Goal: Information Seeking & Learning: Find specific fact

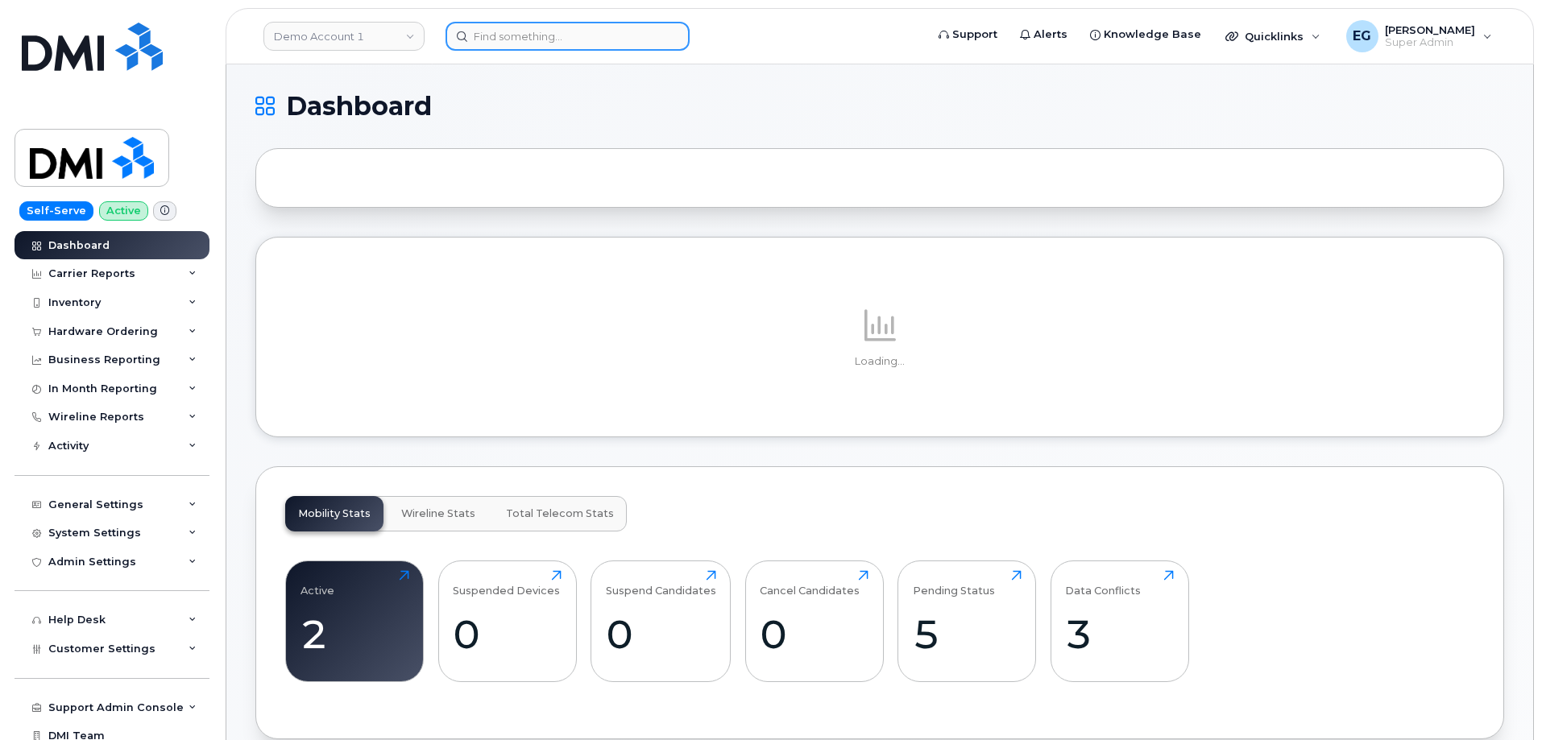
click at [563, 48] on input at bounding box center [567, 36] width 244 height 29
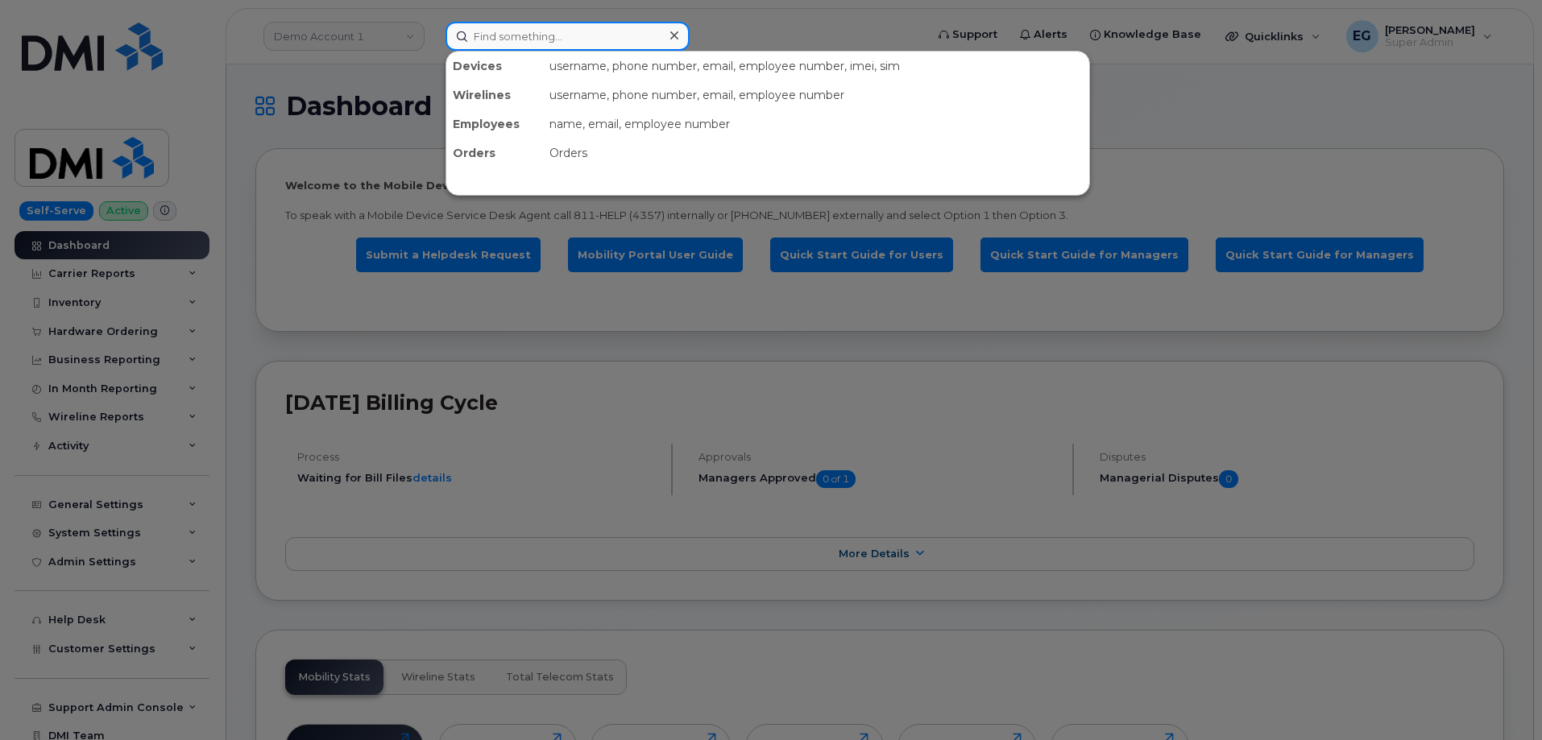
paste input "300420"
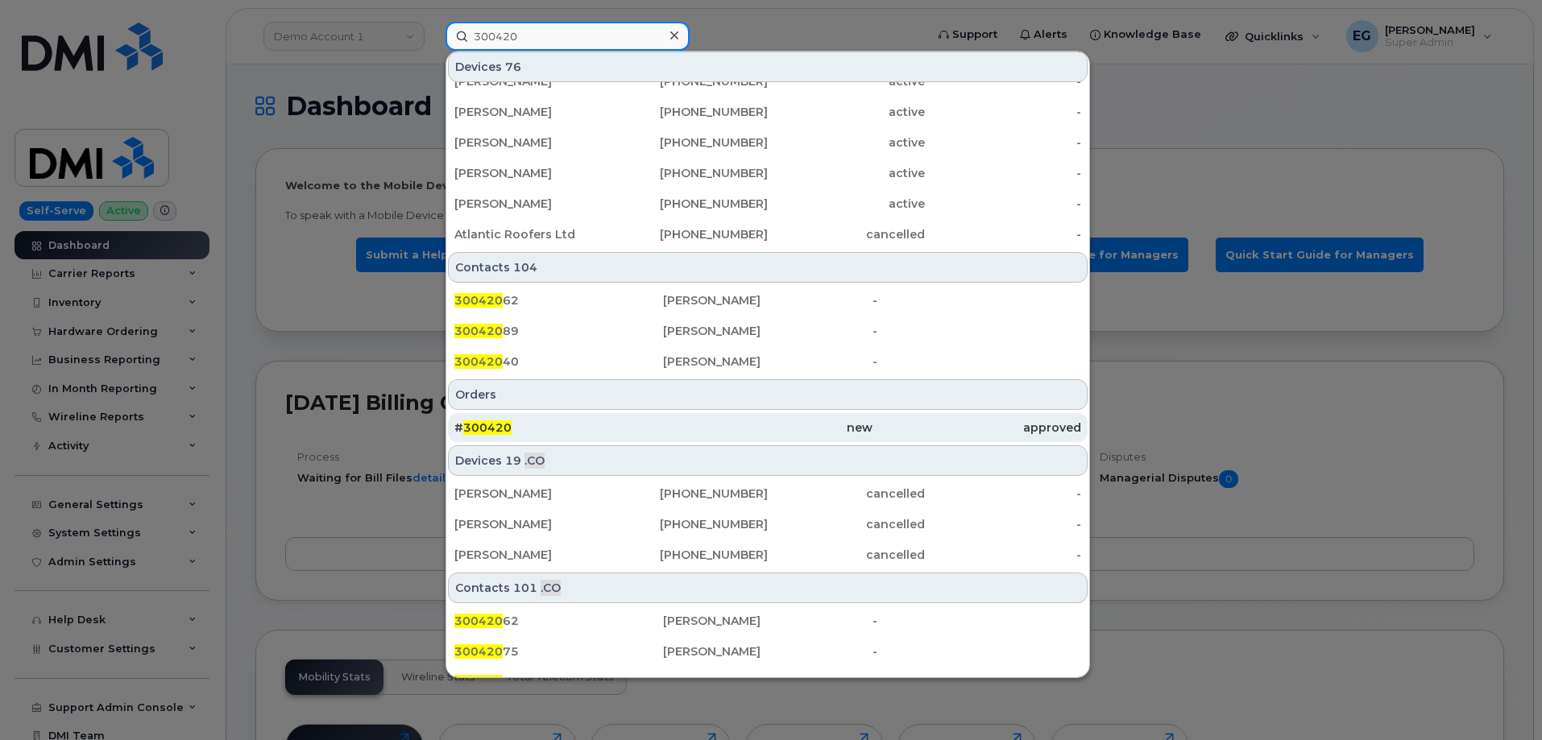
scroll to position [470, 0]
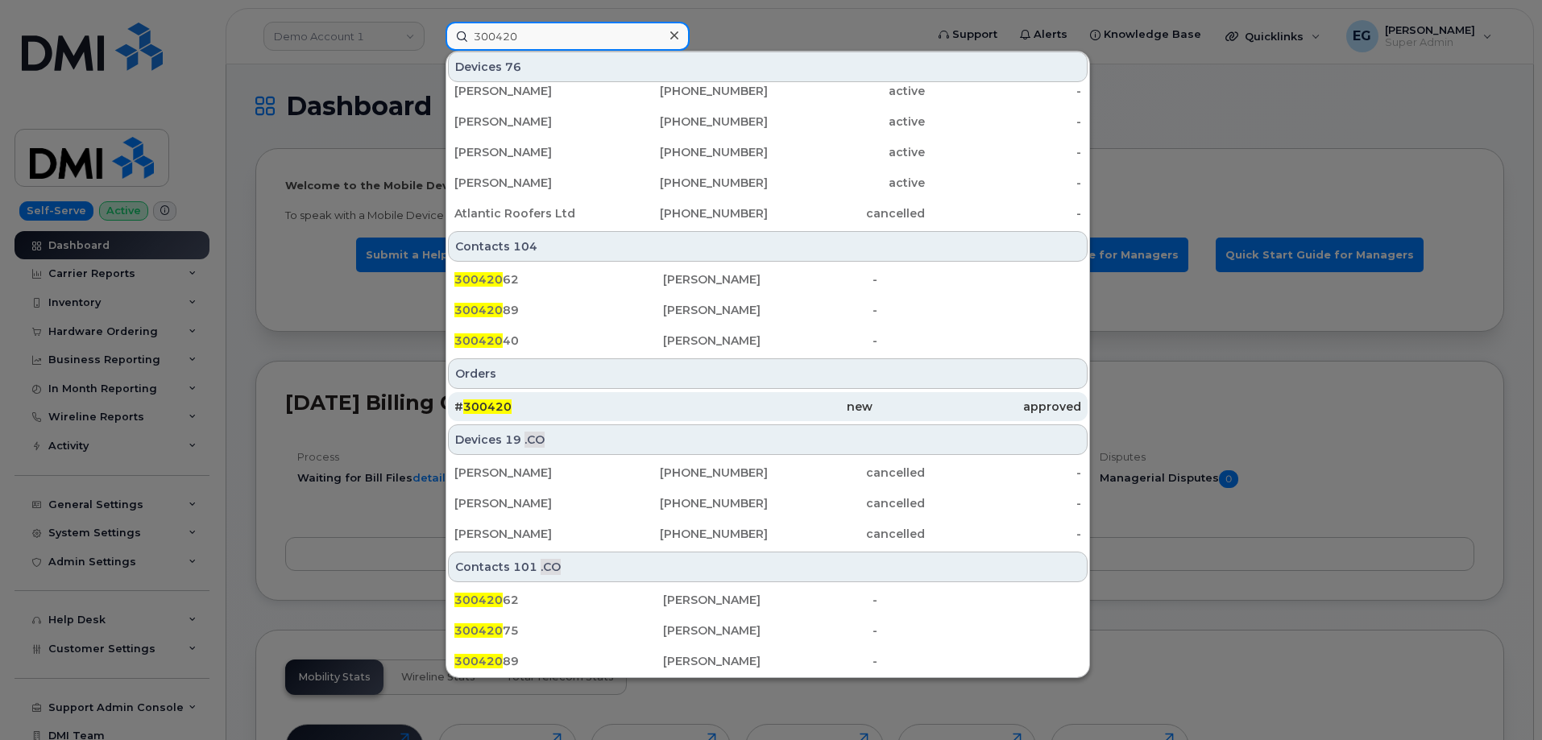
type input "300420"
click at [484, 402] on span "300420" at bounding box center [487, 407] width 48 height 14
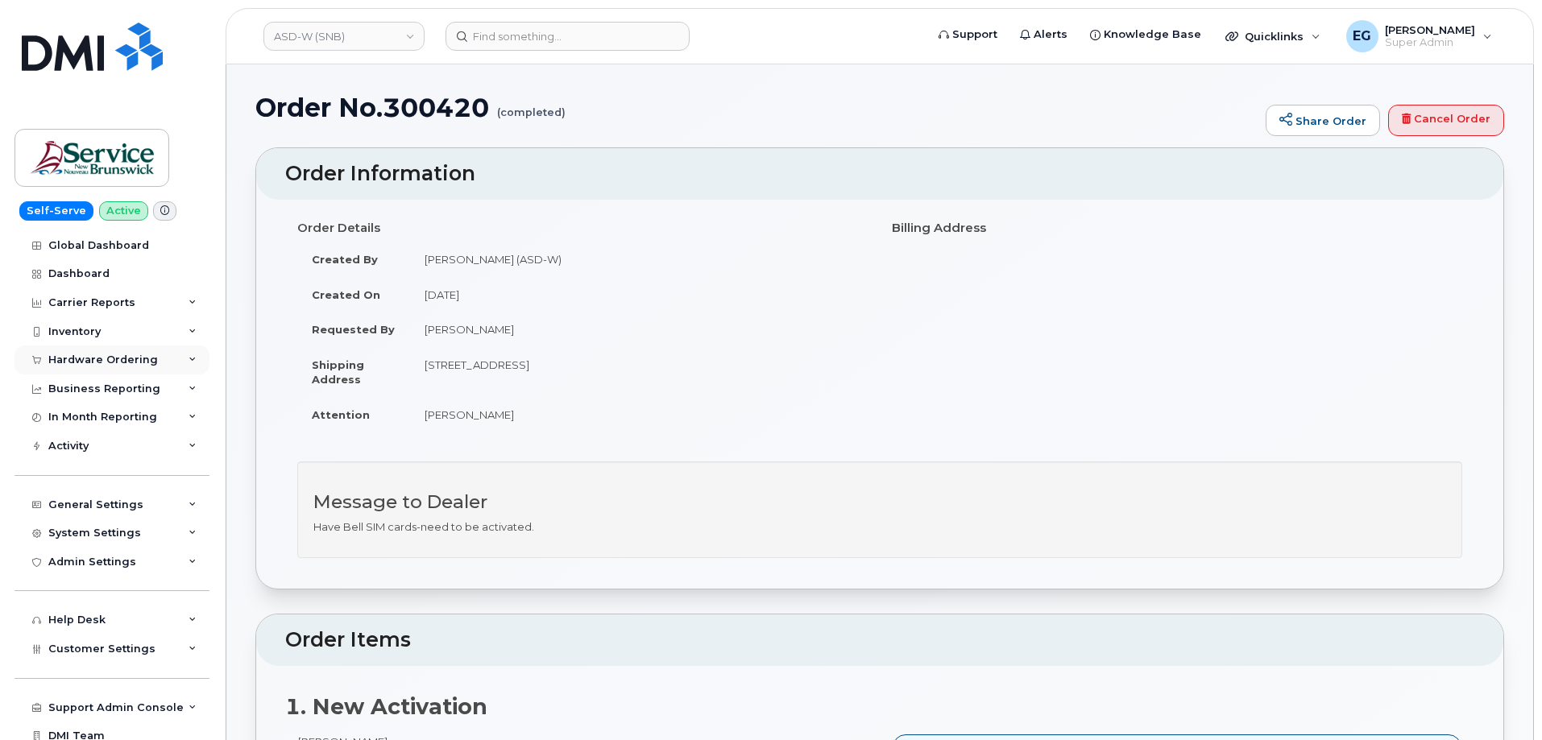
click at [97, 356] on div "Hardware Ordering" at bounding box center [103, 360] width 110 height 13
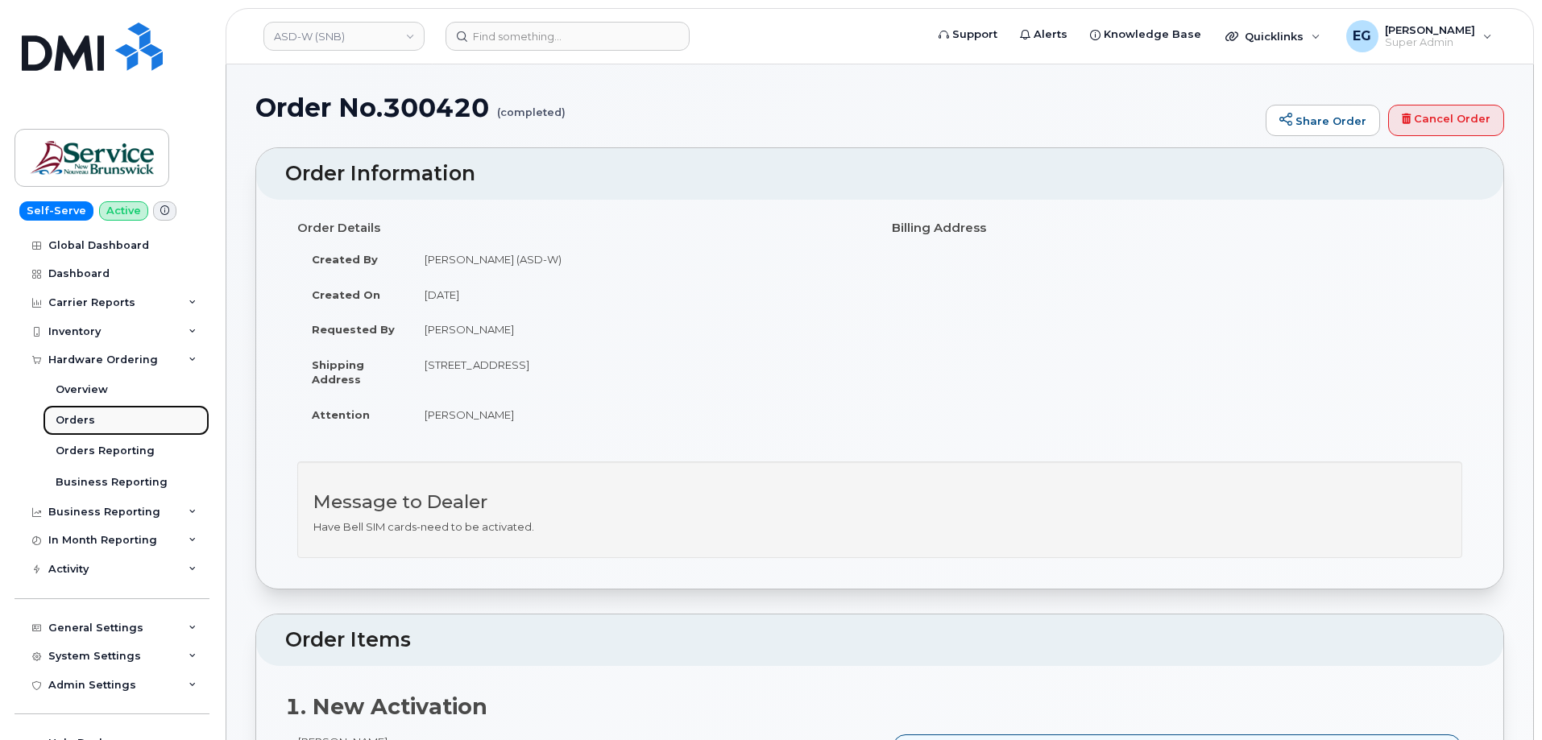
click at [77, 423] on div "Orders" at bounding box center [75, 420] width 39 height 14
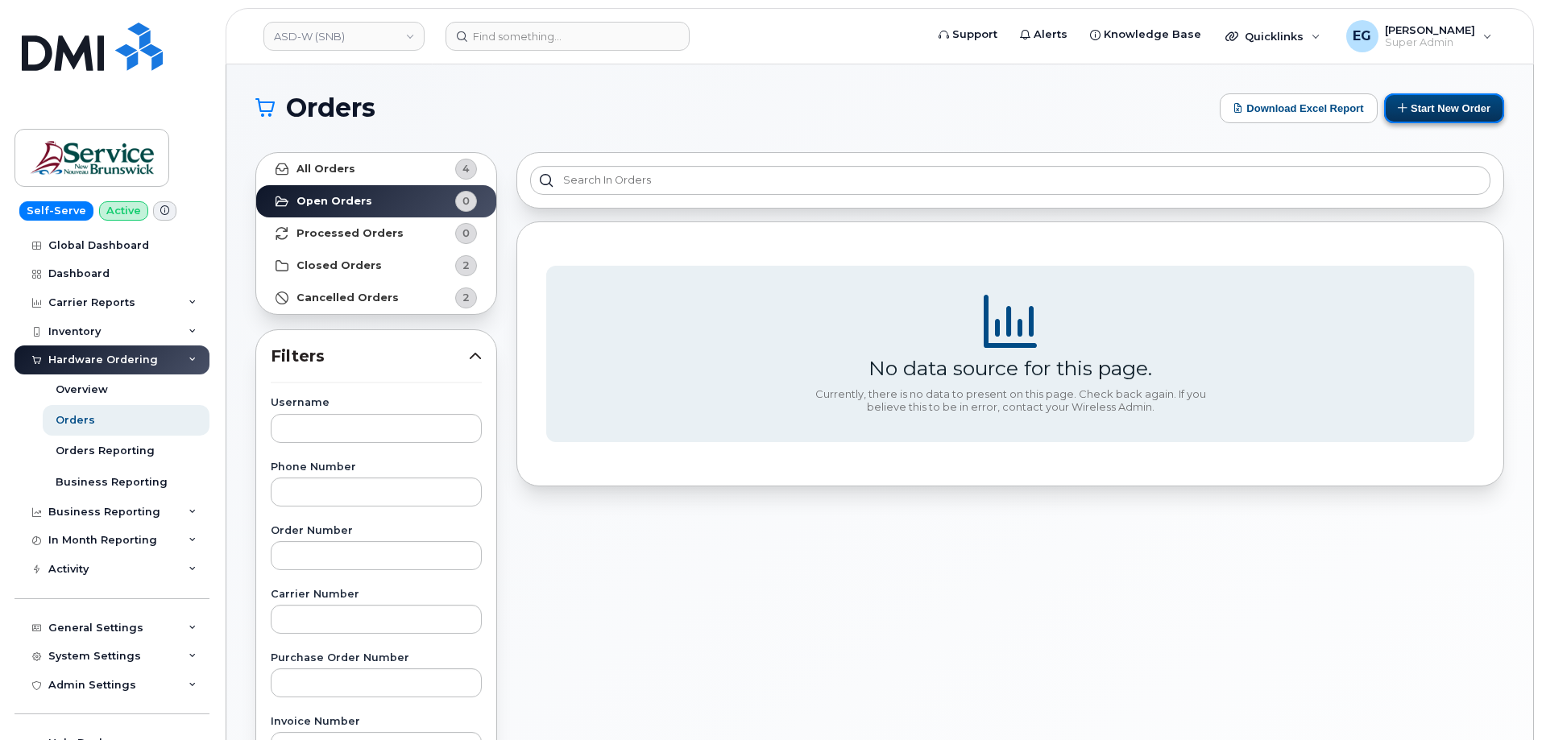
click at [1469, 110] on button "Start New Order" at bounding box center [1444, 108] width 120 height 30
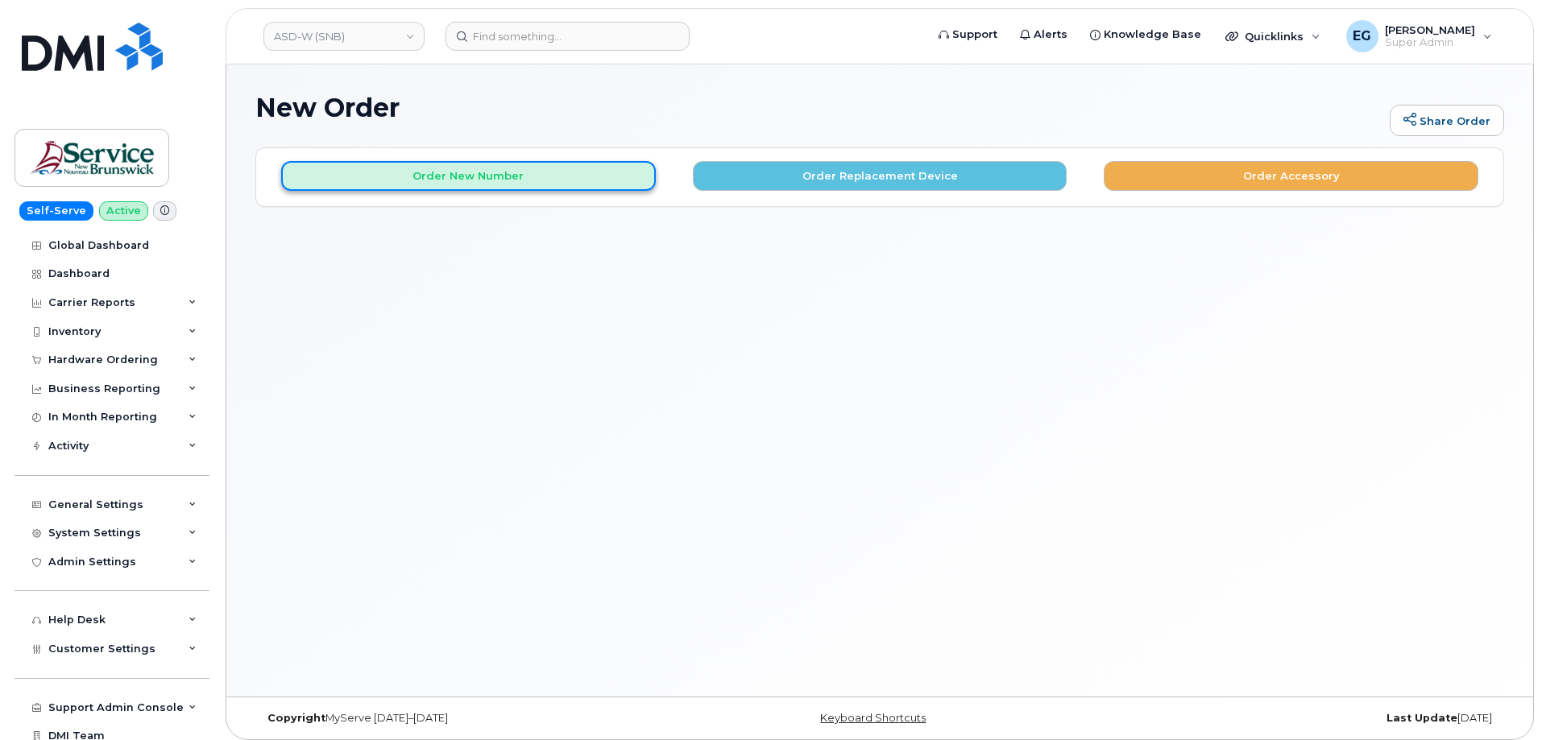
click at [503, 173] on button "Order New Number" at bounding box center [468, 176] width 375 height 30
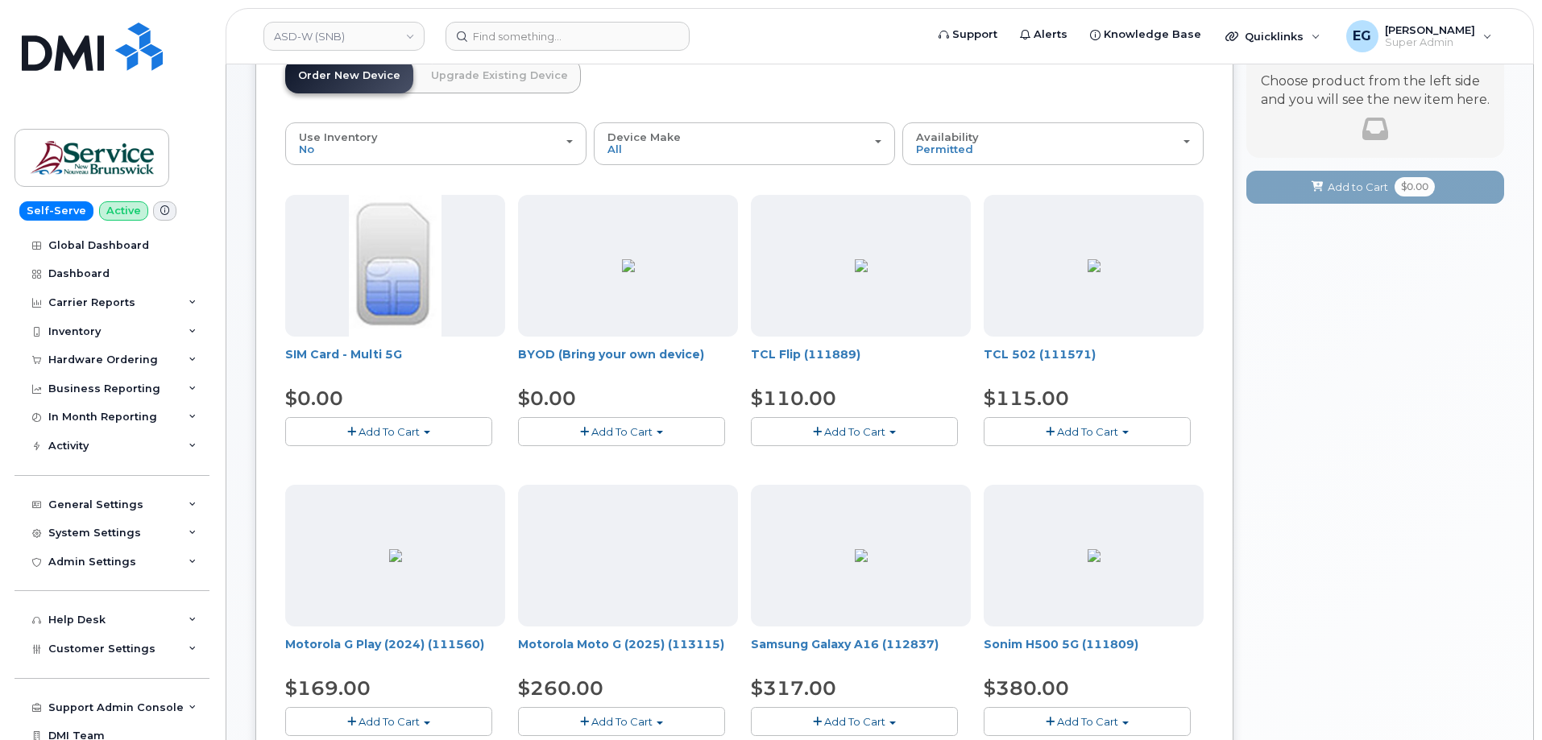
scroll to position [161, 0]
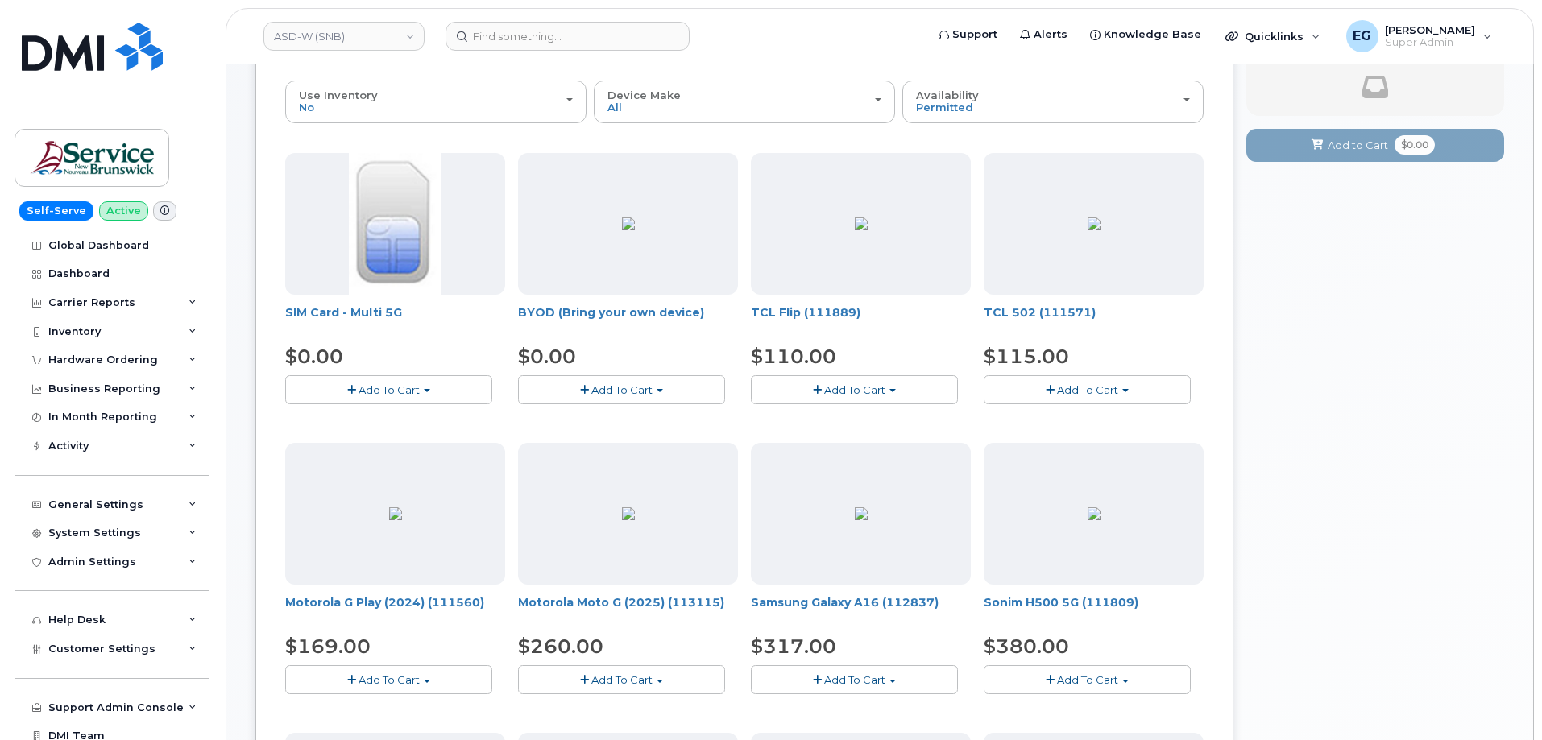
click at [619, 394] on span "Add To Cart" at bounding box center [621, 389] width 61 height 13
click at [599, 433] on link "$0.00 - 30-day activation" at bounding box center [604, 439] width 164 height 20
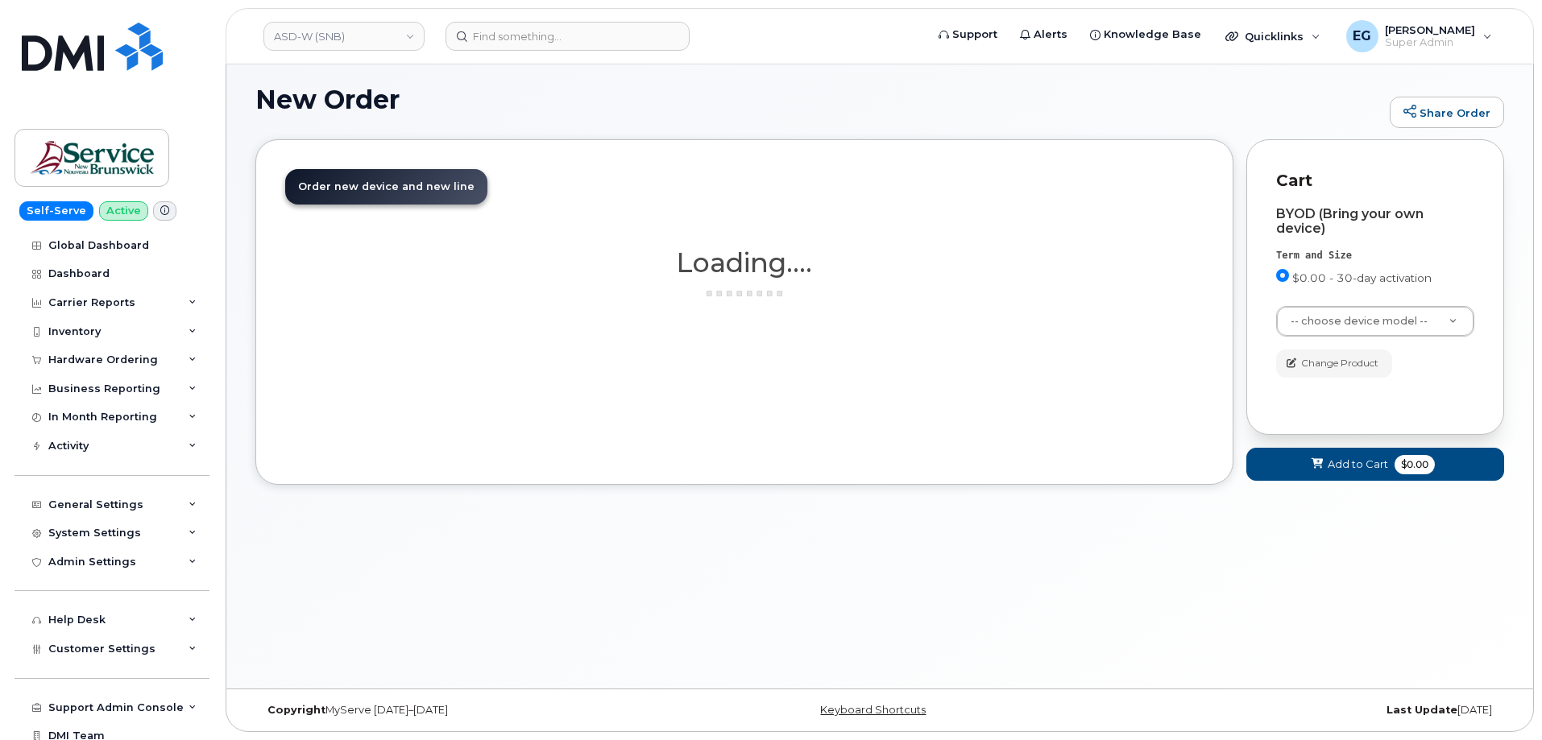
scroll to position [8, 0]
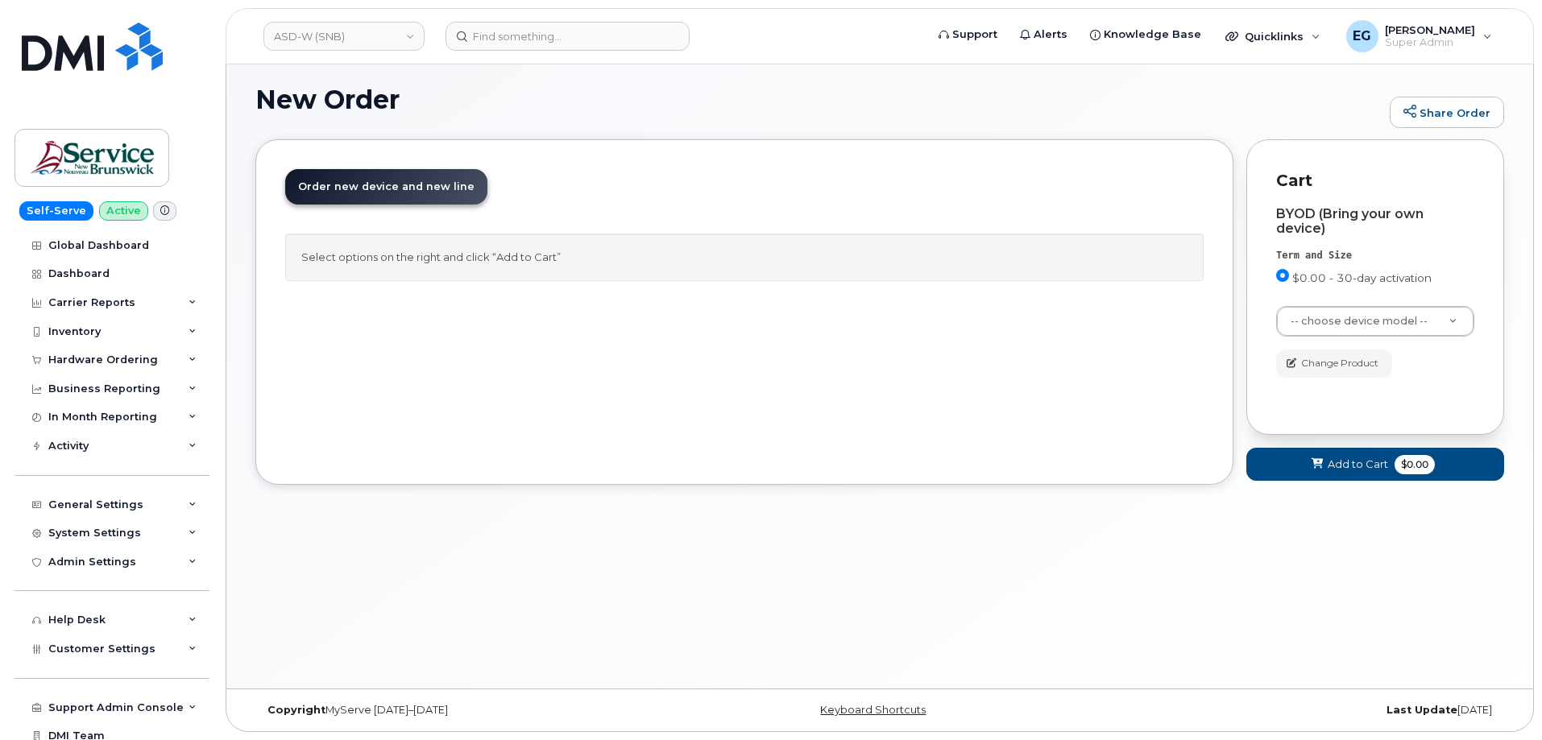
click at [371, 188] on span "Order new device and new line" at bounding box center [386, 186] width 176 height 12
click at [1360, 463] on span "Add to Cart" at bounding box center [1357, 464] width 60 height 15
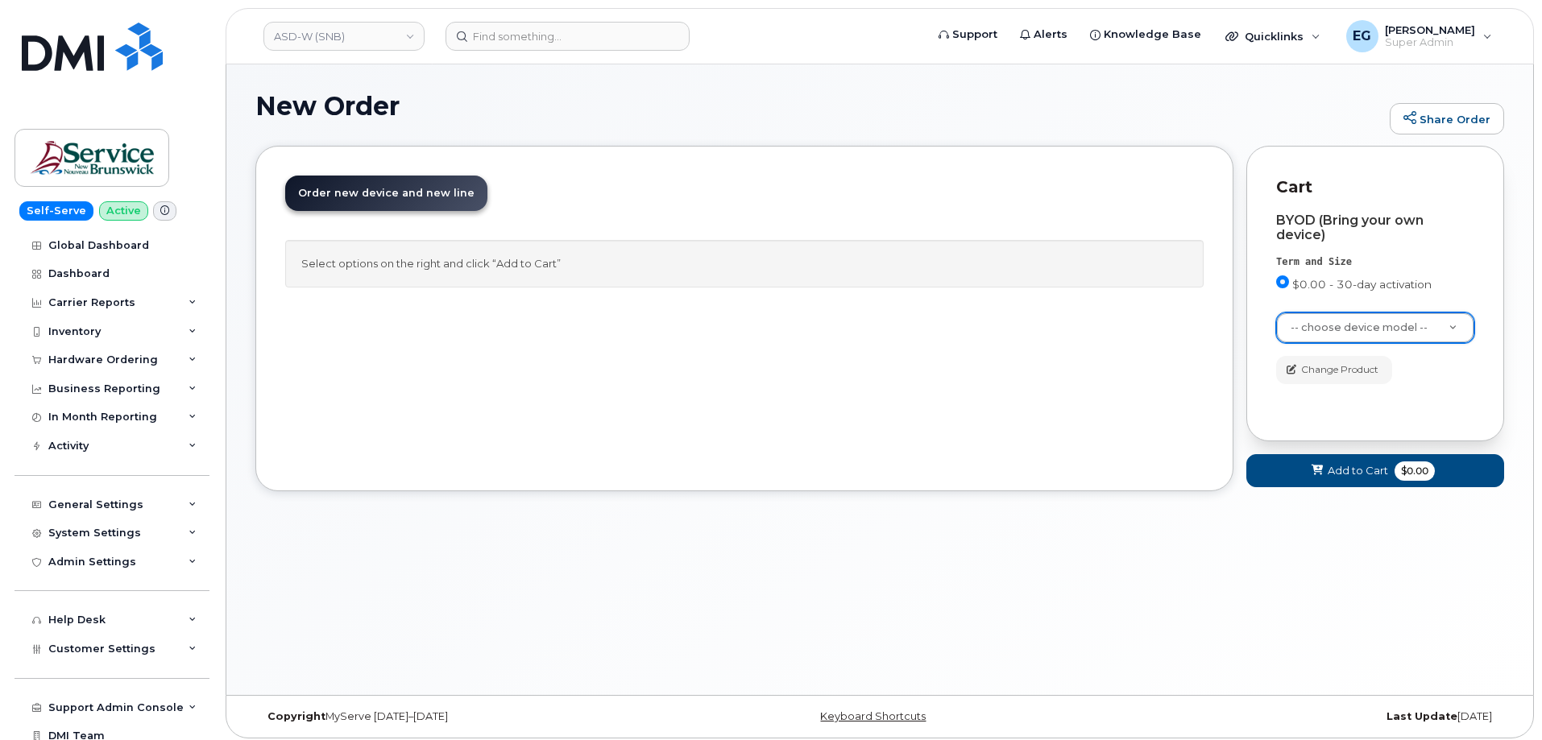
scroll to position [0, 0]
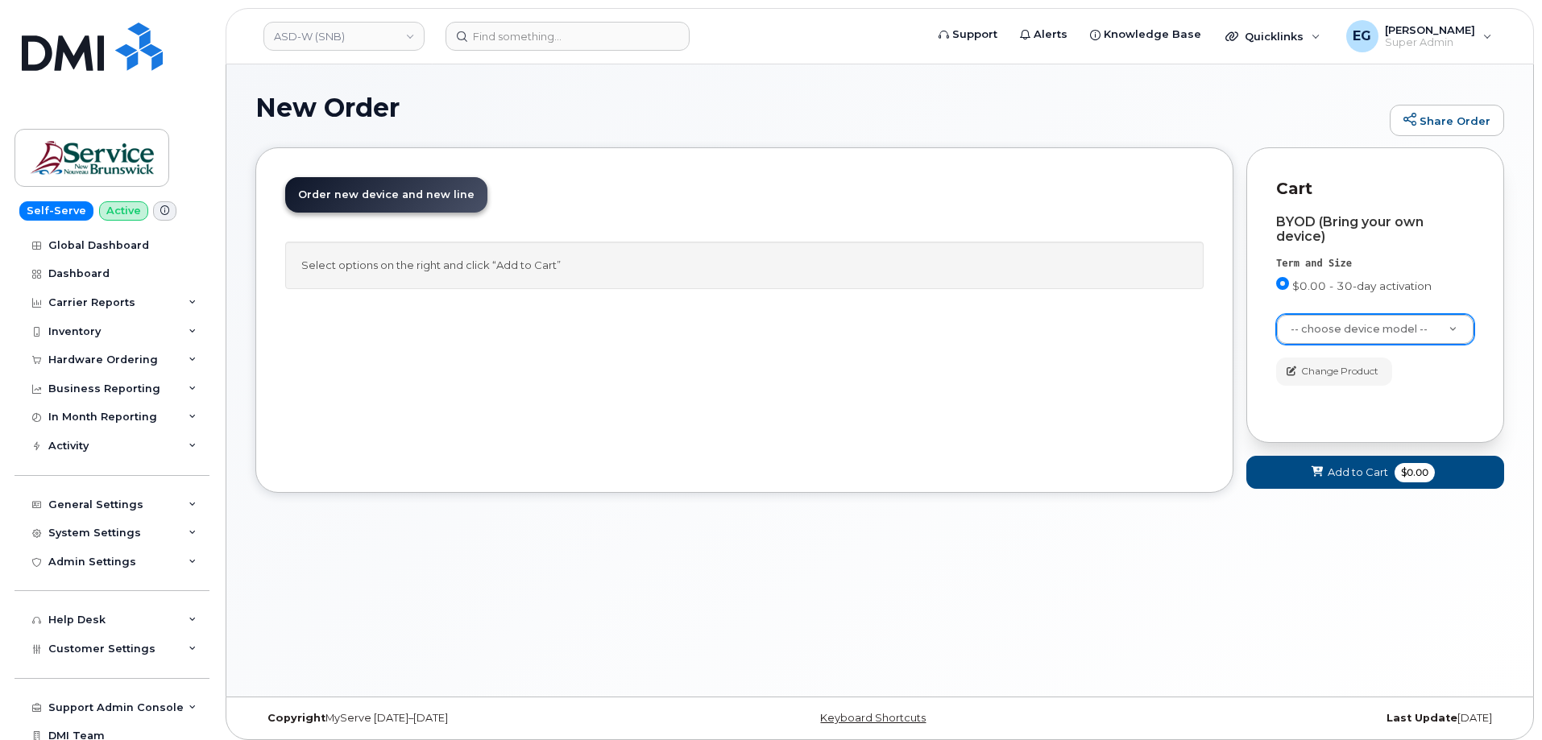
click at [408, 189] on span "Order new device and new line" at bounding box center [386, 194] width 176 height 12
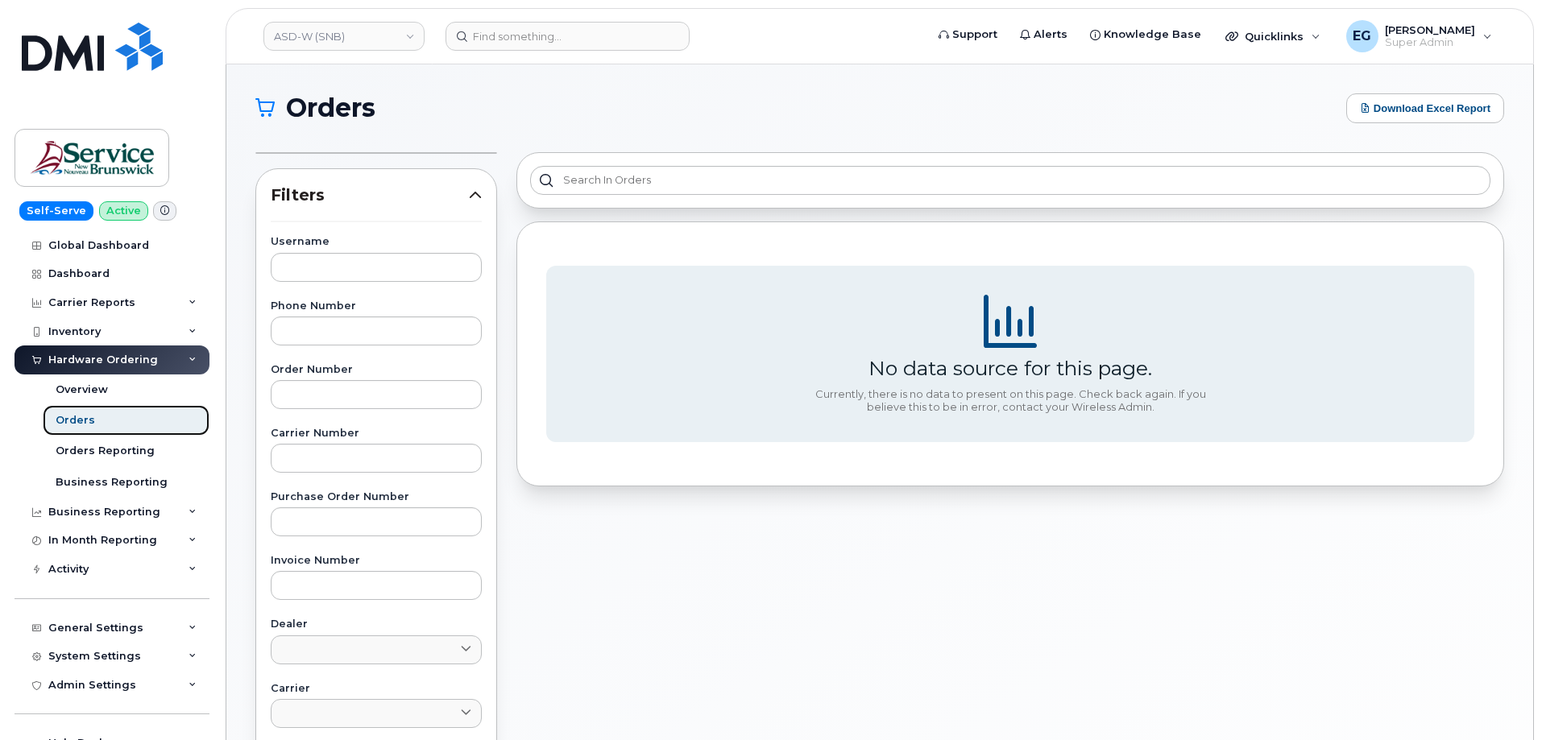
click at [88, 425] on div "Orders" at bounding box center [75, 420] width 39 height 14
click at [84, 421] on div "Orders" at bounding box center [75, 420] width 39 height 14
click at [84, 393] on div "Overview" at bounding box center [82, 390] width 52 height 14
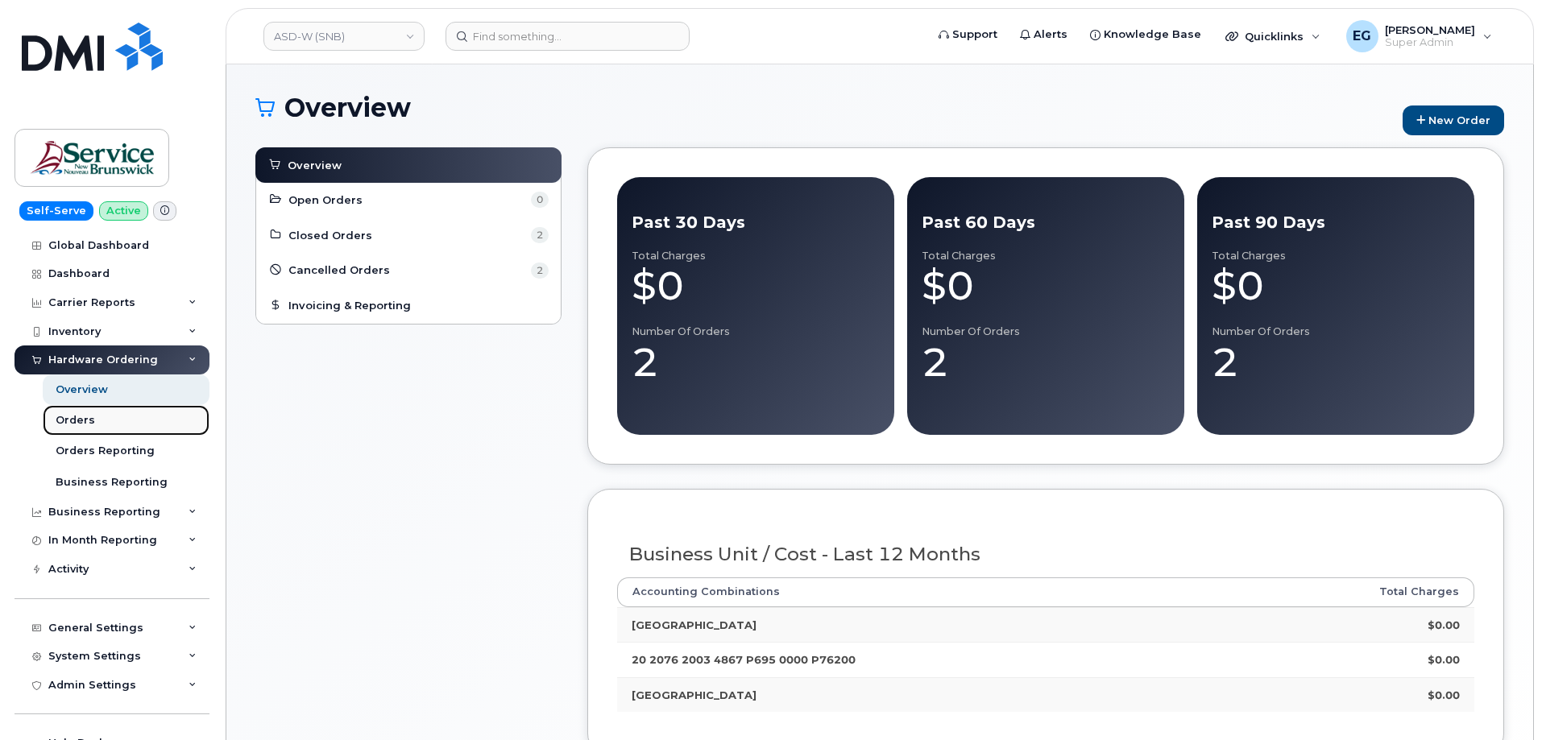
click at [79, 422] on div "Orders" at bounding box center [75, 420] width 39 height 14
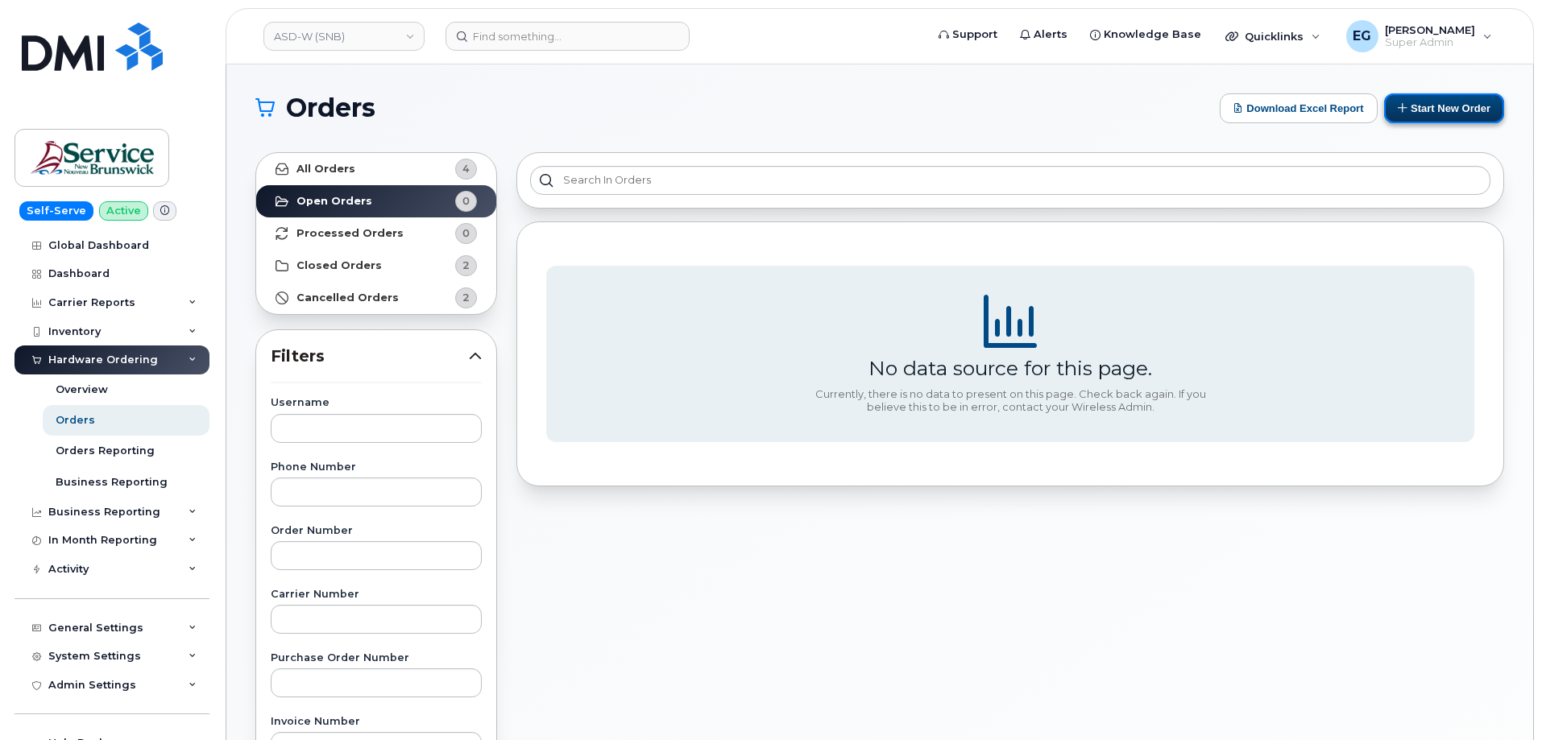
click at [1450, 110] on button "Start New Order" at bounding box center [1444, 108] width 120 height 30
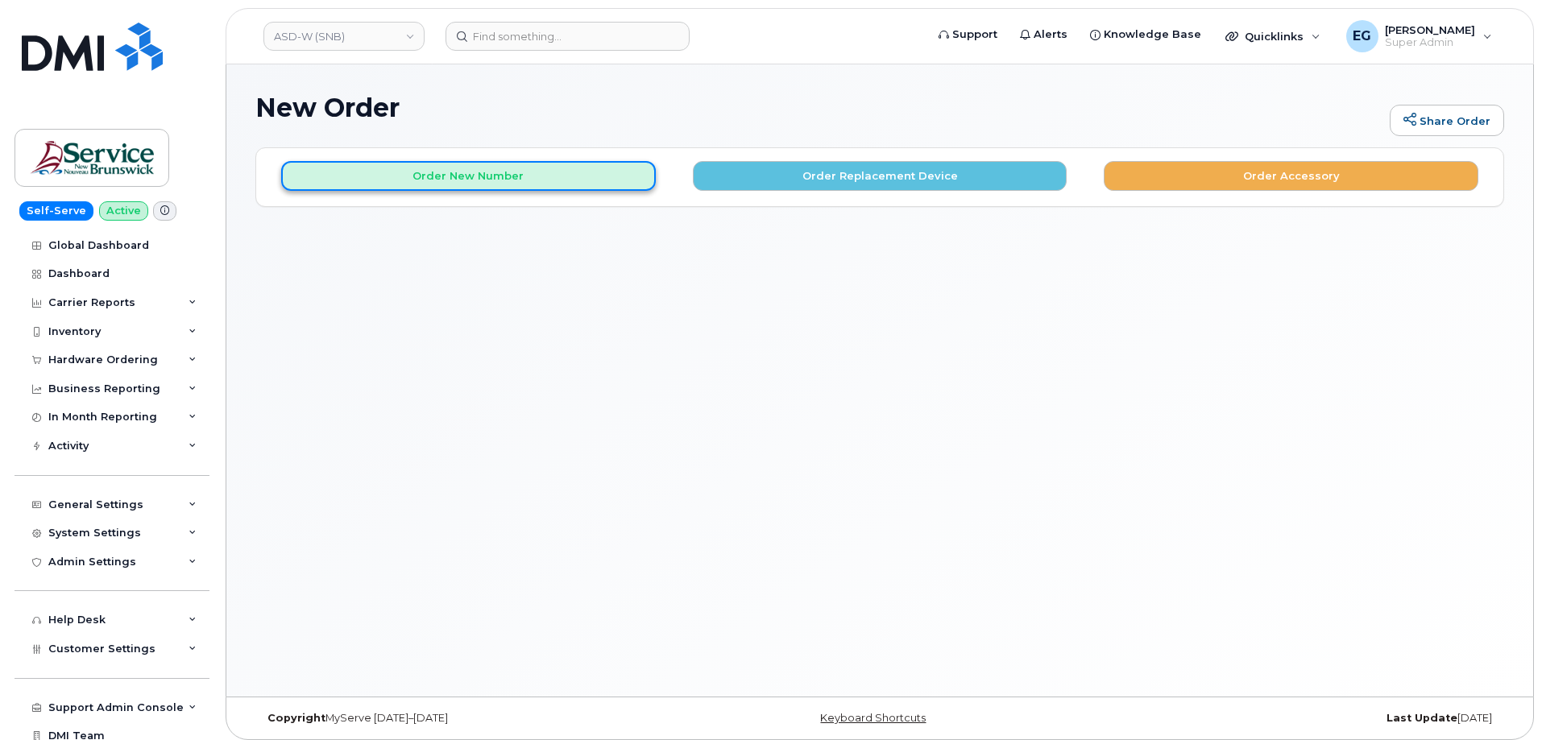
click at [499, 176] on button "Order New Number" at bounding box center [468, 176] width 375 height 30
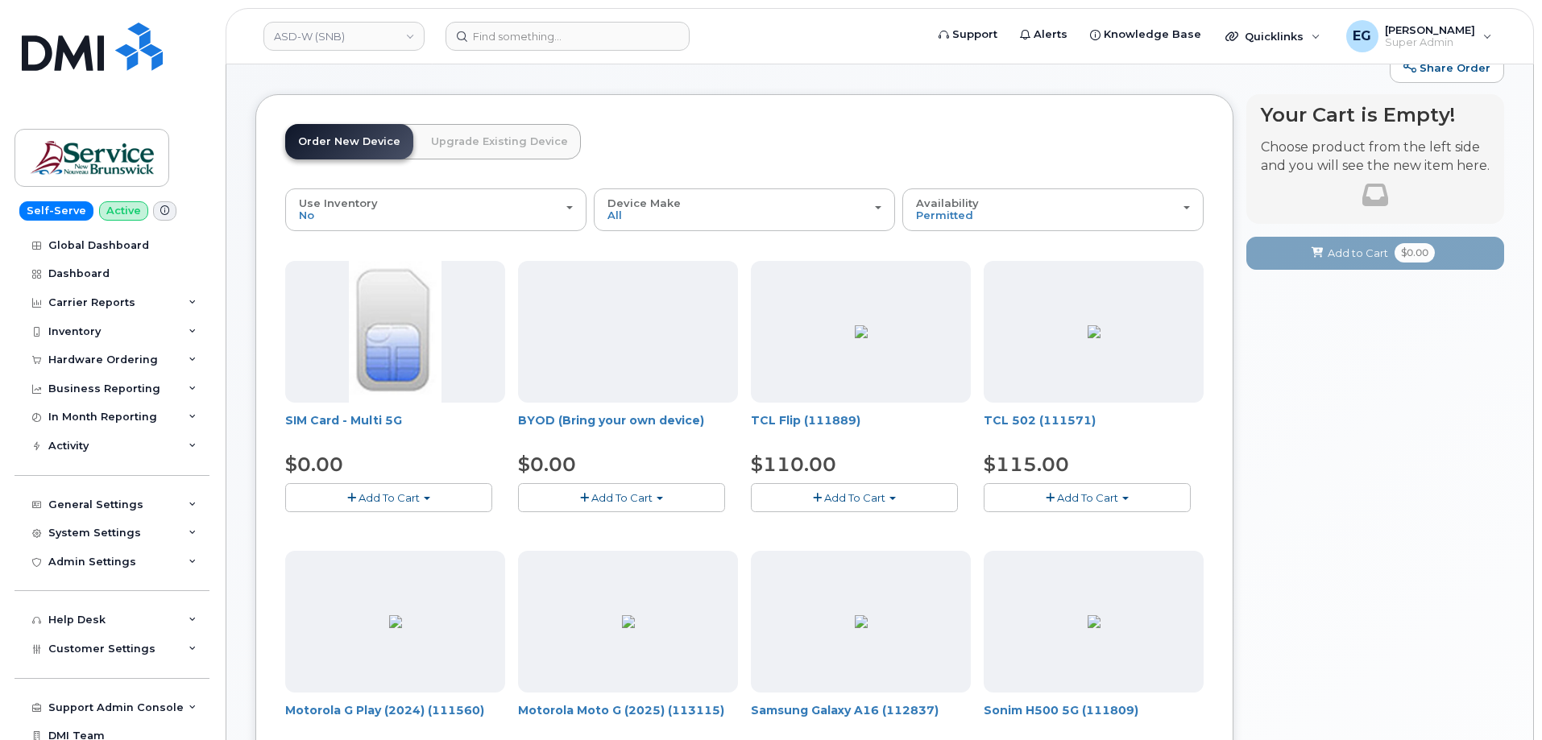
scroll to position [81, 0]
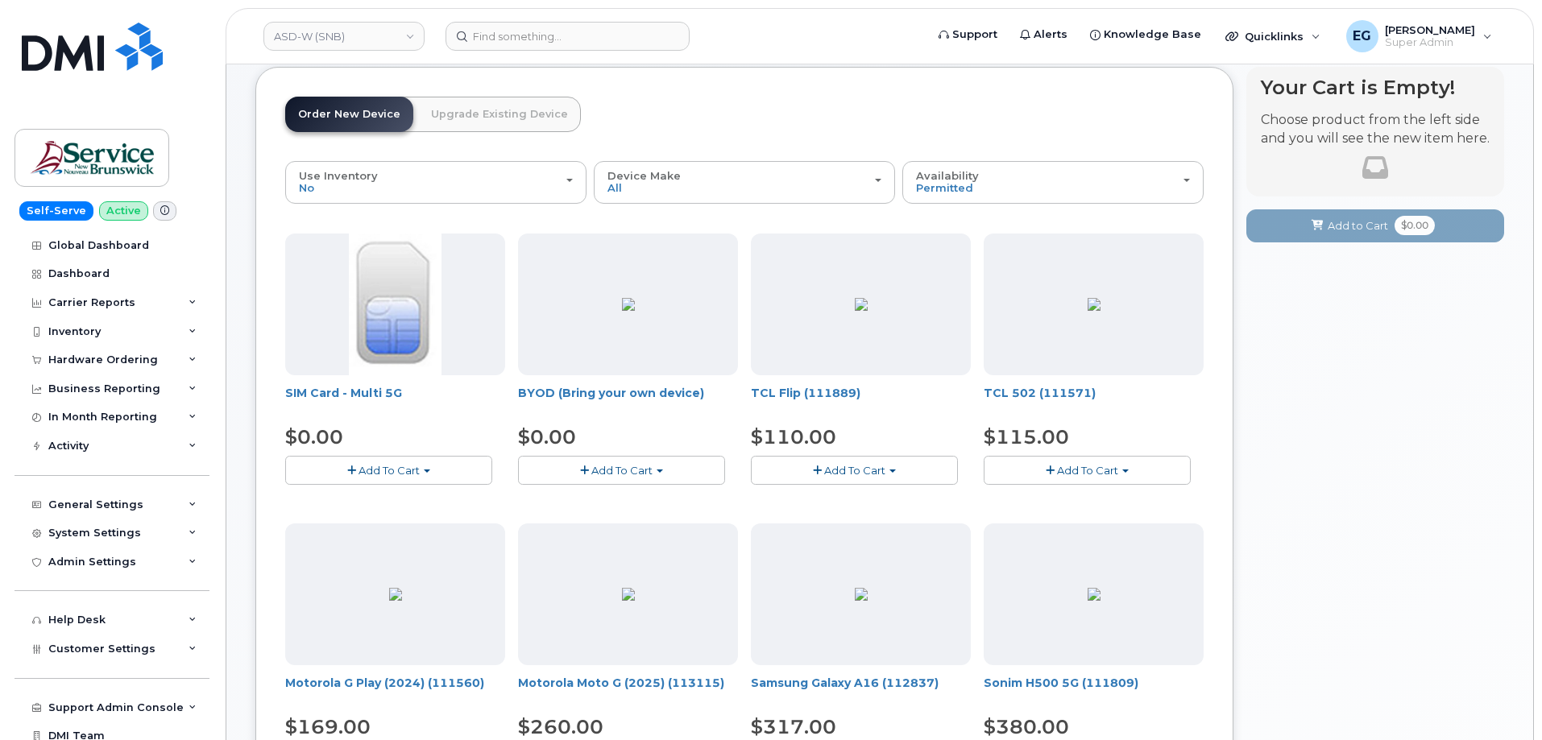
click at [1063, 470] on span "Add To Cart" at bounding box center [1087, 470] width 61 height 13
click at [1064, 521] on link "$115.00 - 30-day activation (32GB model)" at bounding box center [1115, 520] width 255 height 20
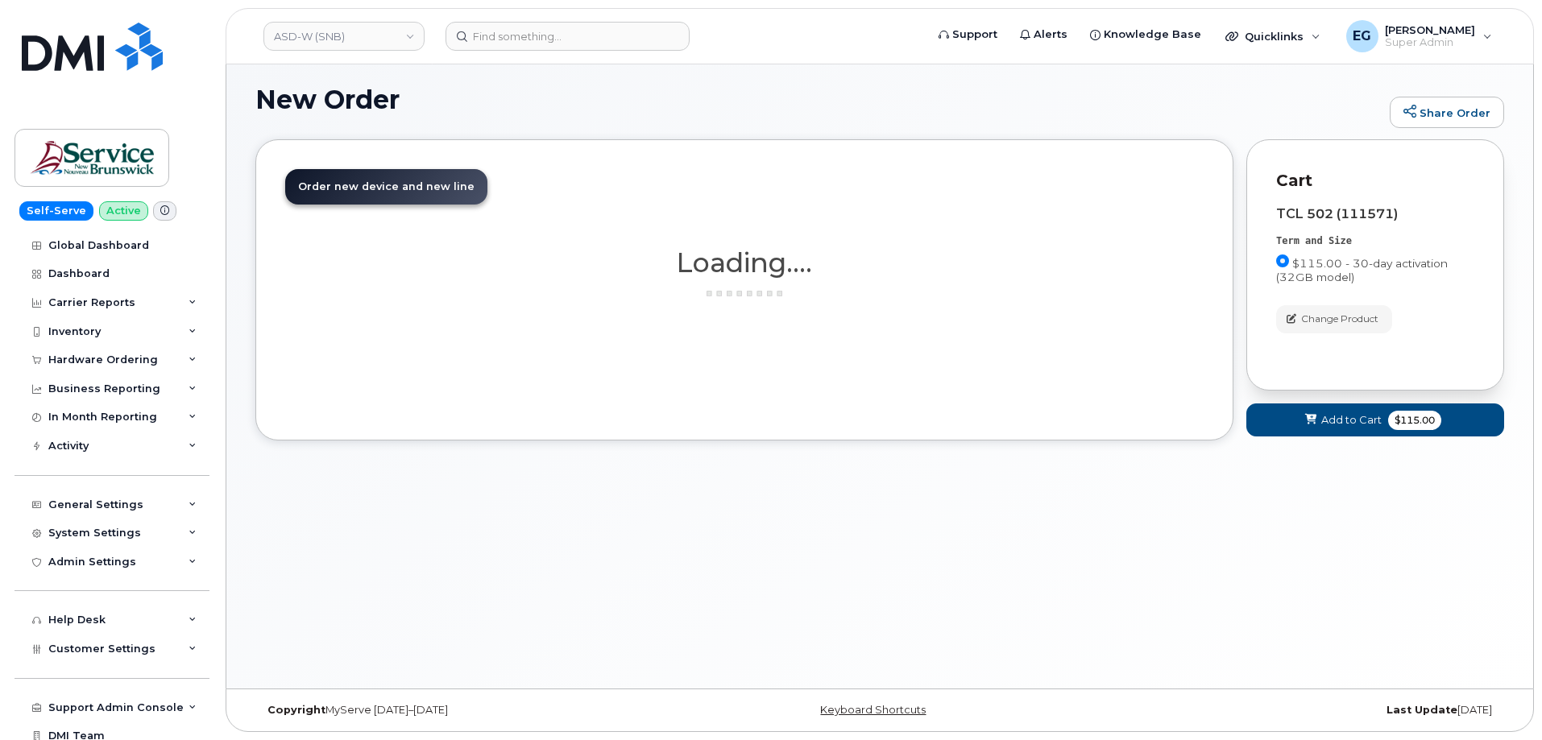
scroll to position [8, 0]
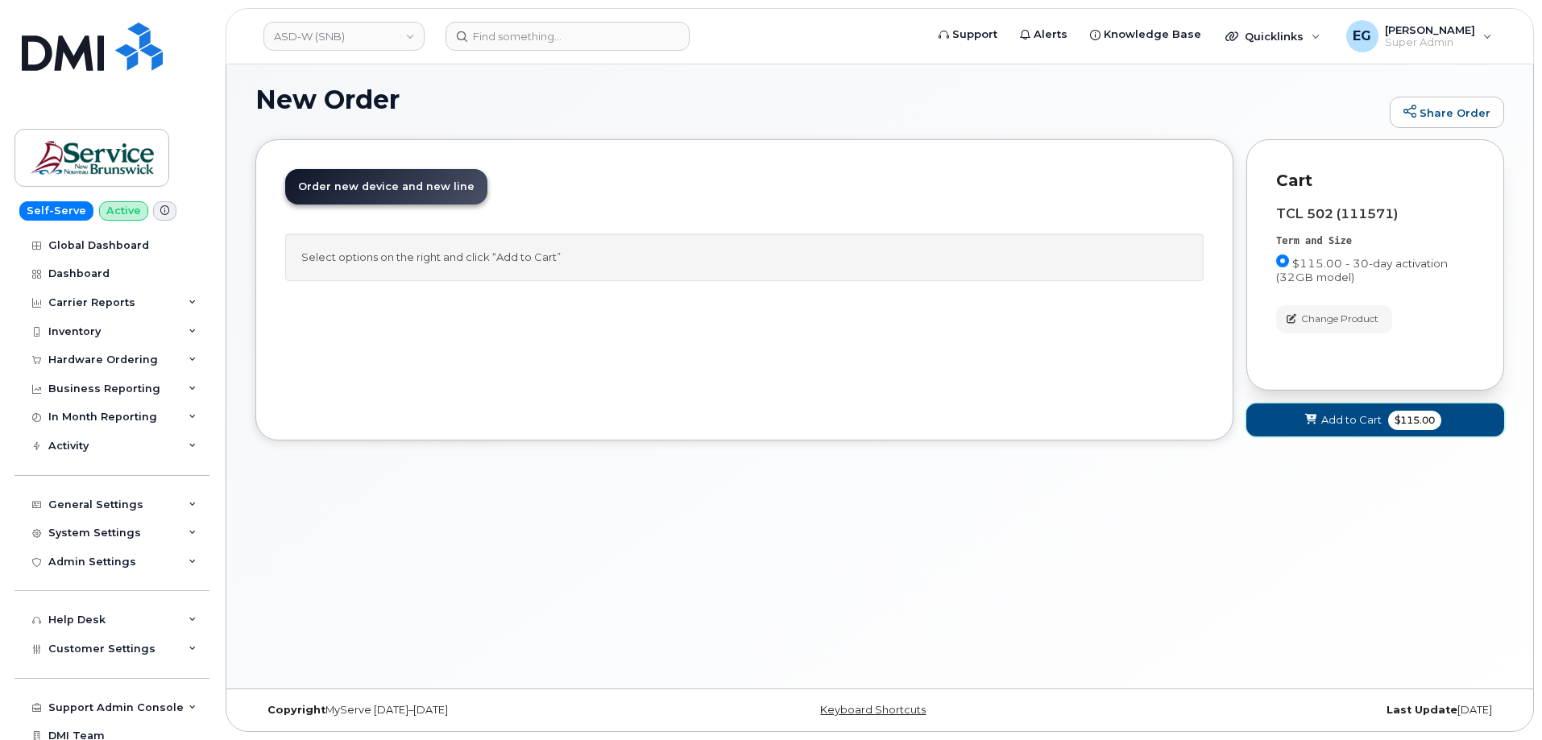
click at [1328, 420] on span "Add to Cart" at bounding box center [1351, 419] width 60 height 15
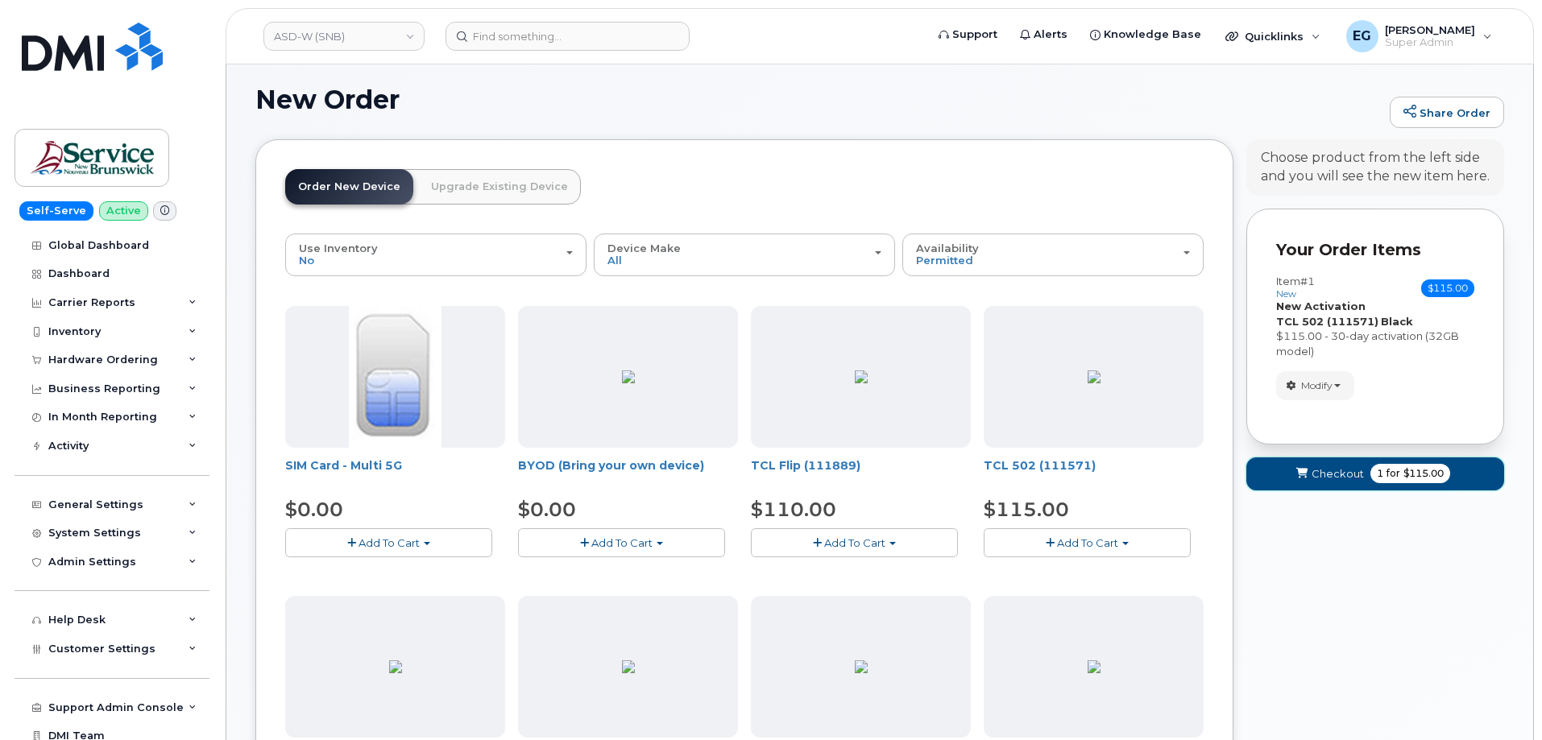
click at [1336, 474] on span "Checkout" at bounding box center [1337, 473] width 52 height 15
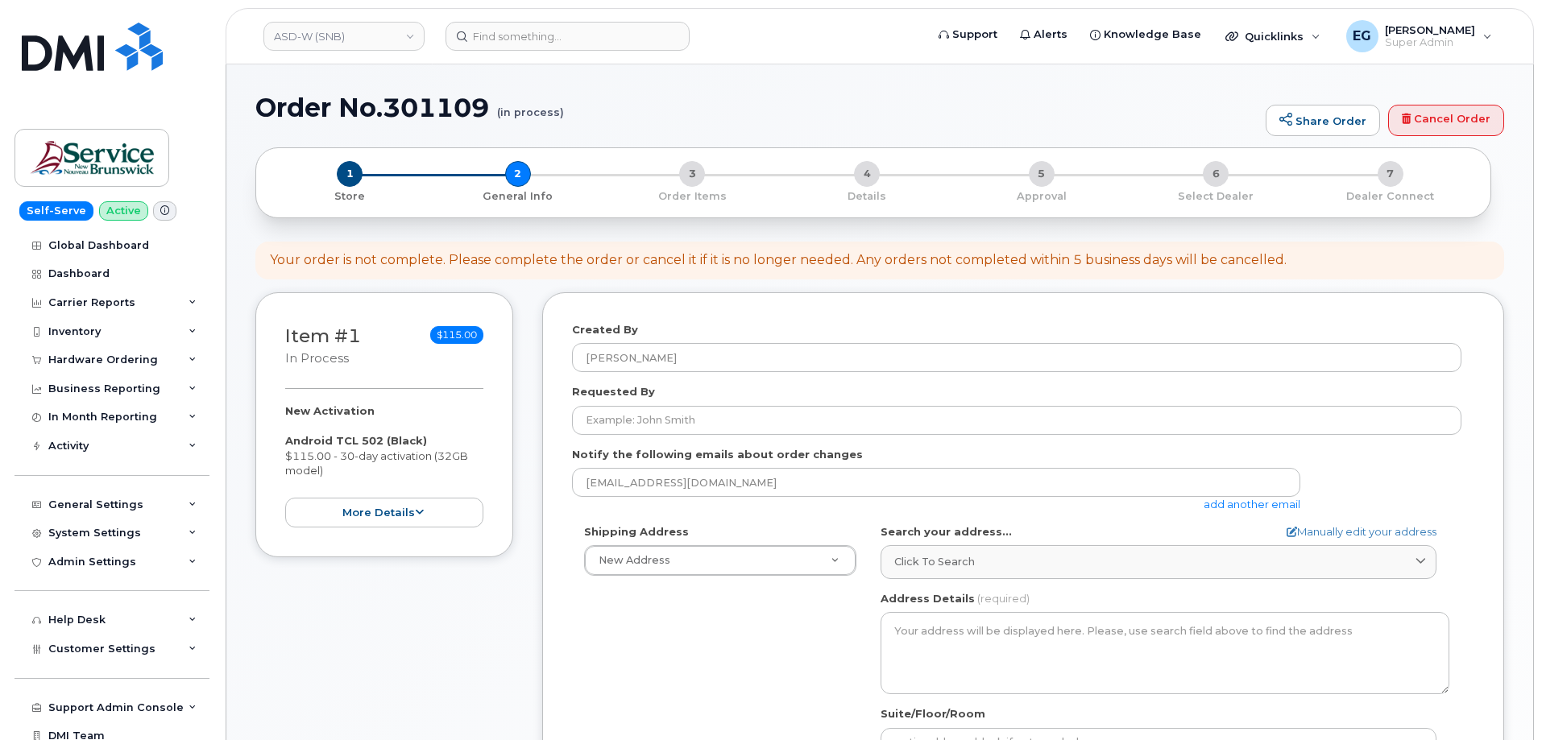
select select
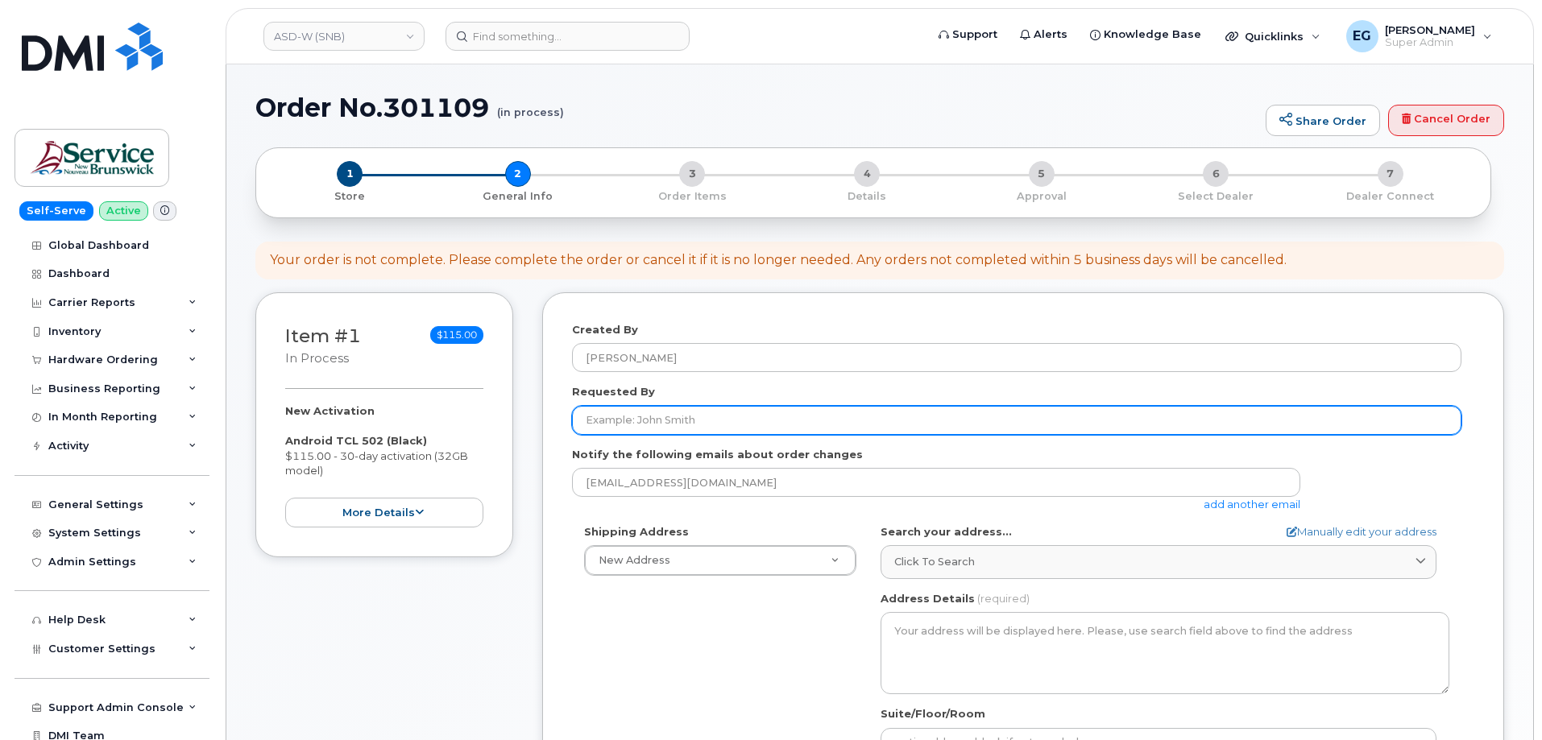
click at [756, 416] on input "Requested By" at bounding box center [1016, 420] width 889 height 29
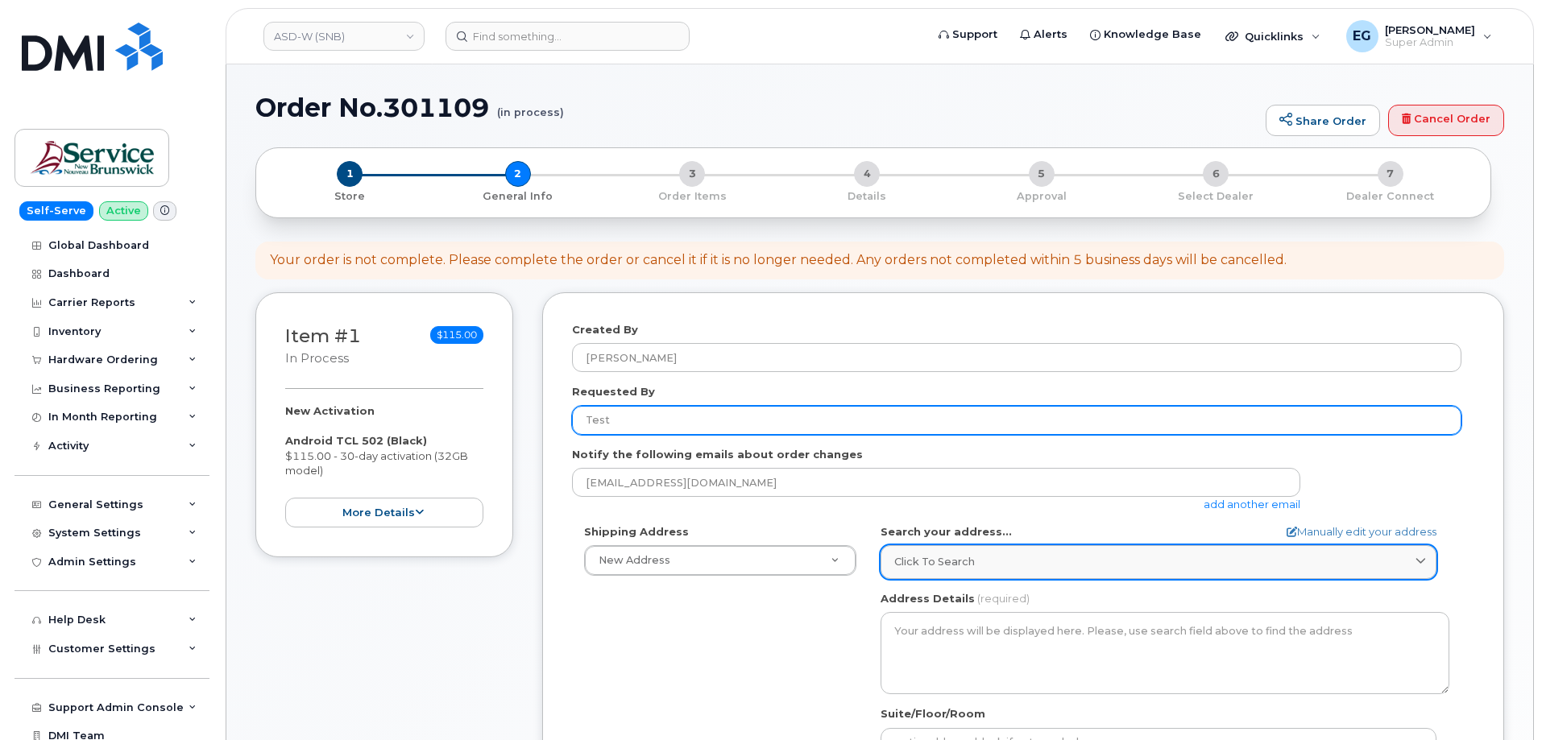
type input "Test"
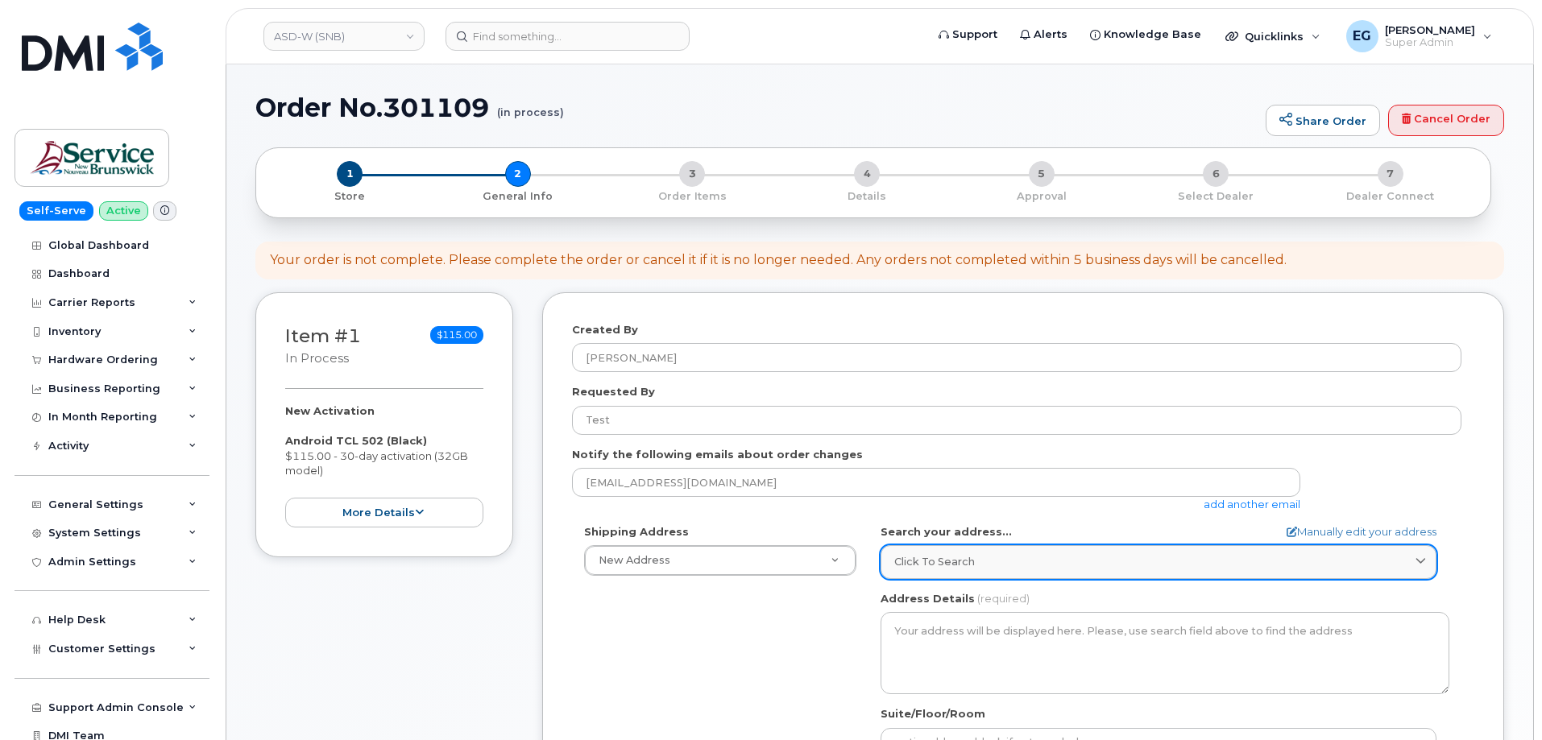
click at [1032, 561] on div "Click to search" at bounding box center [1158, 561] width 528 height 15
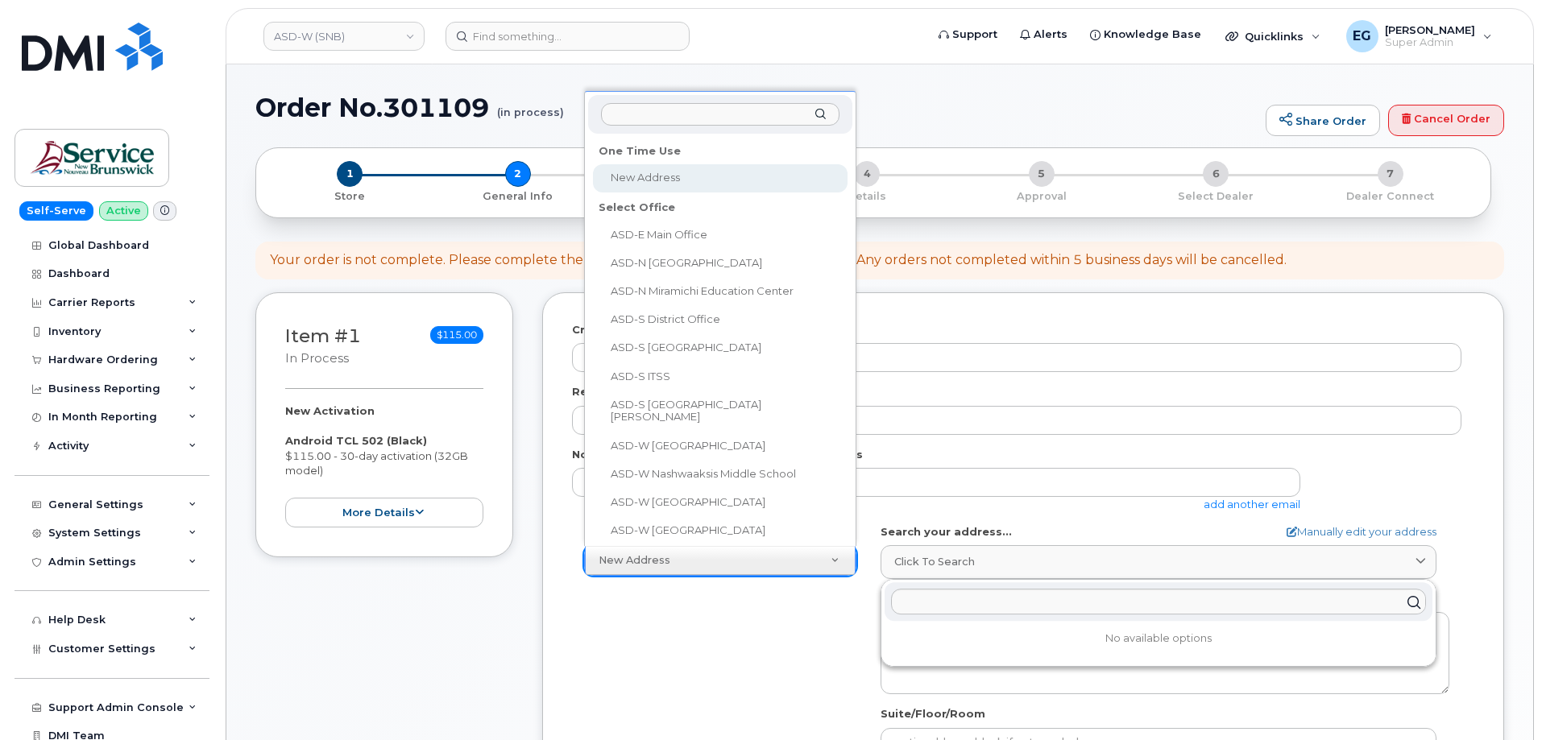
scroll to position [25, 0]
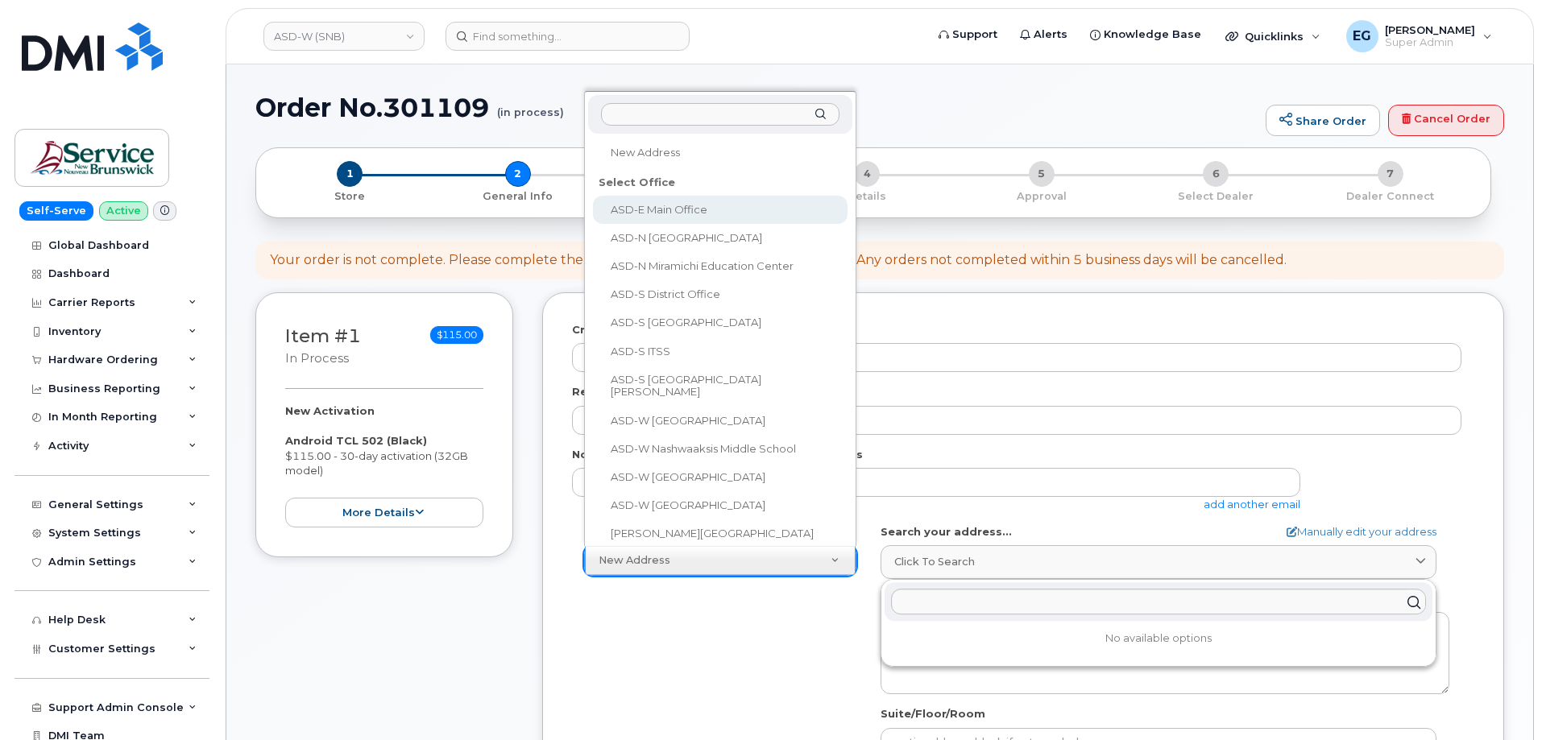
select select
type textarea "200-1077 St George Blvd Moncton New Brunswick E1E 4C9"
type input "Melissa McEachern"
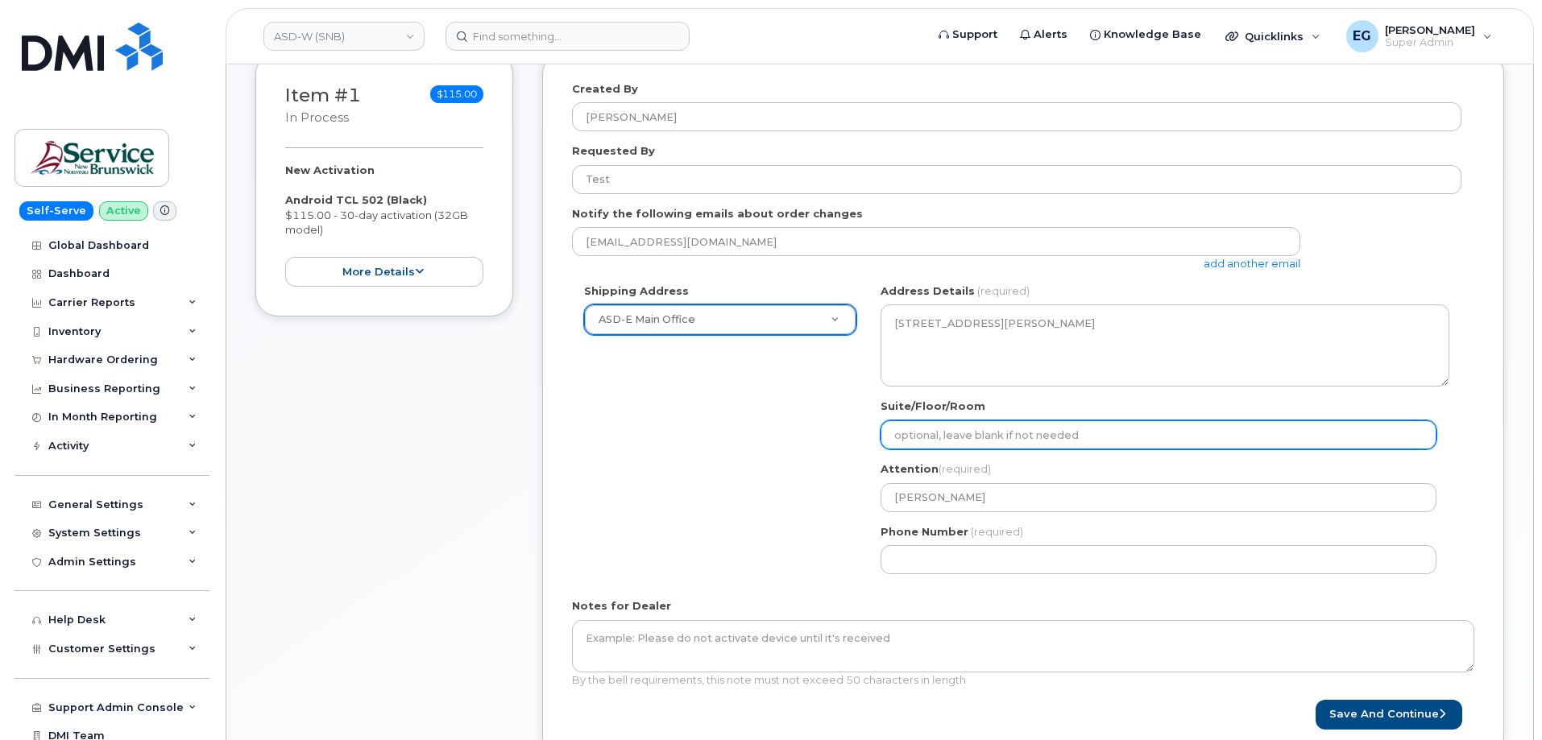
scroll to position [242, 0]
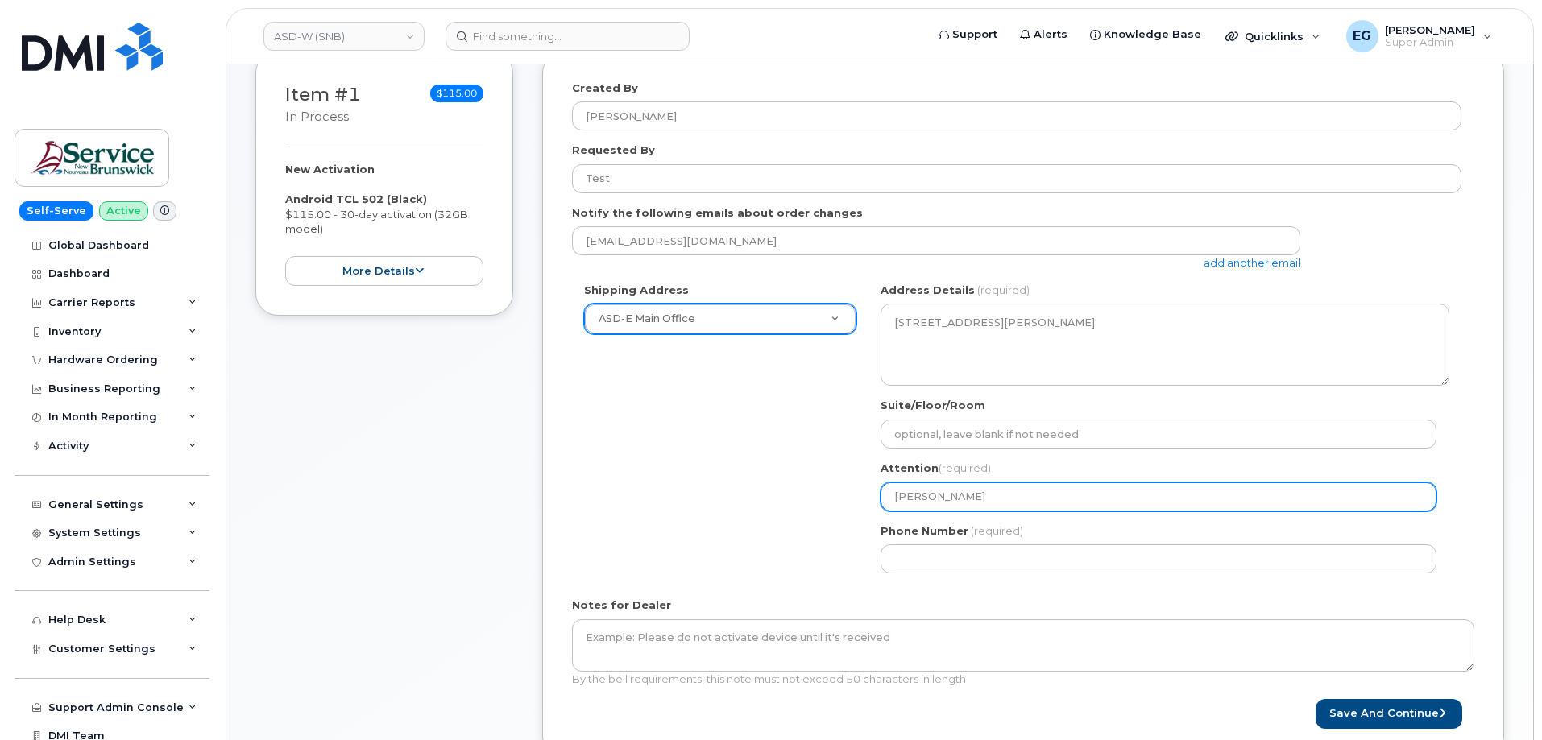
click at [1006, 500] on input "Melissa McEachern" at bounding box center [1158, 496] width 556 height 29
select select
type input "T"
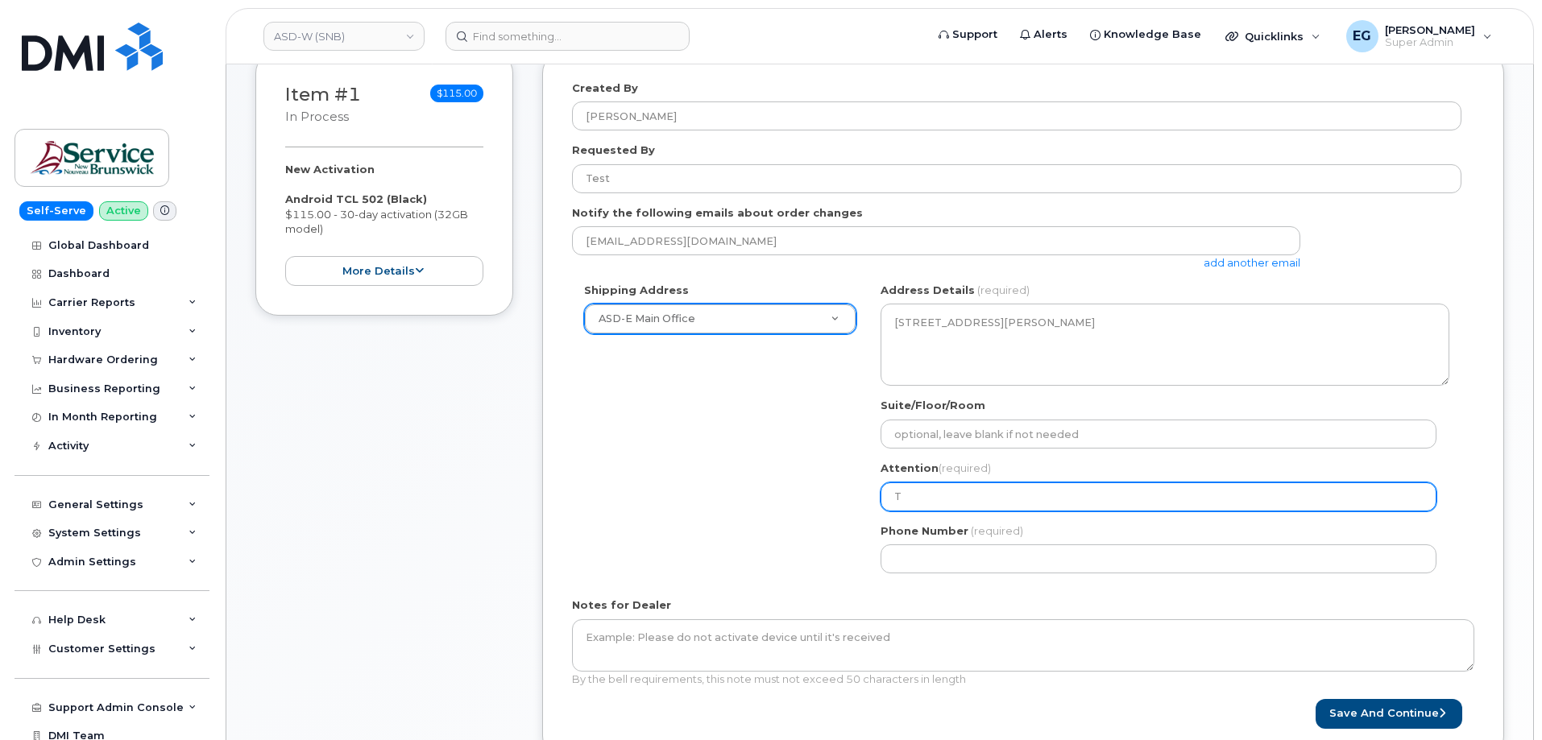
select select
type input "Te"
select select
type input "Tes"
select select
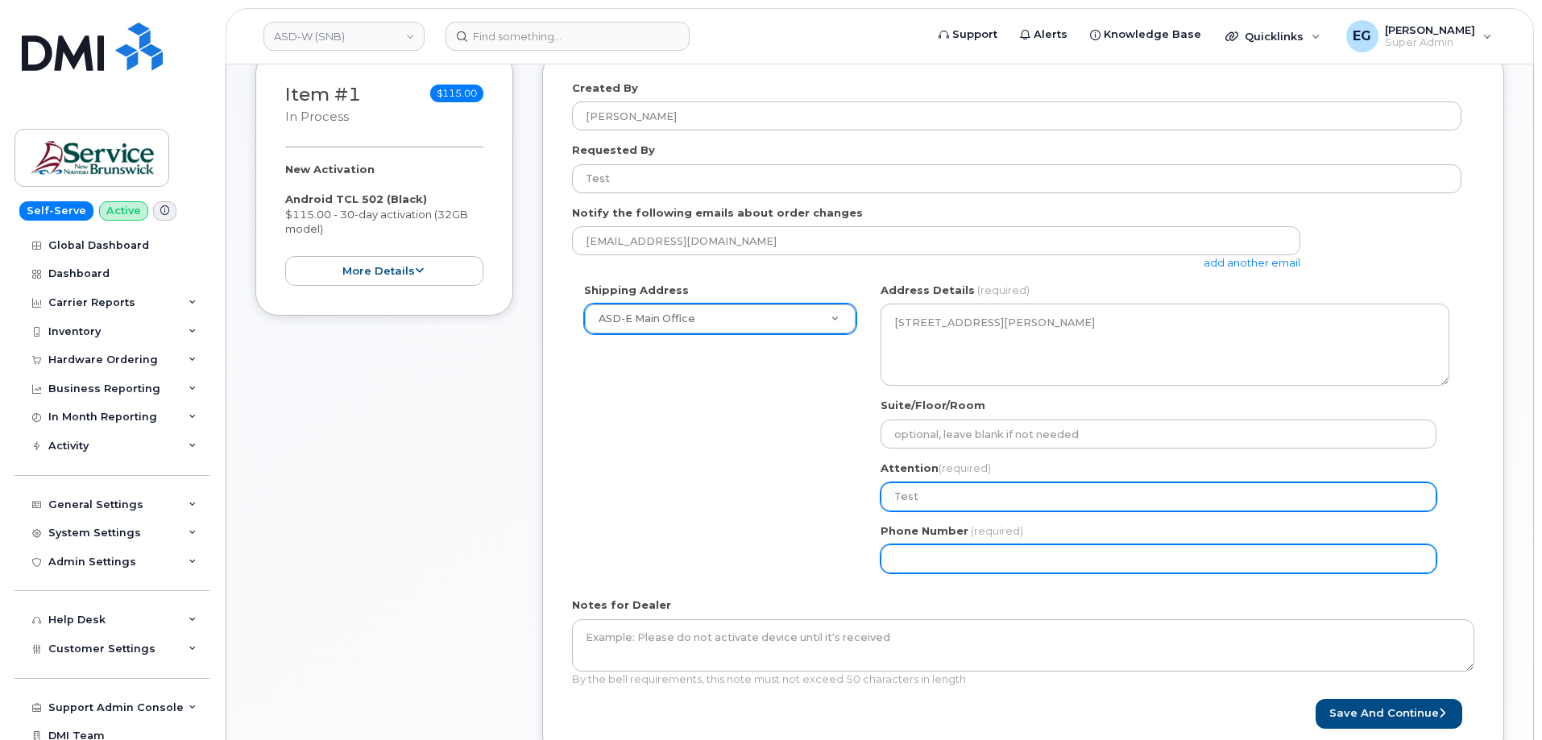
type input "Test"
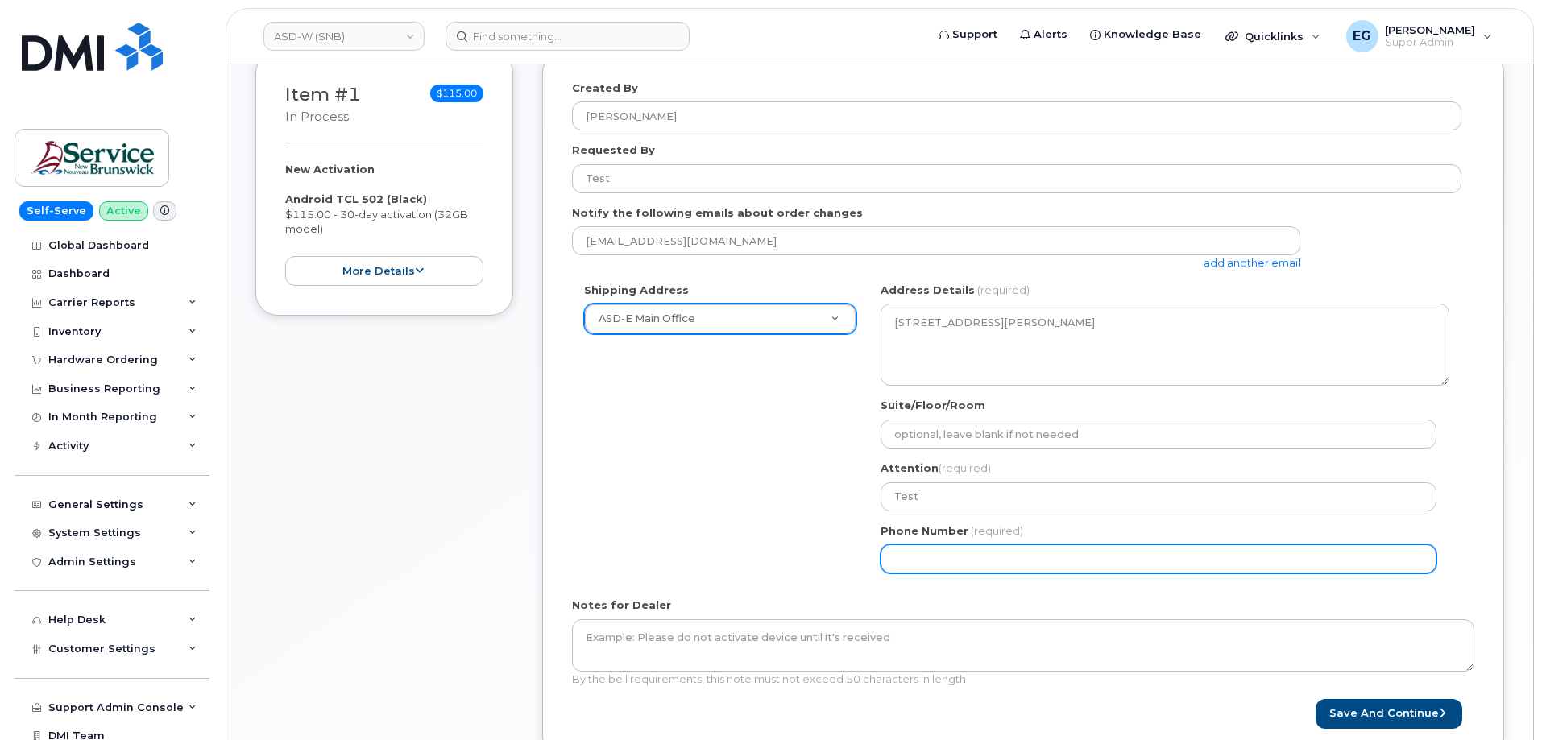
click at [969, 565] on input "Phone Number" at bounding box center [1158, 559] width 556 height 29
select select
click at [969, 565] on input "Phone Number" at bounding box center [1158, 559] width 556 height 29
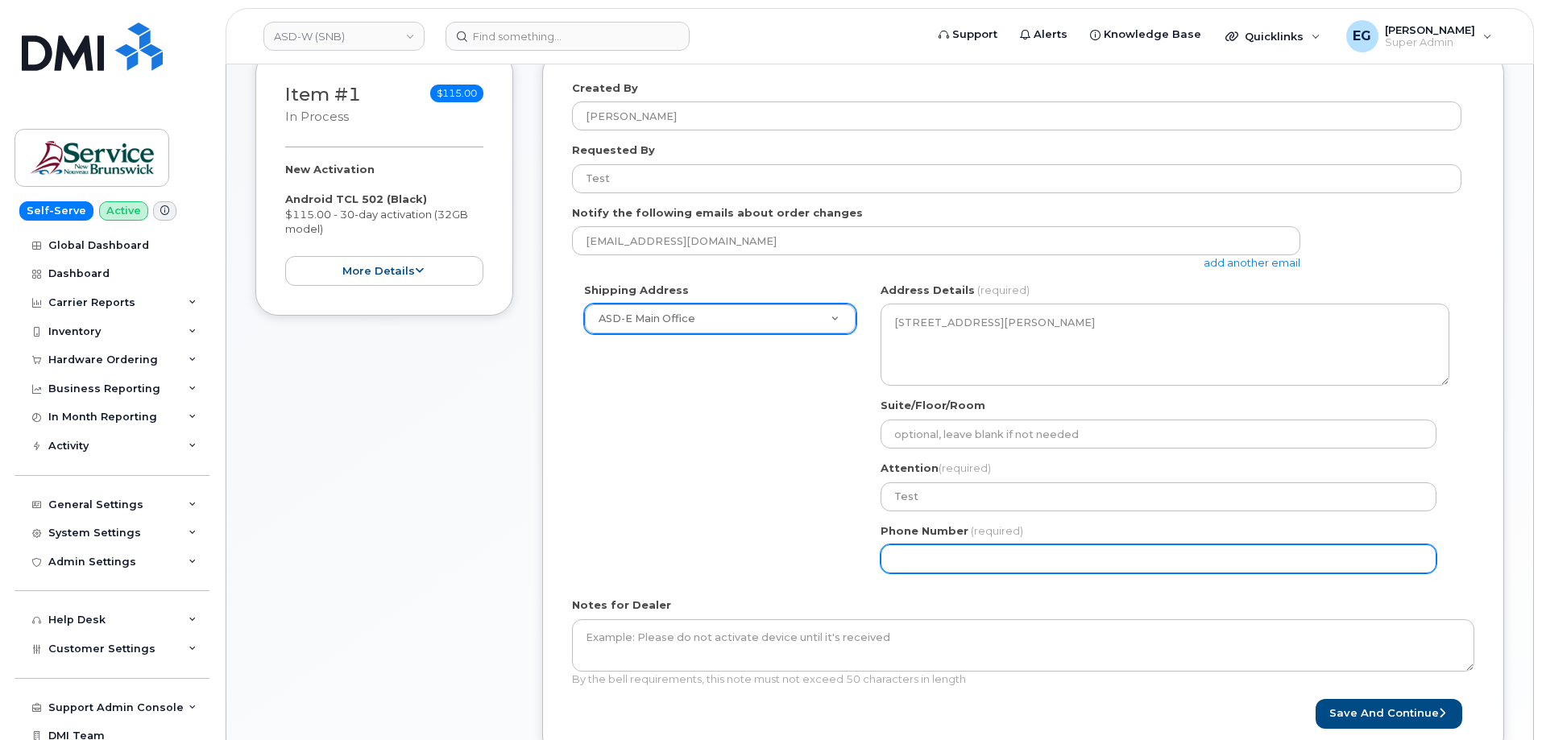
click at [969, 565] on input "Phone Number" at bounding box center [1158, 559] width 556 height 29
type input "111111111"
select select
type input "1111111111"
select select
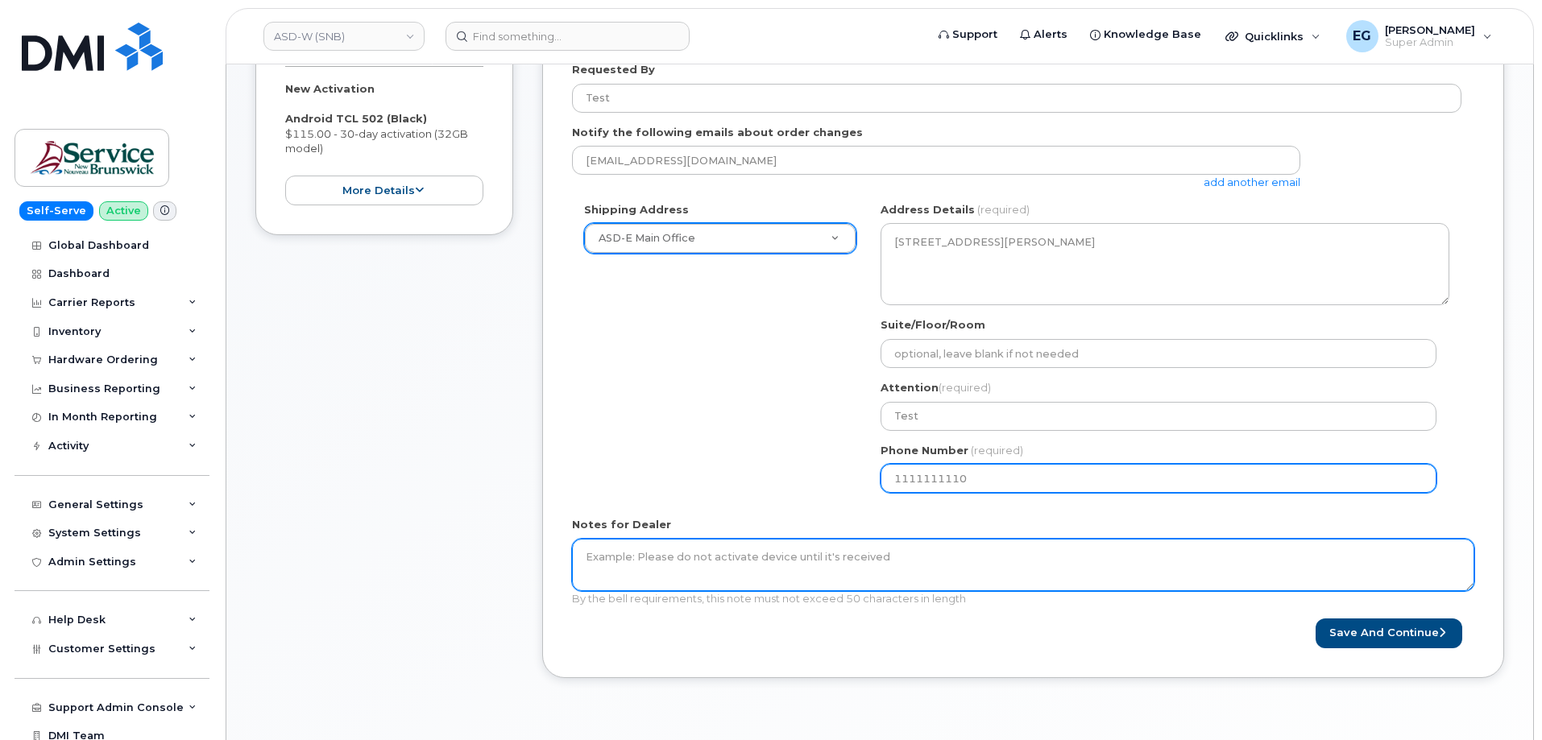
scroll to position [403, 0]
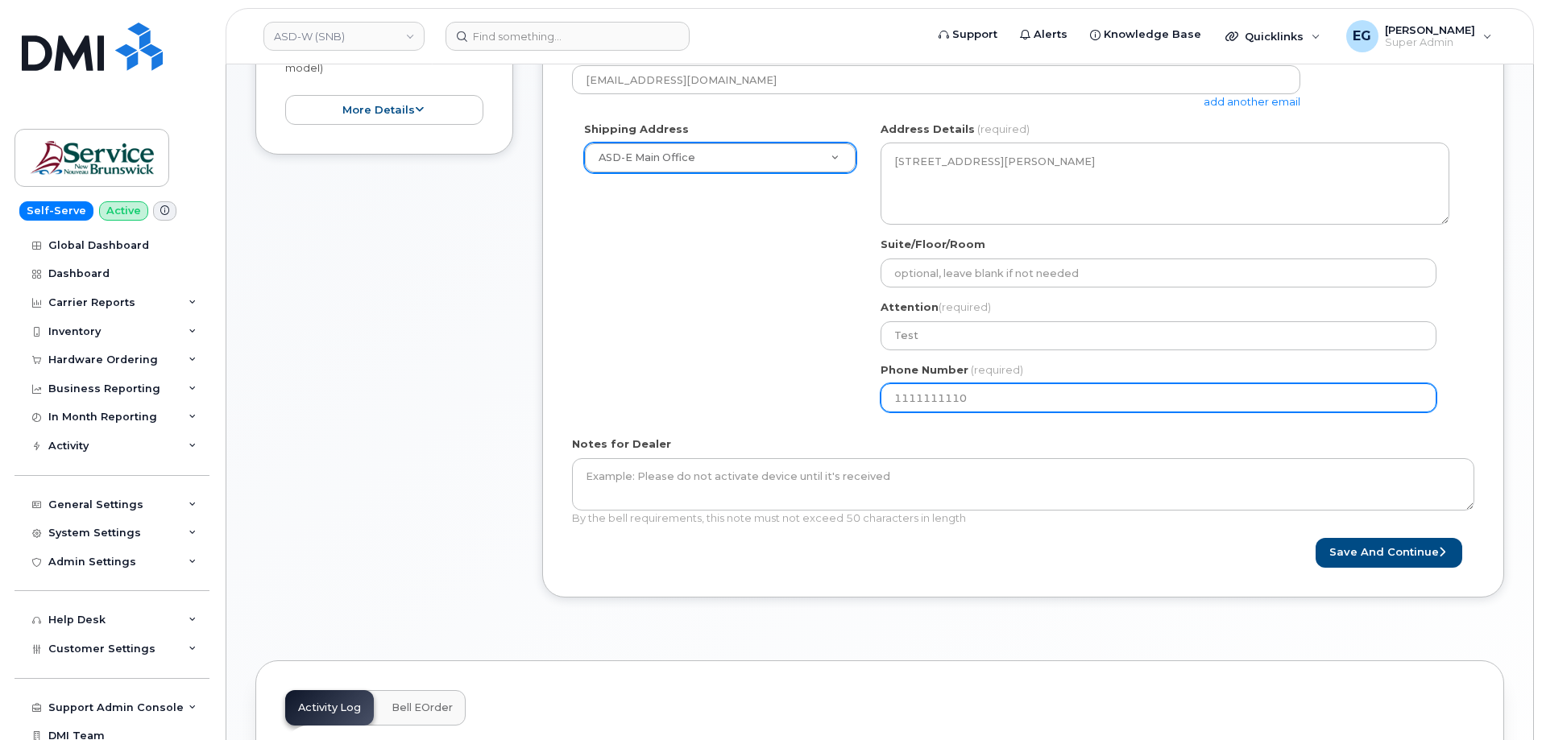
type input "1111111110"
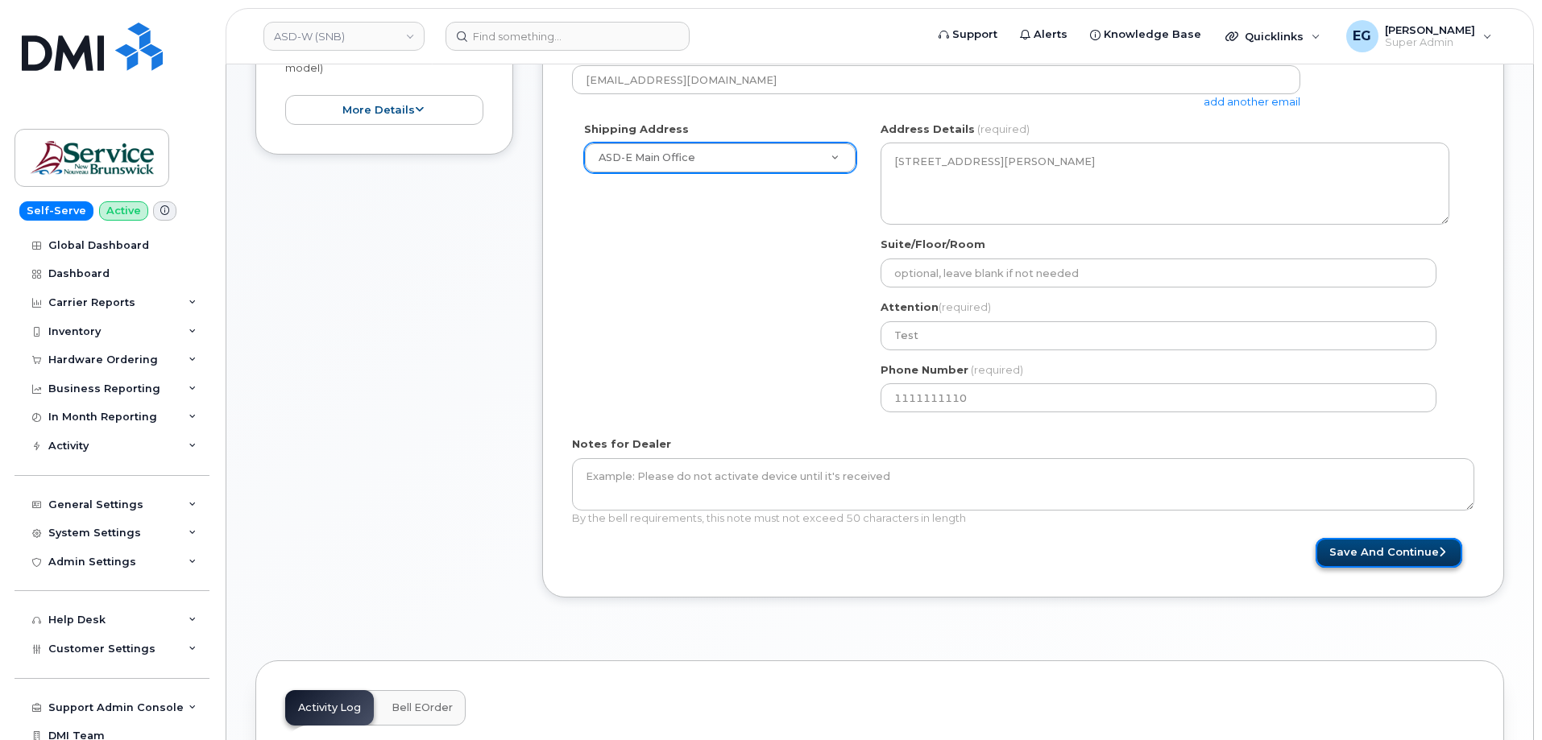
click at [1355, 547] on button "Save and Continue" at bounding box center [1388, 553] width 147 height 30
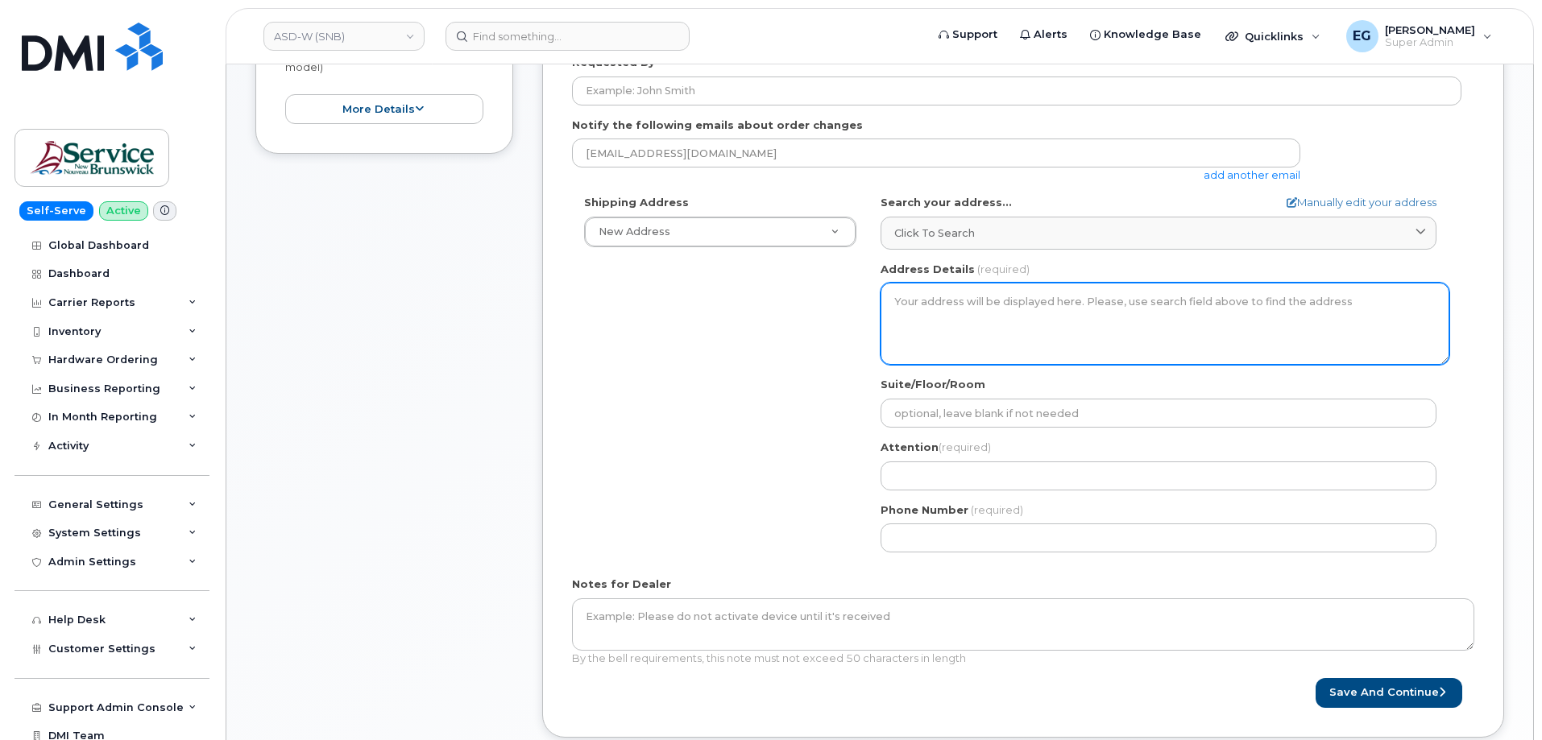
scroll to position [403, 0]
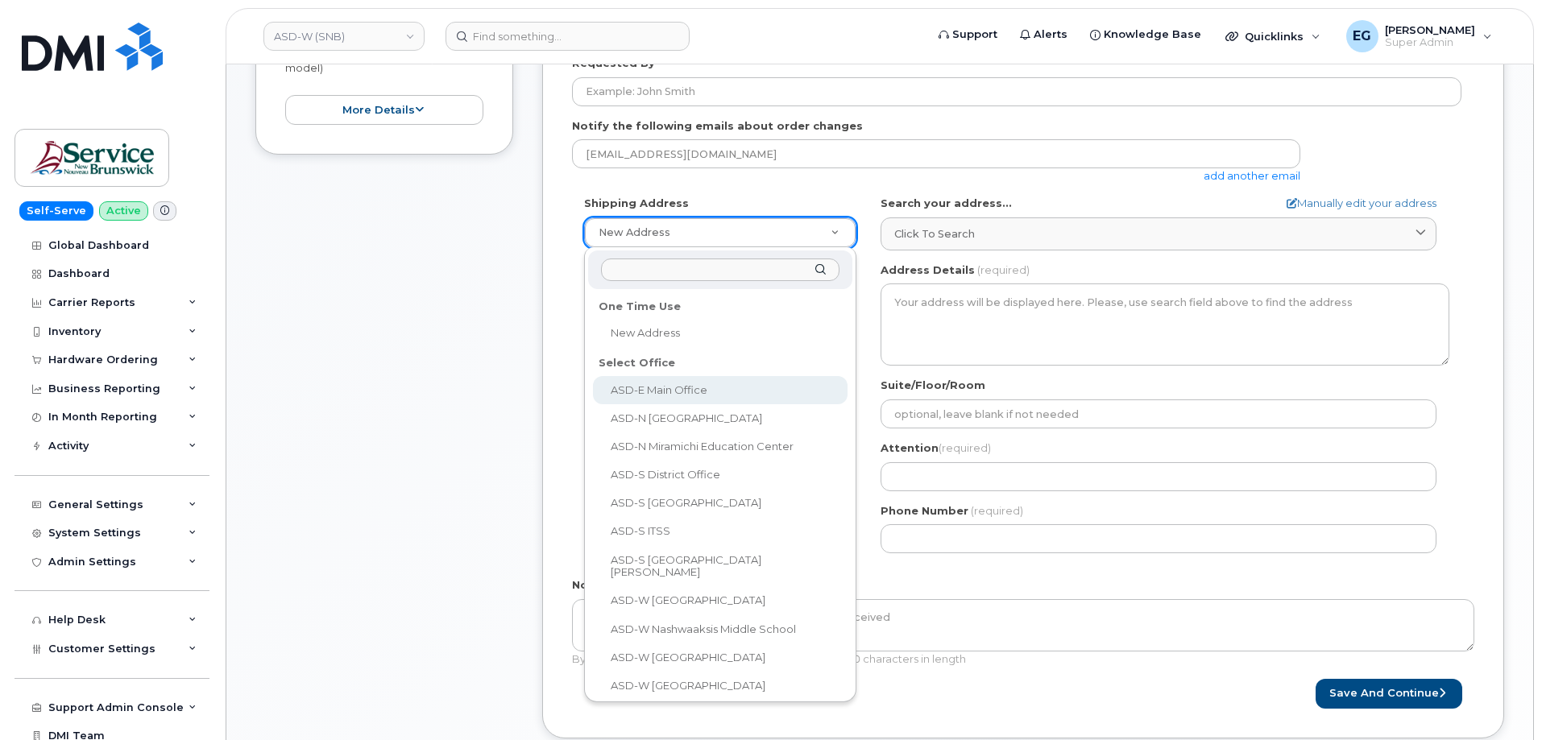
select select
type textarea "200-1077 St George Blvd Moncton New Brunswick E1E 4C9"
type input "Melissa McEachern"
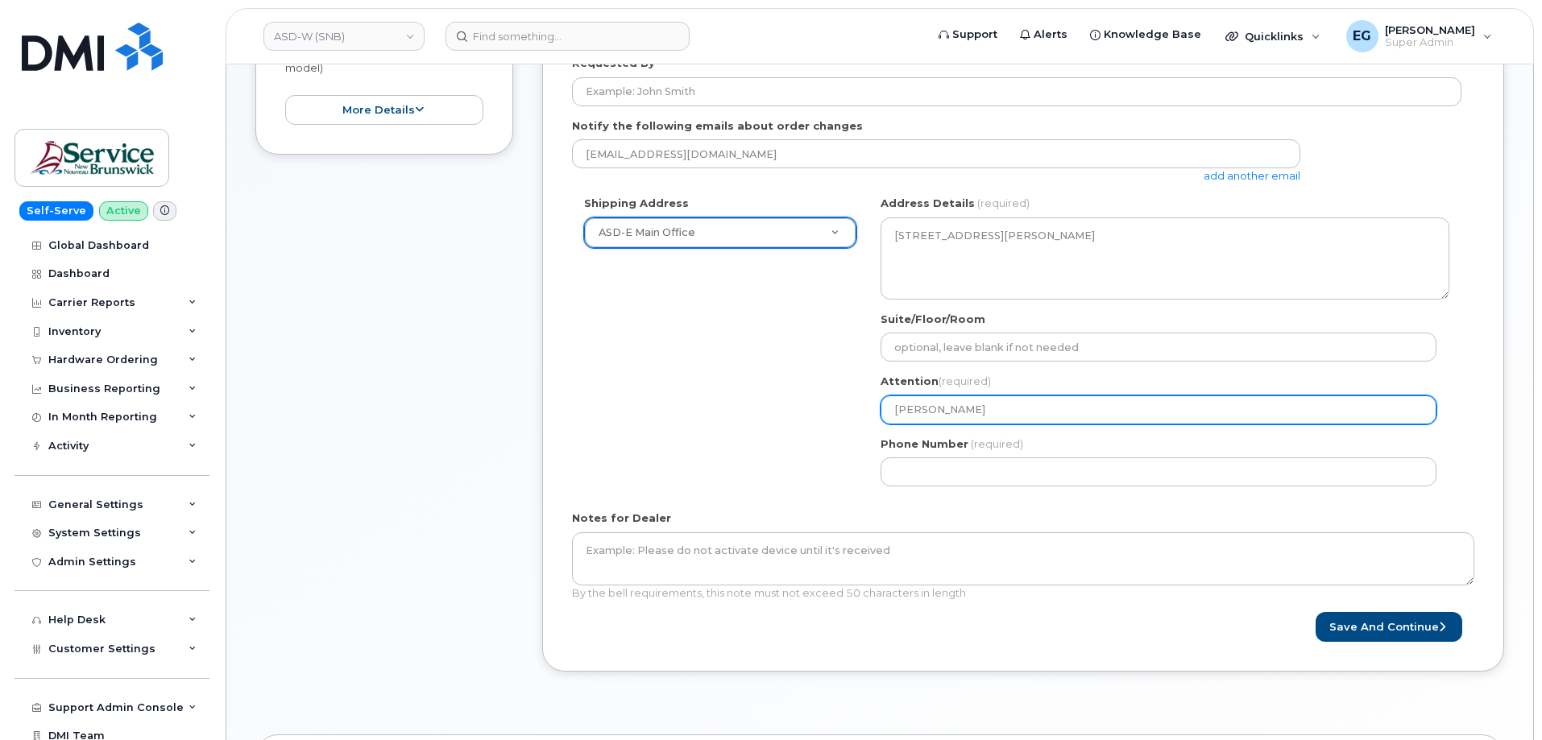
click at [1008, 408] on input "Melissa McEachern" at bounding box center [1158, 409] width 556 height 29
click at [1008, 408] on input "[PERSON_NAME]" at bounding box center [1158, 409] width 556 height 29
select select
type input "T"
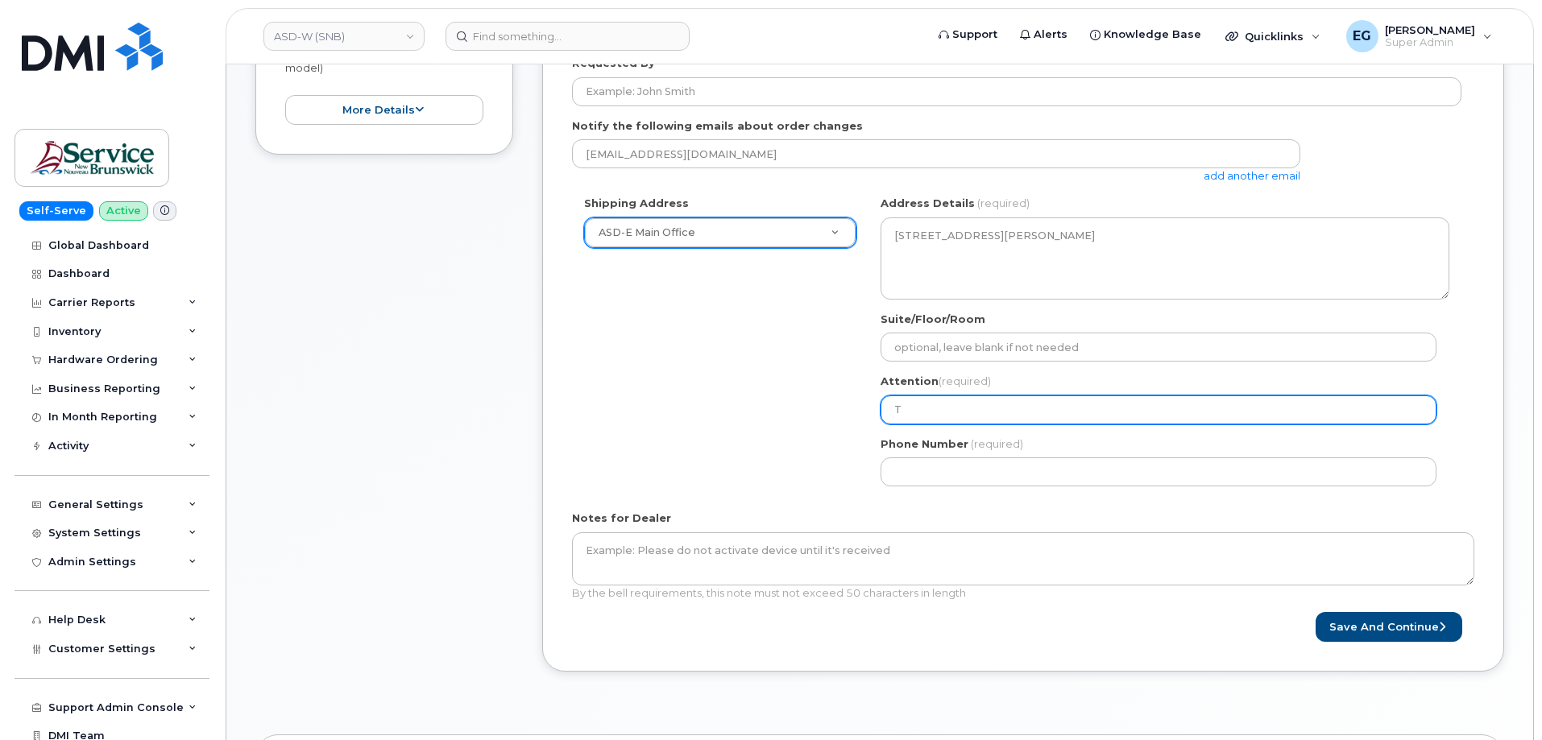
select select
type input "Te"
select select
type input "Tes"
select select
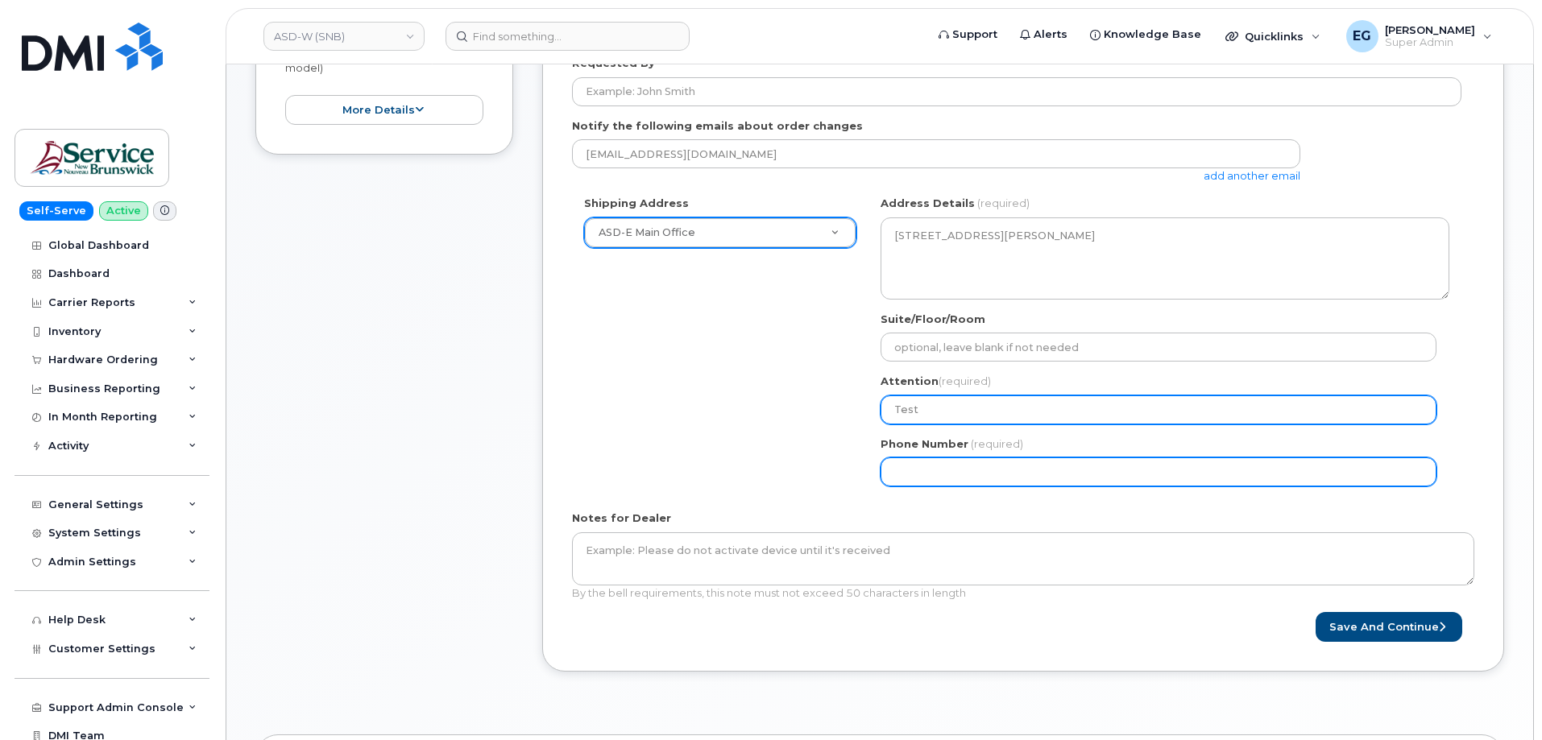
type input "Test"
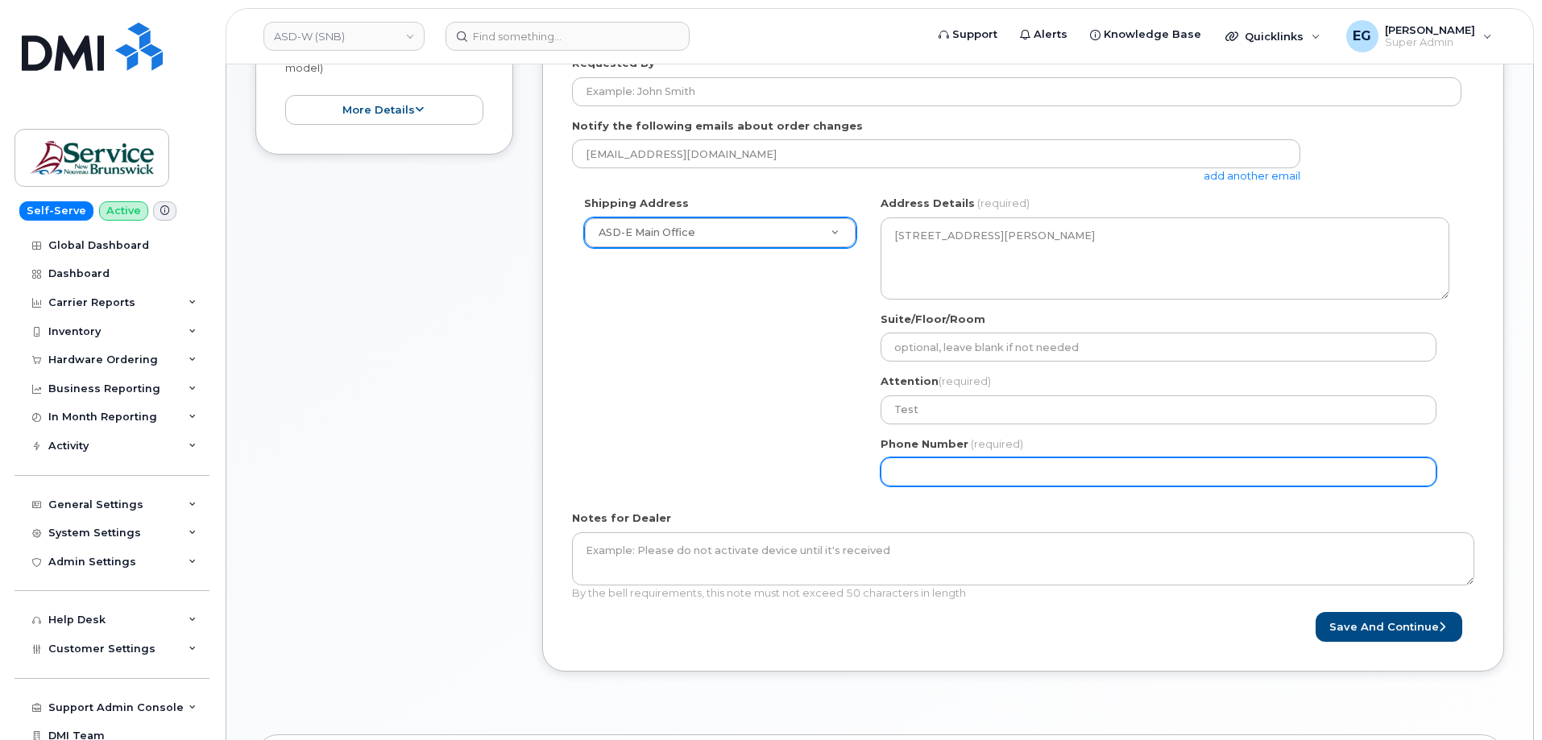
click at [990, 460] on input "Phone Number" at bounding box center [1158, 472] width 556 height 29
select select
type input "773987514"
select select
type input "7739875146"
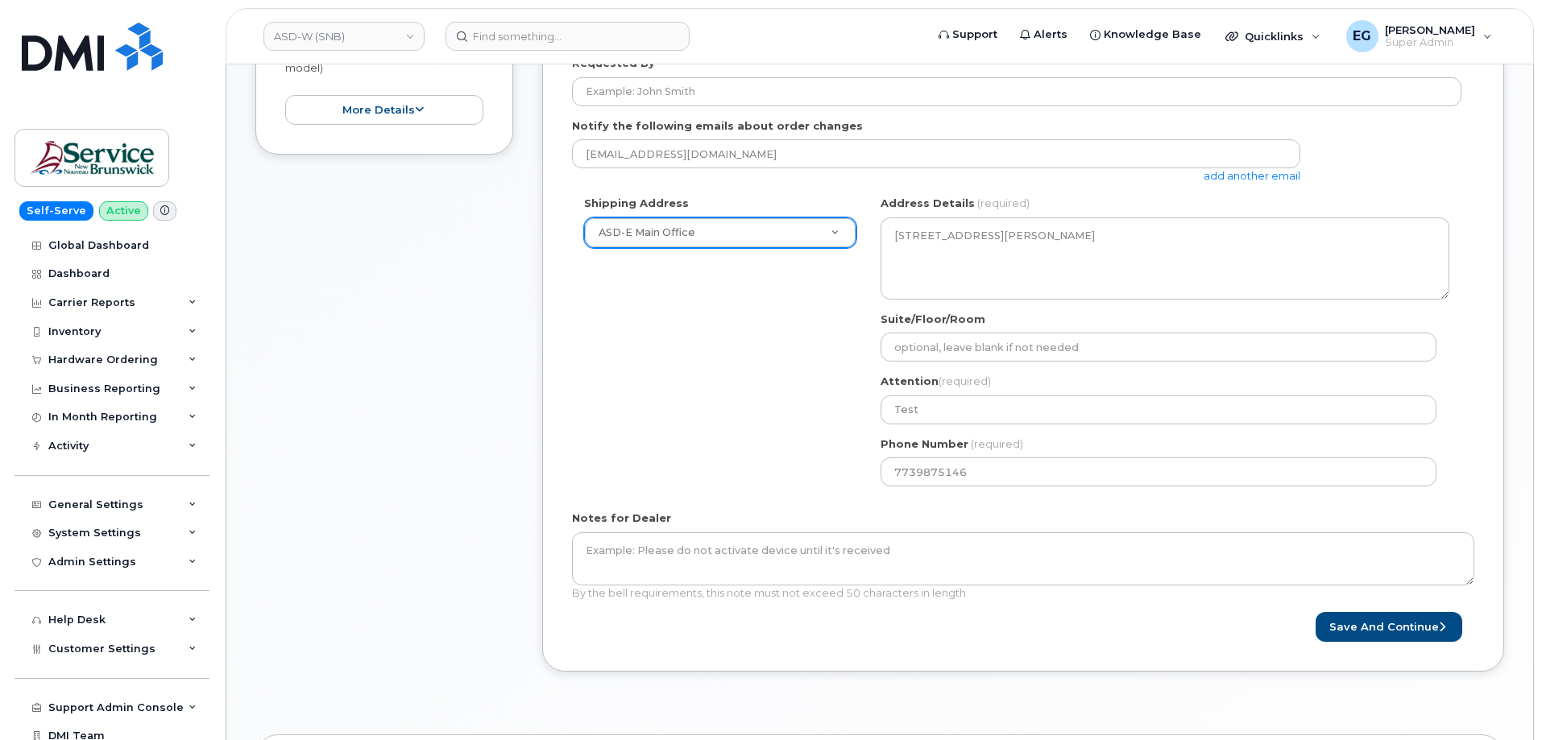
click at [739, 446] on div "Shipping Address ASD-E Main Office New Address ASD-E Main Office ASD-N Bathurst…" at bounding box center [1016, 347] width 889 height 303
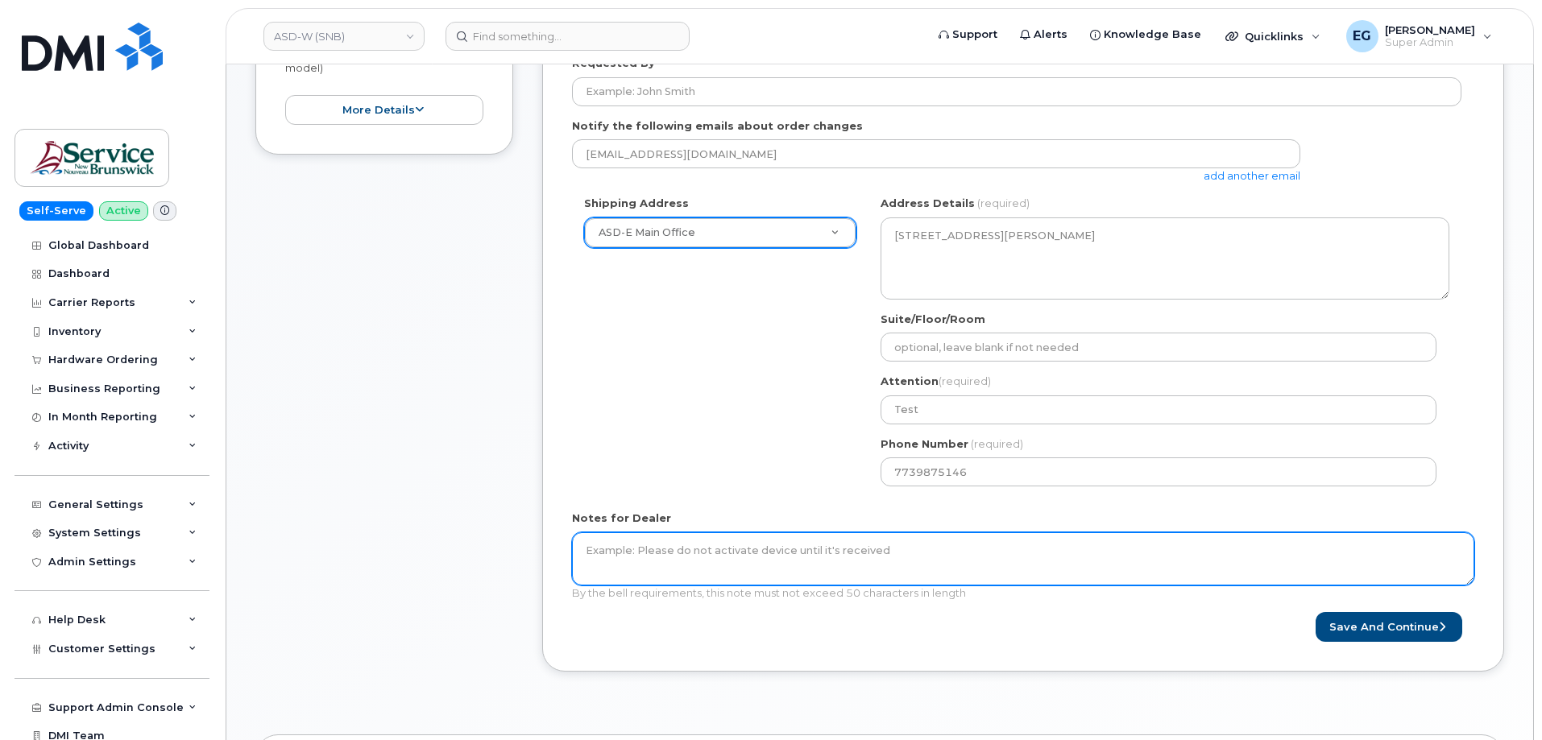
click at [1001, 548] on textarea "Notes for Dealer" at bounding box center [1023, 558] width 902 height 53
type textarea "Test"
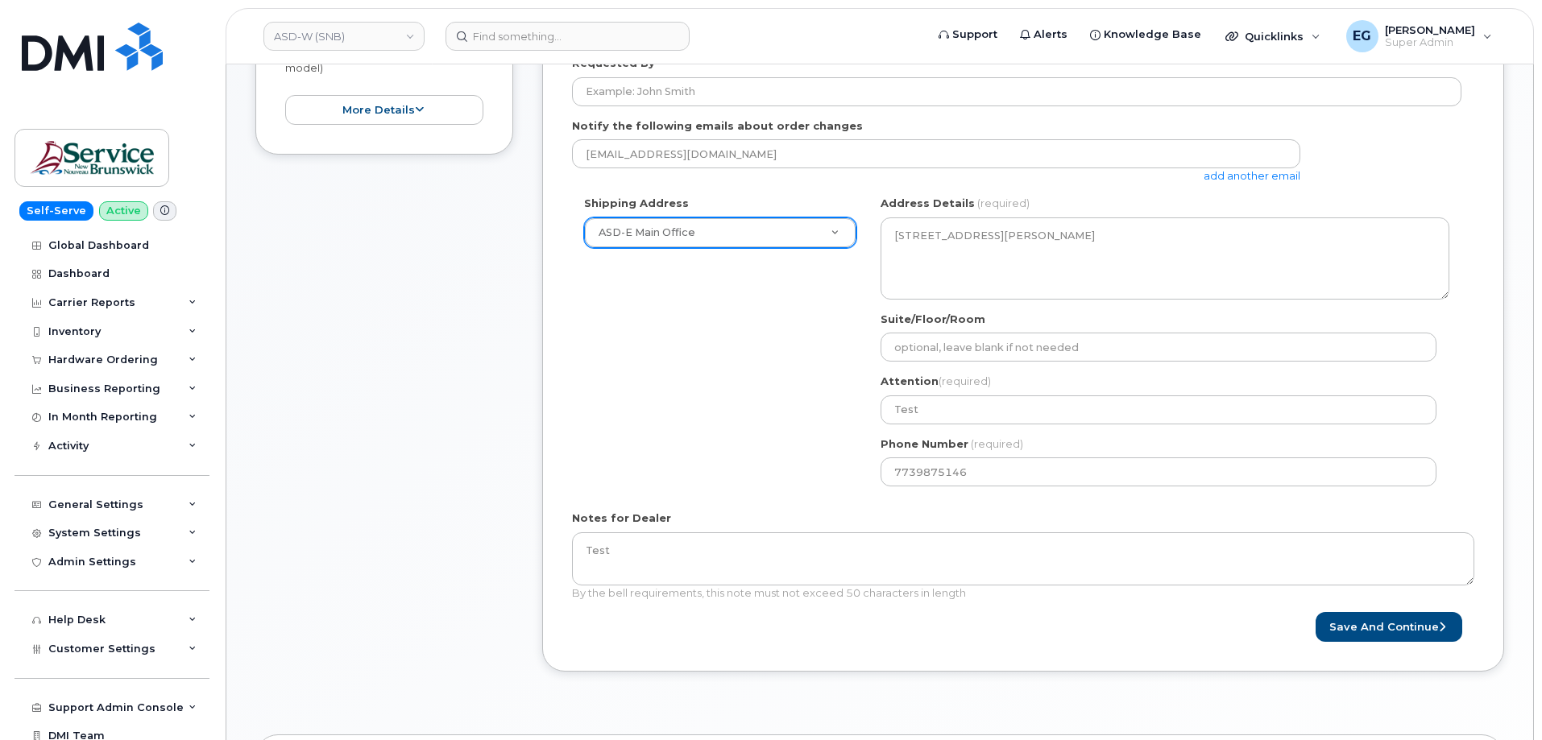
click at [900, 681] on div "To complete Order process please fix following errors: Please enter a valid pho…" at bounding box center [1023, 293] width 962 height 806
click at [1335, 628] on button "Save and Continue" at bounding box center [1388, 627] width 147 height 30
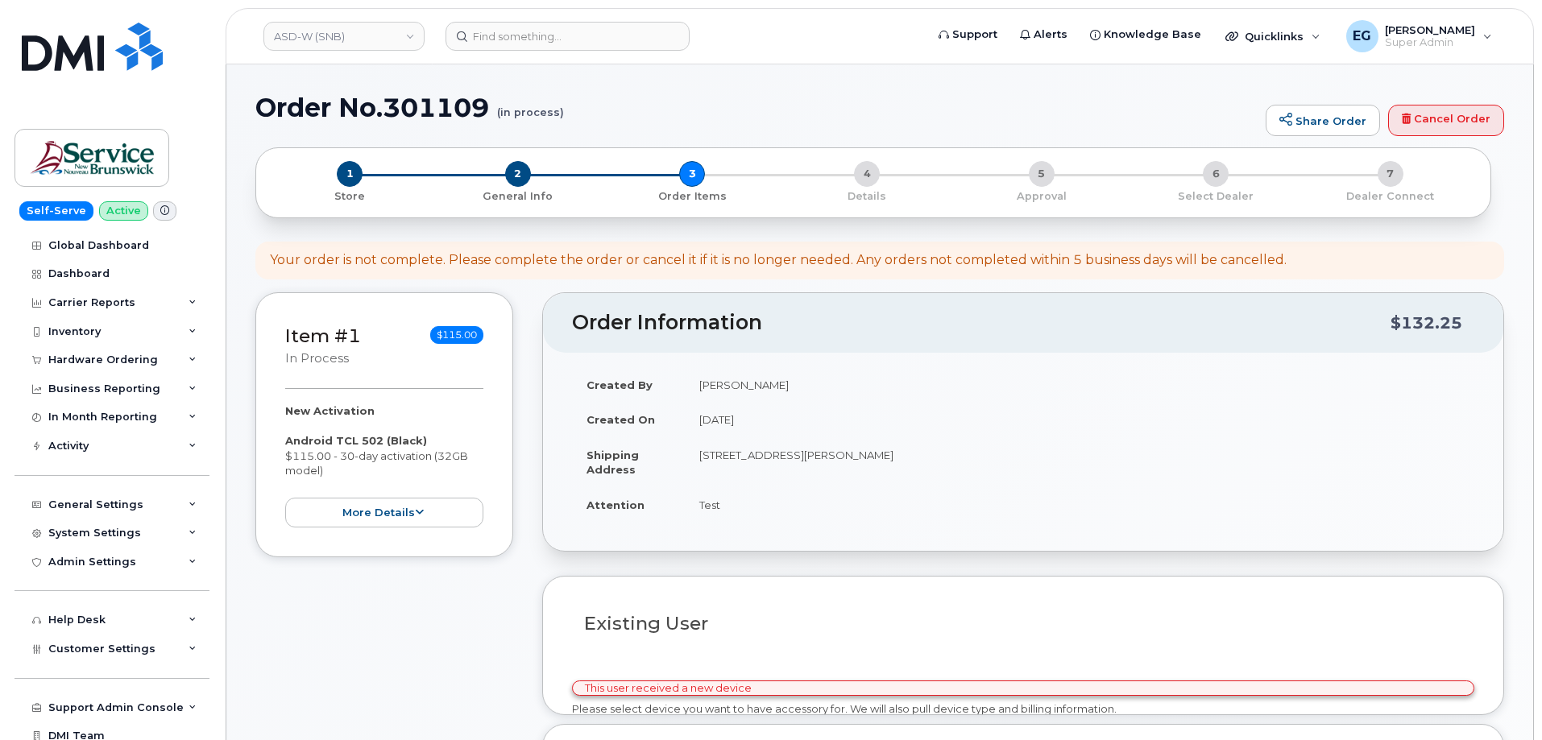
select select
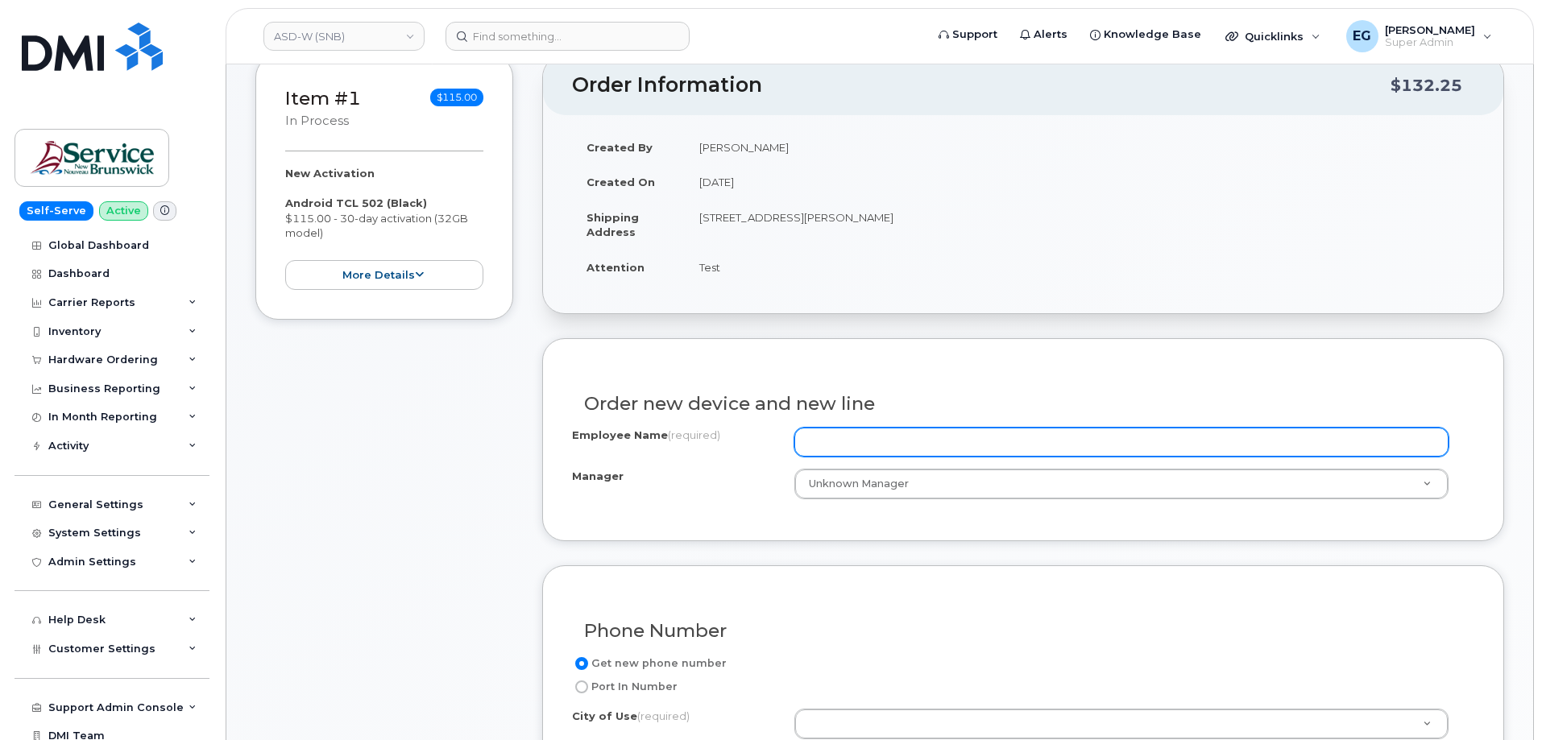
scroll to position [242, 0]
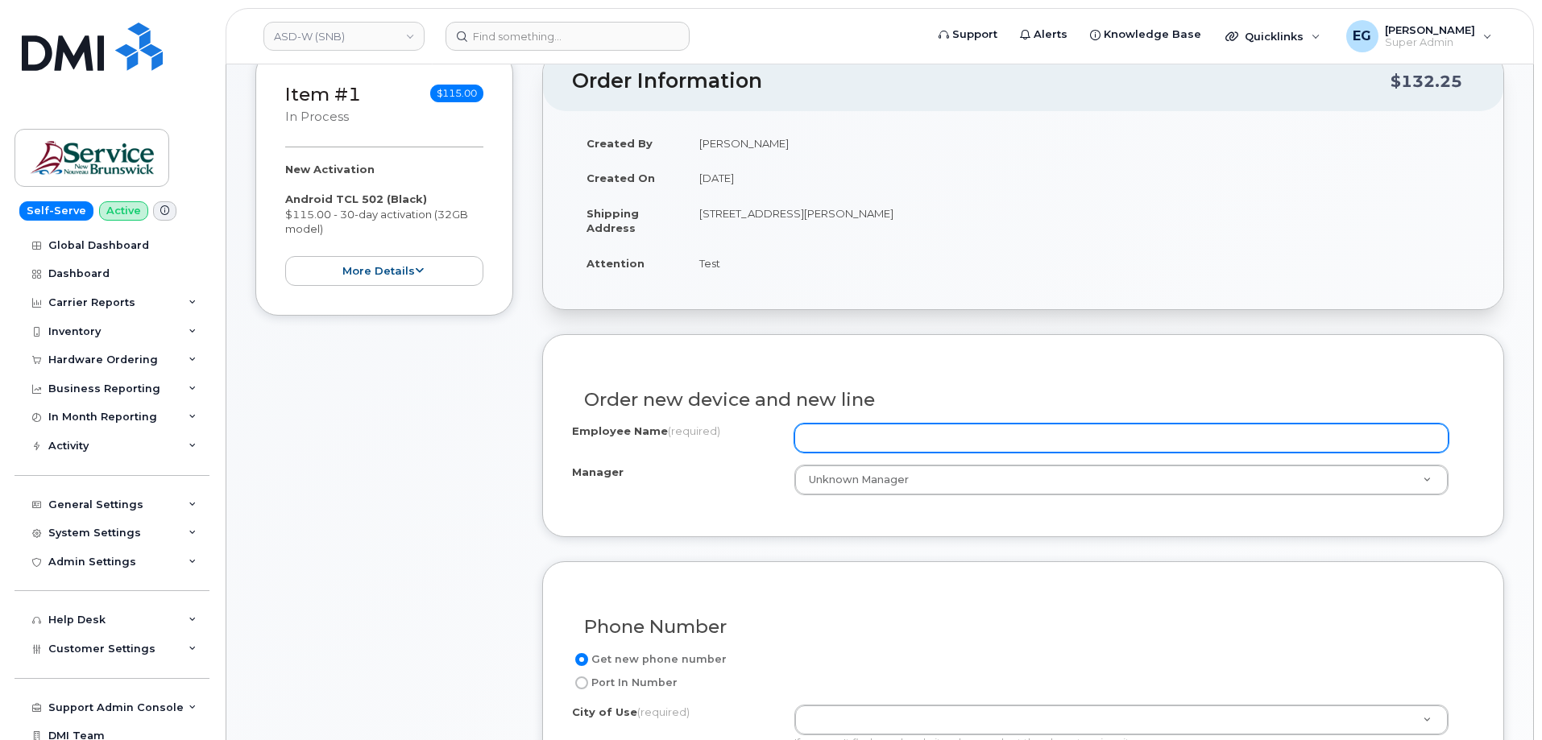
click at [863, 447] on input "Employee Name (required)" at bounding box center [1121, 438] width 654 height 29
type input "test"
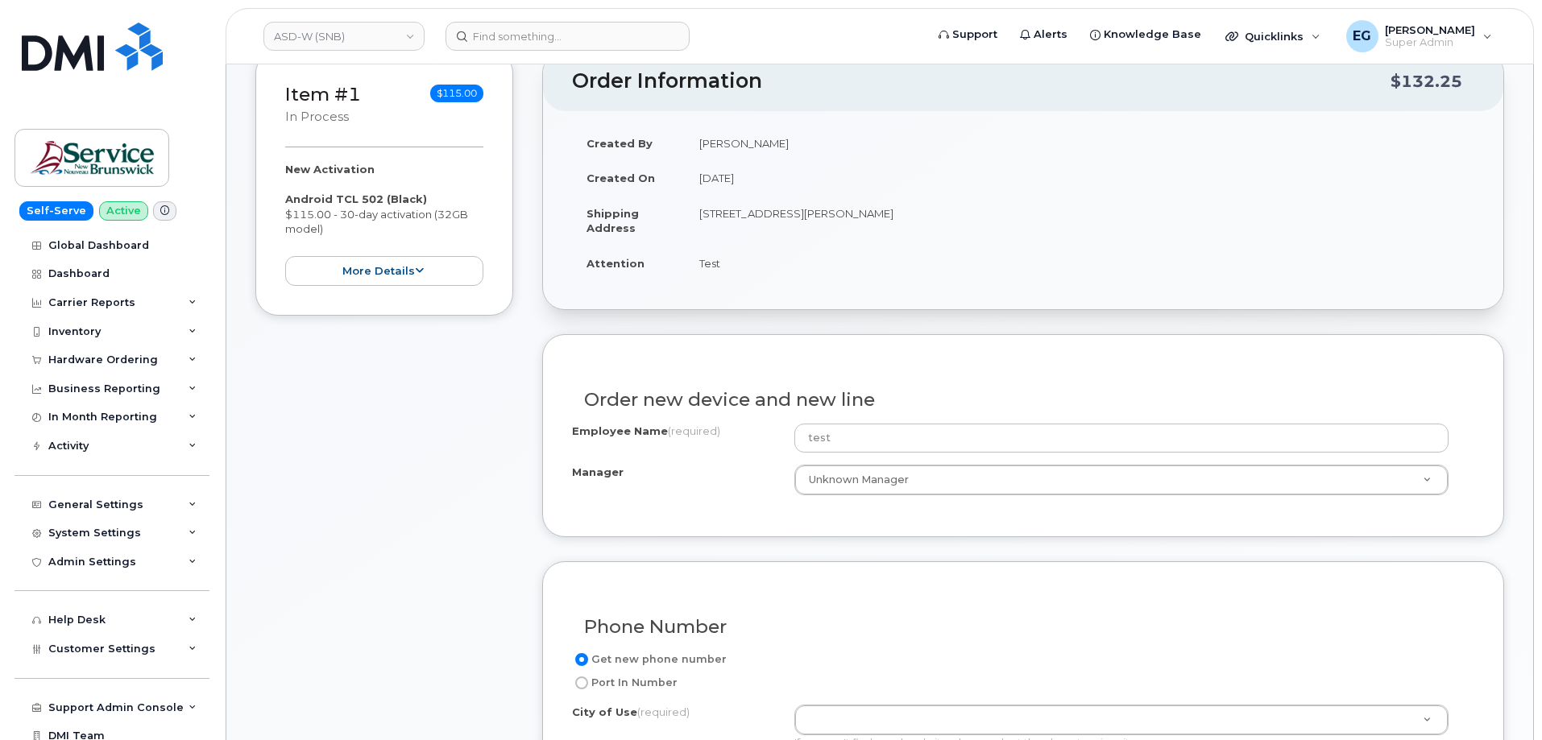
click at [383, 513] on div "Item #1 in process $115.00 New Activation Android TCL 502 (Black) $115.00 - 30-…" at bounding box center [384, 679] width 258 height 1257
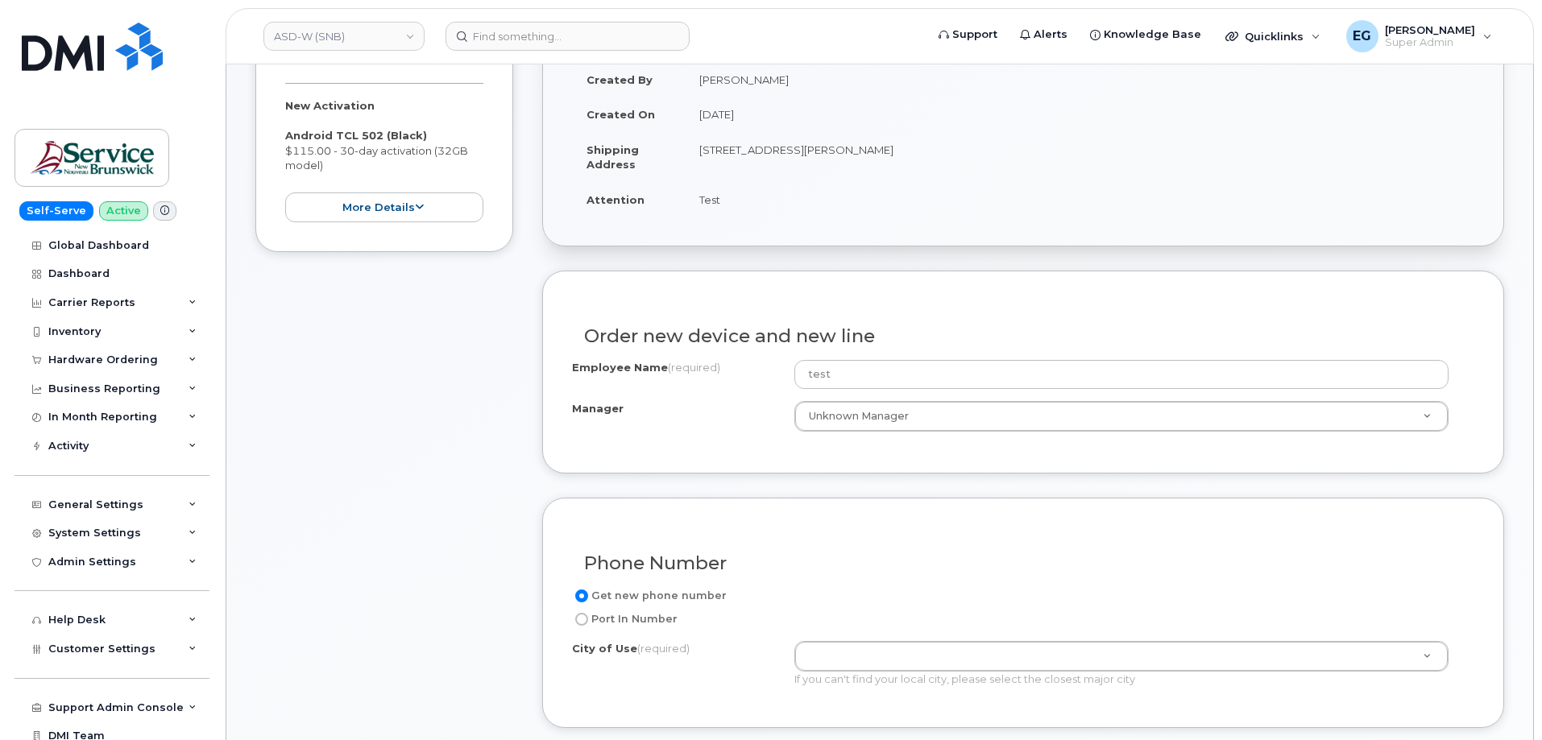
scroll to position [403, 0]
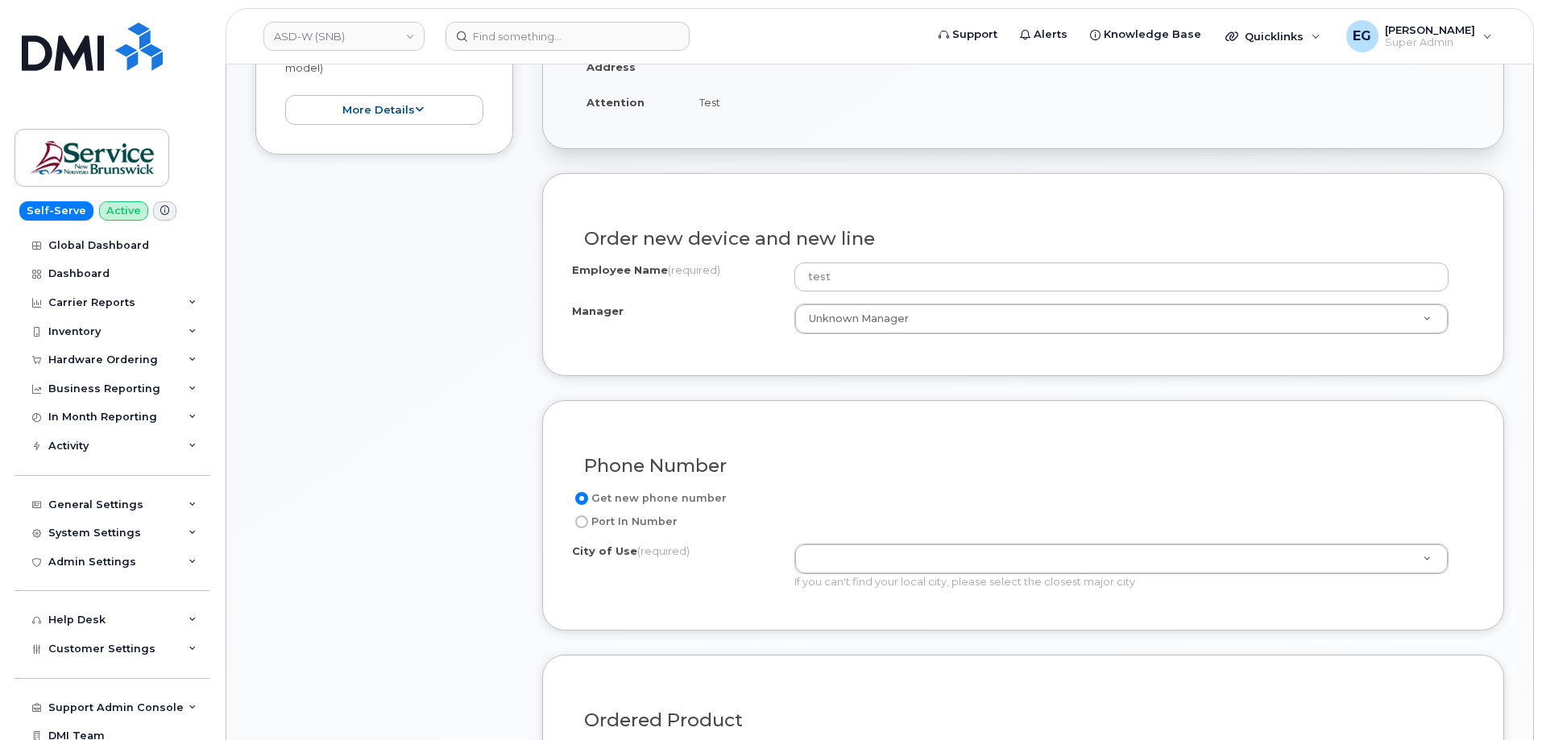
click at [574, 524] on label "Port In Number" at bounding box center [625, 521] width 106 height 19
click at [575, 524] on input "Port In Number" at bounding box center [581, 522] width 13 height 13
radio input "true"
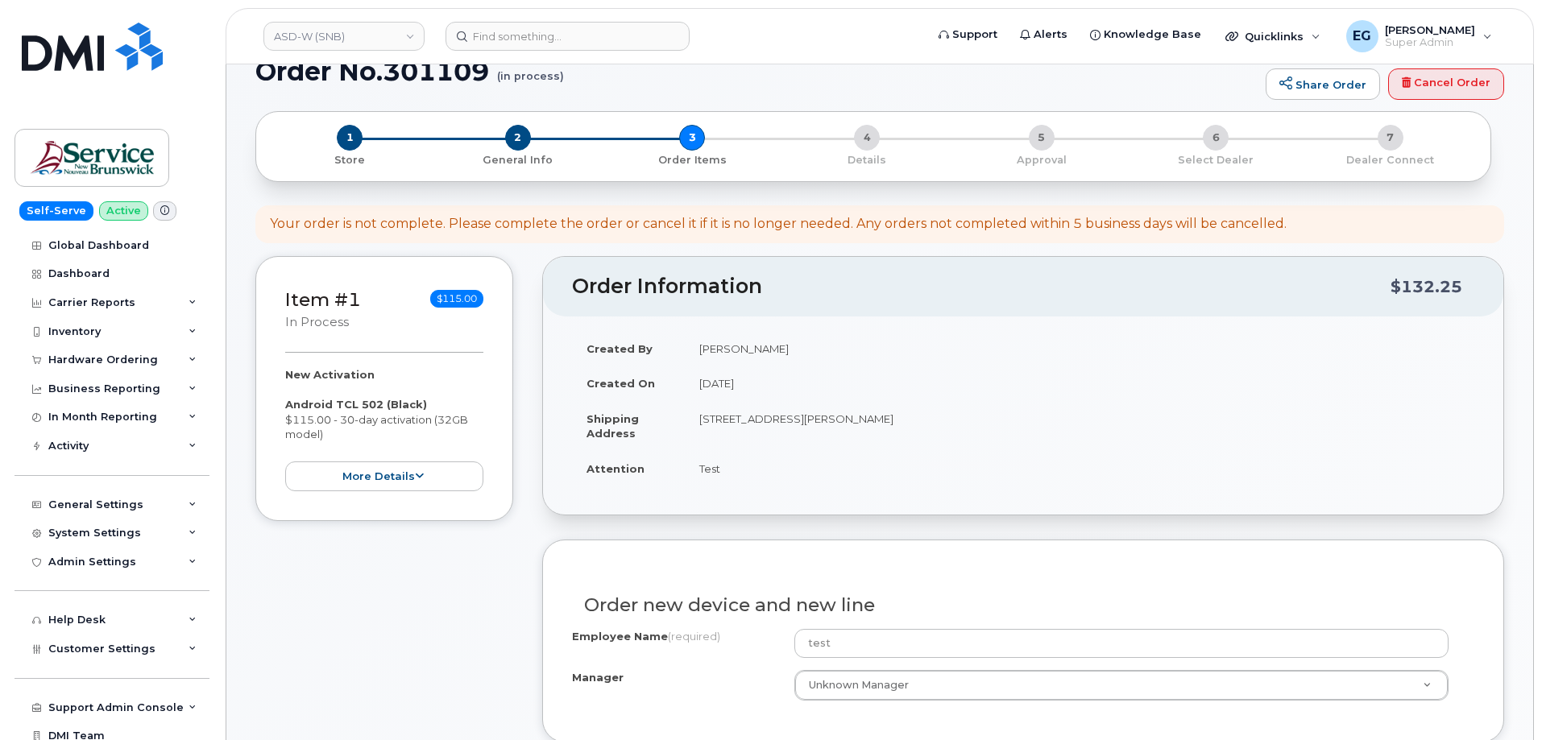
scroll to position [0, 0]
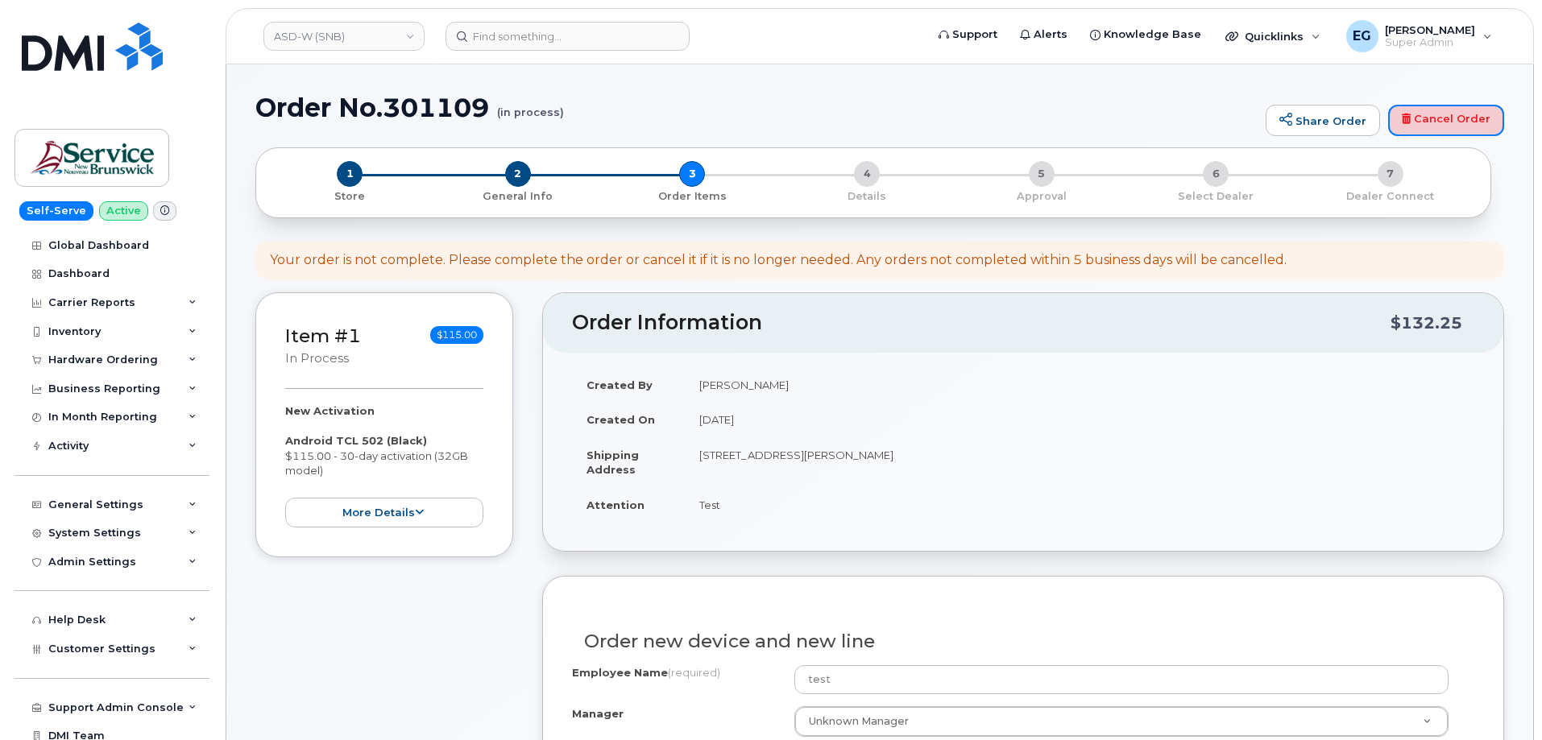
click at [1462, 112] on link "Cancel Order" at bounding box center [1446, 121] width 116 height 32
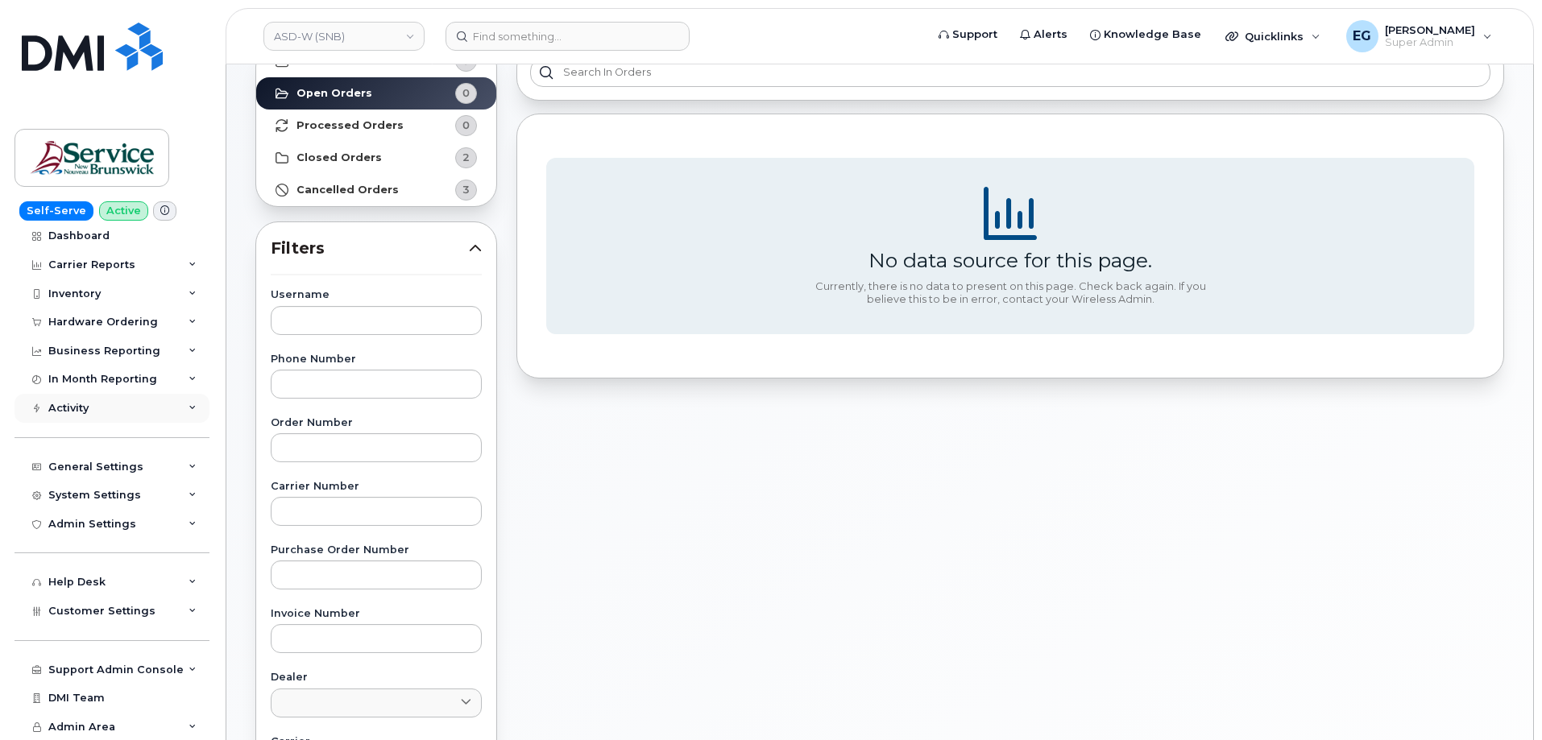
scroll to position [322, 0]
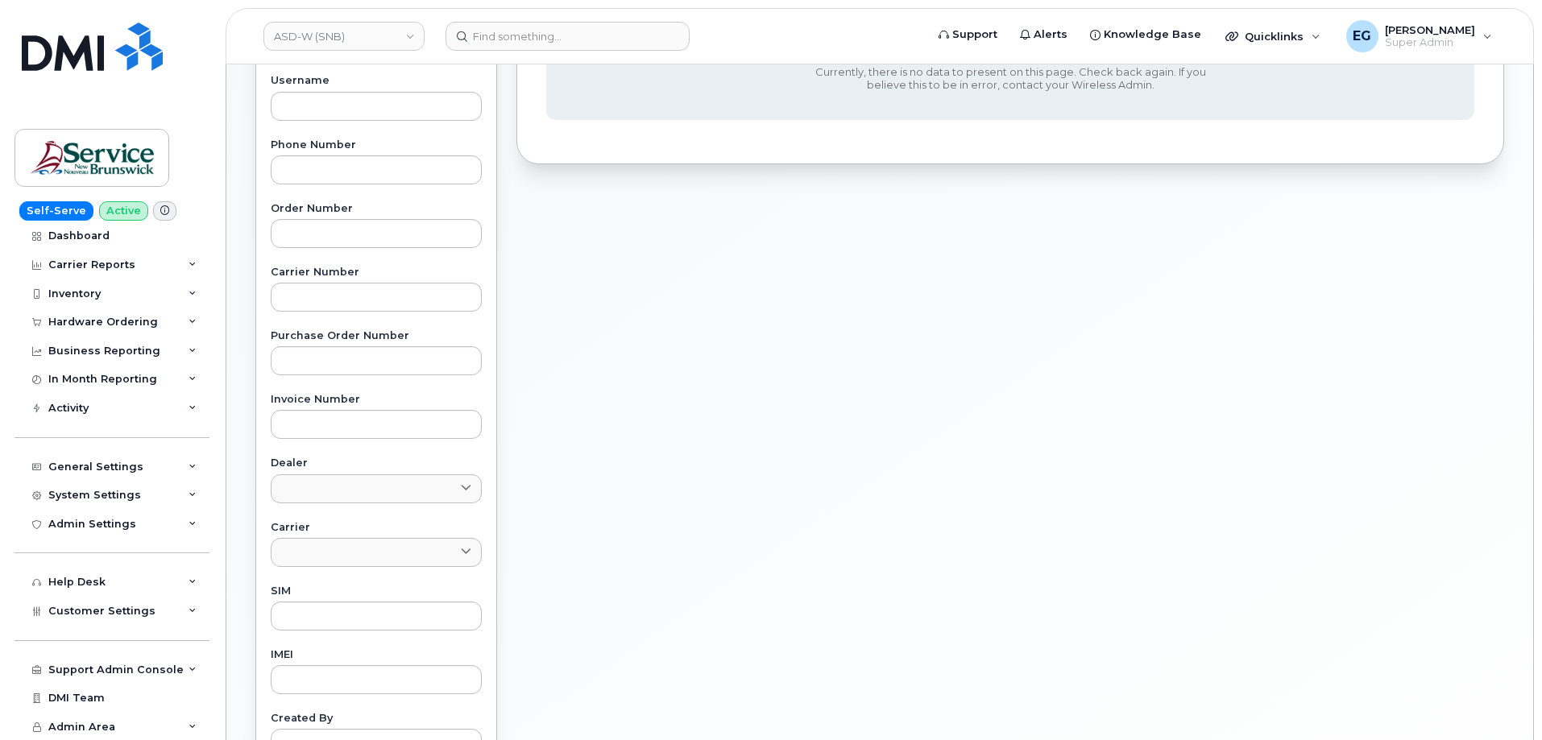
drag, startPoint x: 375, startPoint y: 47, endPoint x: 366, endPoint y: 51, distance: 9.7
click at [375, 43] on link "ASD-W (SNB)" at bounding box center [343, 36] width 161 height 29
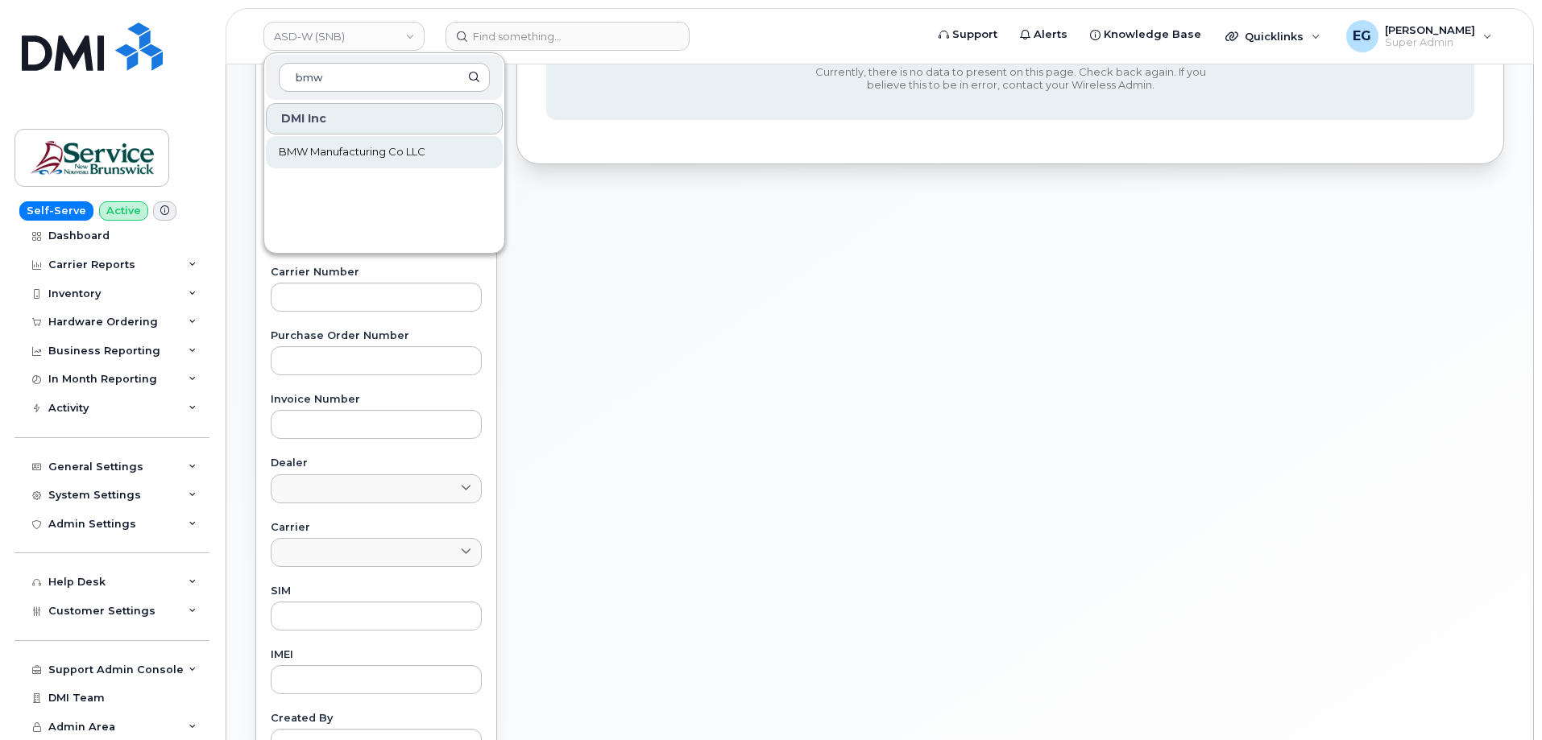
type input "bmw"
click at [362, 151] on span "BMW Manufacturing Co LLC" at bounding box center [352, 152] width 147 height 16
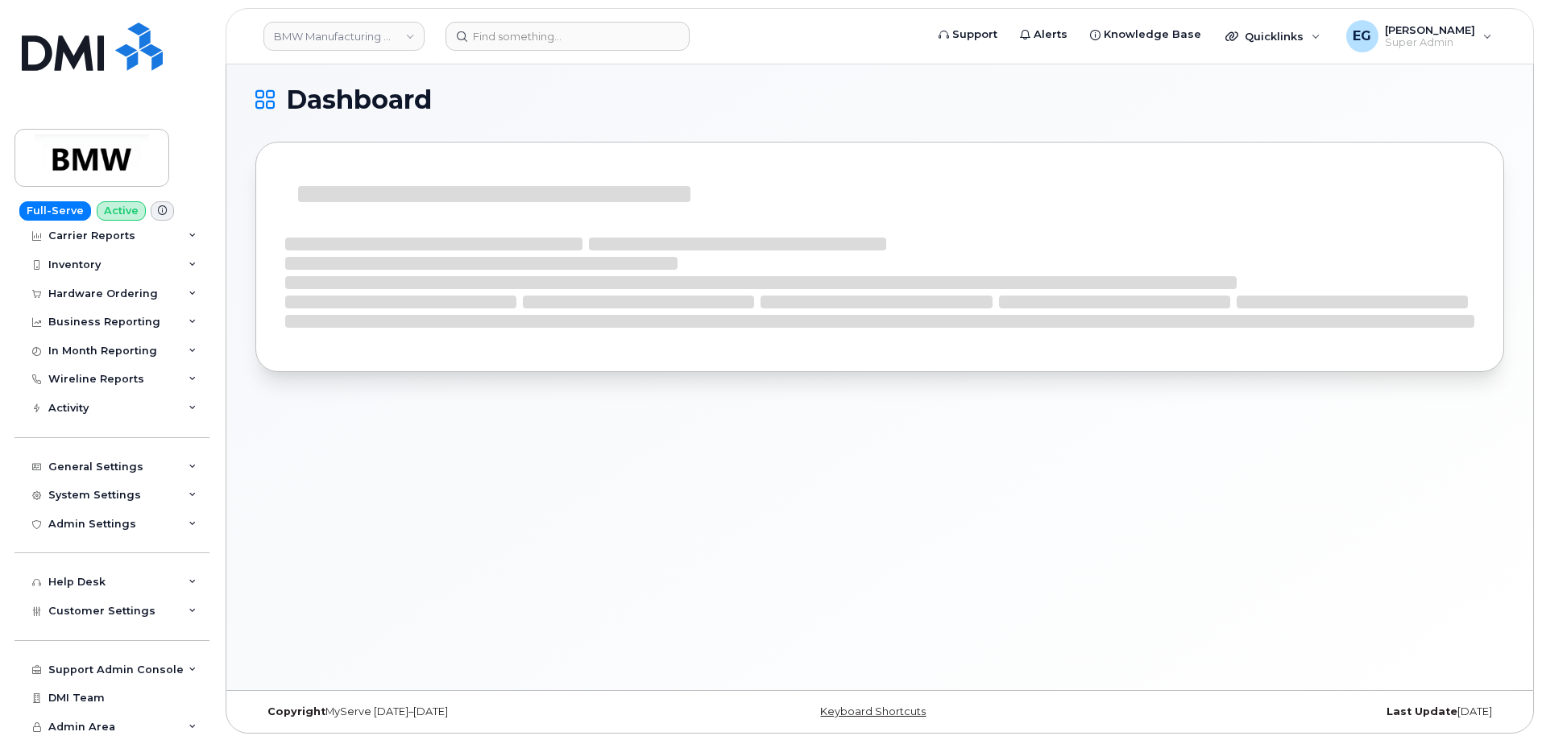
scroll to position [8, 0]
click at [181, 410] on div "Activity" at bounding box center [111, 408] width 195 height 29
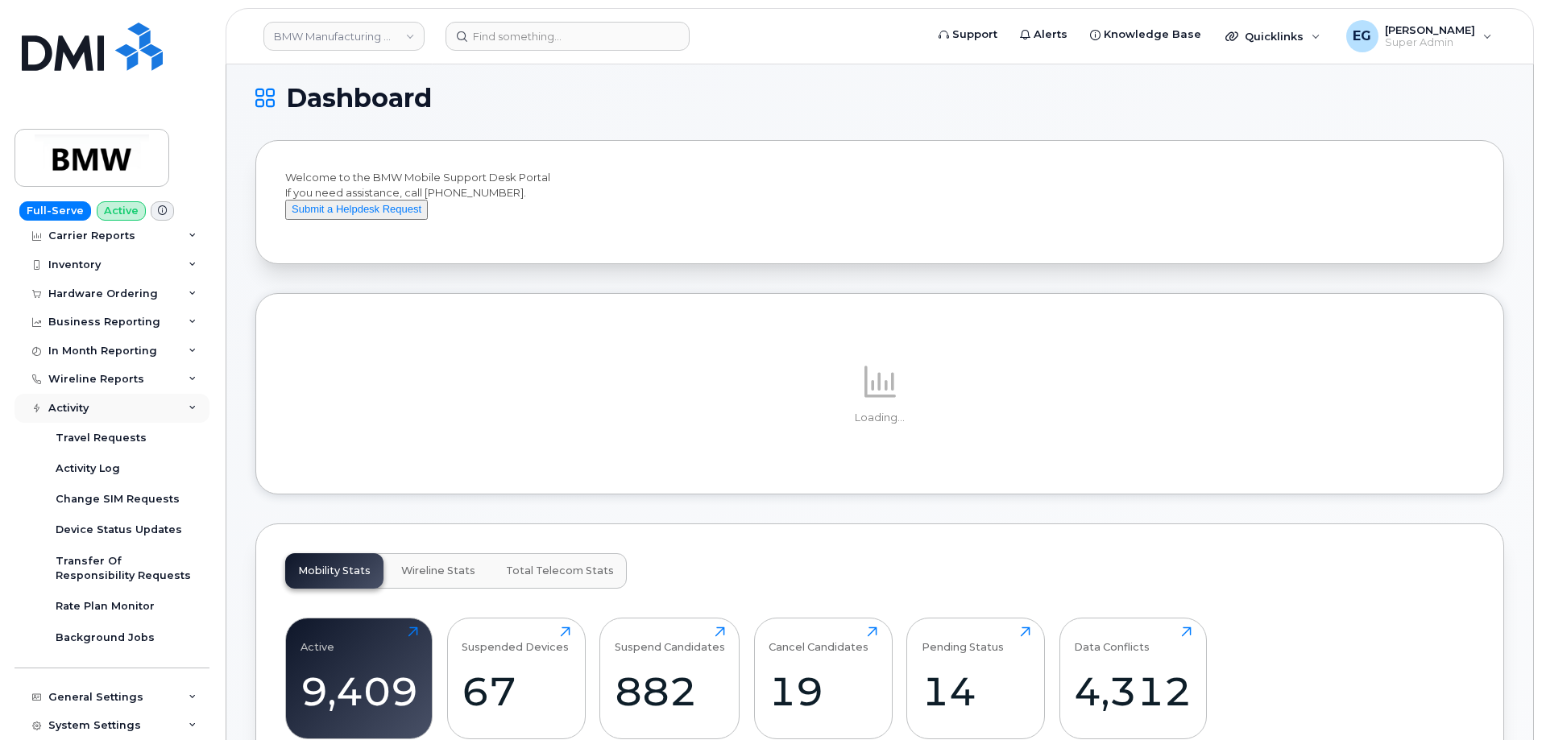
click at [188, 406] on icon at bounding box center [192, 408] width 8 height 8
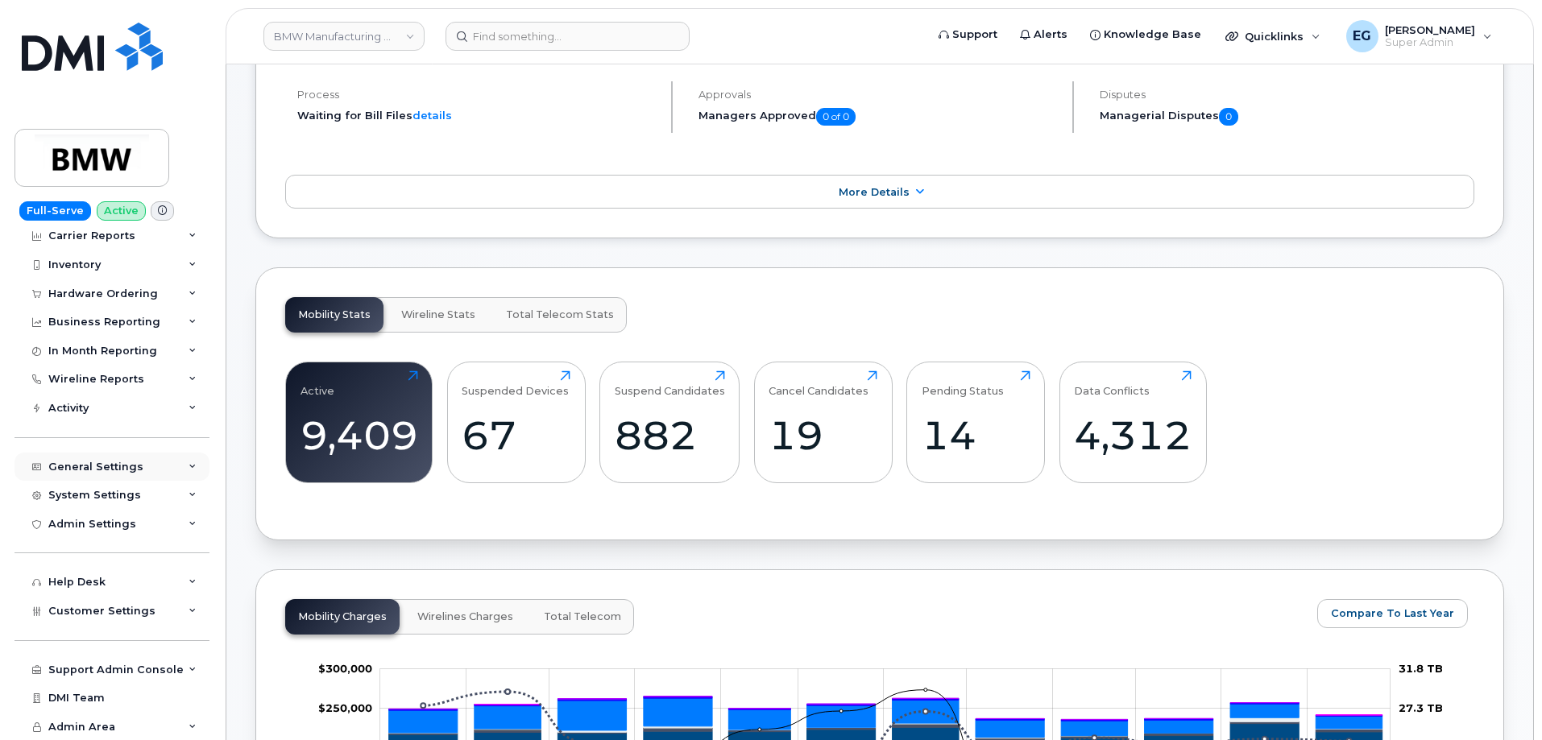
scroll to position [330, 0]
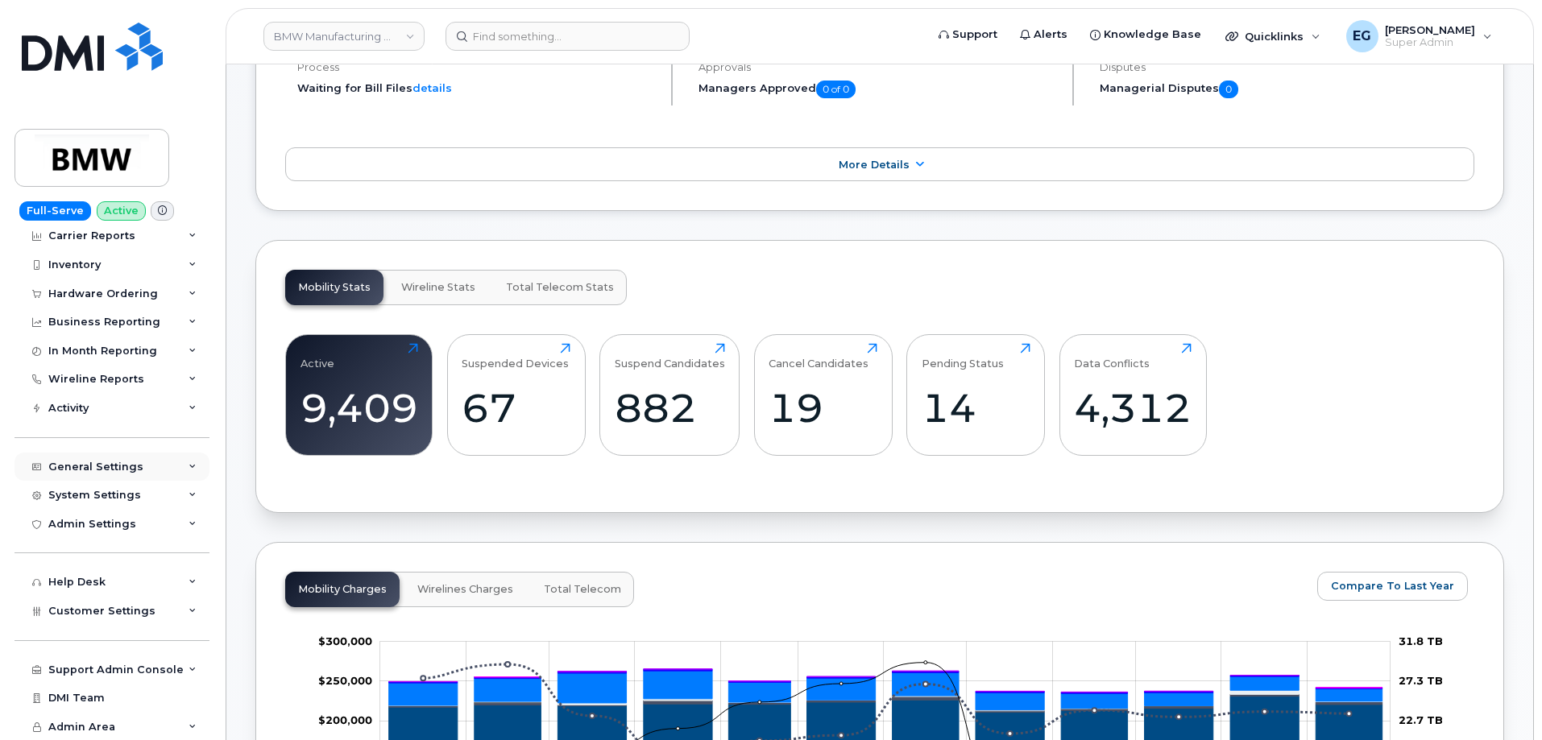
click at [126, 458] on div "General Settings" at bounding box center [111, 467] width 195 height 29
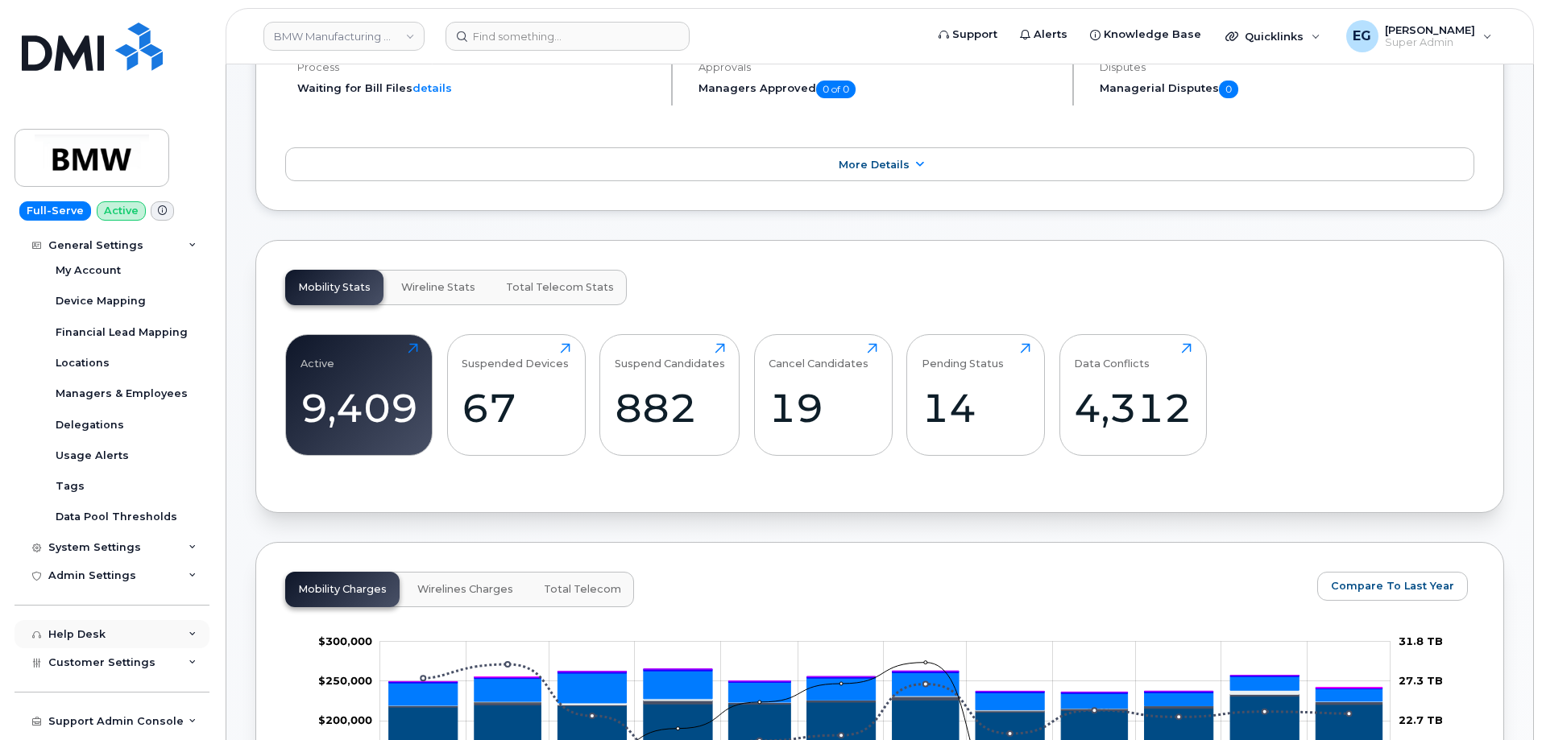
scroll to position [235, 0]
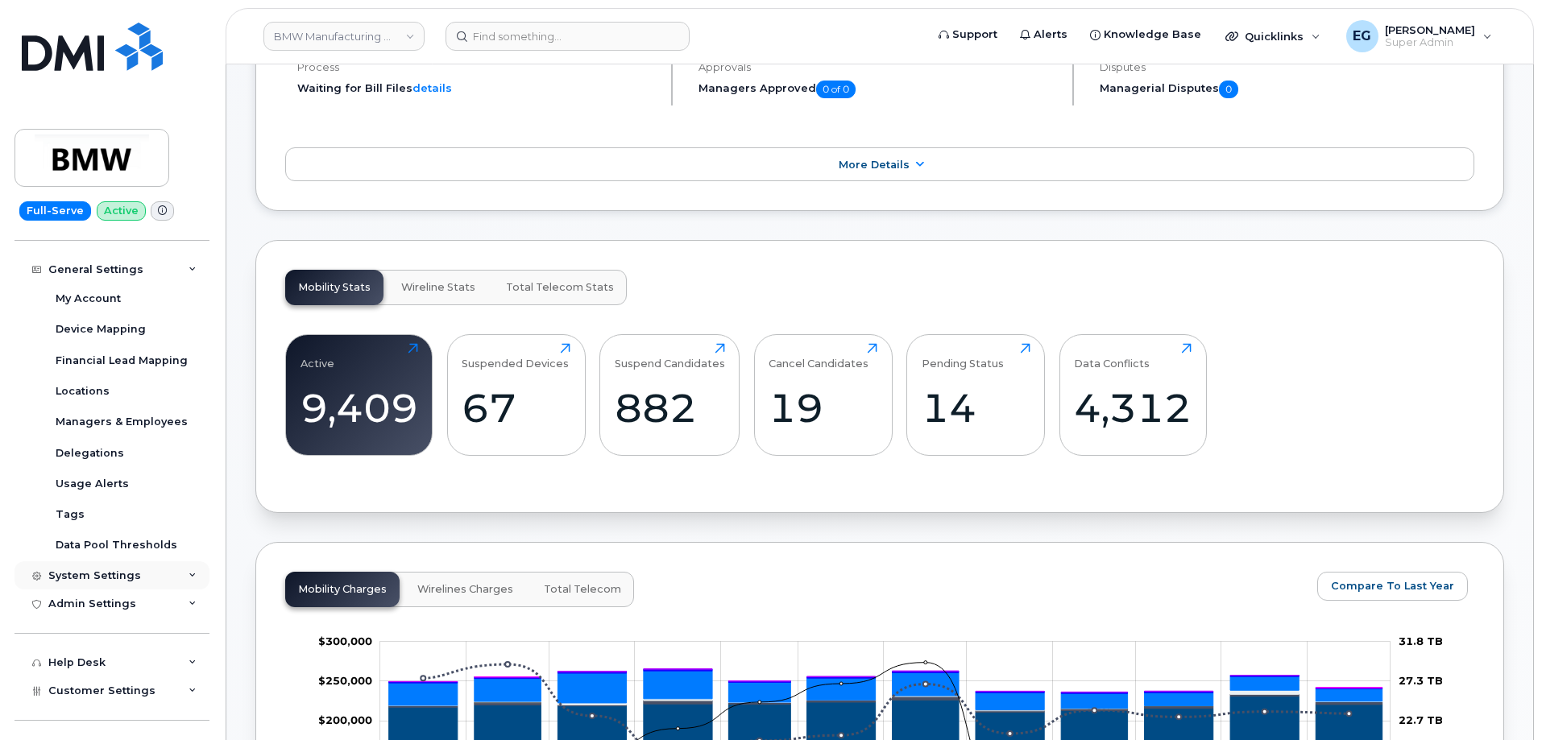
click at [141, 577] on div "System Settings" at bounding box center [111, 575] width 195 height 29
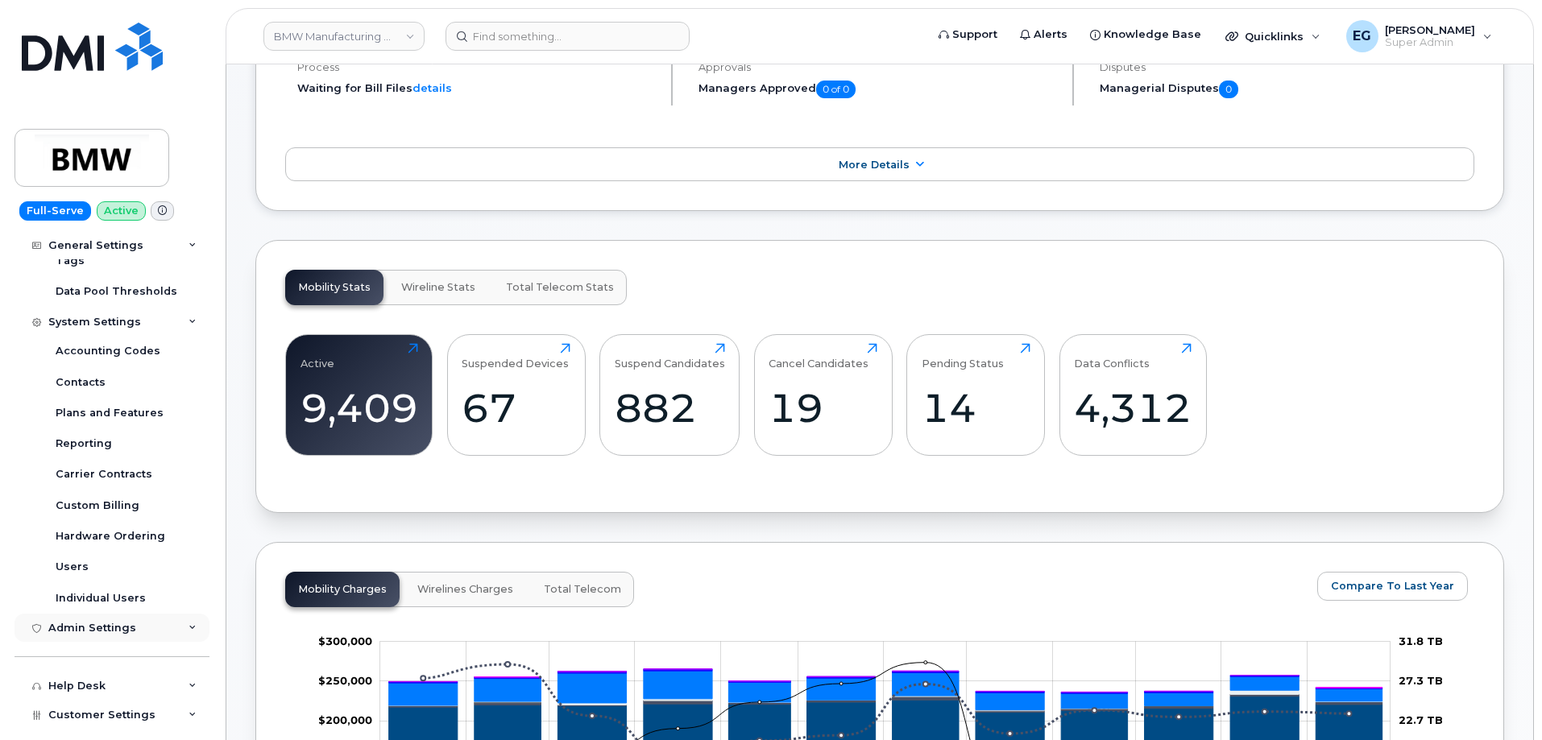
scroll to position [557, 0]
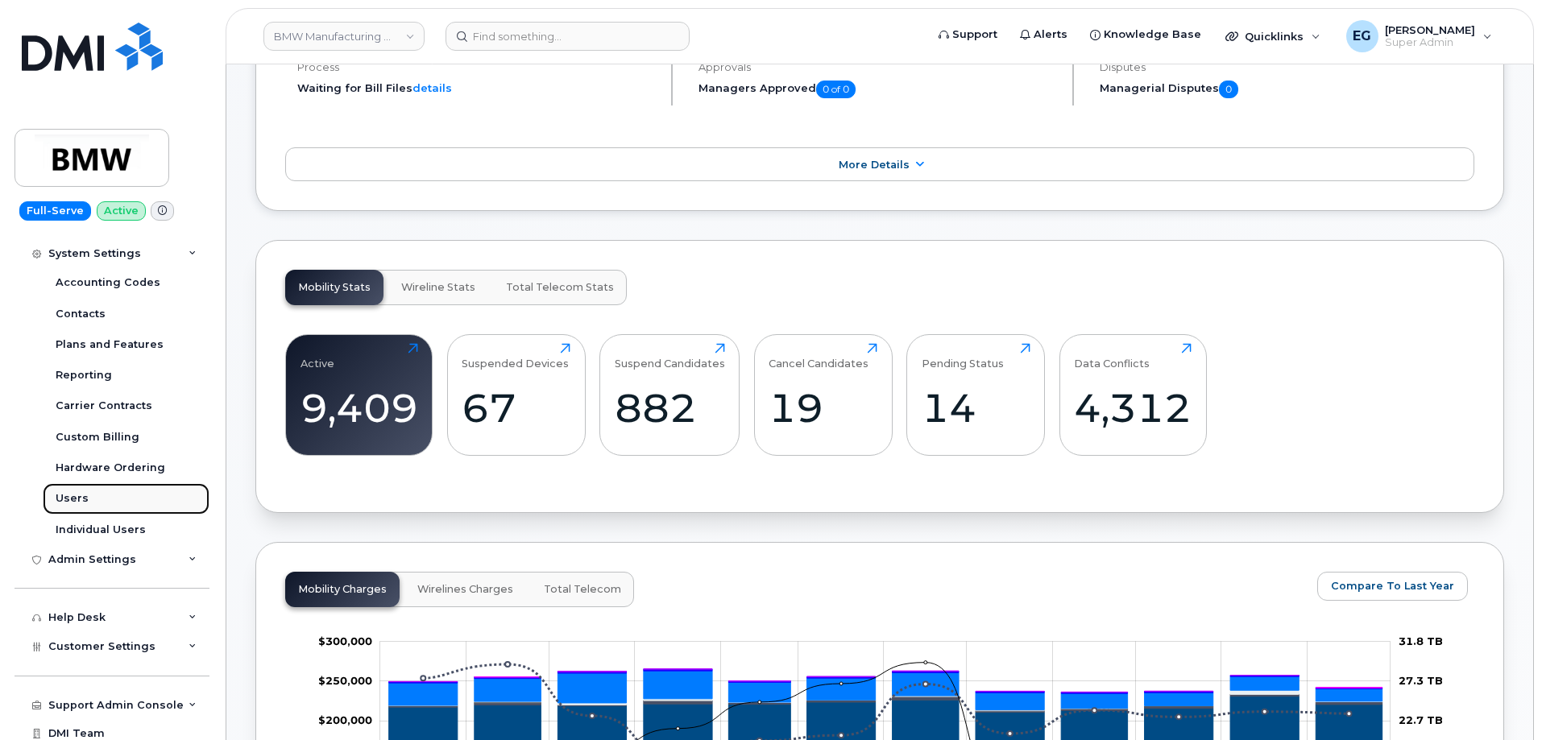
click at [72, 494] on div "Users" at bounding box center [72, 498] width 33 height 14
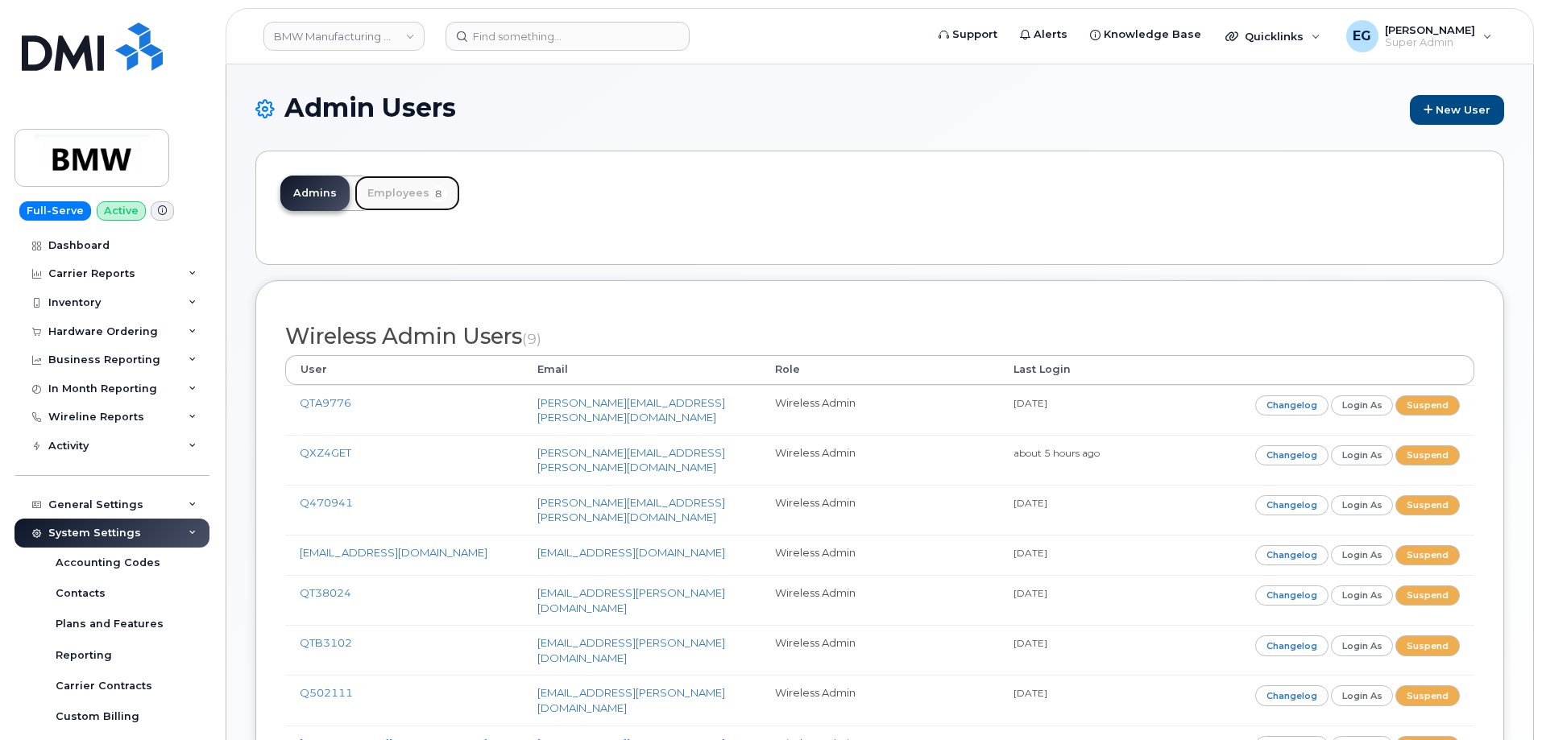
click at [413, 196] on link "Employees 8" at bounding box center [407, 193] width 106 height 35
click at [394, 193] on link "Employees 8" at bounding box center [407, 193] width 106 height 35
click at [400, 194] on link "Employees 8" at bounding box center [407, 193] width 106 height 35
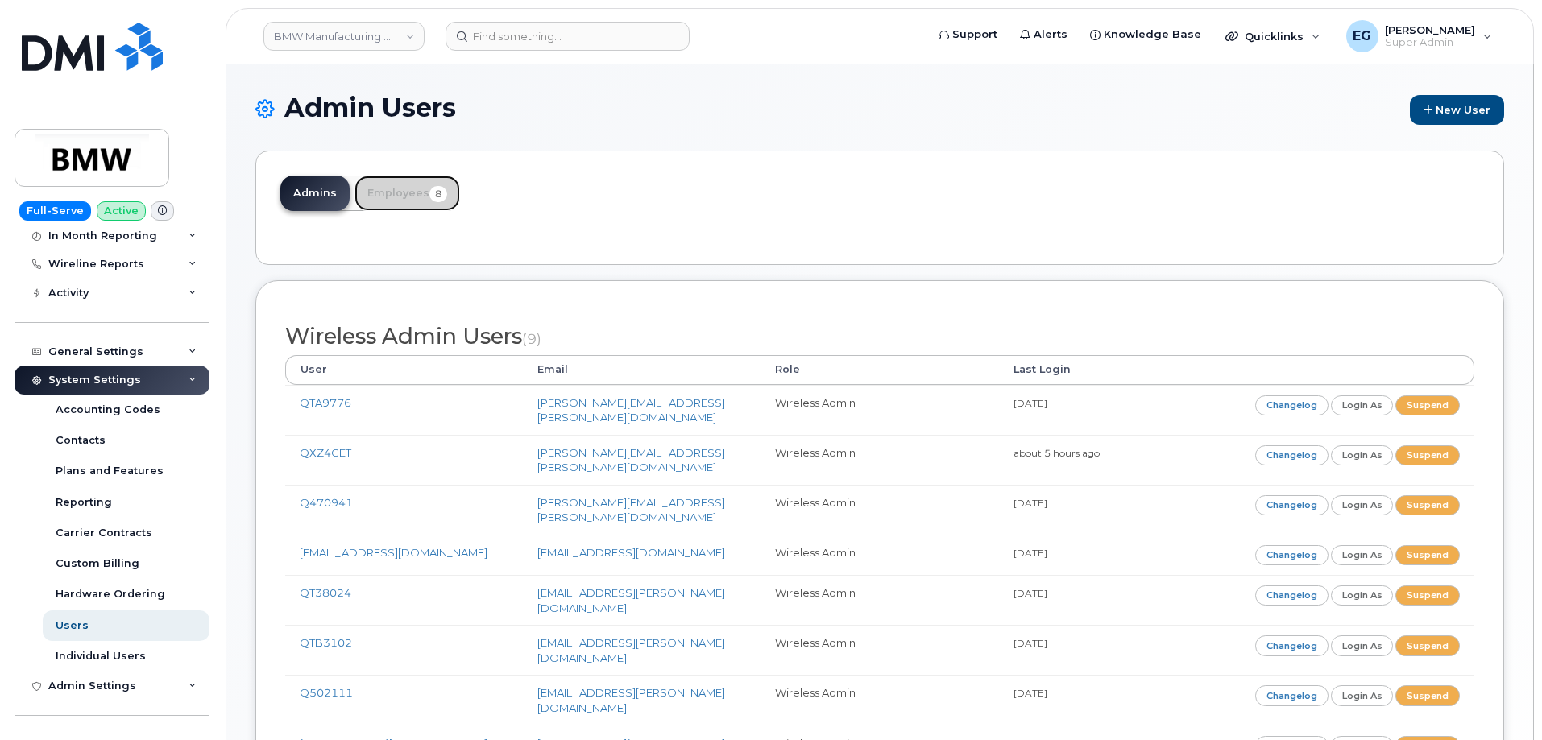
scroll to position [161, 0]
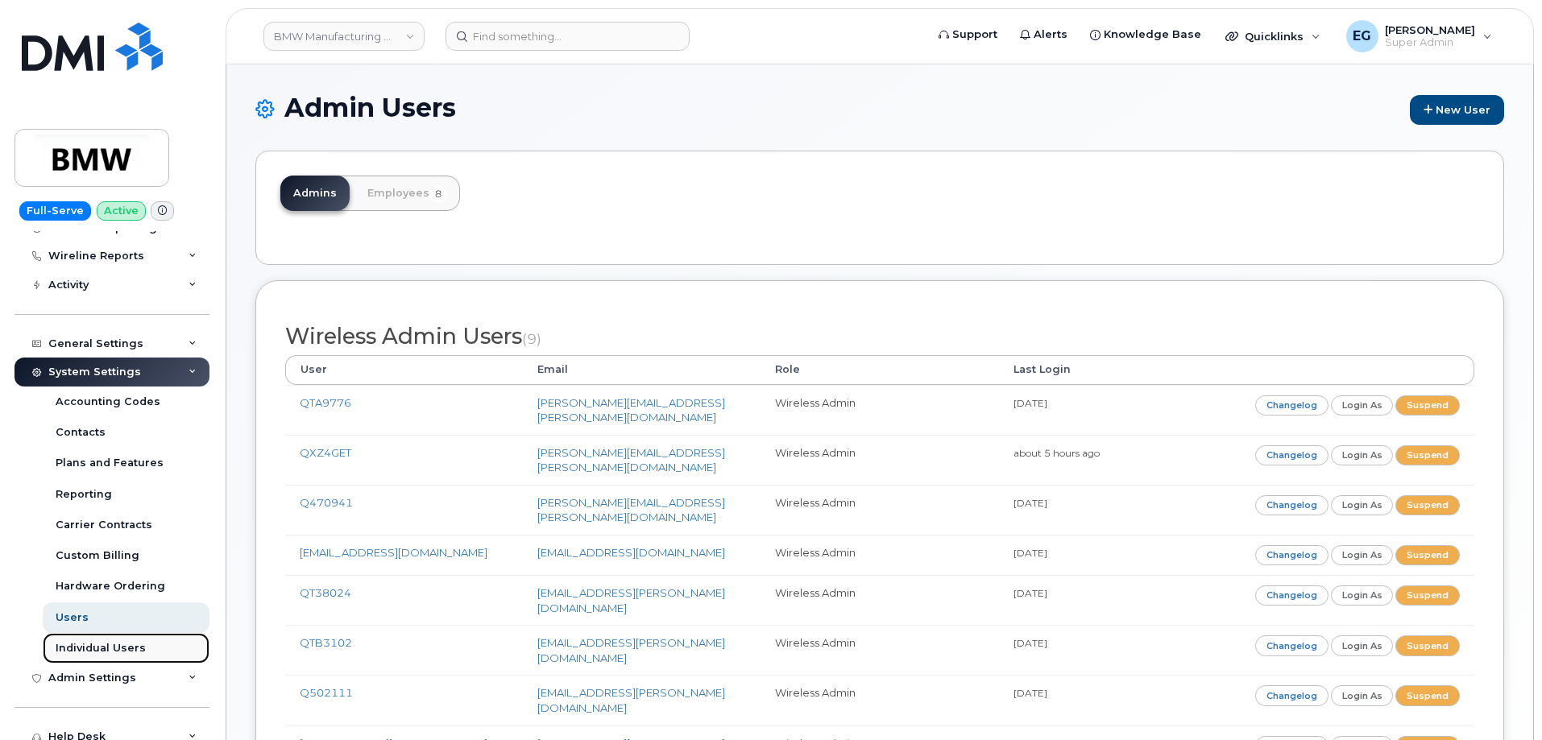
click at [106, 650] on div "Individual Users" at bounding box center [101, 648] width 90 height 14
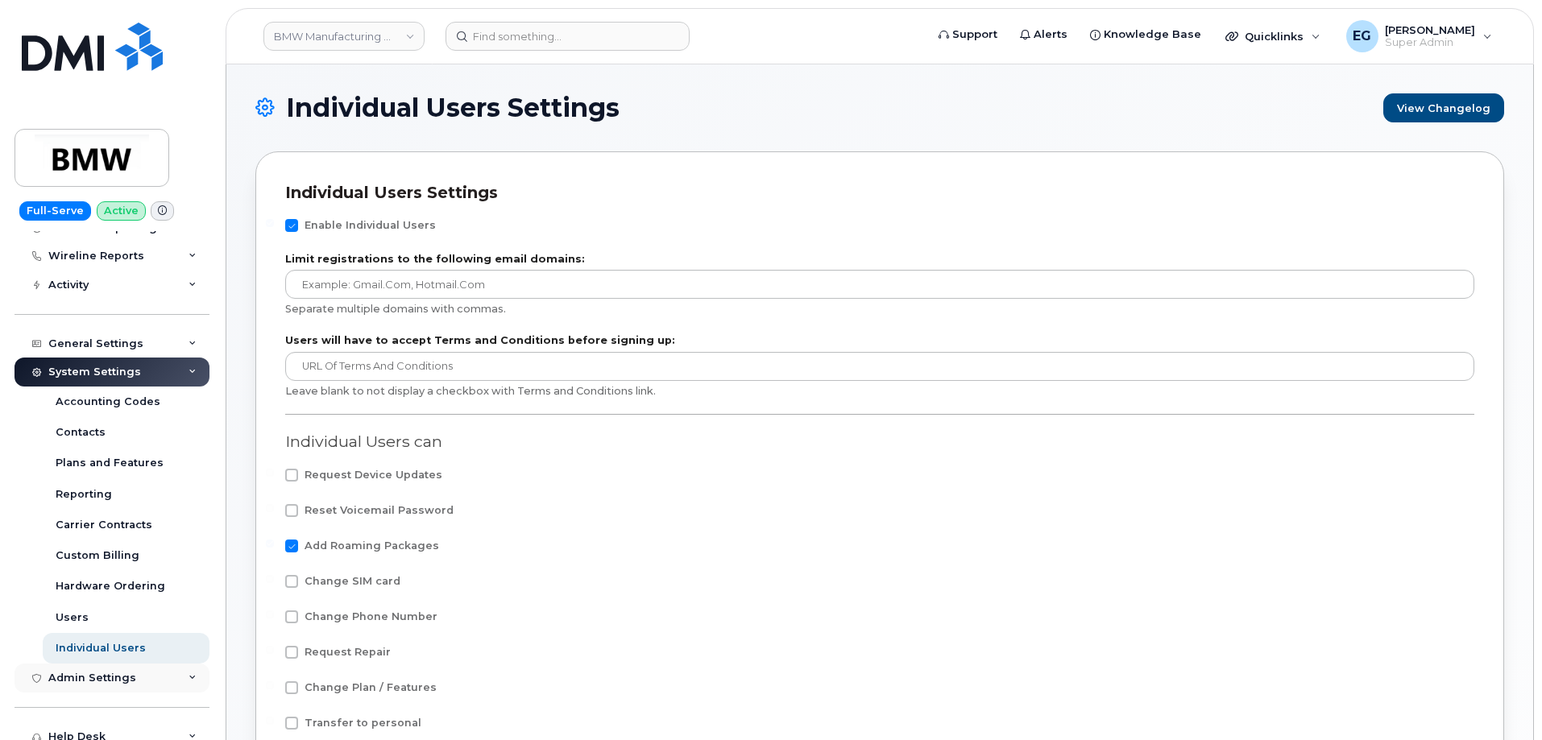
click at [79, 685] on div "Admin Settings" at bounding box center [111, 678] width 195 height 29
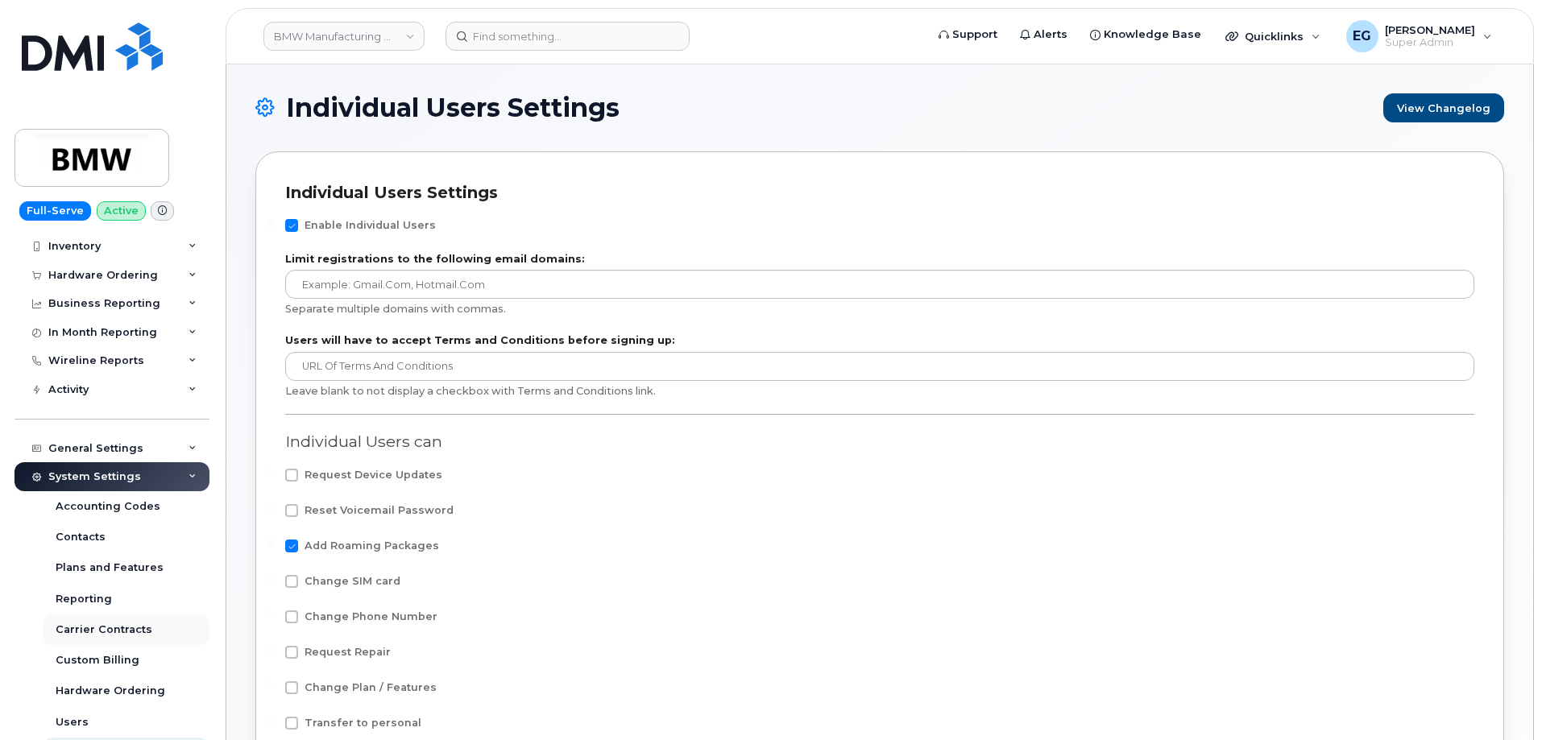
scroll to position [81, 0]
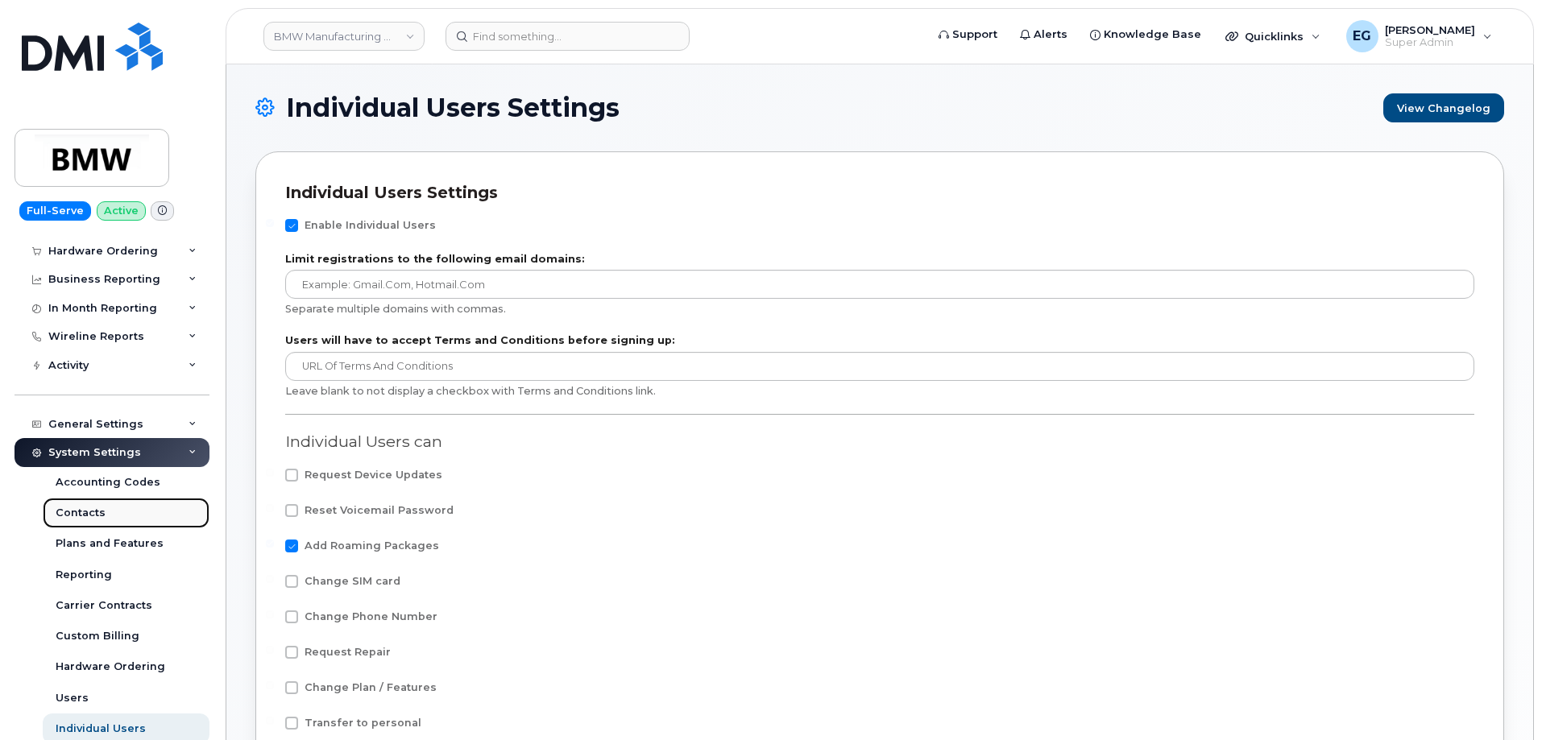
click at [89, 516] on div "Contacts" at bounding box center [81, 513] width 50 height 14
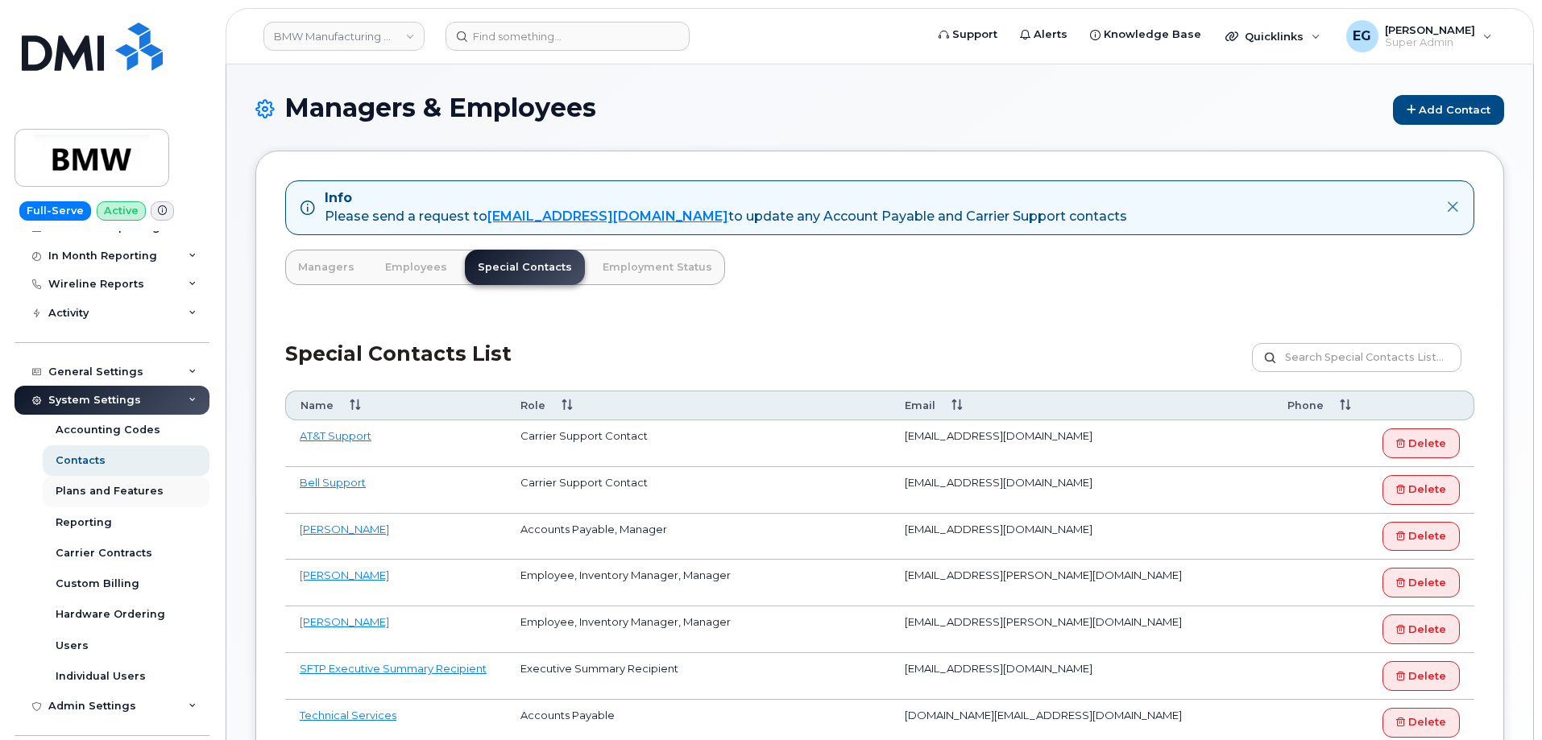
scroll to position [161, 0]
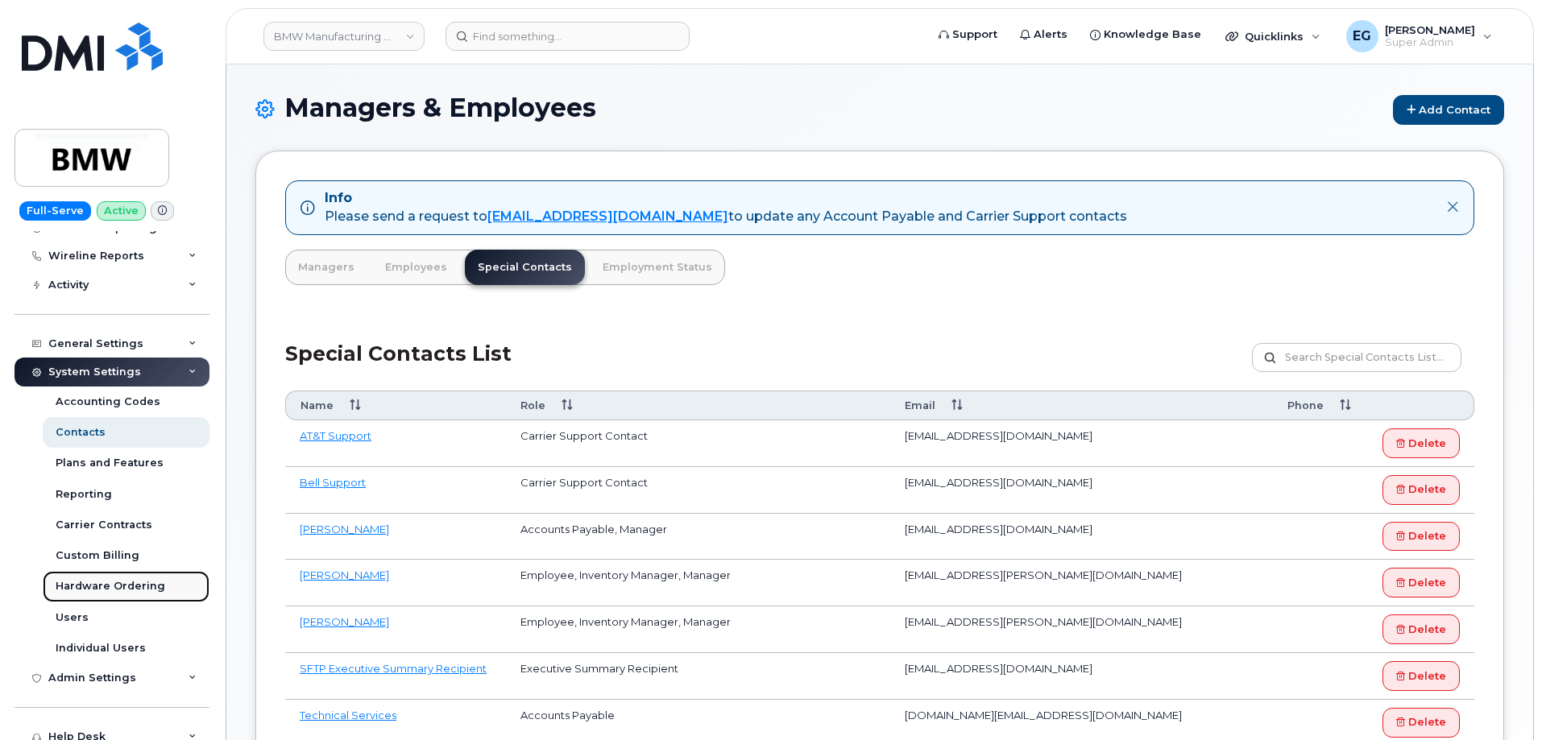
click at [109, 586] on div "Hardware Ordering" at bounding box center [111, 586] width 110 height 14
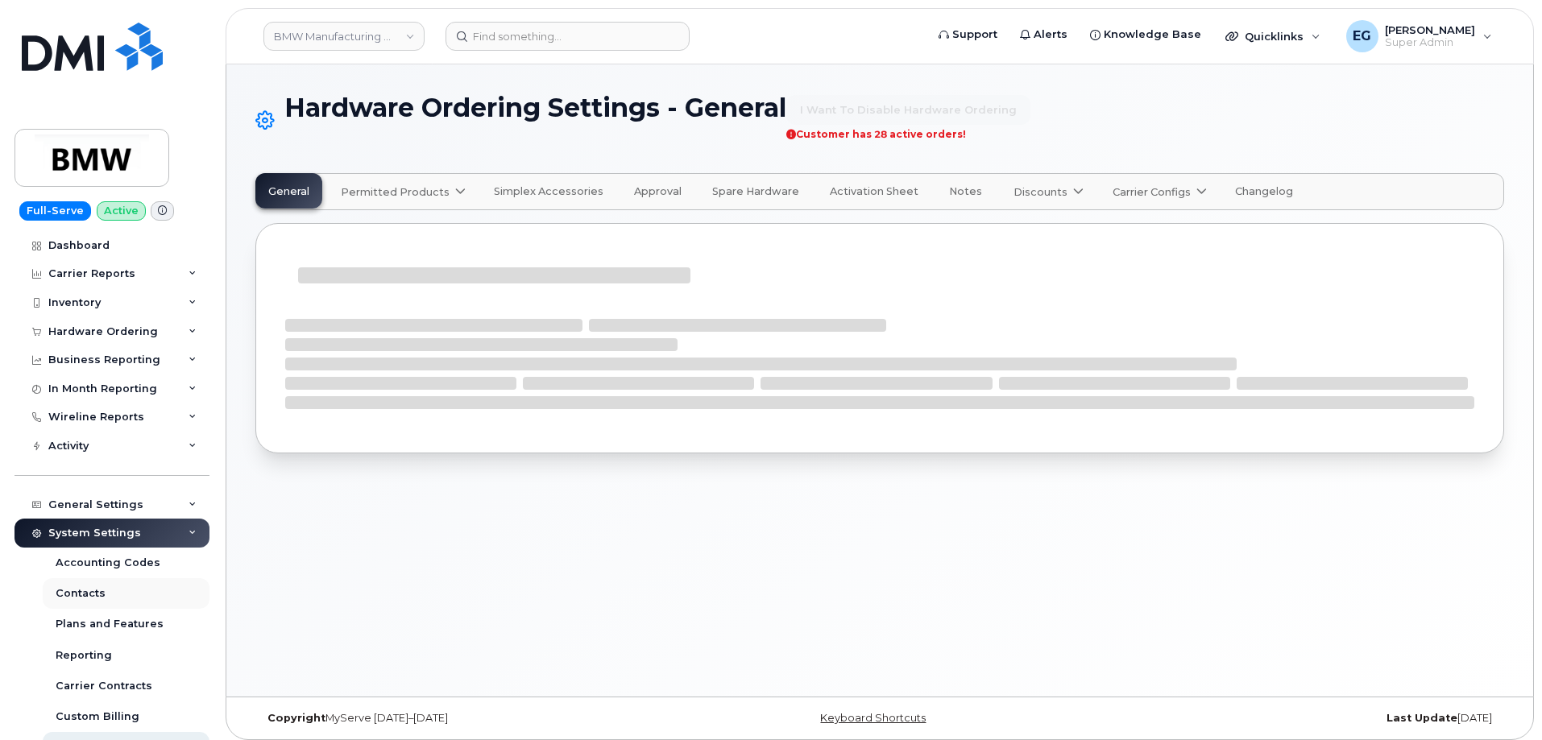
select select "admins"
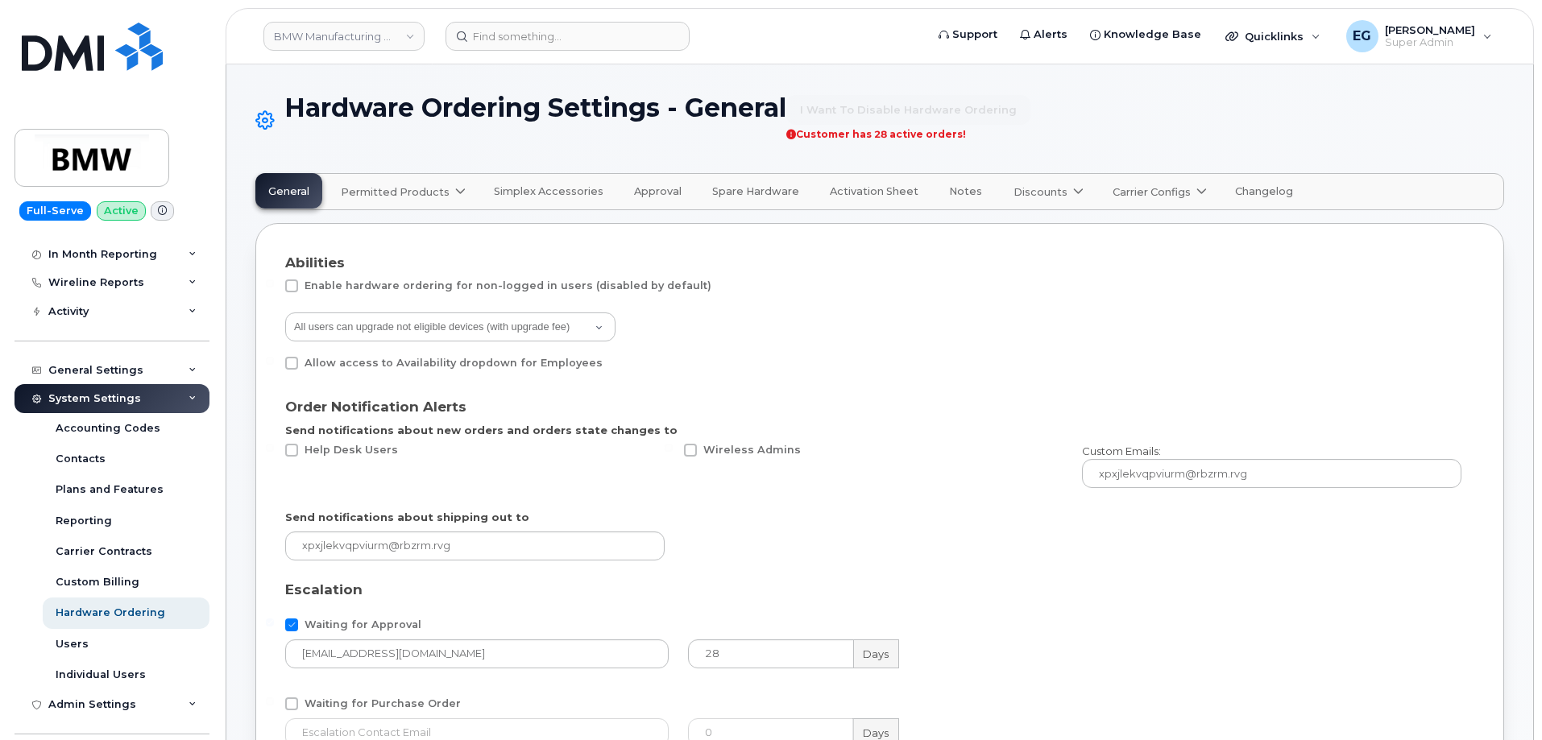
scroll to position [161, 0]
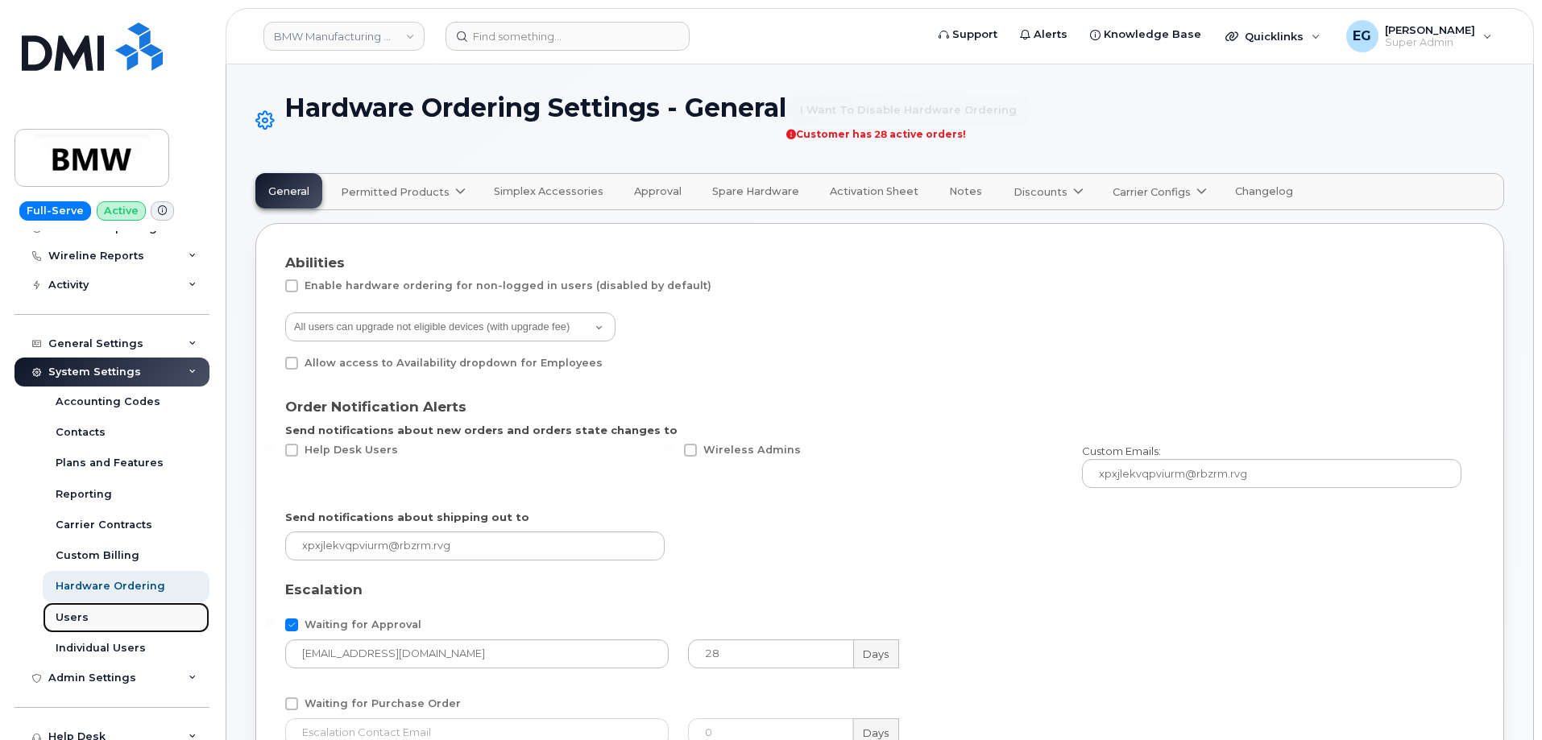
click at [78, 607] on link "Users" at bounding box center [126, 617] width 167 height 31
click at [101, 645] on div "Individual Users" at bounding box center [101, 648] width 90 height 14
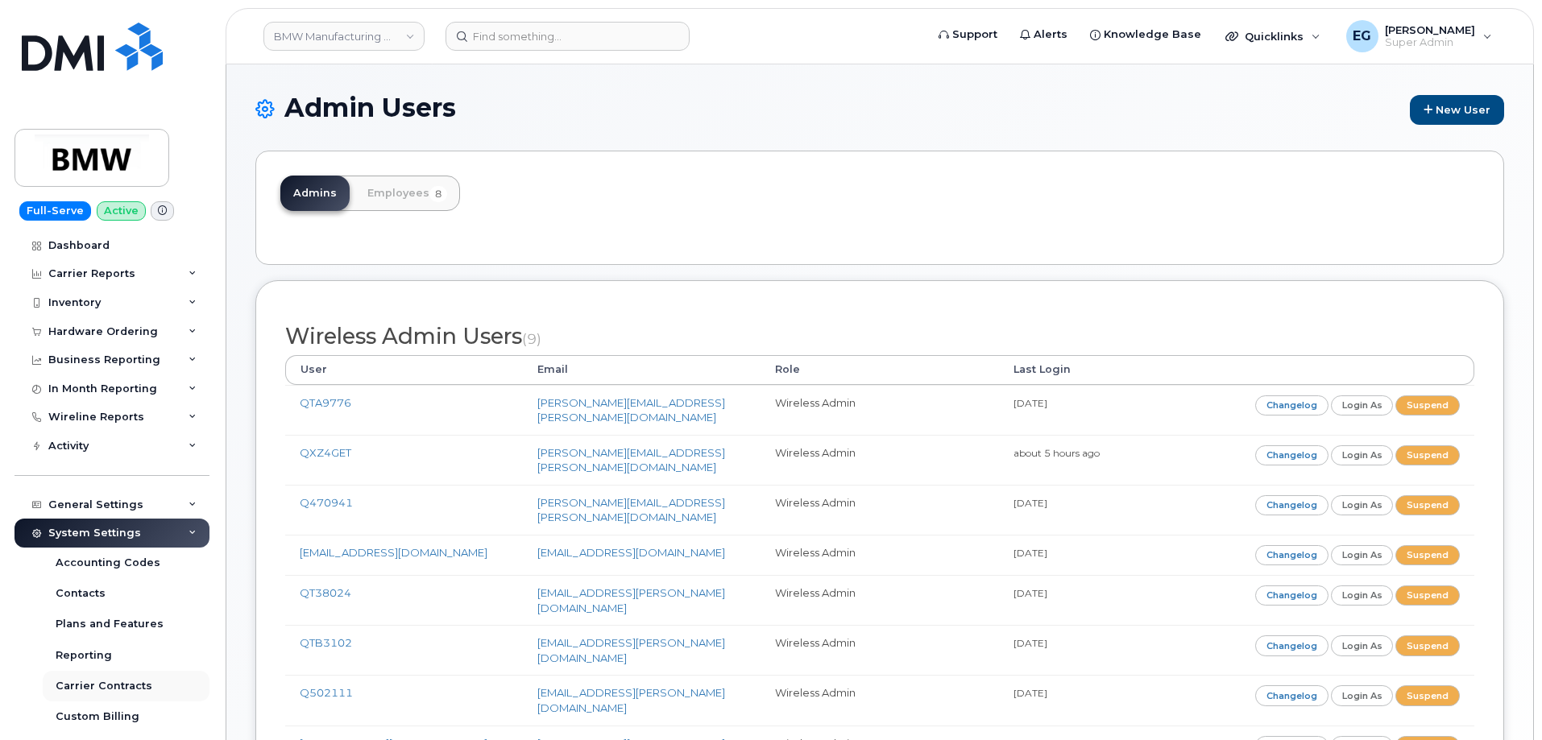
scroll to position [242, 0]
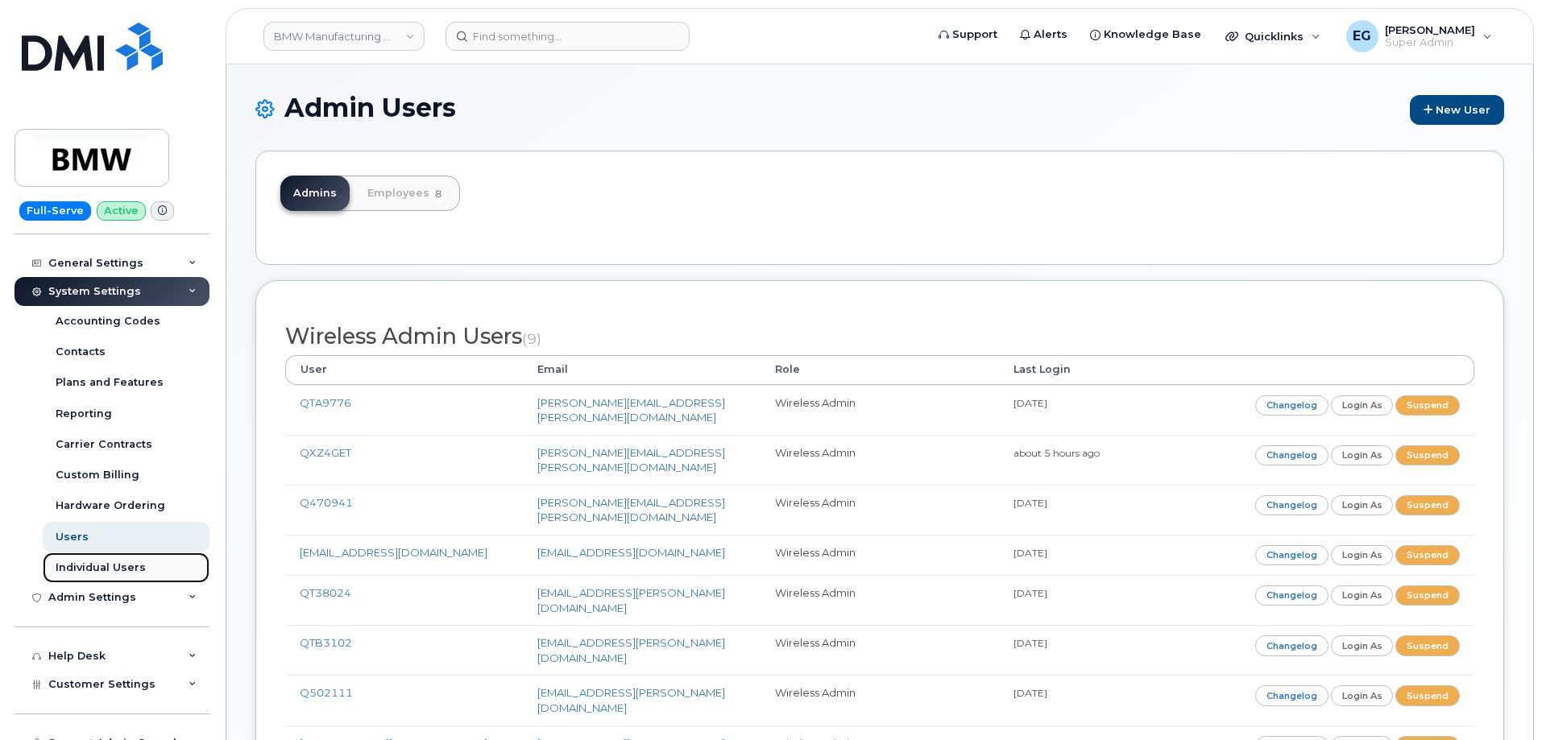
click at [96, 569] on div "Individual Users" at bounding box center [101, 568] width 90 height 14
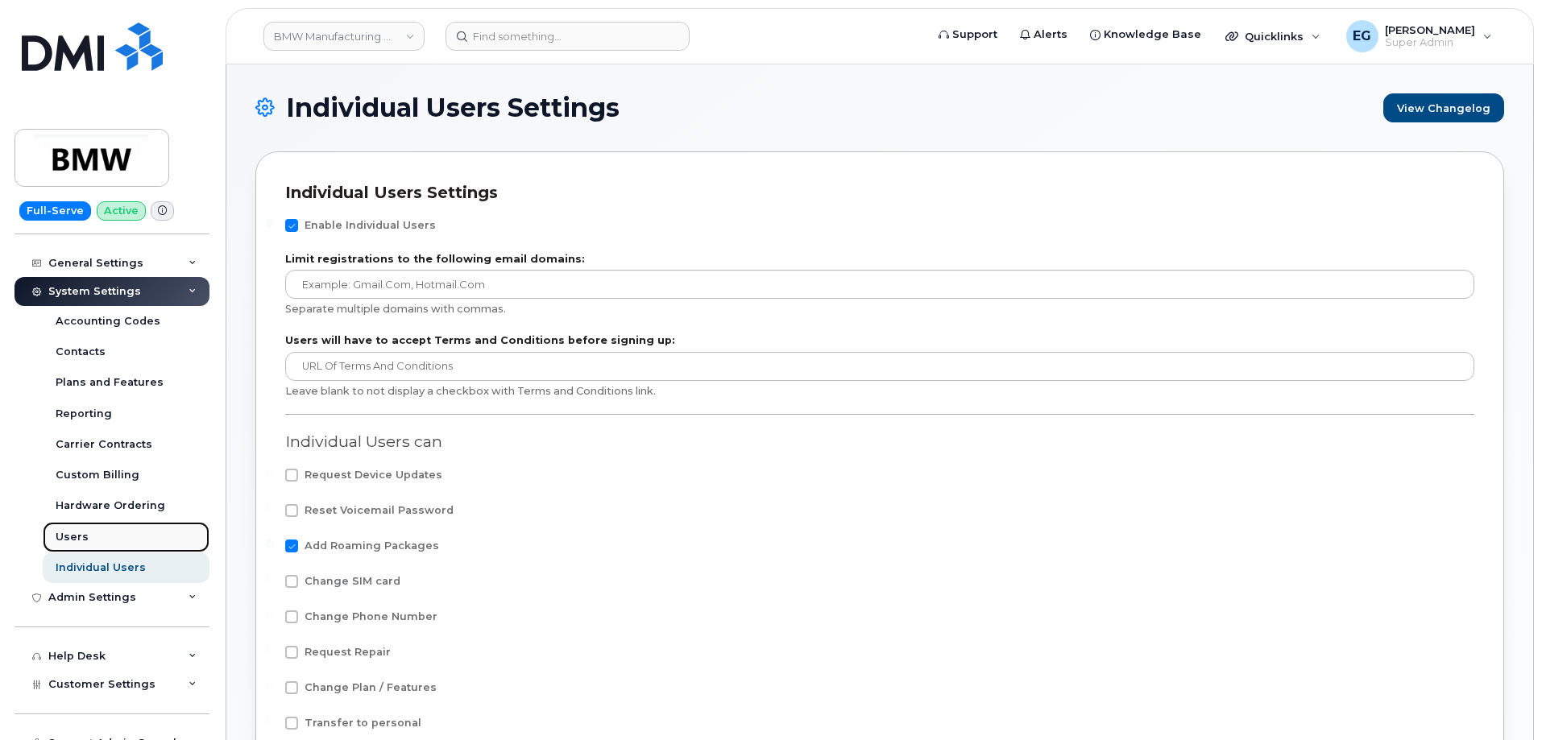
click at [76, 533] on div "Users" at bounding box center [72, 537] width 33 height 14
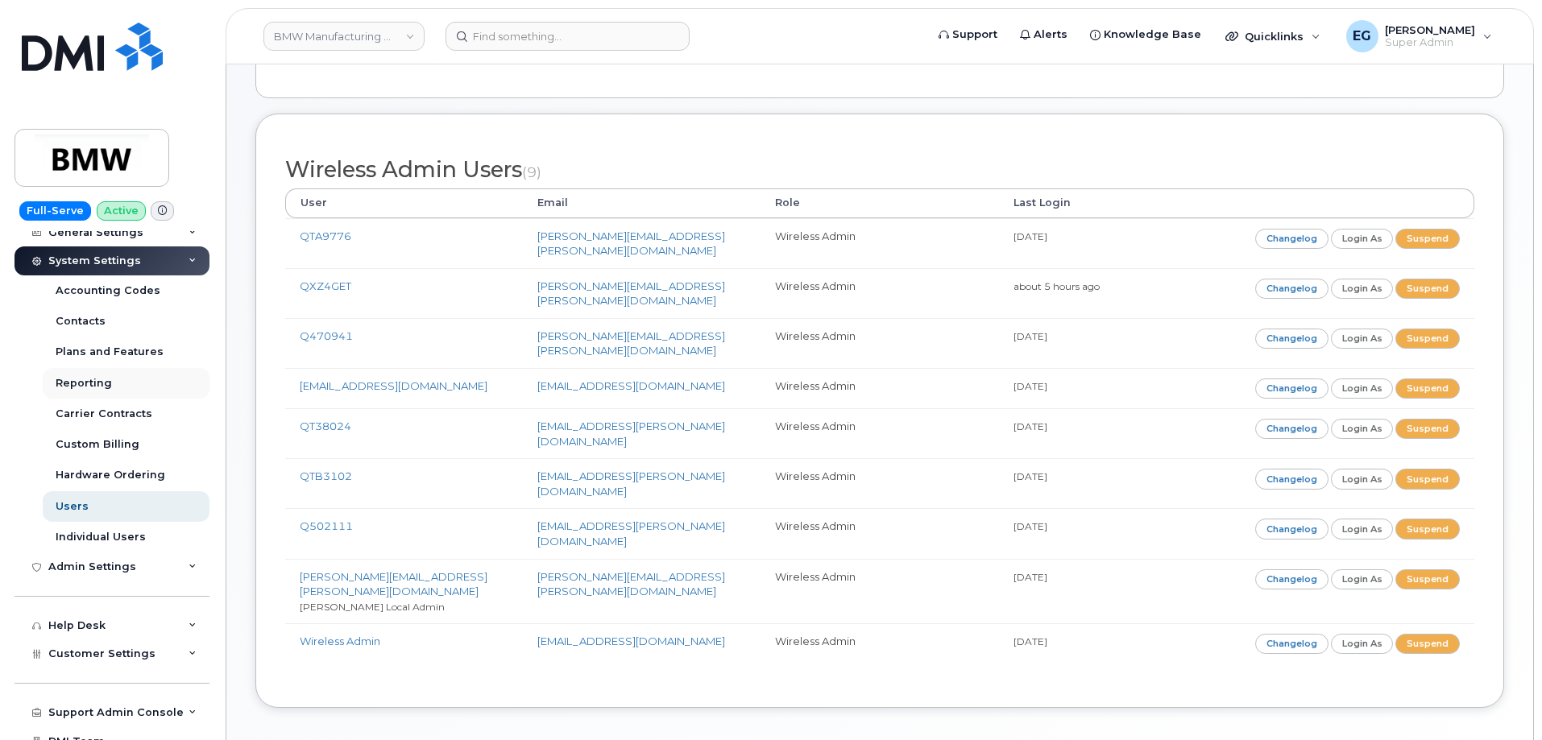
scroll to position [235, 0]
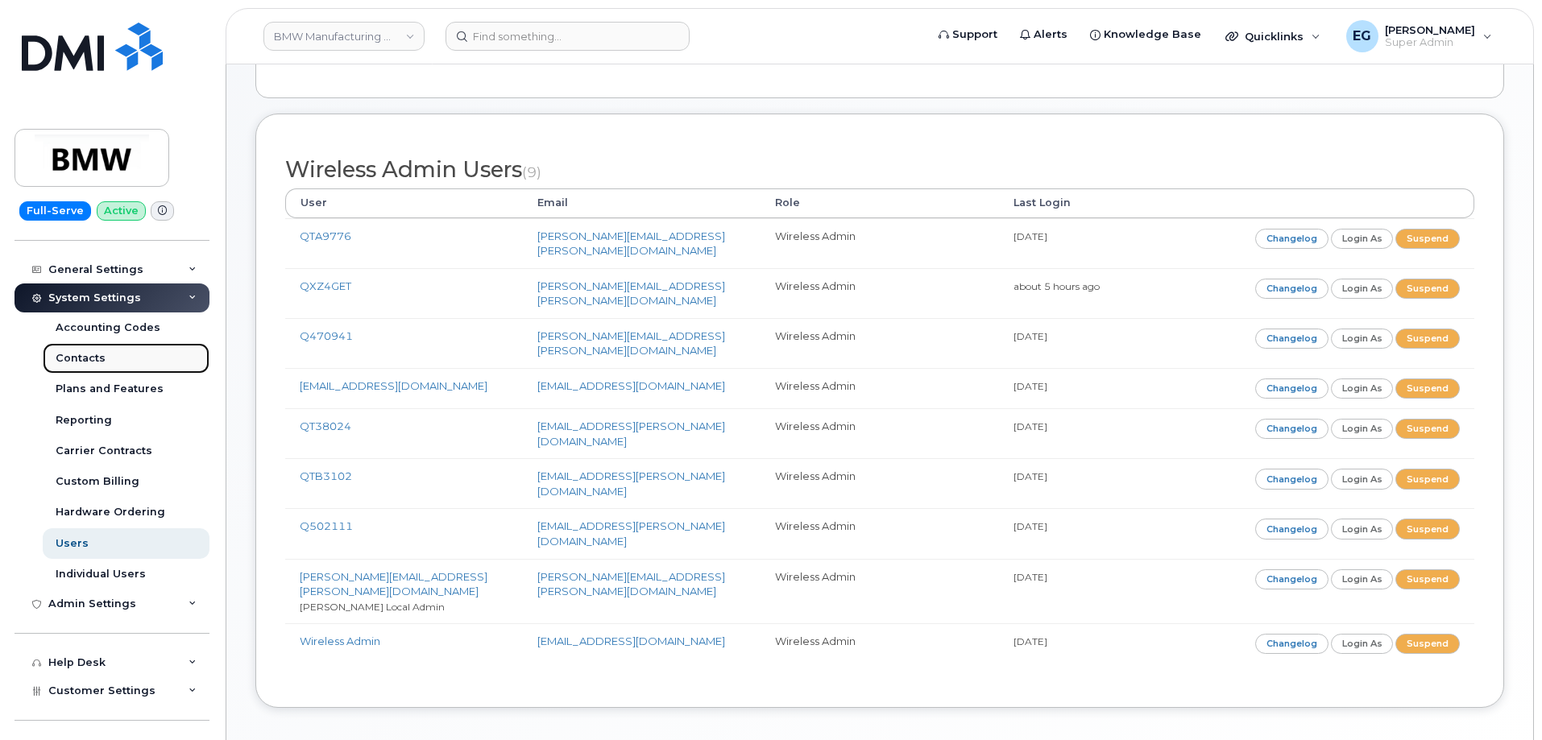
click at [74, 351] on div "Contacts" at bounding box center [81, 358] width 50 height 14
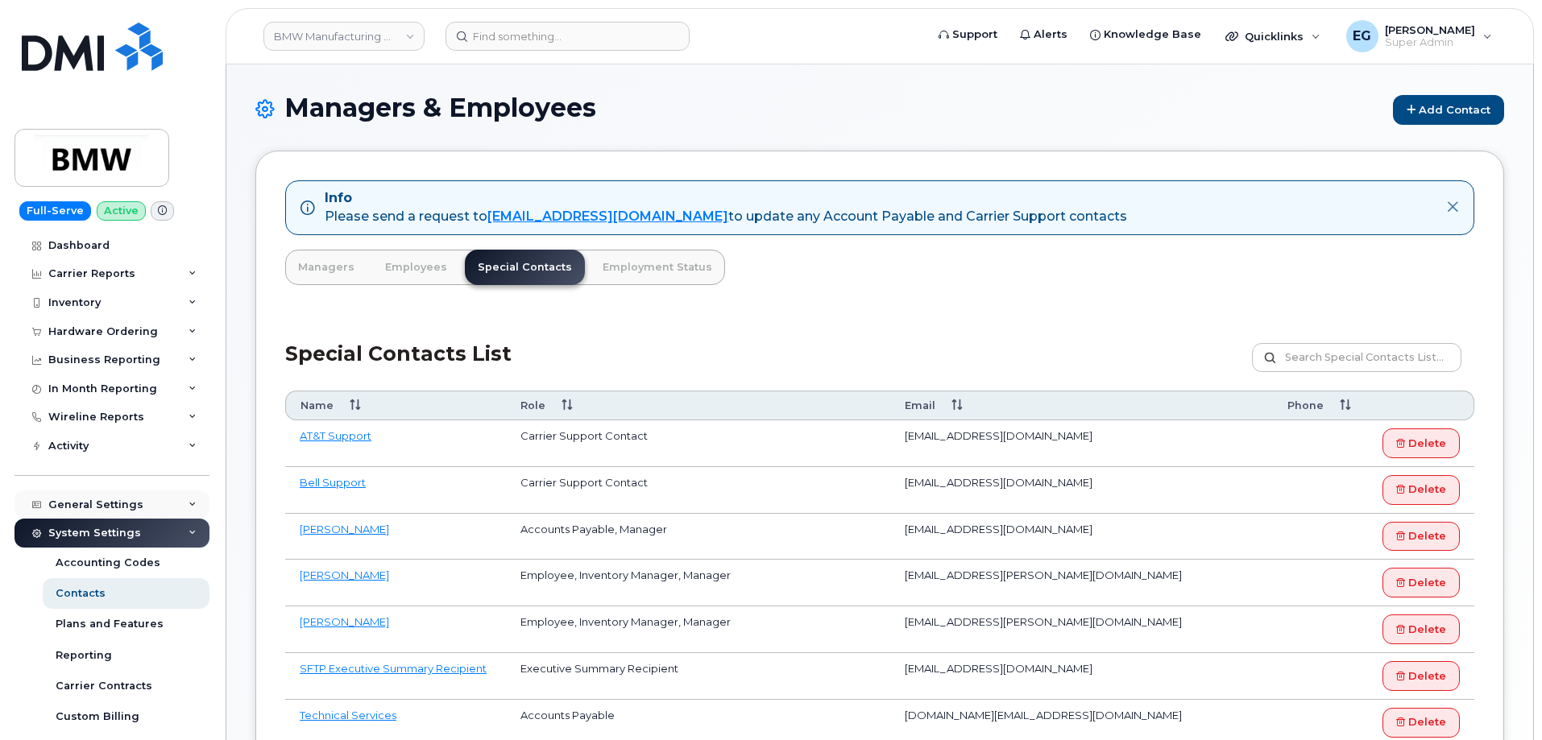
click at [104, 503] on div "General Settings" at bounding box center [95, 505] width 95 height 13
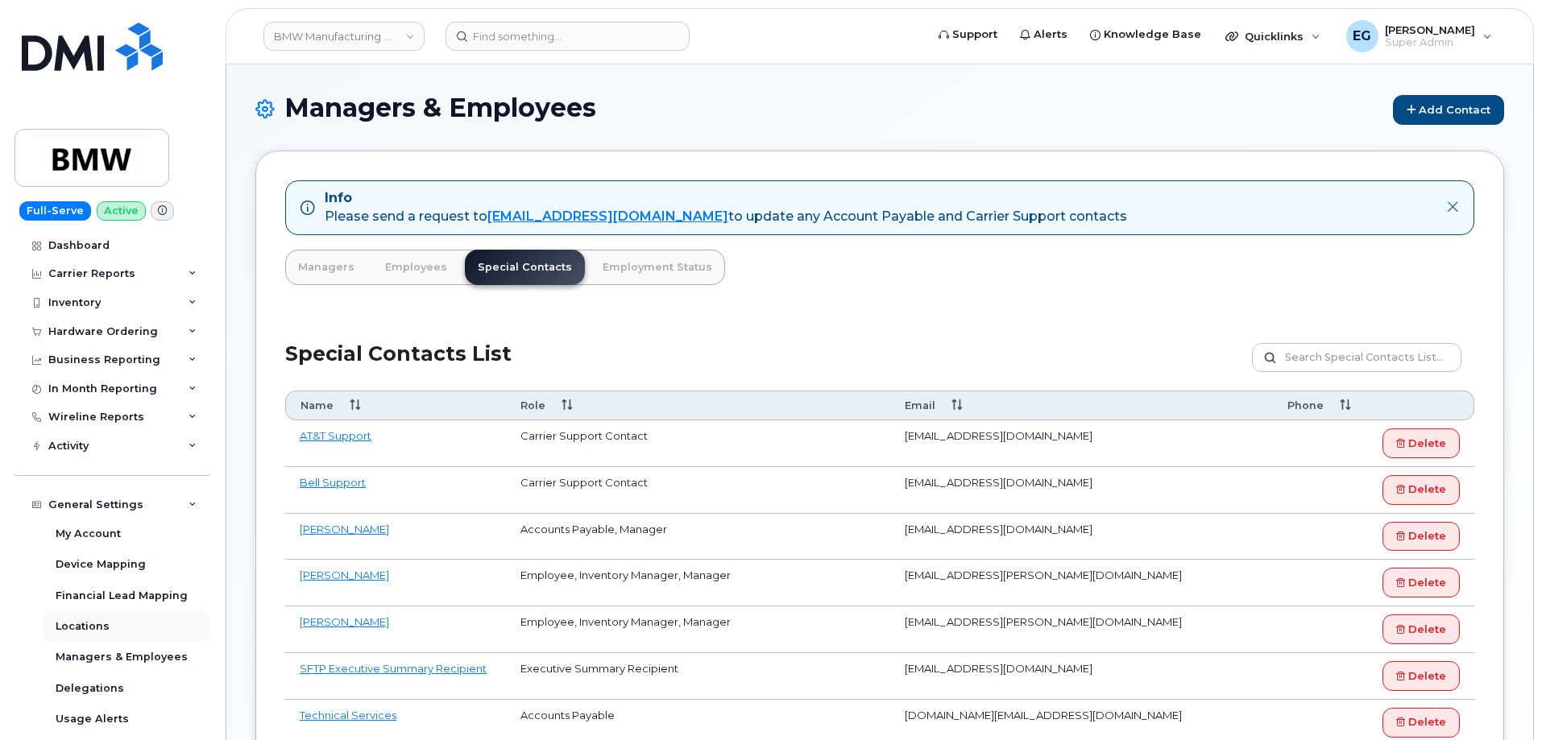
scroll to position [81, 0]
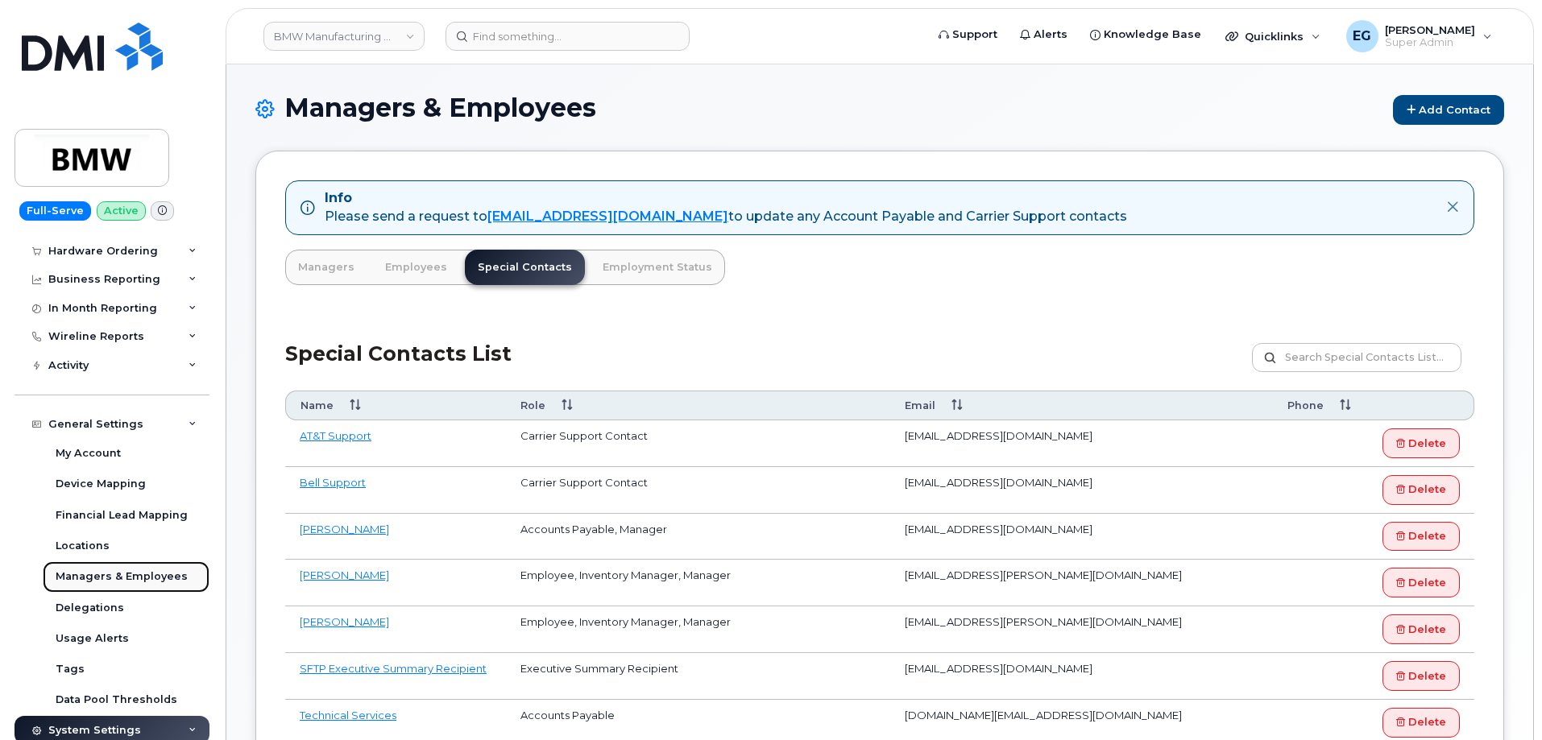
click at [132, 576] on div "Managers & Employees" at bounding box center [122, 576] width 132 height 14
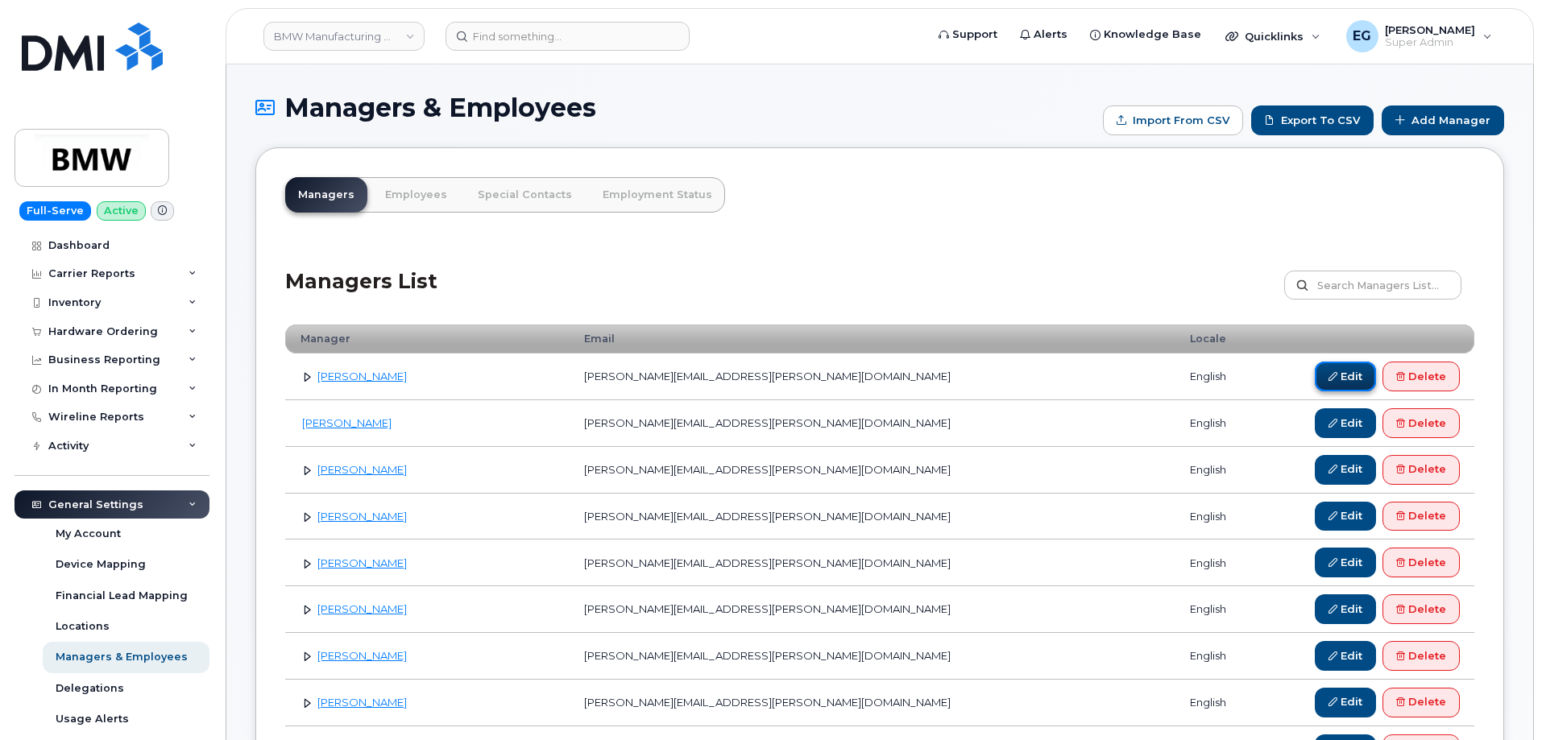
click at [1359, 378] on link "Edit" at bounding box center [1345, 377] width 61 height 30
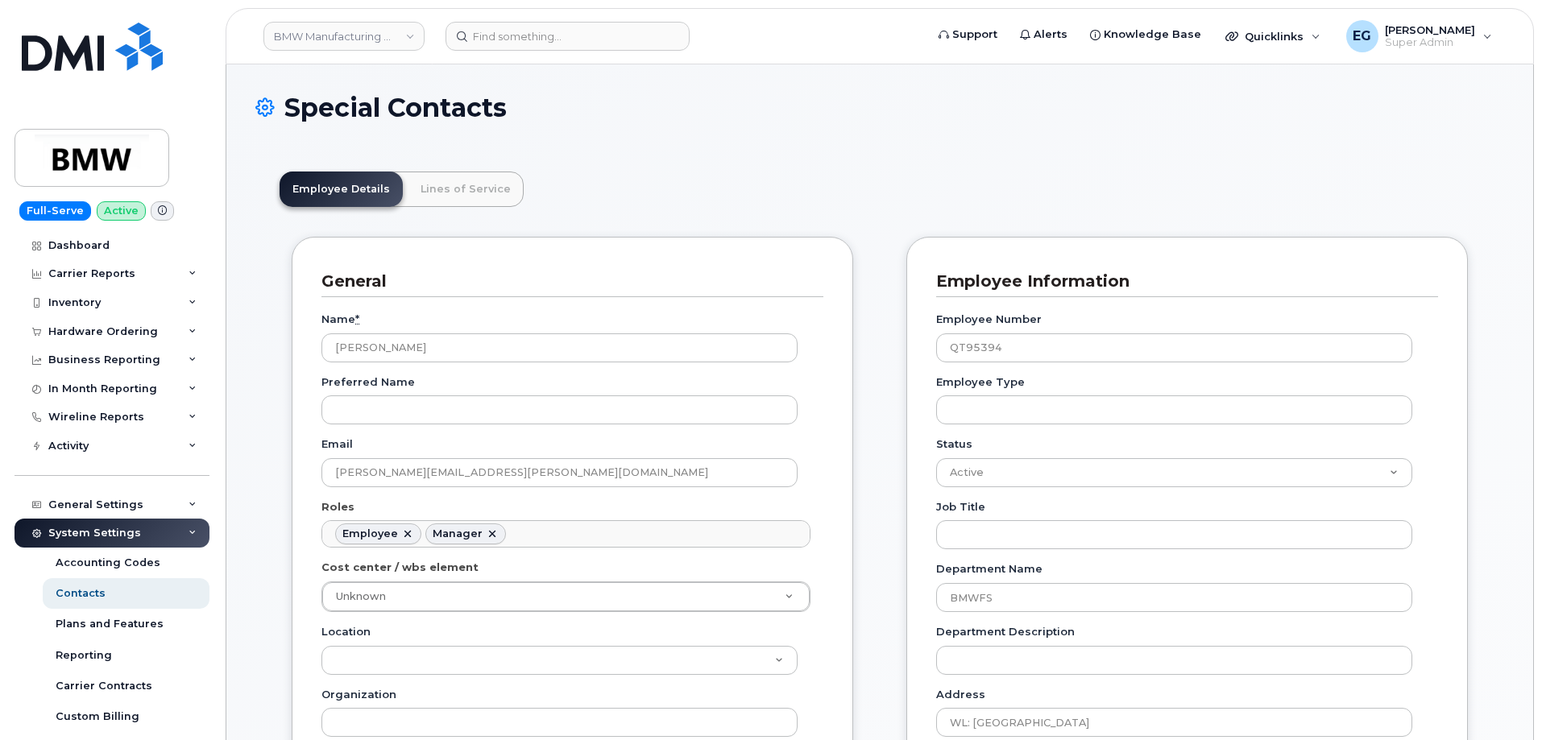
scroll to position [48, 0]
click at [440, 186] on link "Lines of Service" at bounding box center [466, 189] width 116 height 35
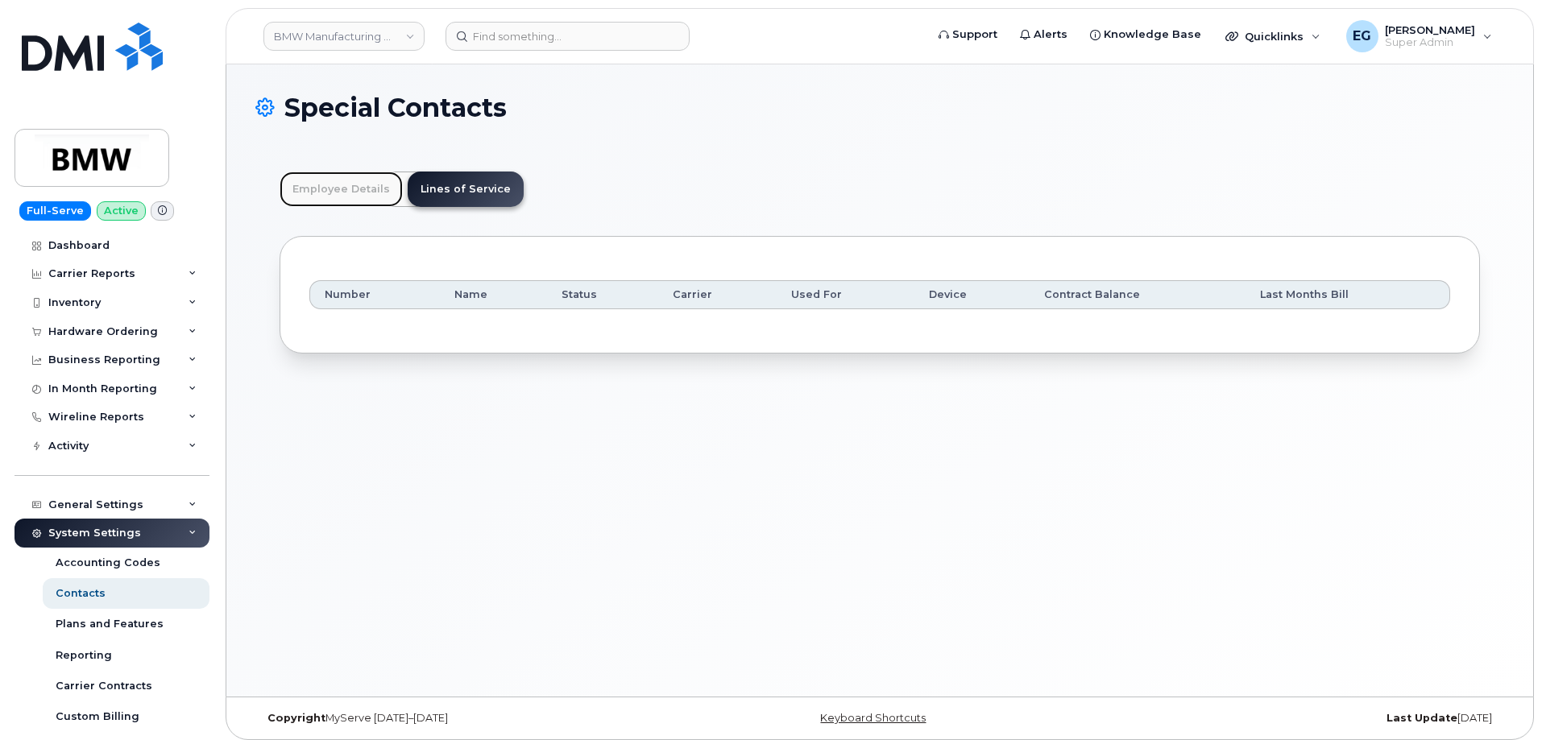
click at [337, 192] on link "Employee Details" at bounding box center [341, 189] width 123 height 35
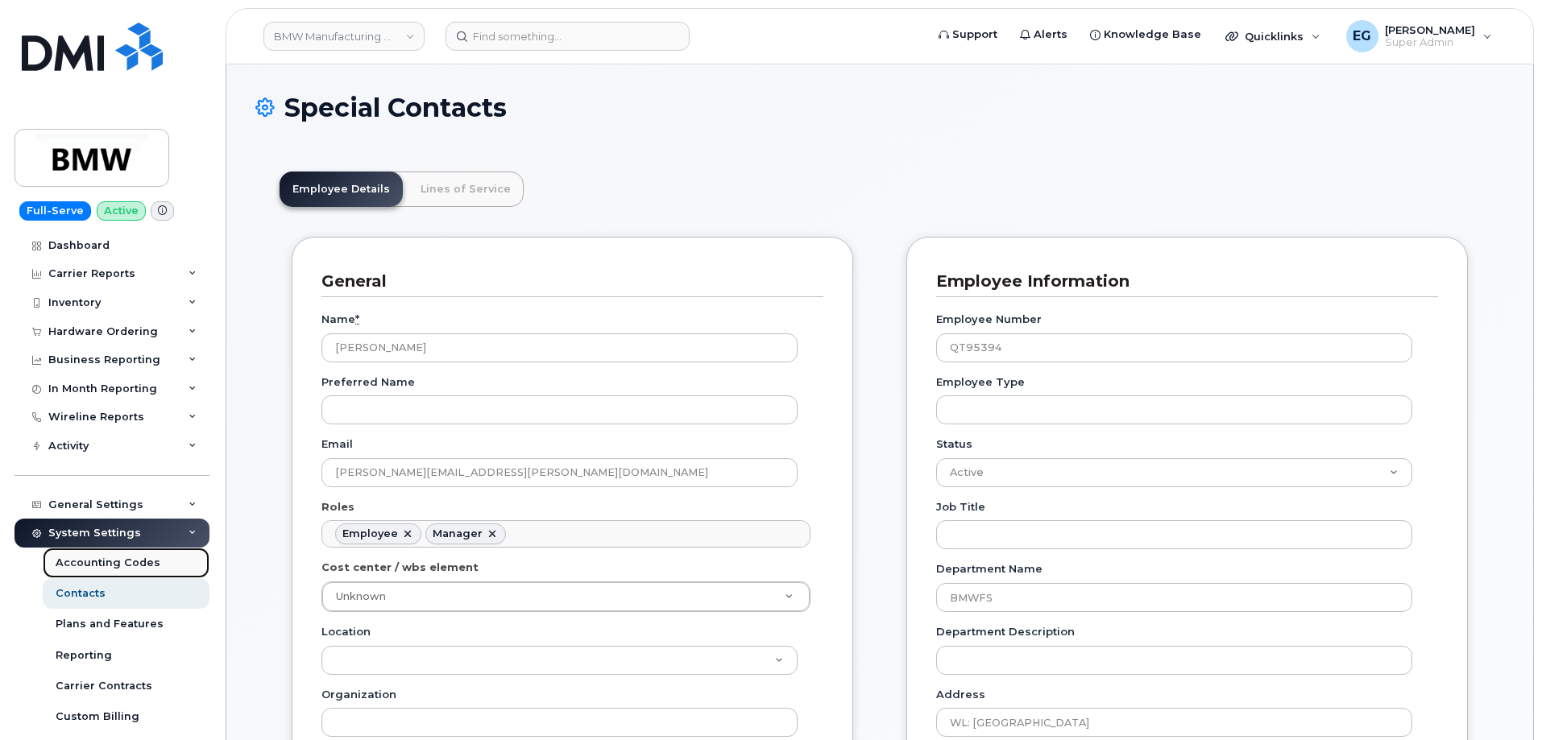
click at [129, 569] on div "Accounting Codes" at bounding box center [108, 563] width 105 height 14
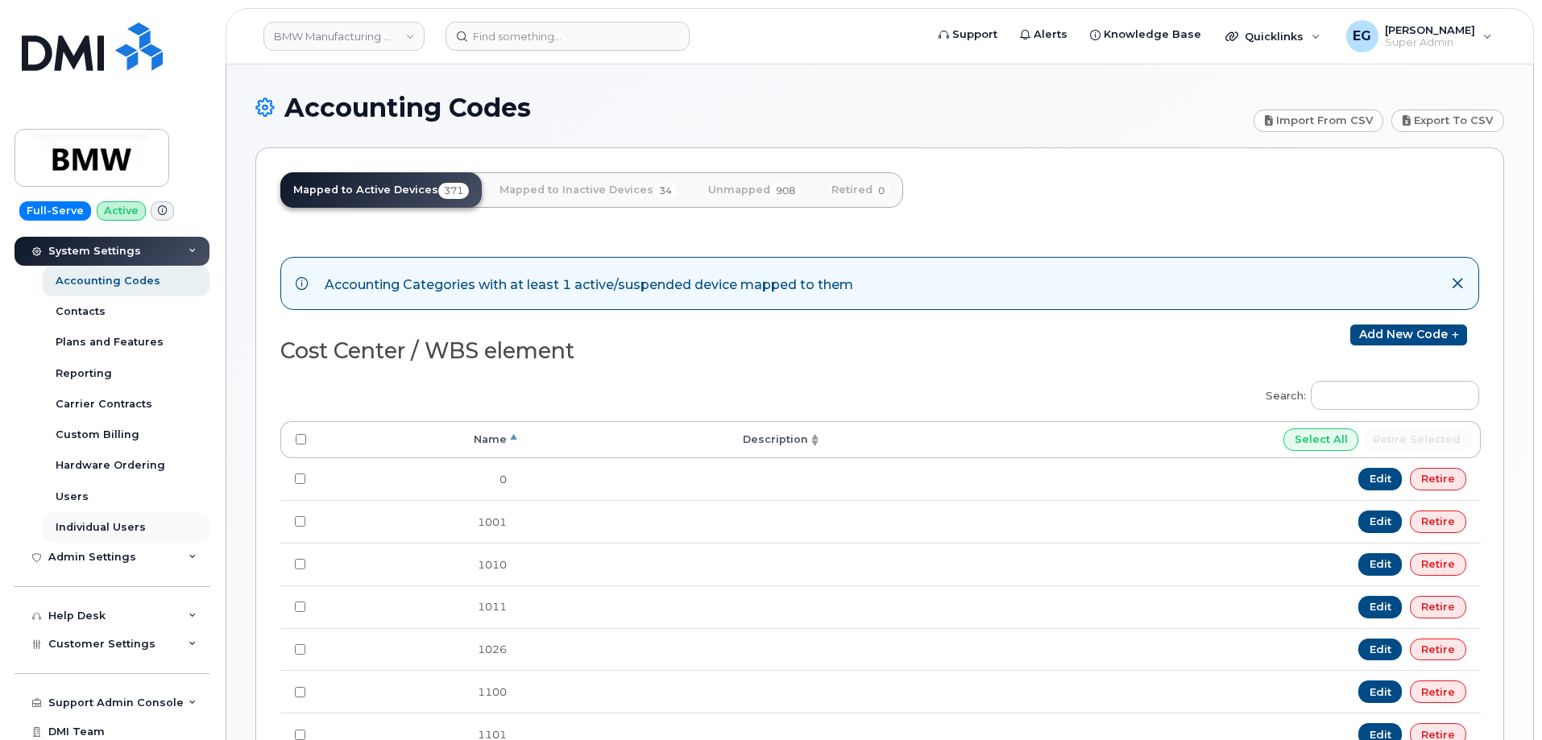
scroll to position [316, 0]
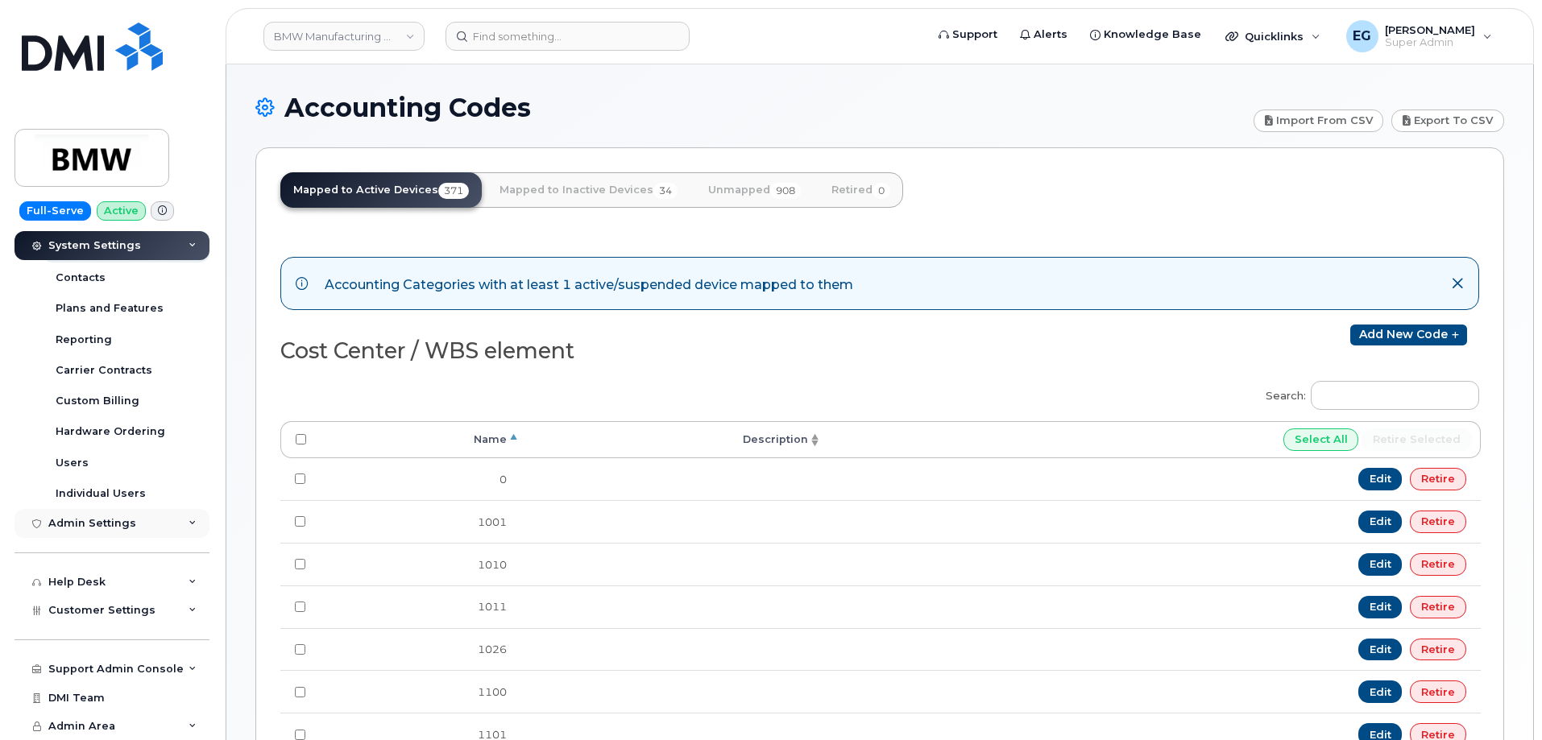
click at [110, 520] on div "Admin Settings" at bounding box center [92, 523] width 88 height 13
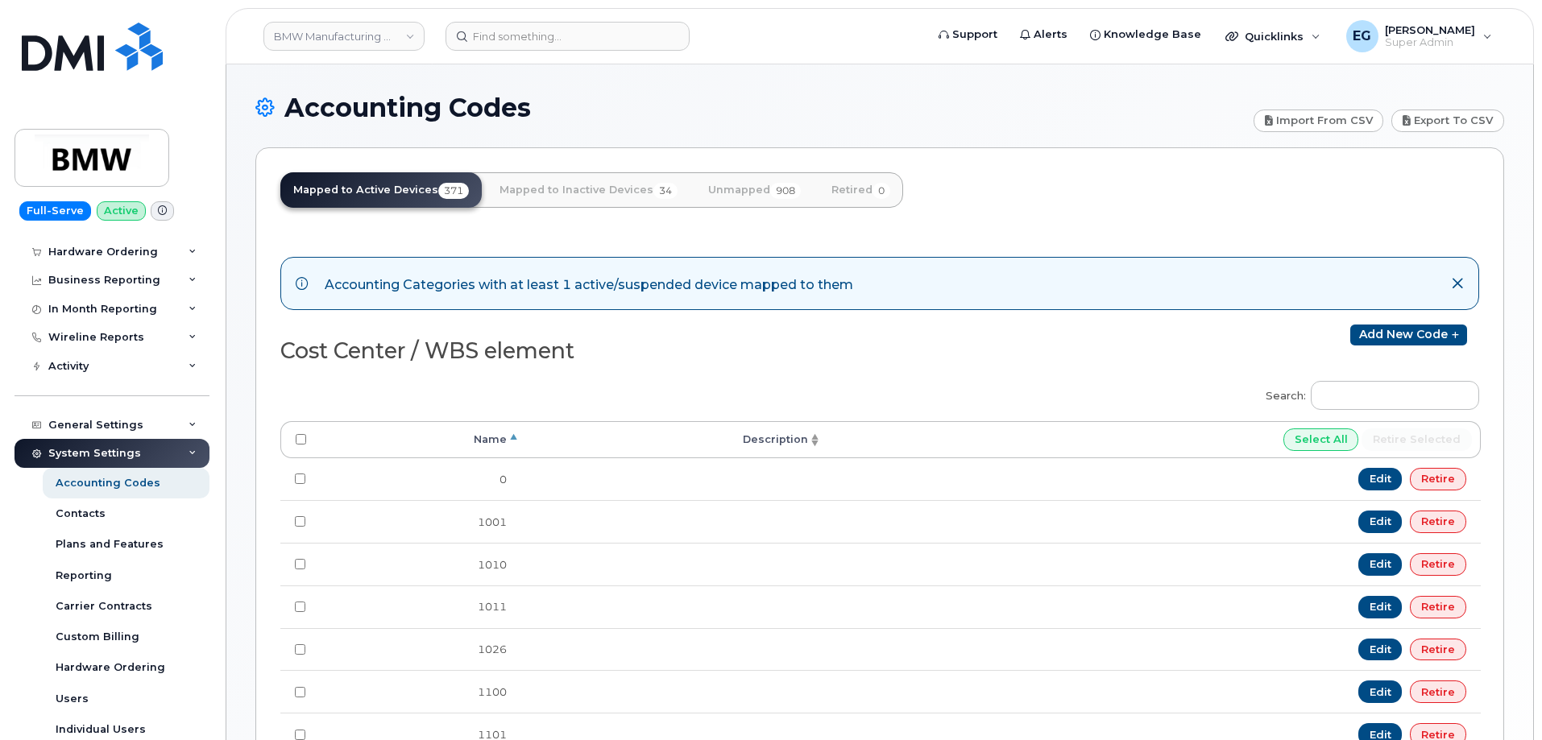
scroll to position [74, 0]
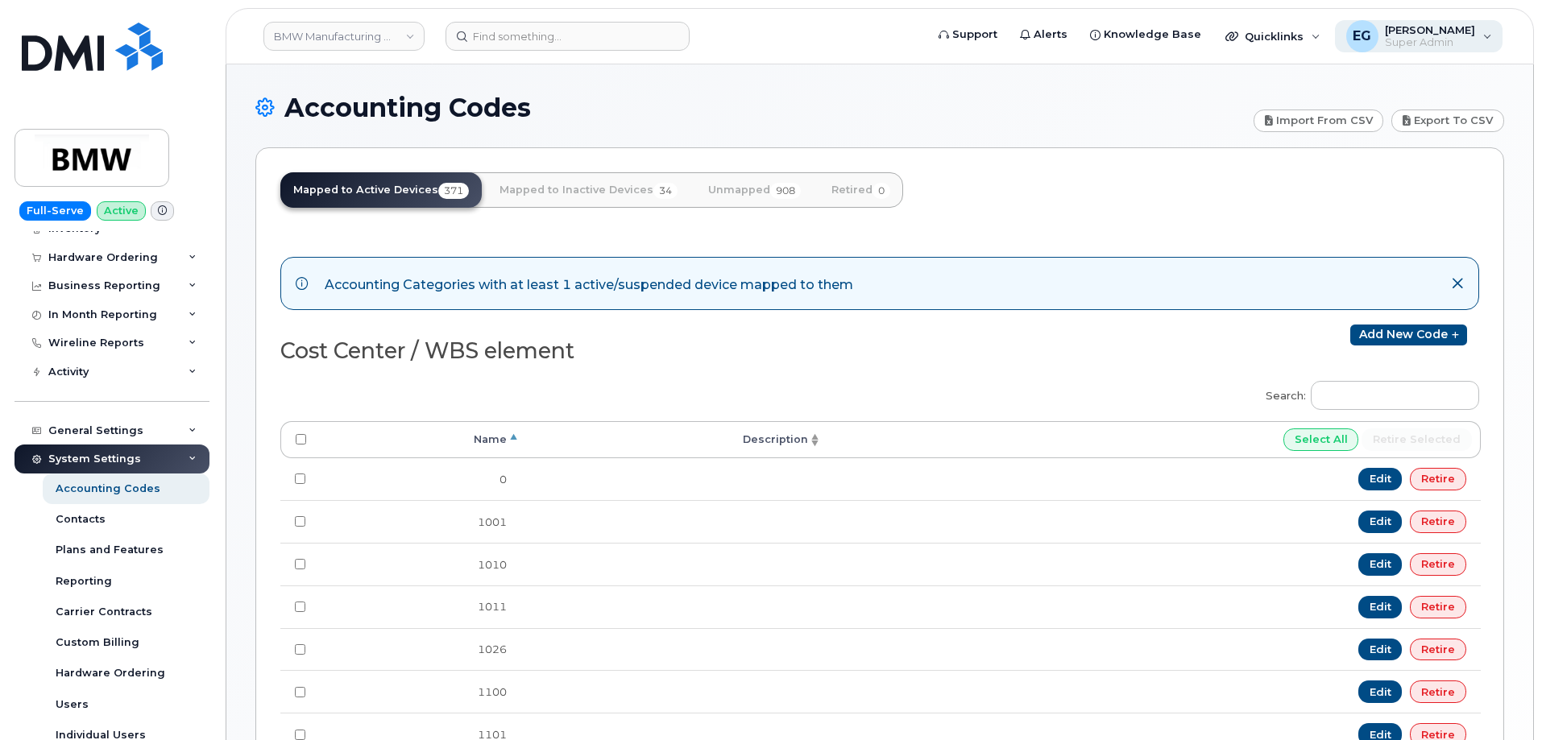
click at [1479, 32] on div "EG Eric Gonzalez Super Admin" at bounding box center [1419, 36] width 168 height 32
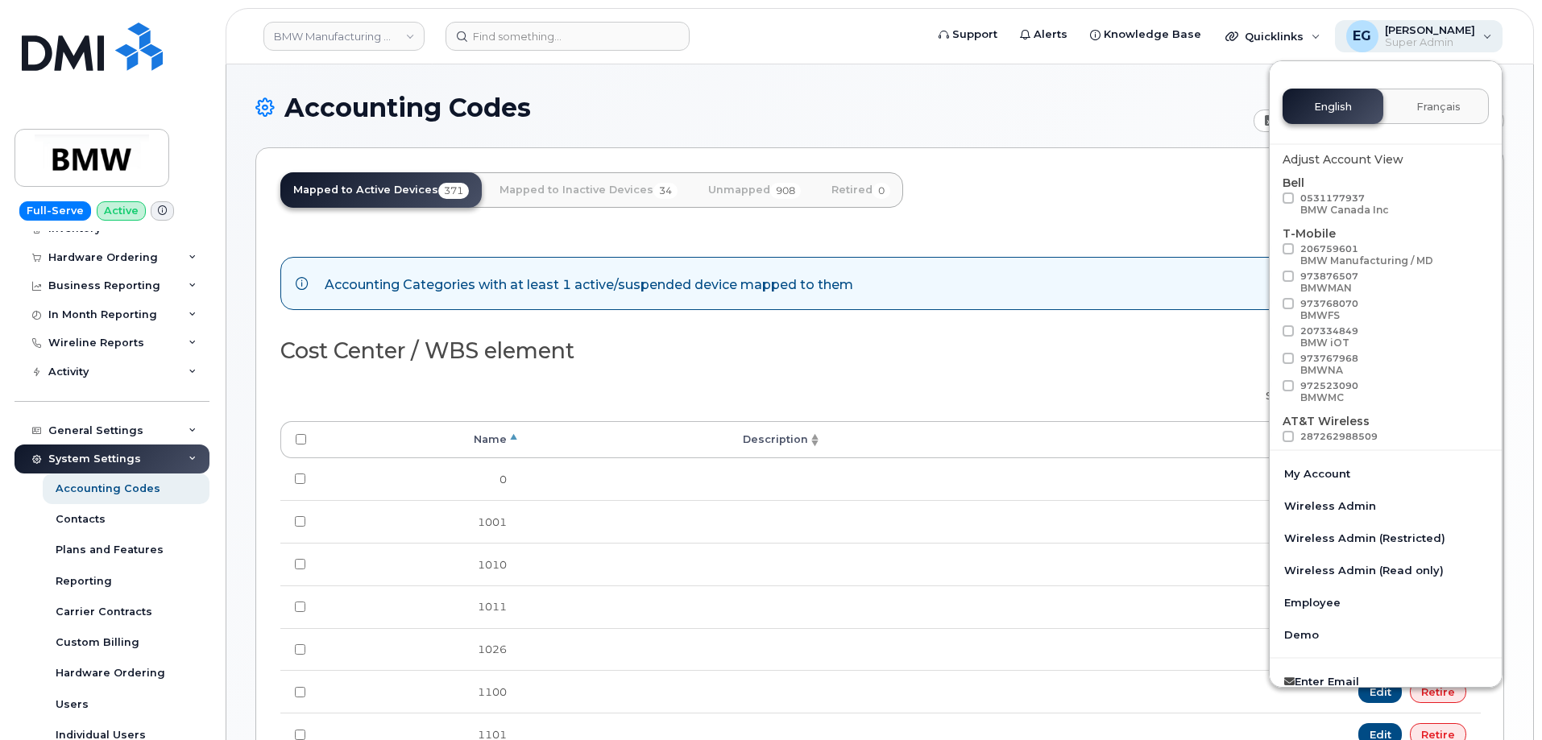
click at [1478, 29] on div "EG Eric Gonzalez Super Admin" at bounding box center [1419, 36] width 168 height 32
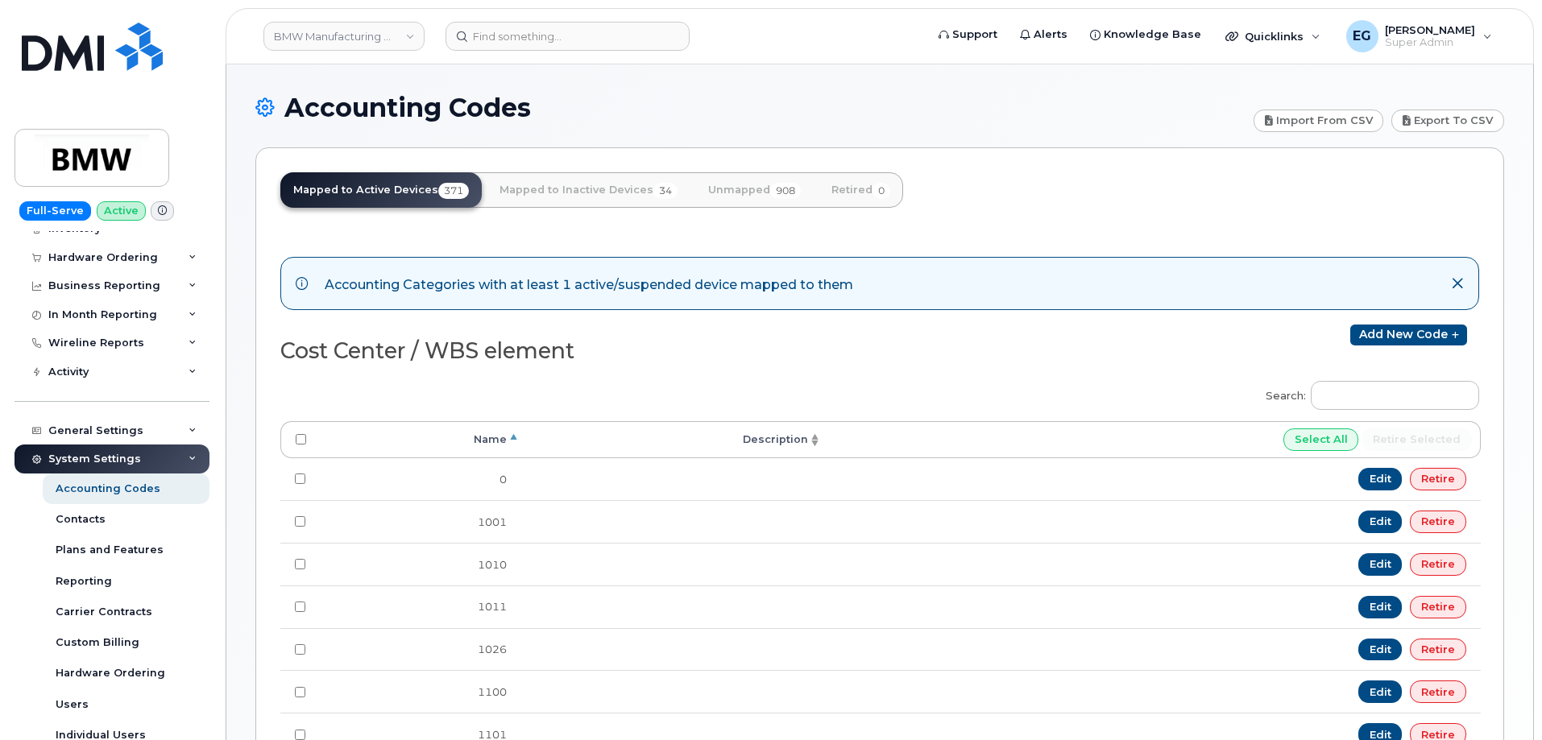
click at [114, 459] on div "System Settings" at bounding box center [94, 459] width 93 height 13
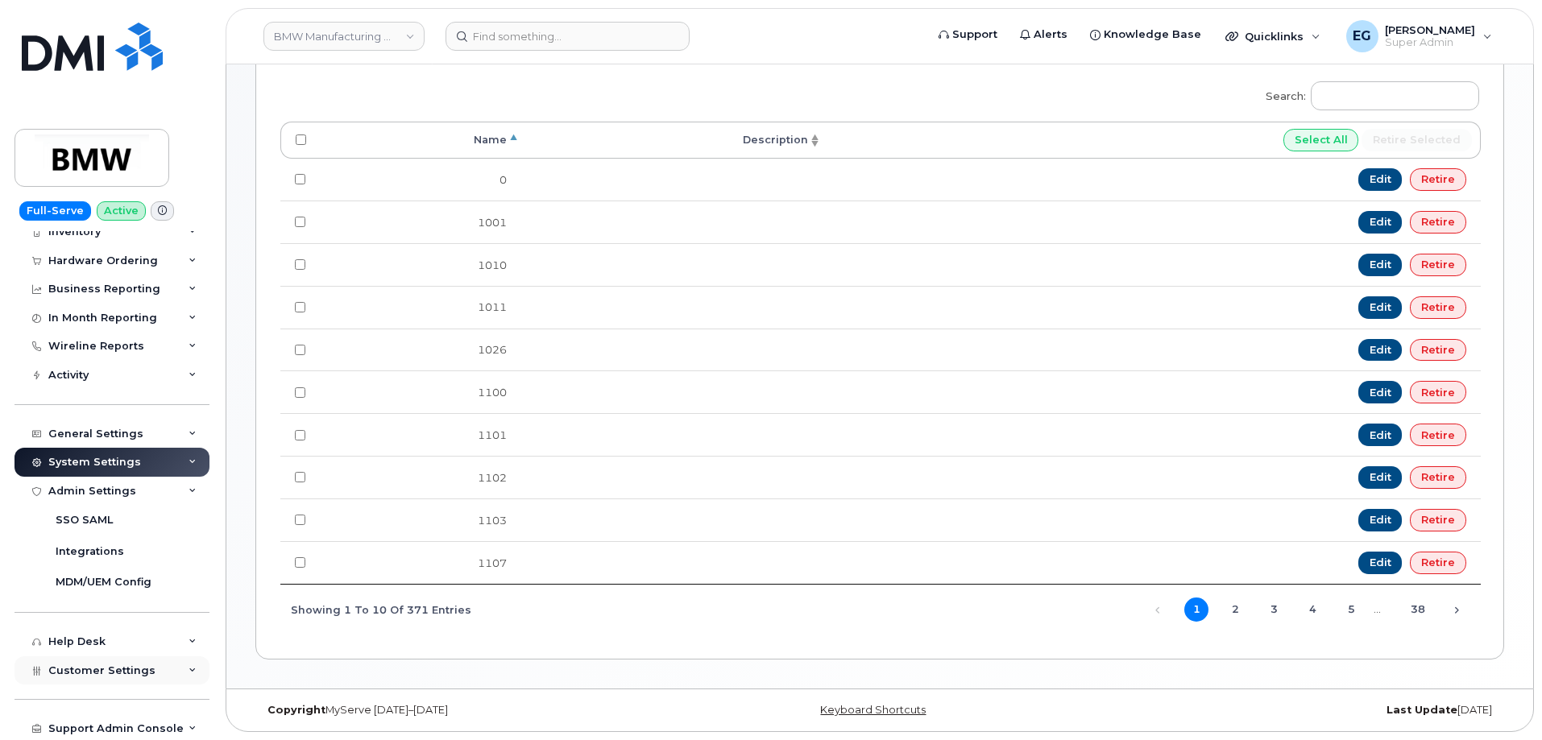
scroll to position [130, 0]
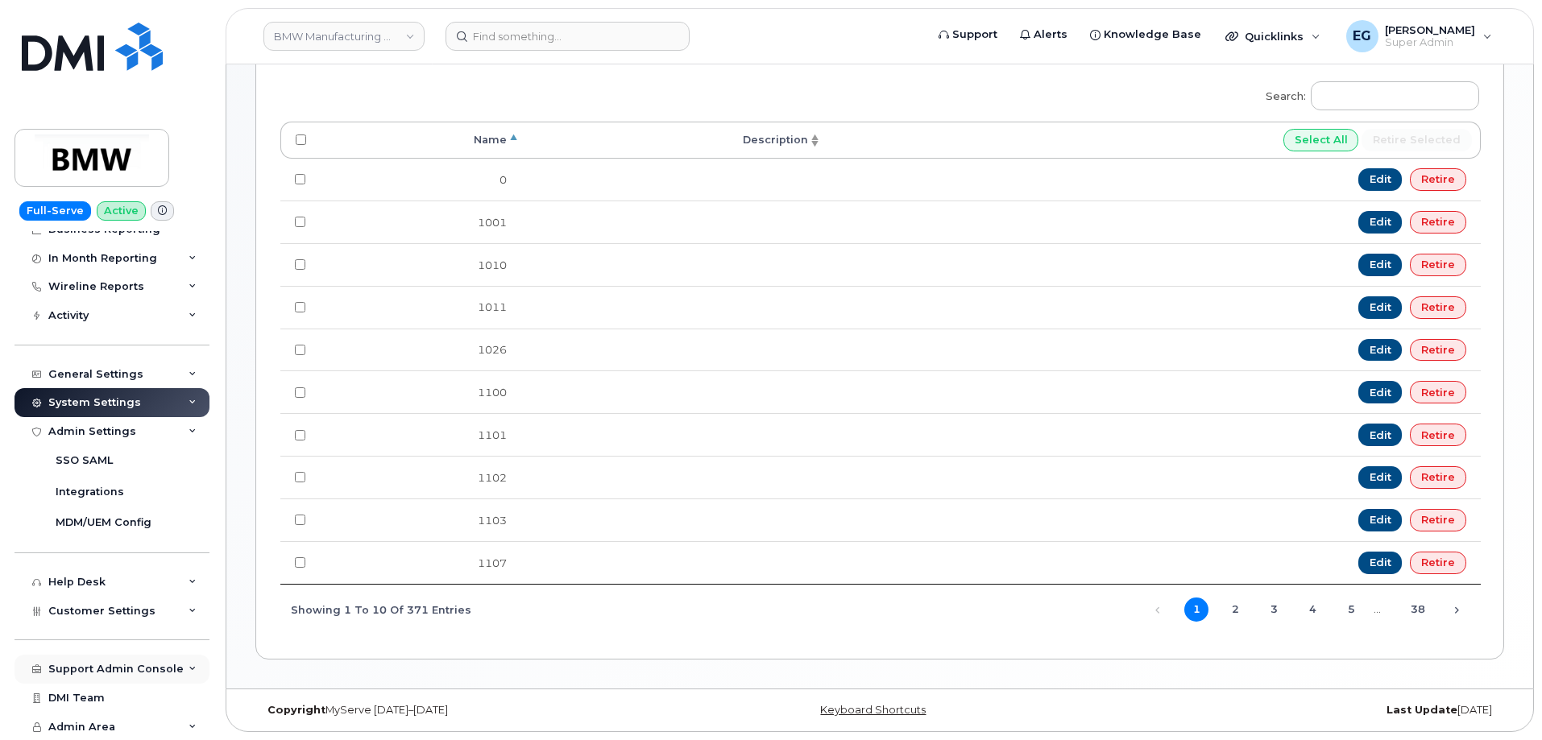
click at [143, 673] on div "Support Admin Console" at bounding box center [115, 669] width 135 height 13
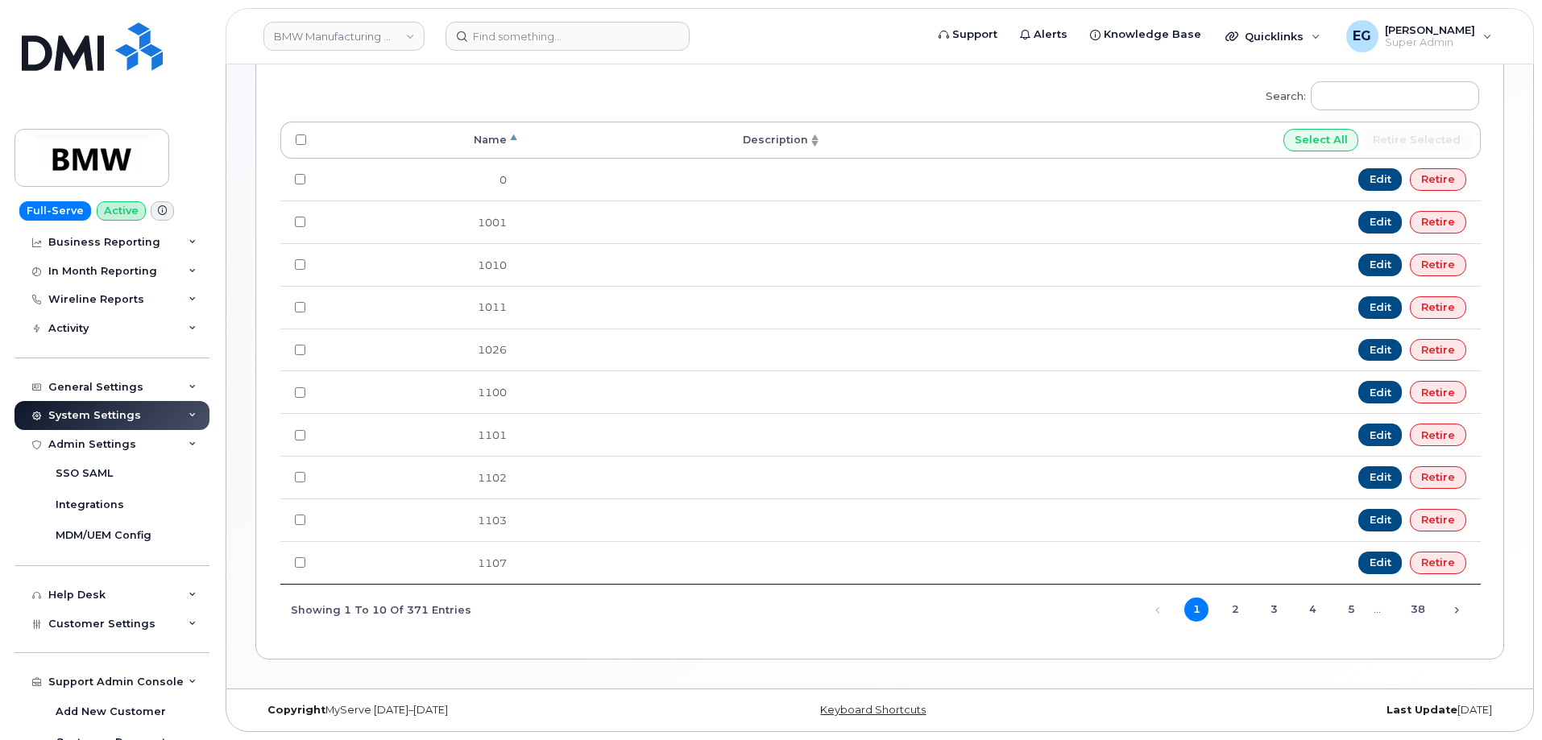
scroll to position [501, 0]
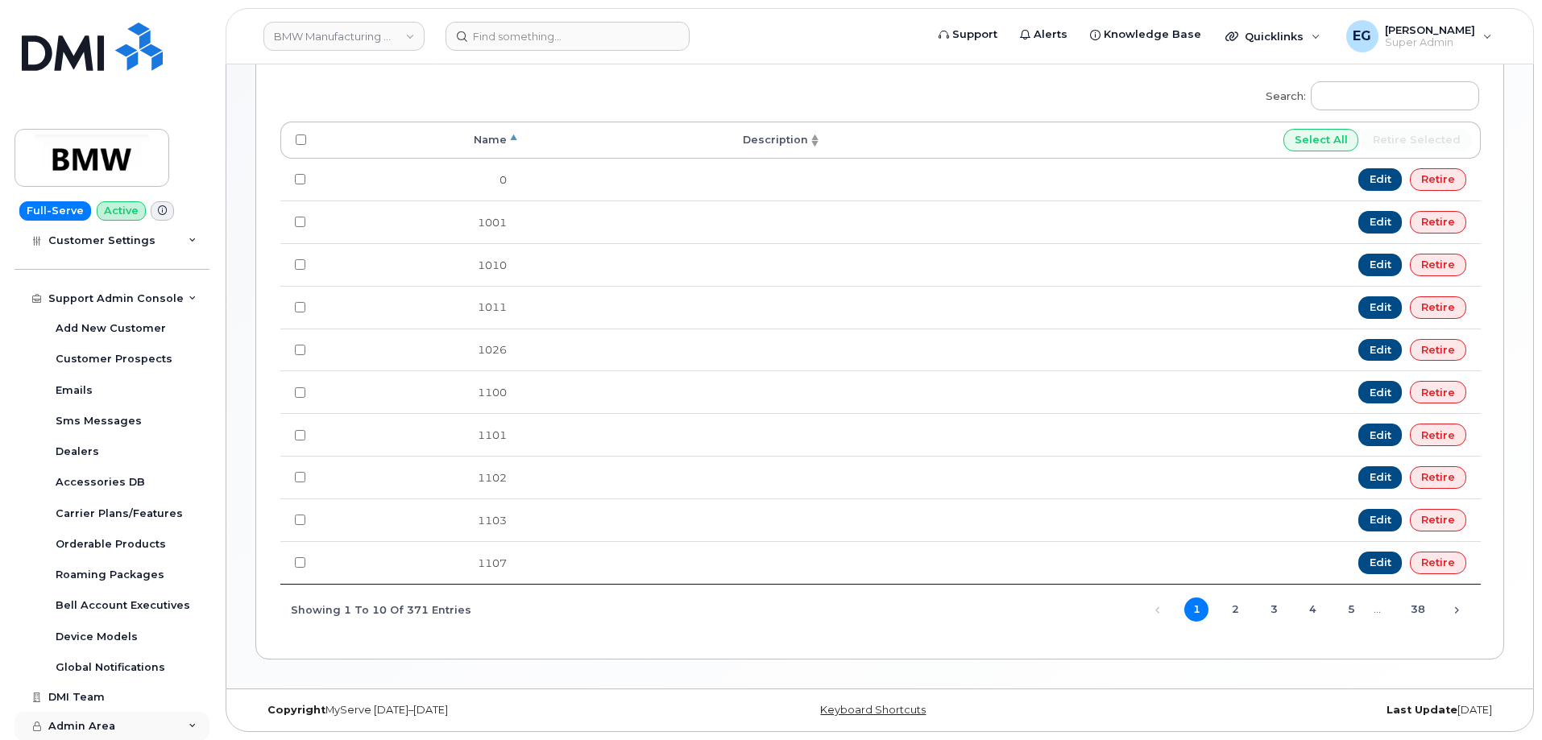
click at [193, 724] on div "Admin Area" at bounding box center [111, 726] width 195 height 29
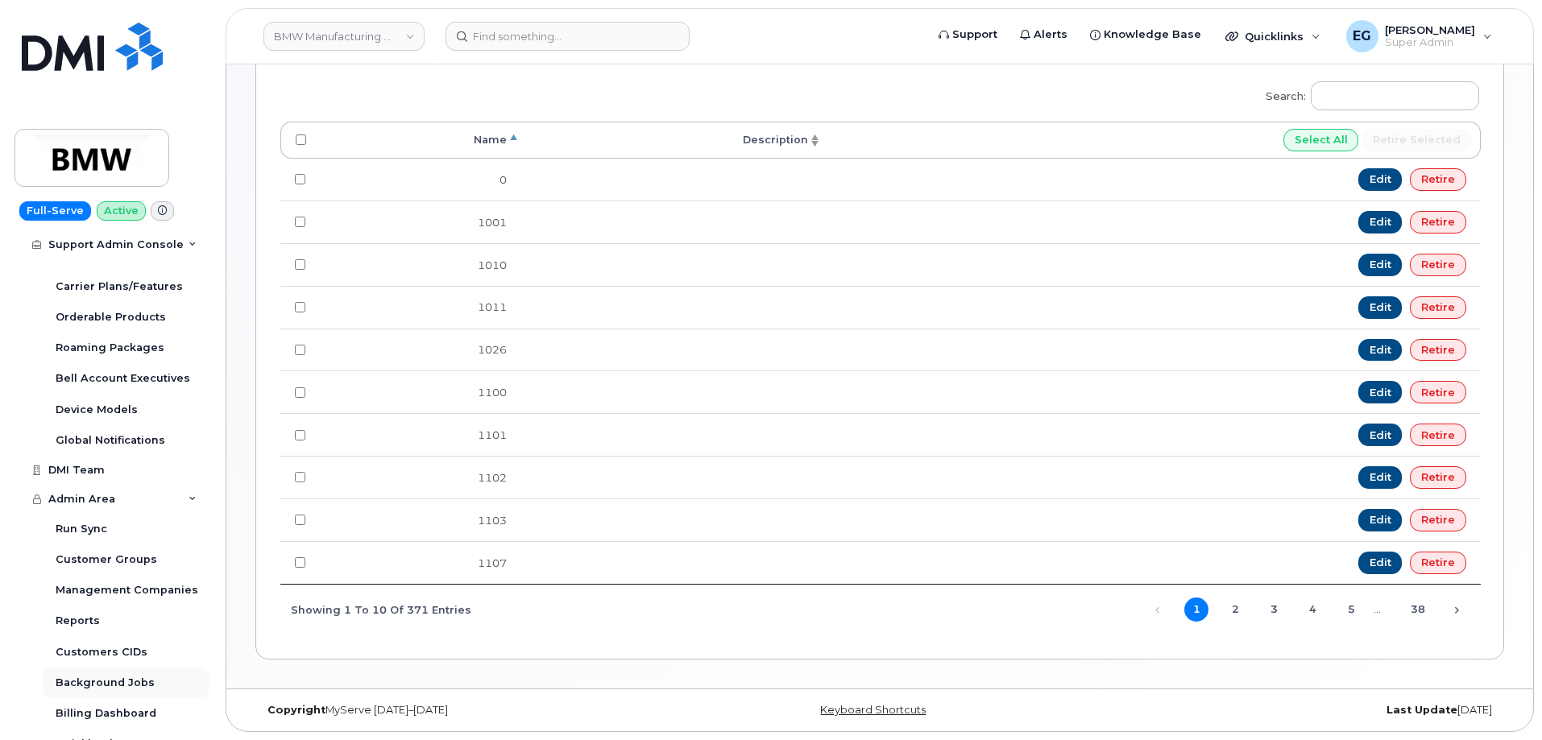
scroll to position [809, 0]
click at [171, 491] on div "Admin Area" at bounding box center [111, 499] width 195 height 29
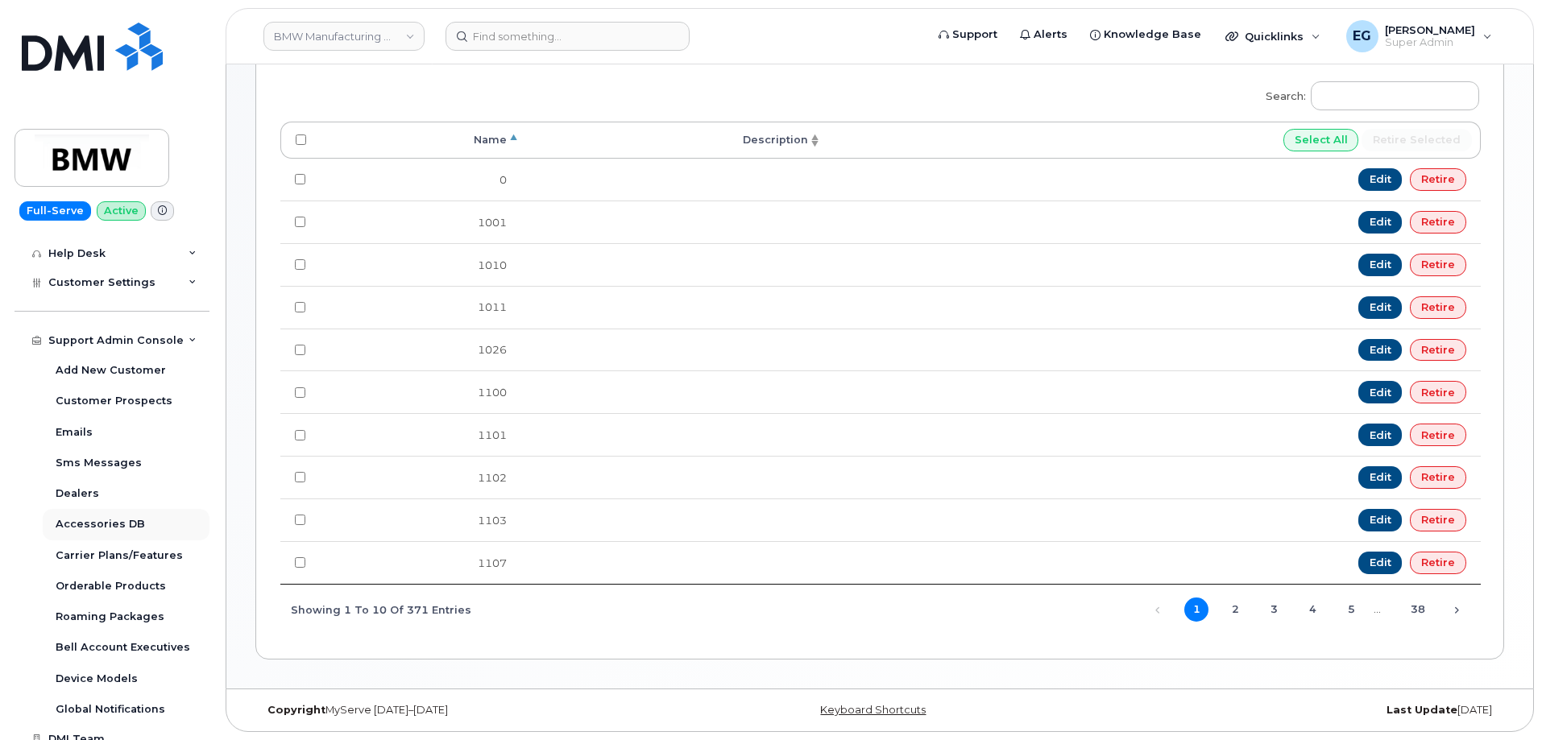
scroll to position [340, 0]
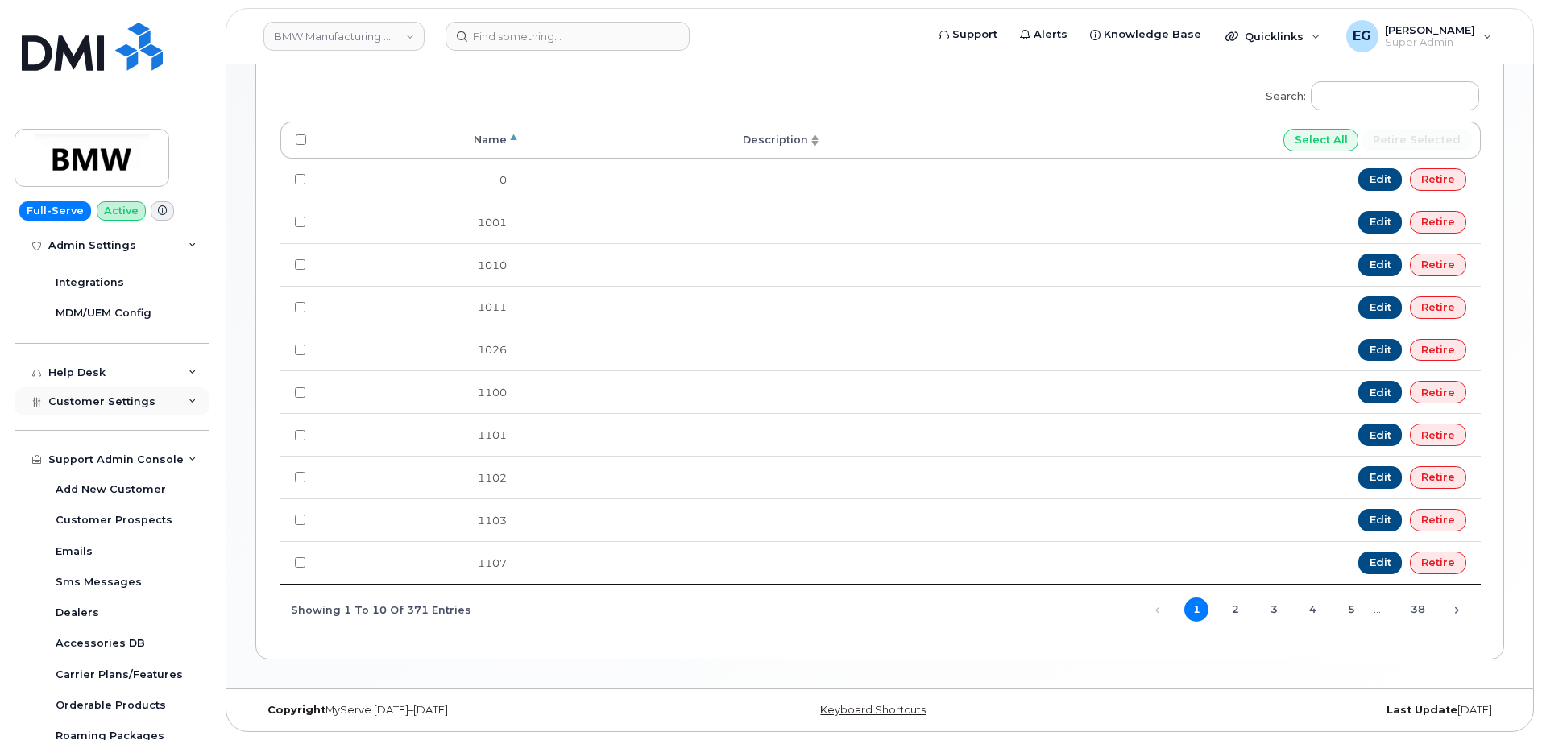
click at [131, 402] on span "Customer Settings" at bounding box center [101, 401] width 107 height 12
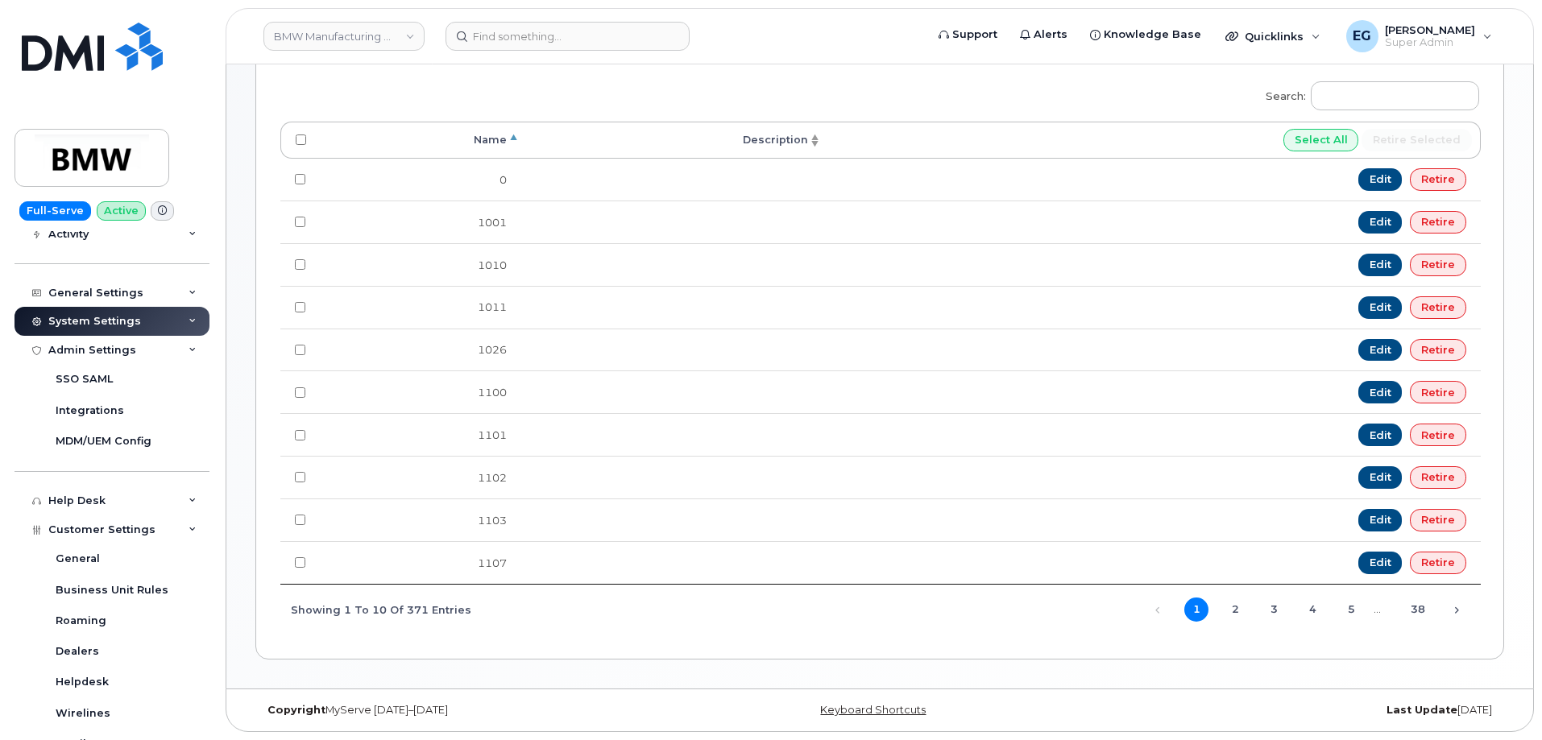
scroll to position [158, 0]
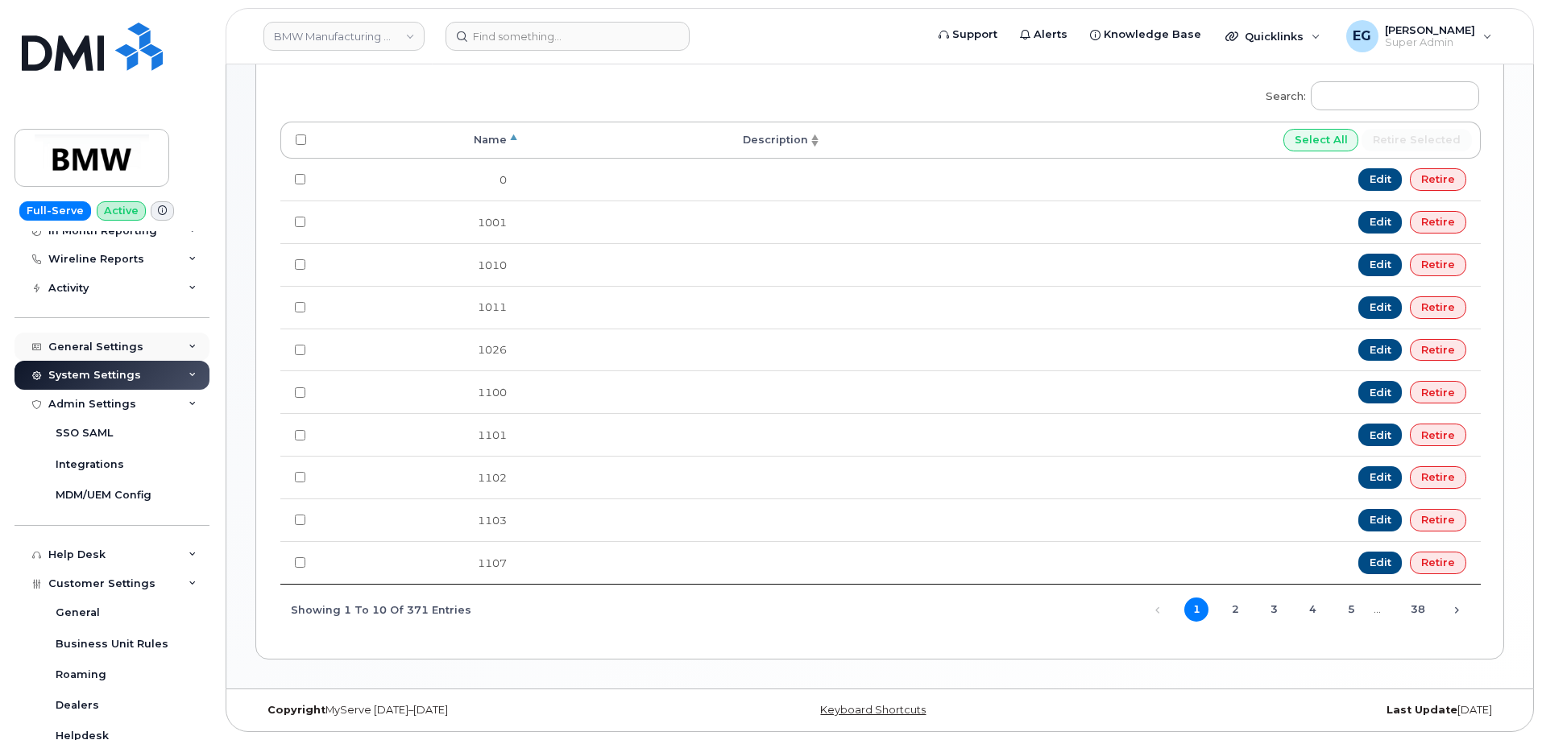
click at [143, 344] on div "General Settings" at bounding box center [111, 347] width 195 height 29
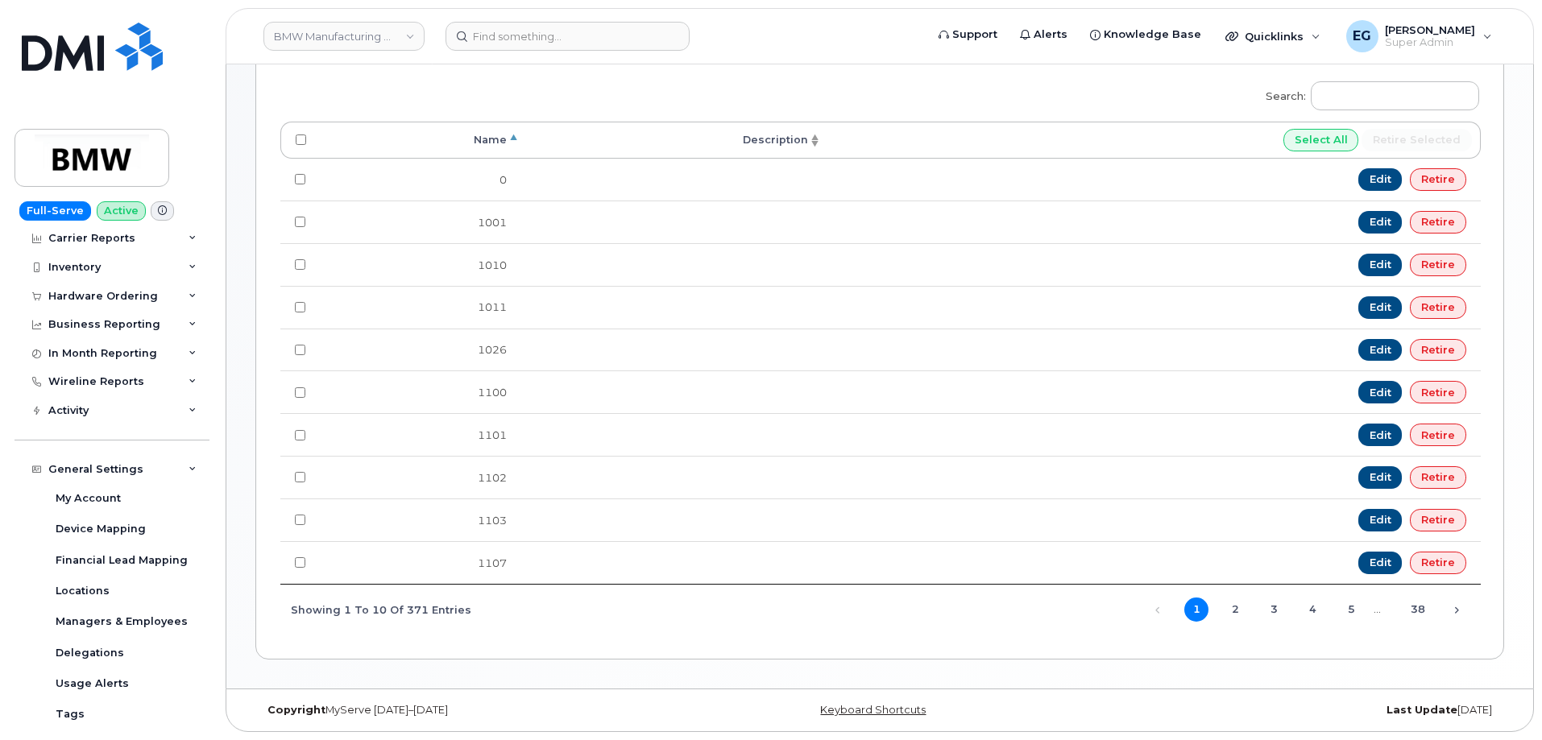
scroll to position [0, 0]
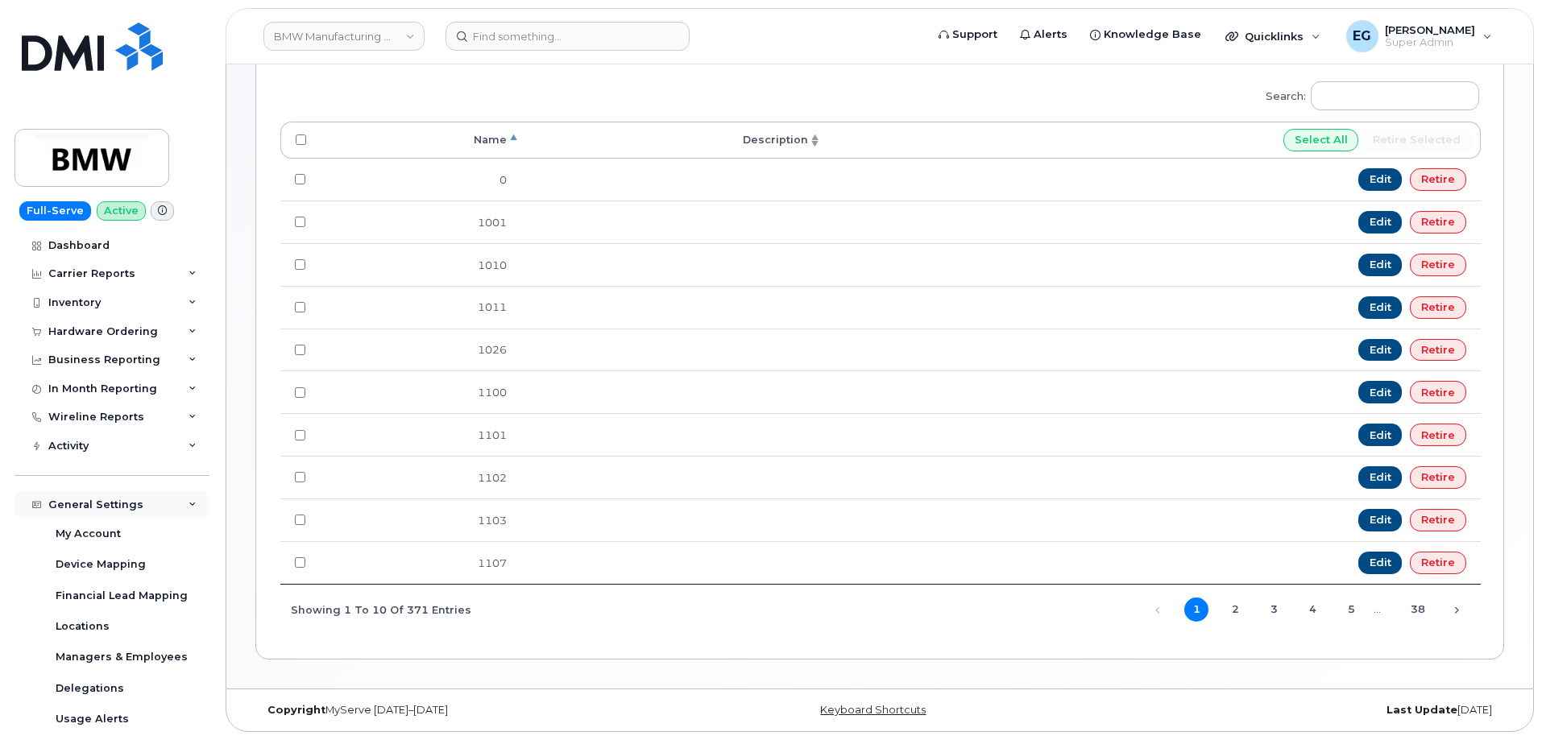
click at [188, 504] on icon at bounding box center [192, 505] width 8 height 8
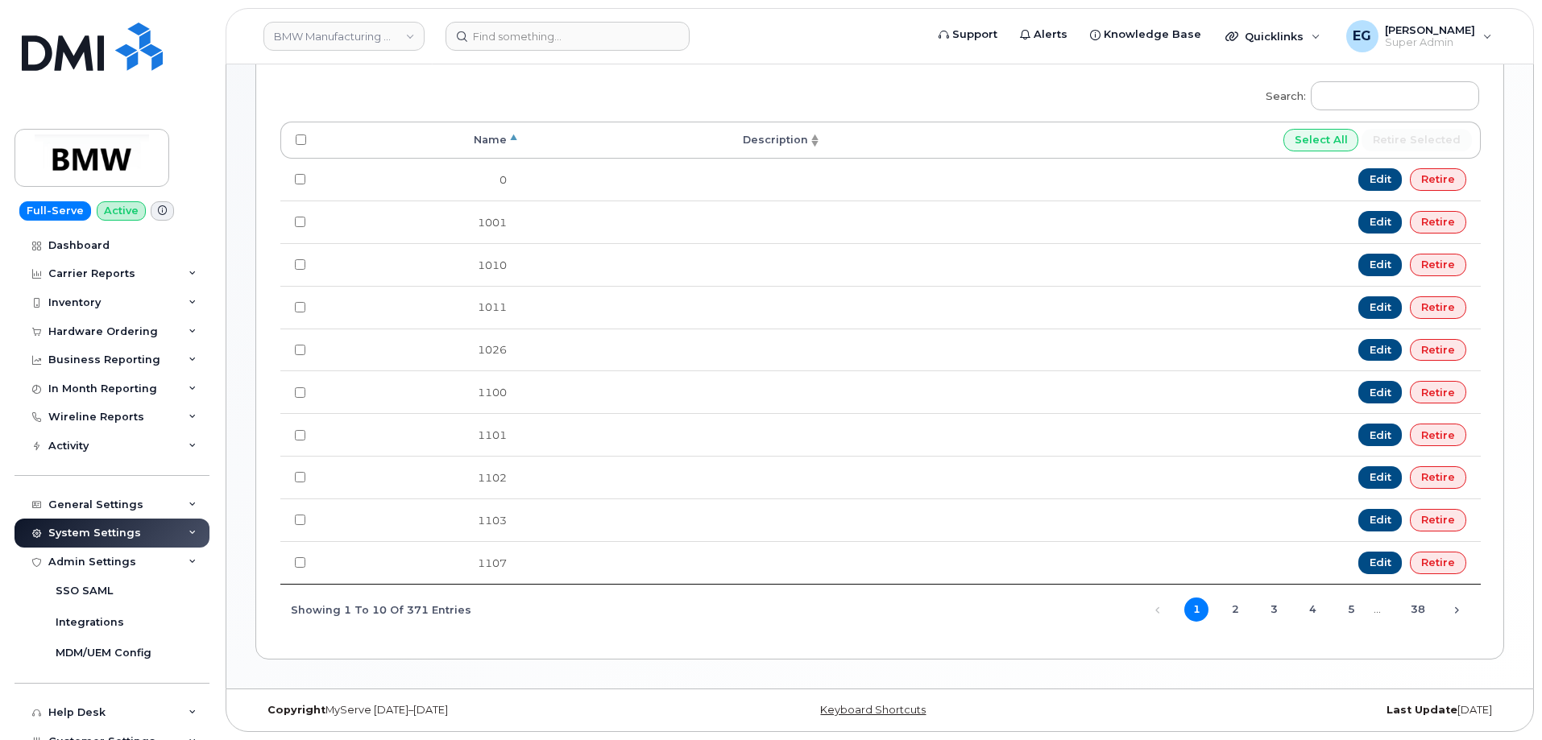
click at [181, 534] on div "System Settings" at bounding box center [111, 533] width 195 height 29
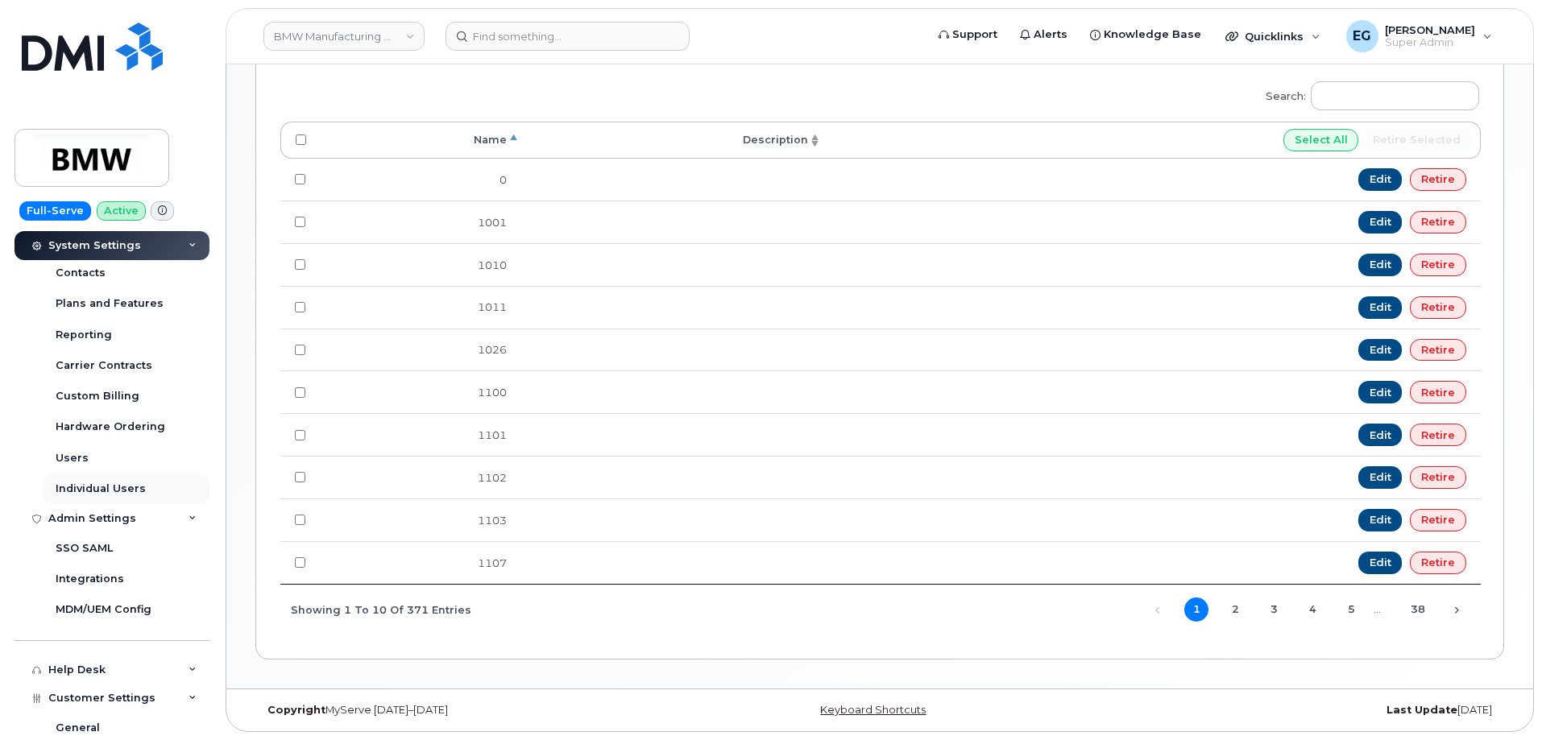
scroll to position [322, 0]
click at [73, 454] on div "Users" at bounding box center [72, 456] width 33 height 14
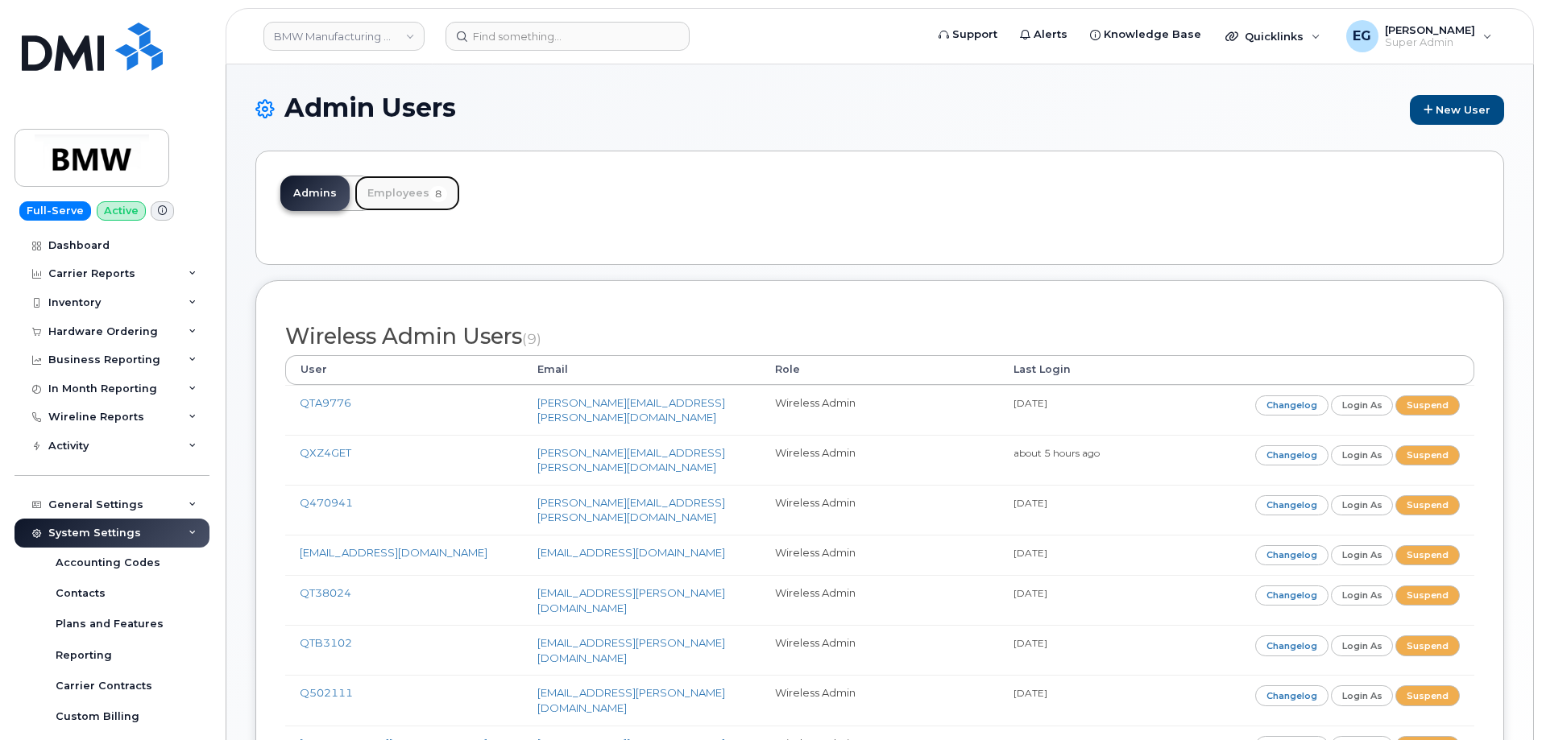
click at [391, 207] on link "Employees 8" at bounding box center [407, 193] width 106 height 35
click at [398, 194] on link "Employees 8" at bounding box center [407, 193] width 106 height 35
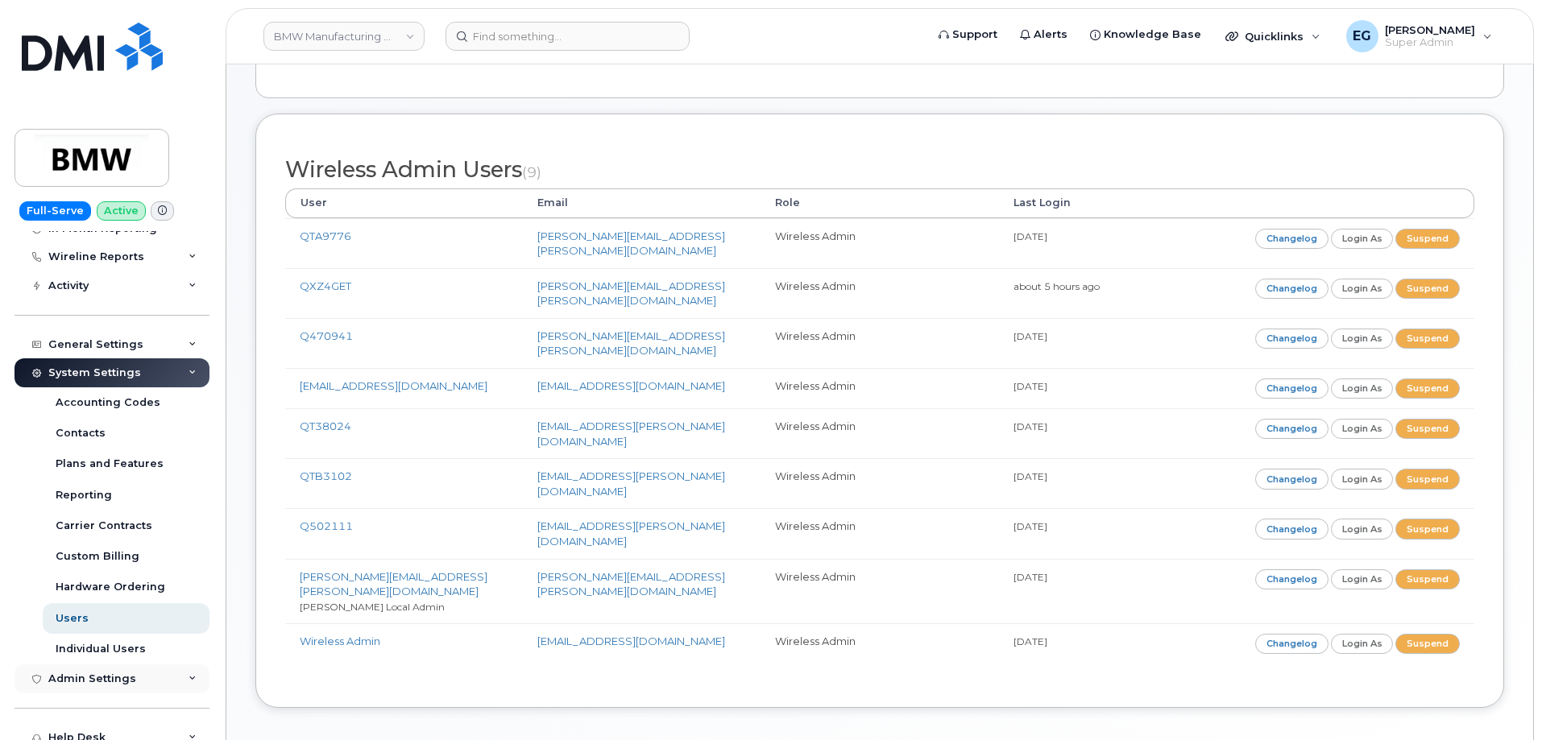
scroll to position [161, 0]
click at [93, 648] on div "Individual Users" at bounding box center [101, 648] width 90 height 14
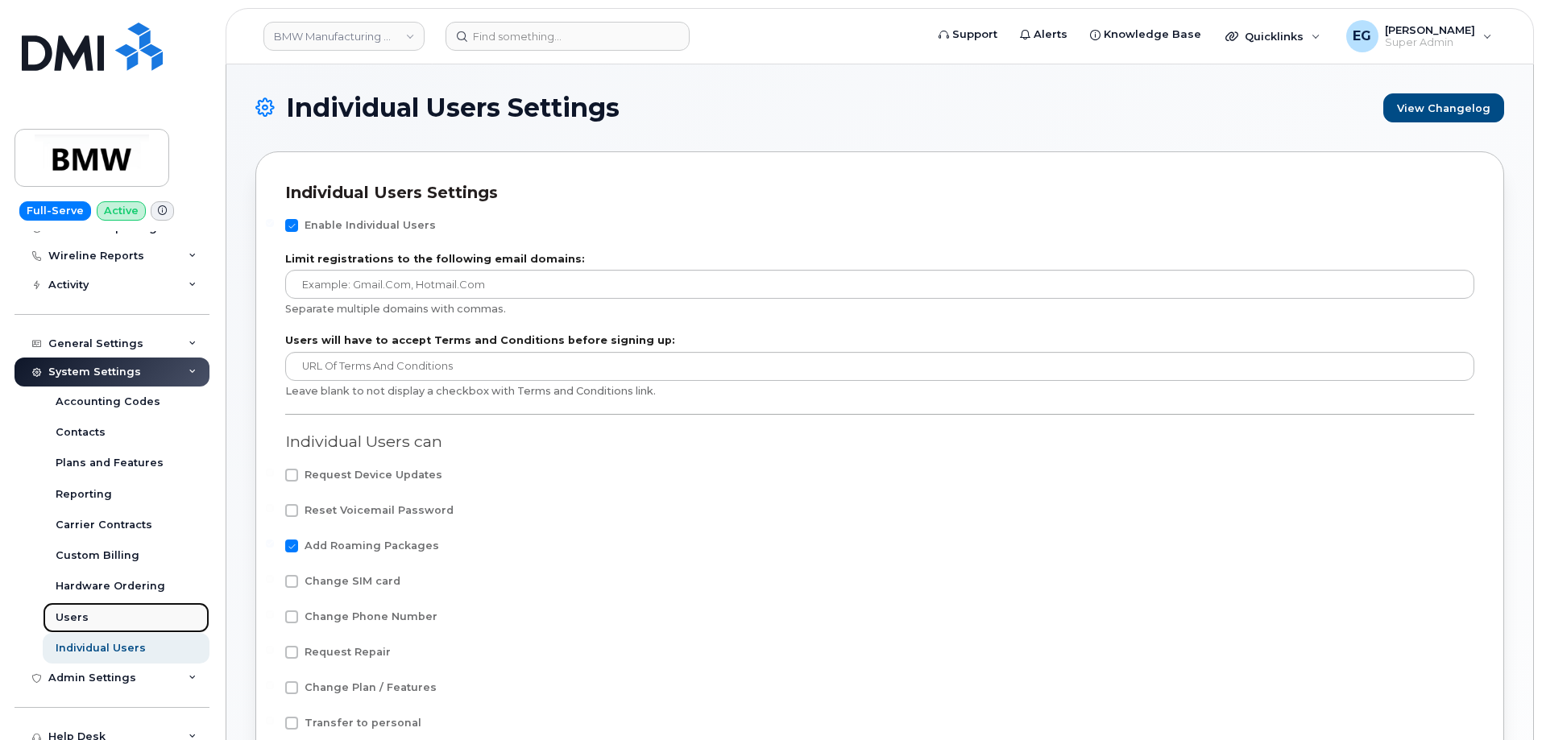
click at [64, 615] on div "Users" at bounding box center [72, 618] width 33 height 14
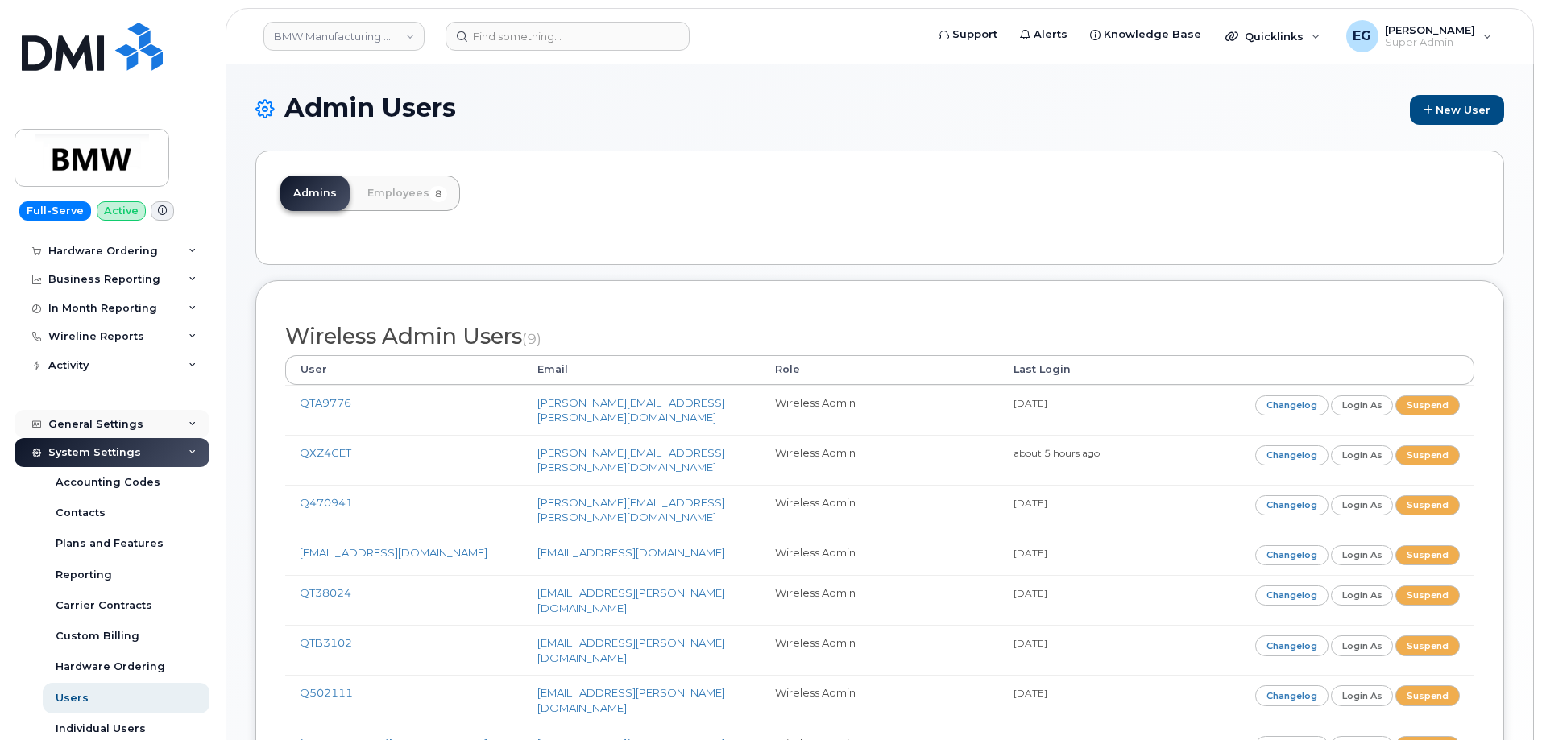
click at [188, 454] on icon at bounding box center [192, 453] width 8 height 8
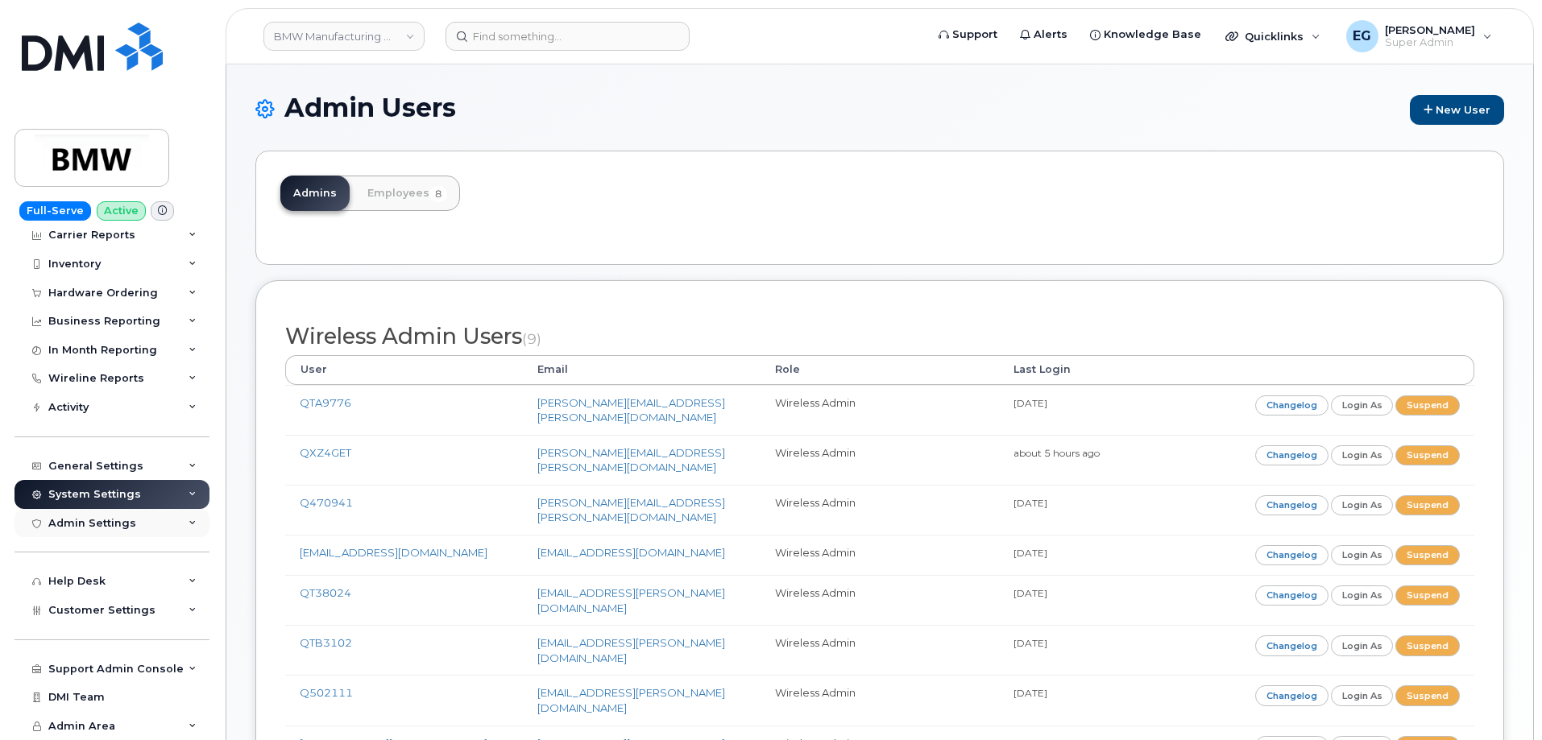
click at [154, 521] on div "Admin Settings" at bounding box center [111, 523] width 195 height 29
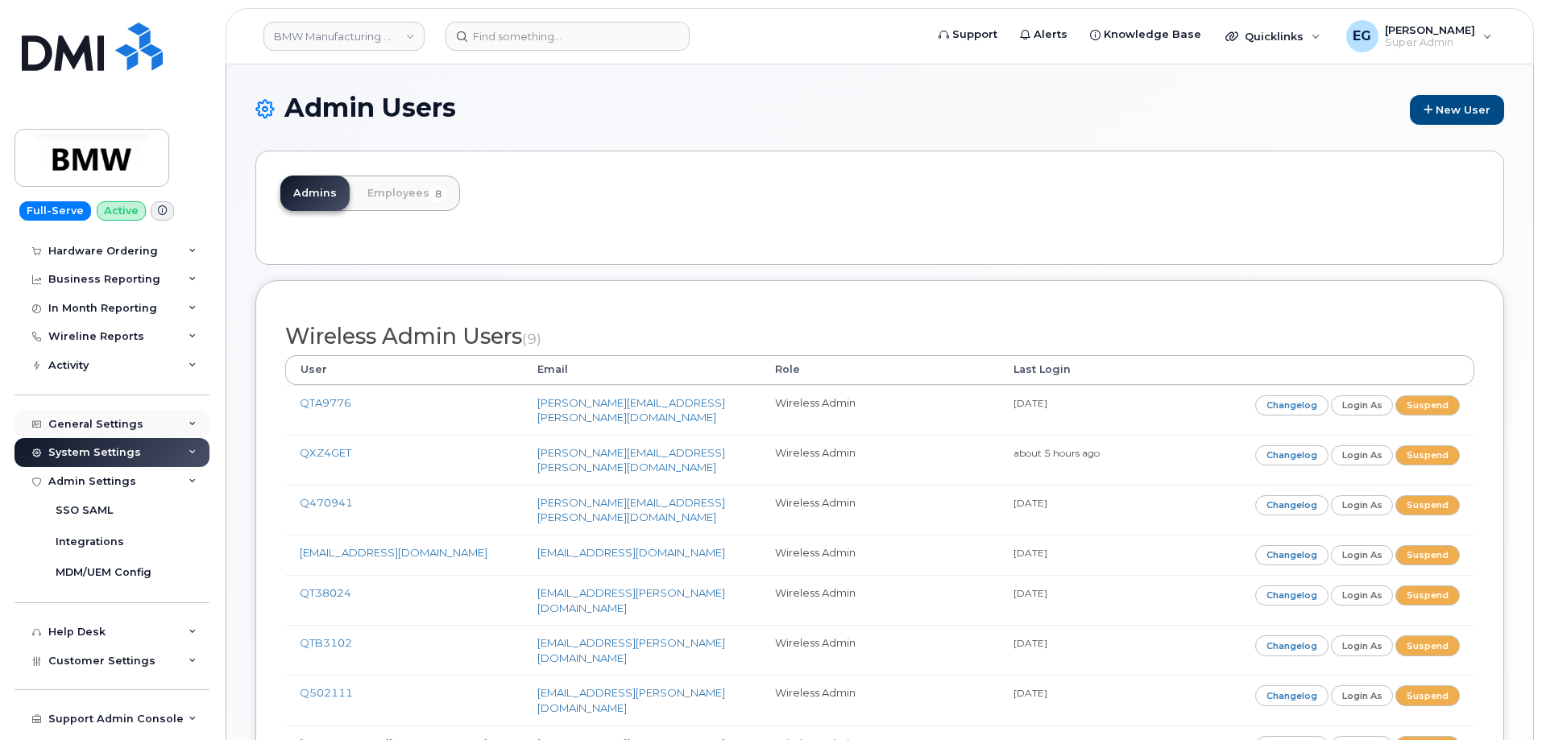
click at [147, 429] on div "General Settings" at bounding box center [111, 424] width 195 height 29
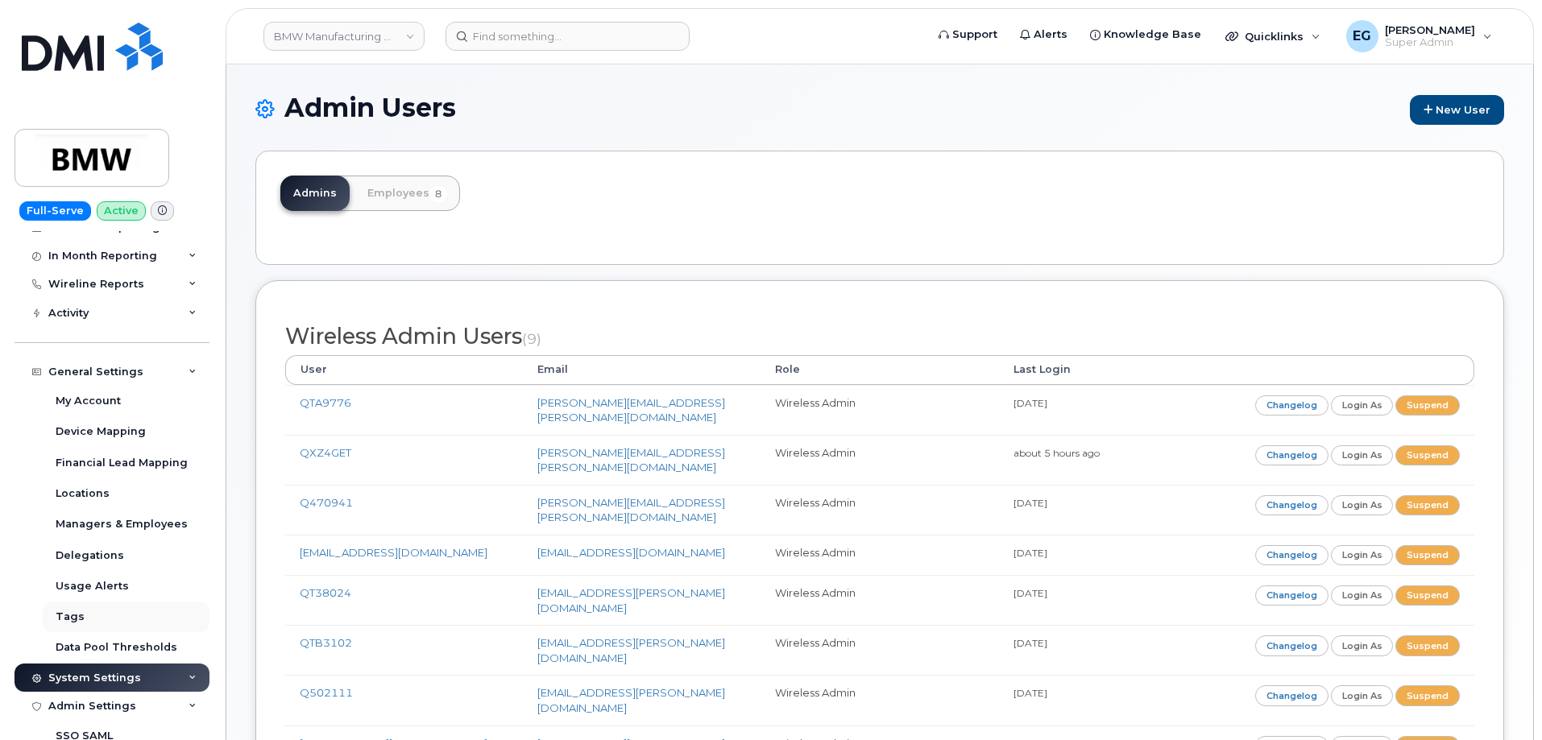
scroll to position [161, 0]
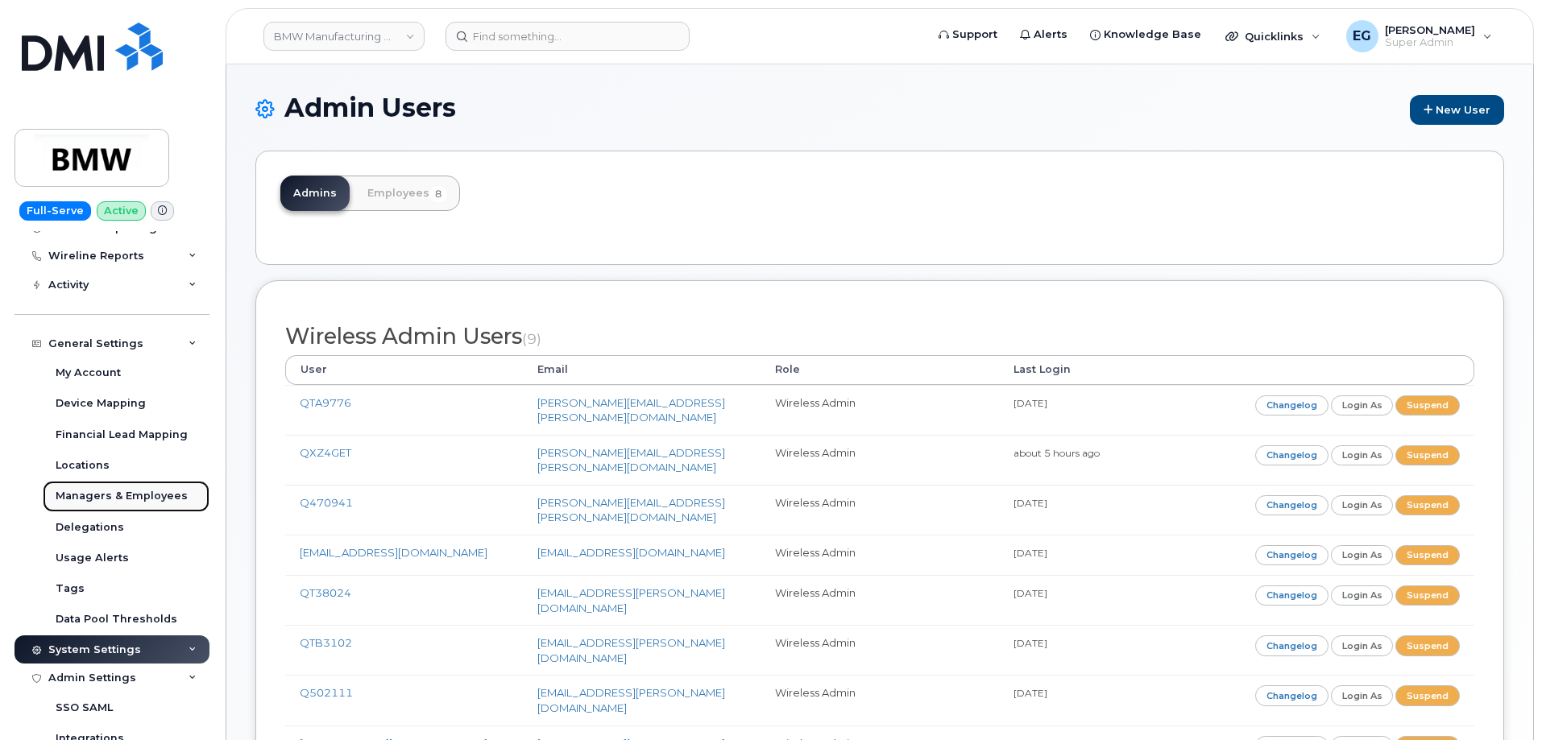
click at [142, 481] on link "Managers & Employees" at bounding box center [126, 496] width 167 height 31
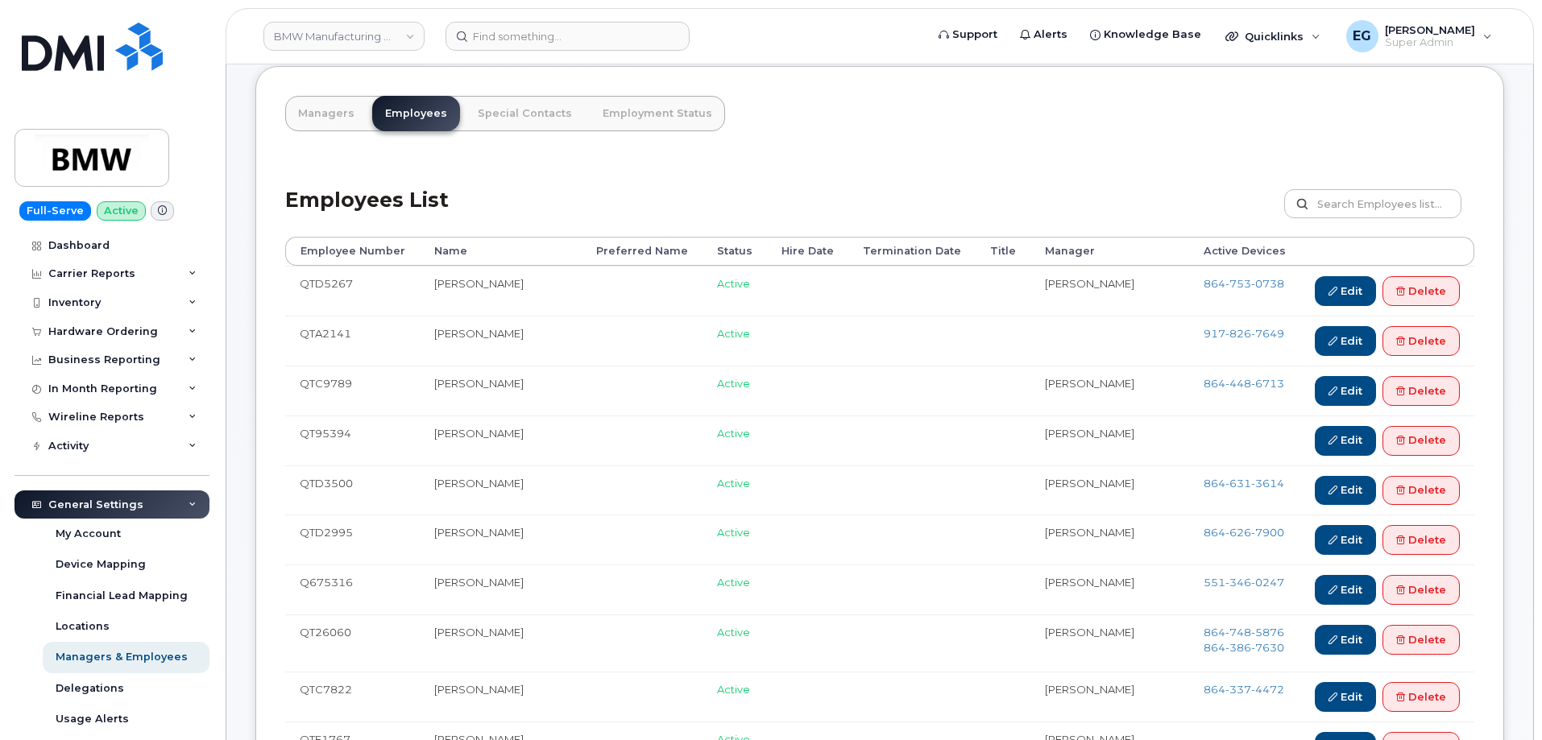
scroll to position [81, 0]
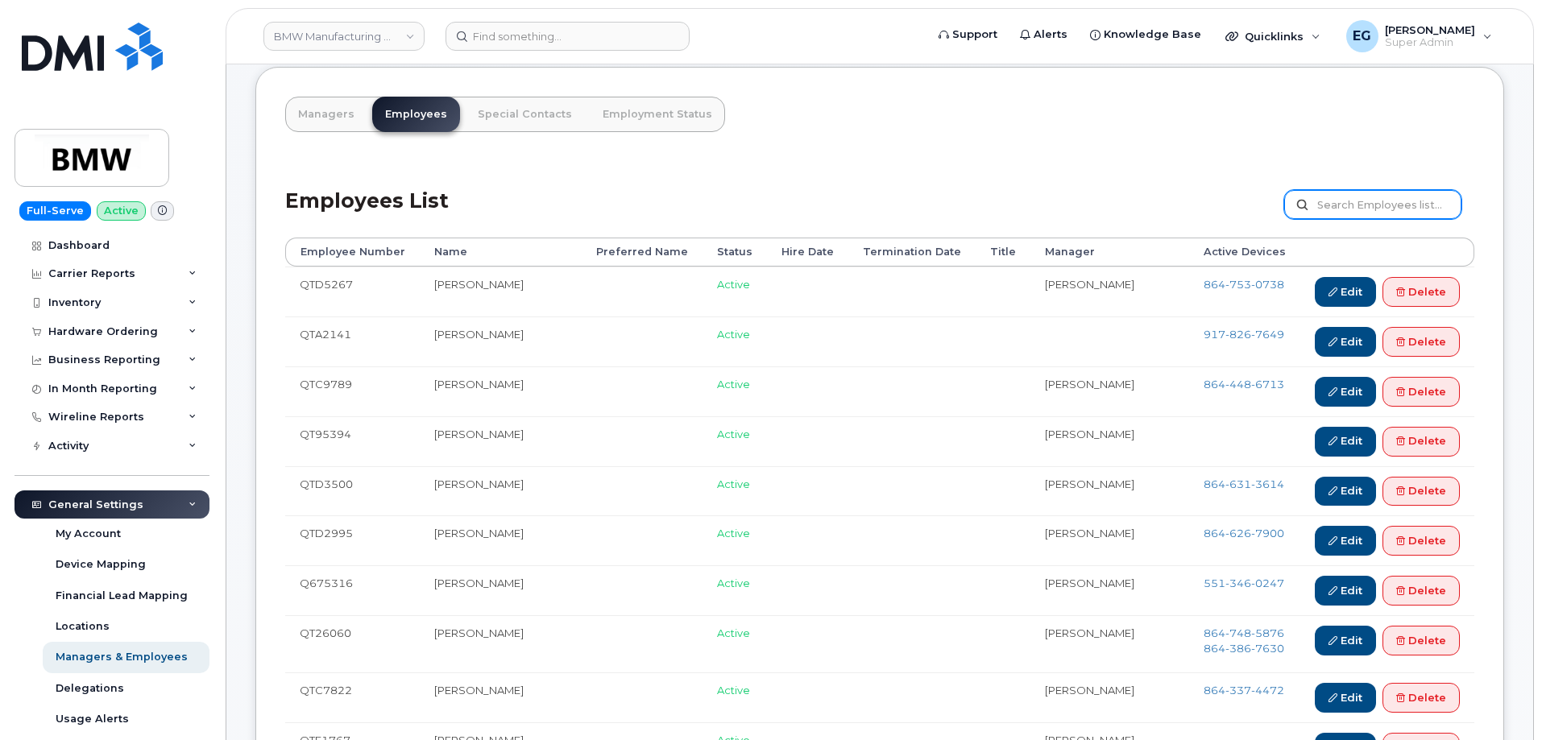
click at [1335, 202] on input "text" at bounding box center [1372, 204] width 177 height 29
paste input "[PERSON_NAME]"
type input "[PERSON_NAME]"
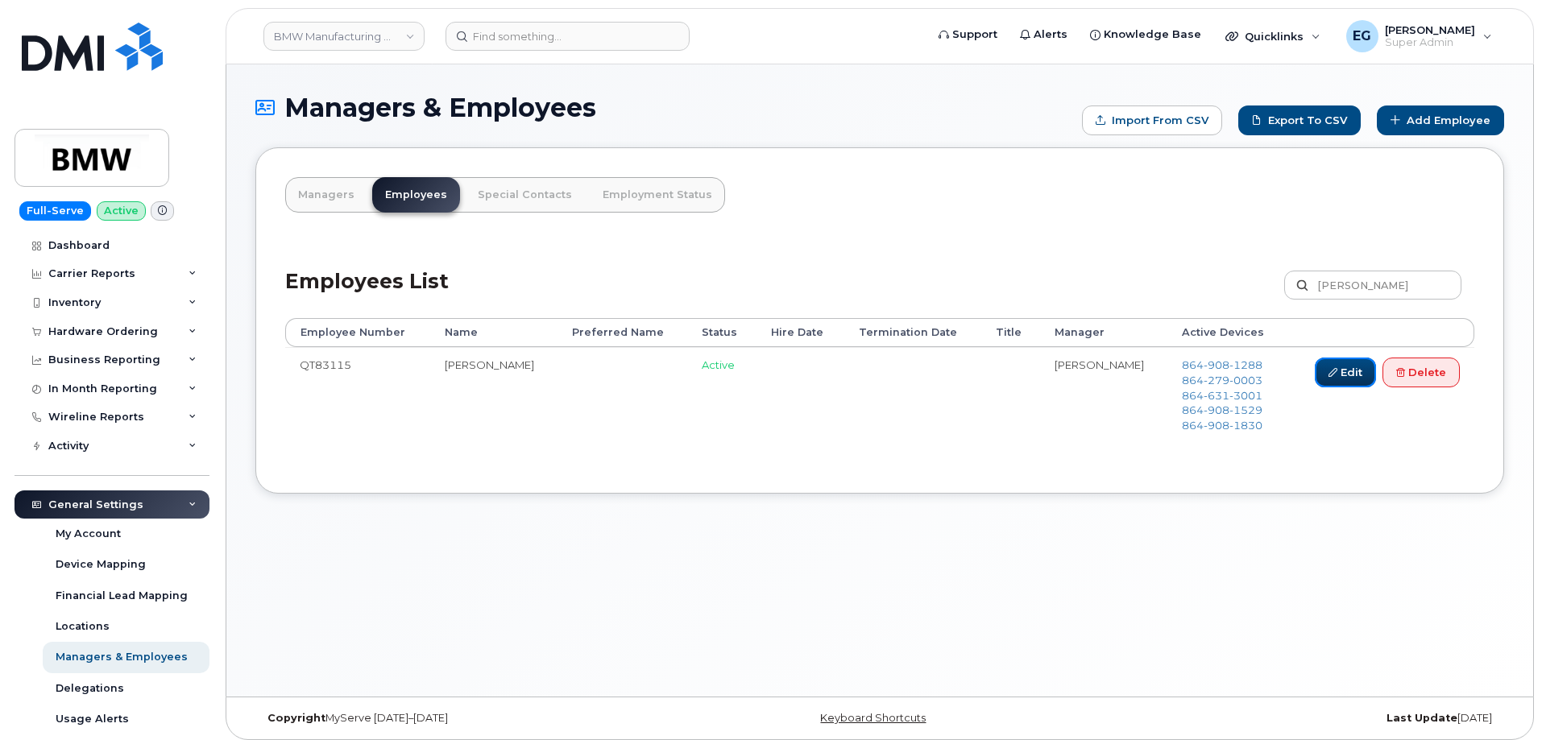
click at [1329, 373] on icon at bounding box center [1332, 372] width 9 height 9
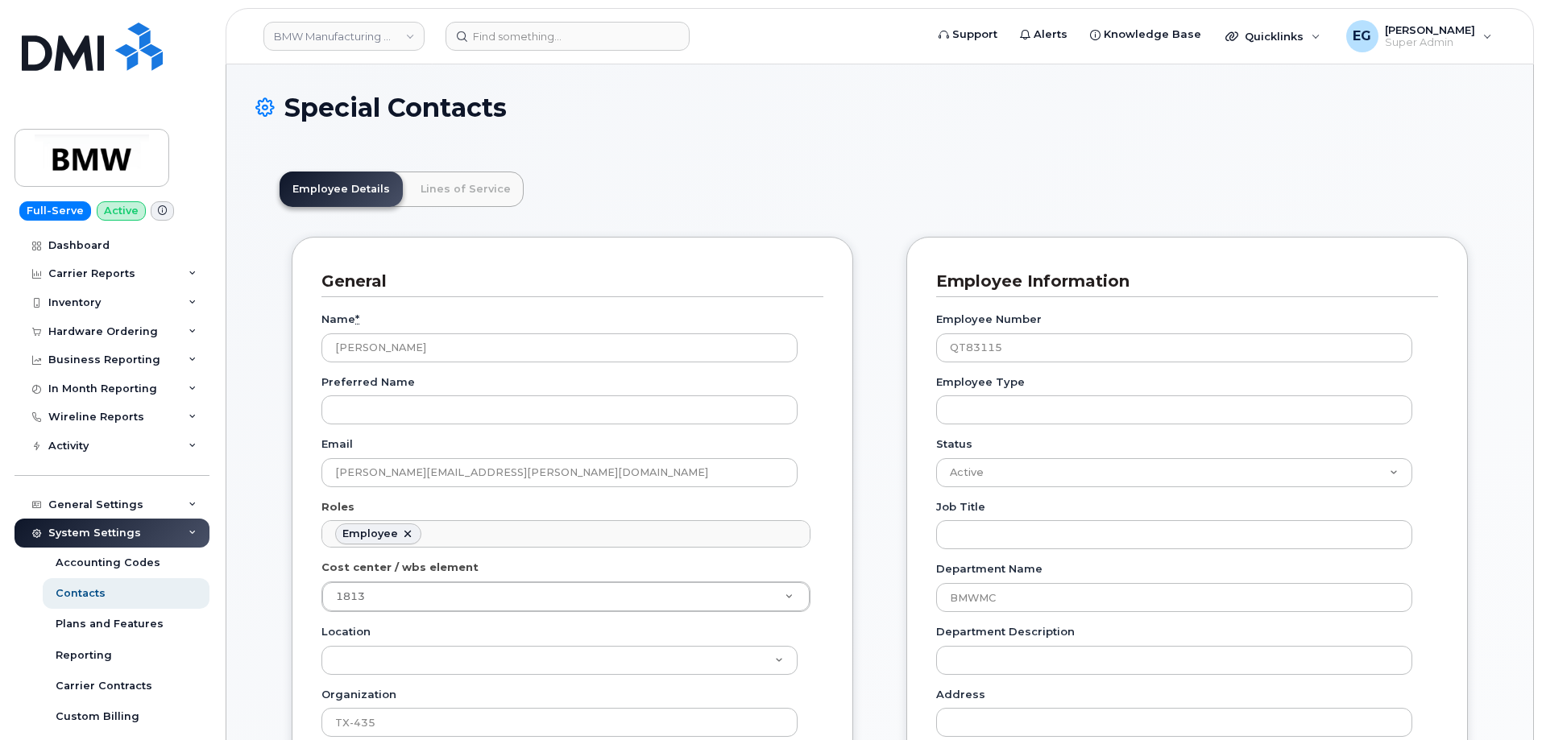
scroll to position [48, 0]
click at [463, 193] on link "Lines of Service" at bounding box center [466, 189] width 116 height 35
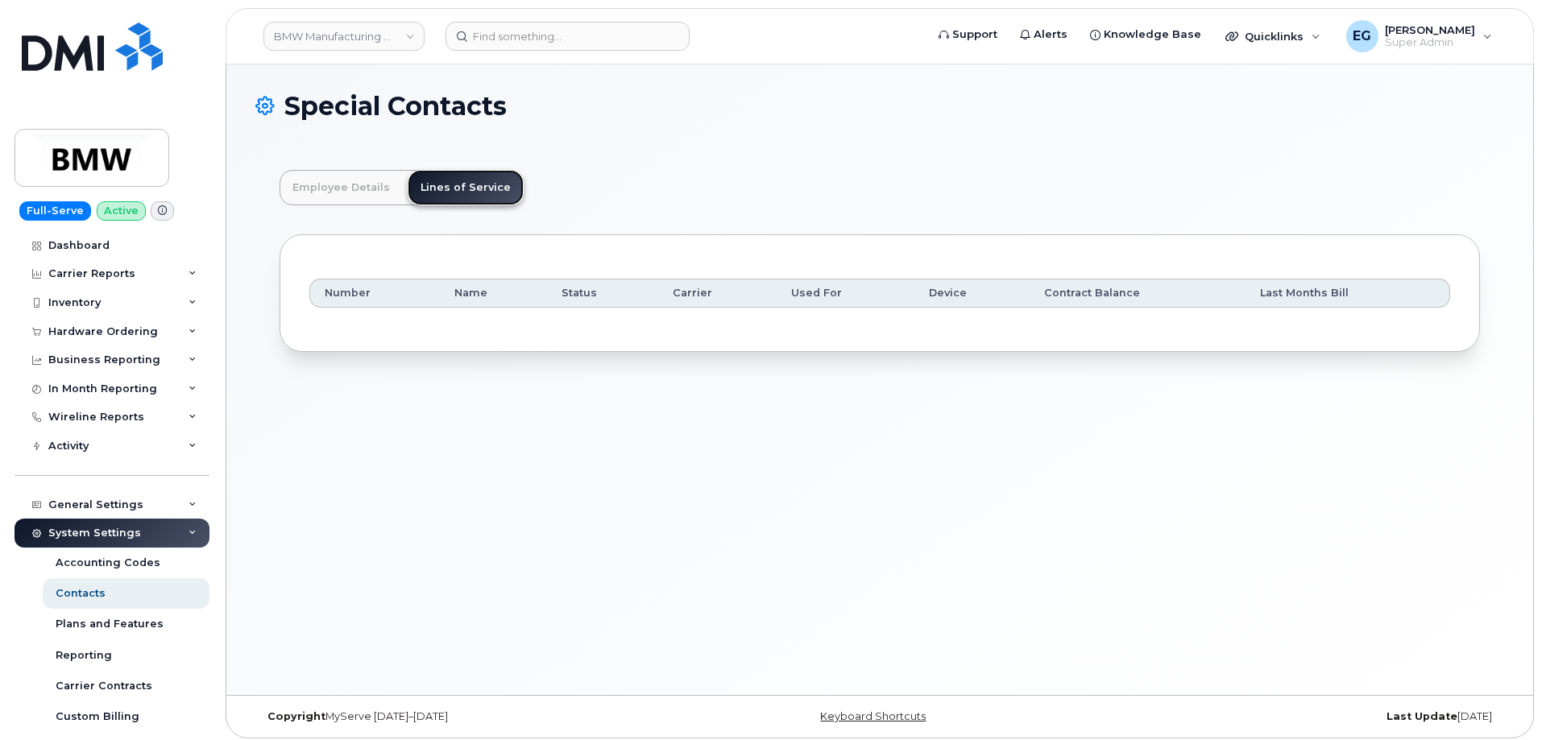
scroll to position [0, 0]
click at [374, 180] on link "Employee Details" at bounding box center [341, 189] width 123 height 35
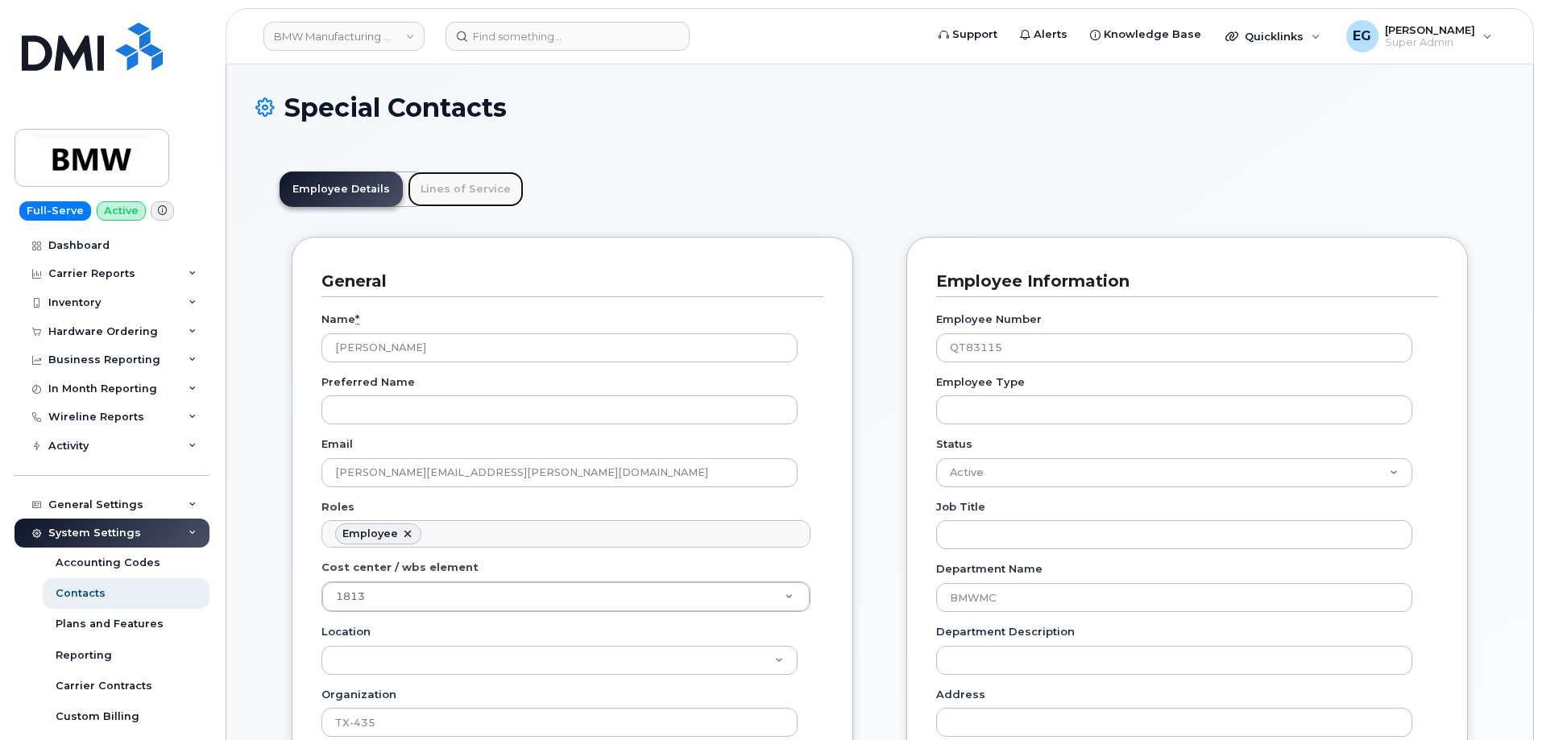
click at [460, 192] on link "Lines of Service" at bounding box center [466, 189] width 116 height 35
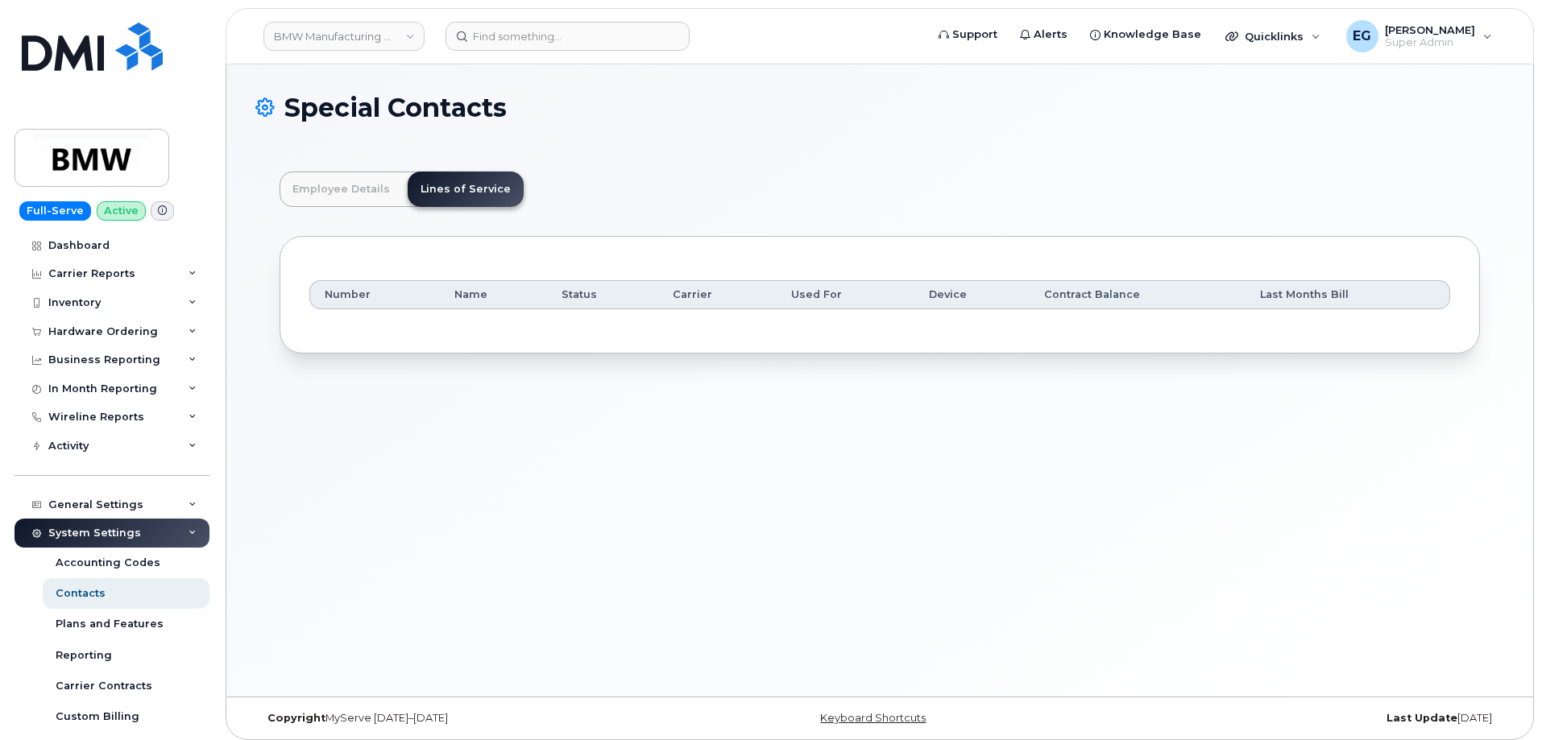
click at [484, 368] on div "Employee Details Lines of Service General Name * Stephen Haloulos Preferred Nam…" at bounding box center [879, 262] width 1248 height 230
click at [483, 371] on div "Employee Details Lines of Service General Name * Stephen Haloulos Preferred Nam…" at bounding box center [879, 262] width 1248 height 230
click at [316, 188] on link "Employee Details" at bounding box center [341, 189] width 123 height 35
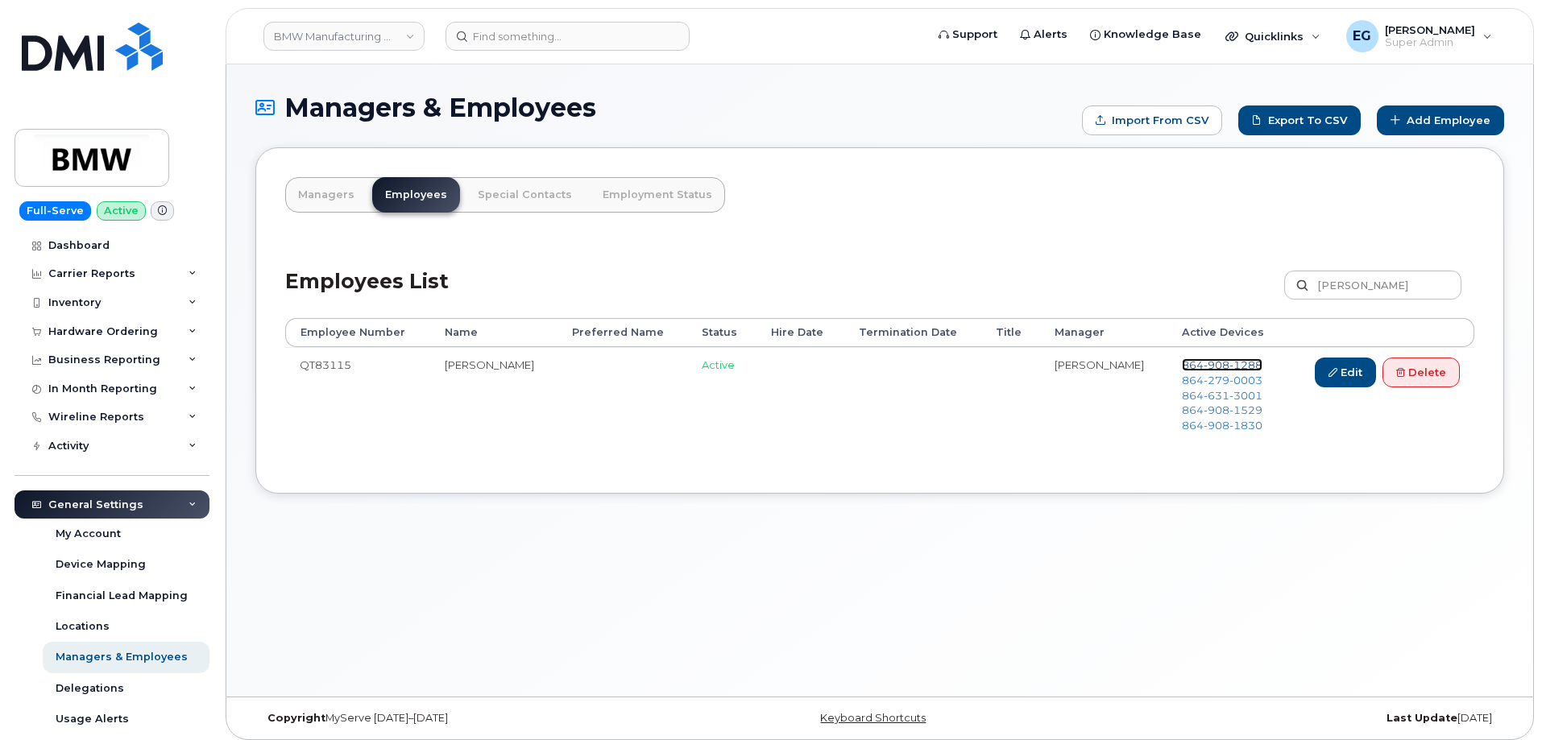
click at [1215, 366] on span "908" at bounding box center [1216, 364] width 26 height 13
click at [1328, 371] on icon at bounding box center [1332, 372] width 9 height 9
